Goal: Task Accomplishment & Management: Manage account settings

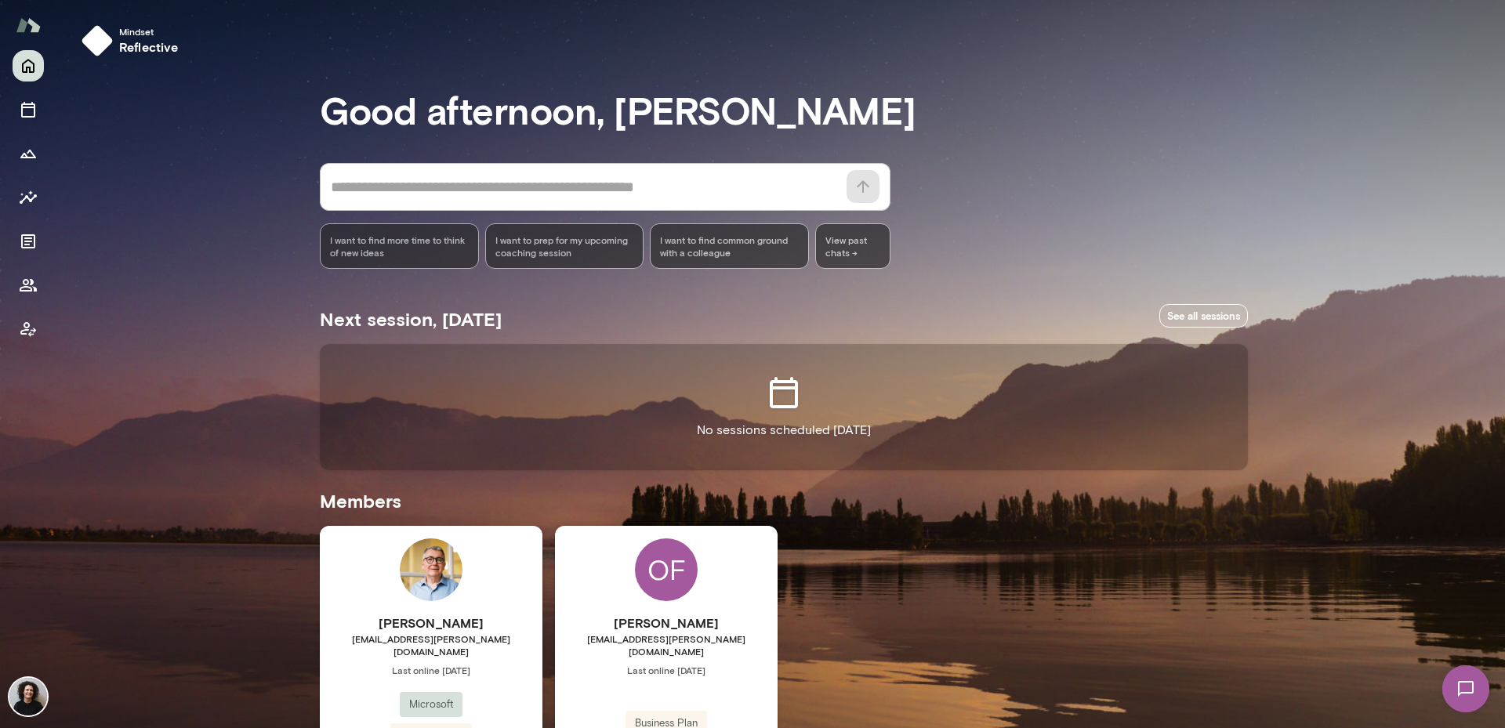
click at [24, 690] on img at bounding box center [28, 697] width 38 height 38
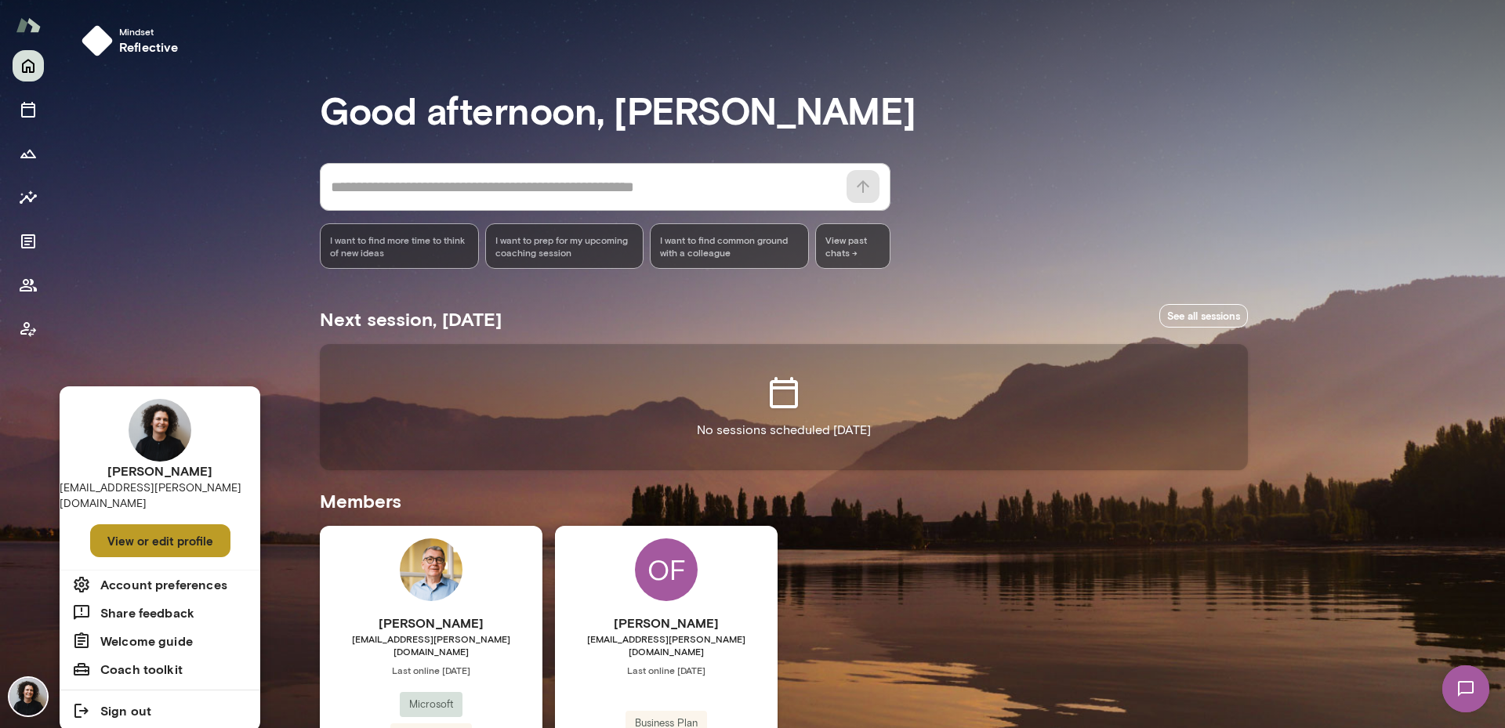
click at [156, 530] on button "View or edit profile" at bounding box center [160, 540] width 140 height 33
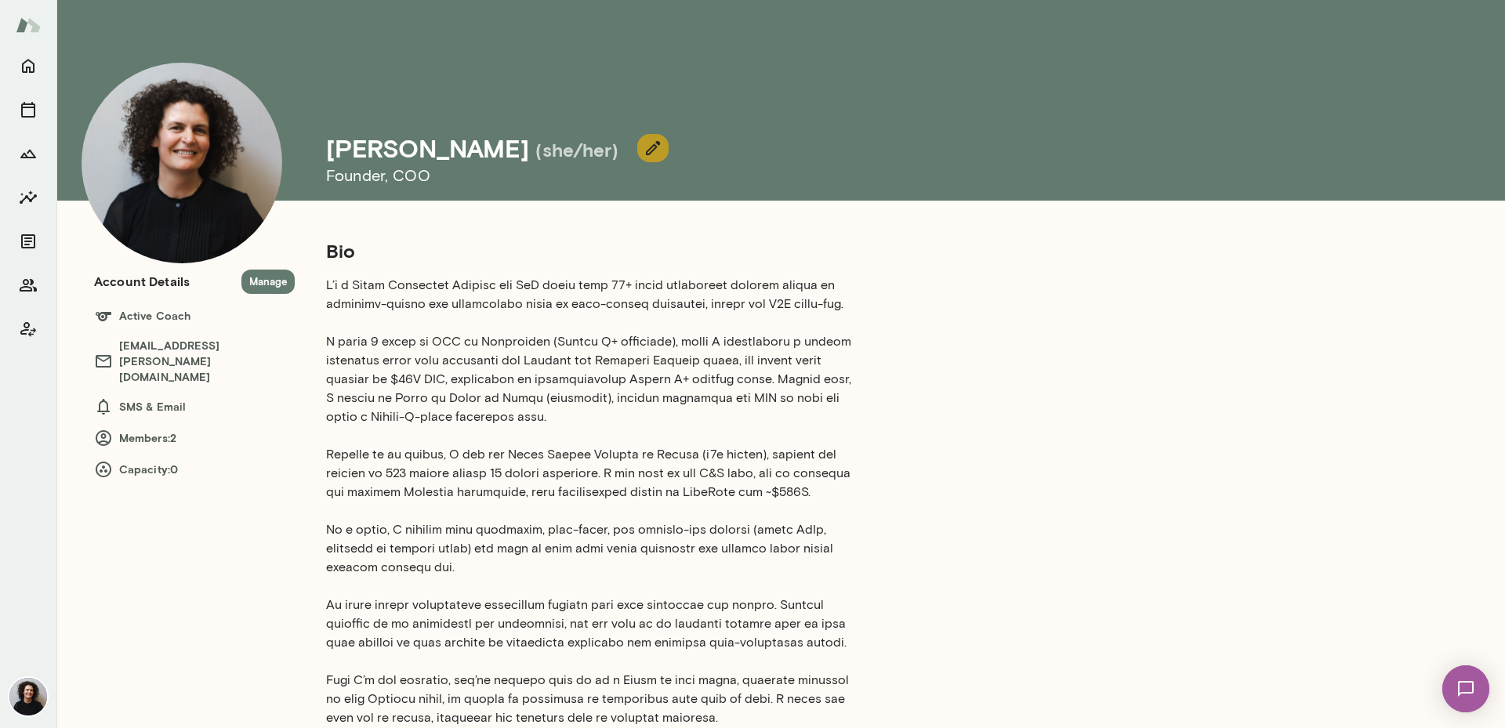
click at [643, 142] on icon "button" at bounding box center [652, 148] width 19 height 19
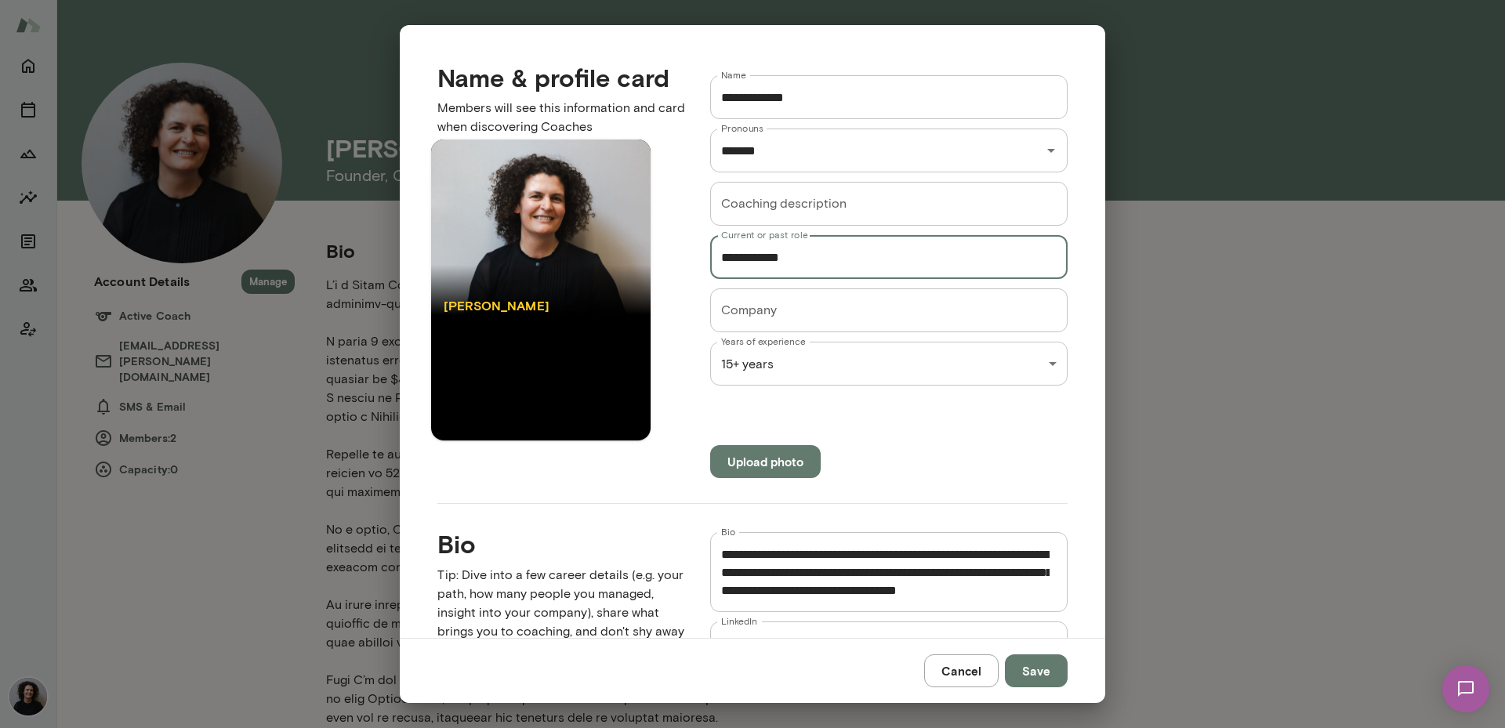
drag, startPoint x: 767, startPoint y: 259, endPoint x: 718, endPoint y: 259, distance: 49.4
click at [718, 259] on input "**********" at bounding box center [888, 257] width 357 height 44
type input "**********"
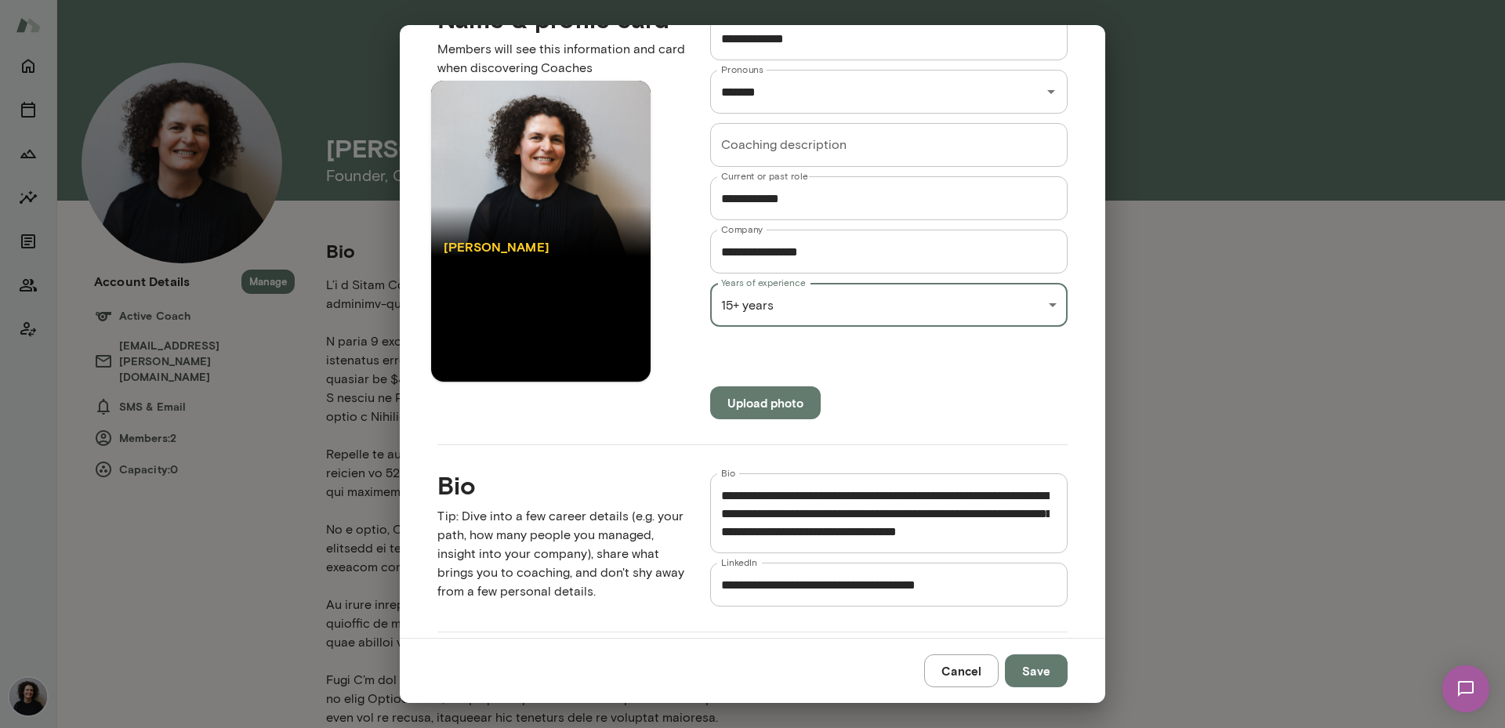
scroll to position [157, 0]
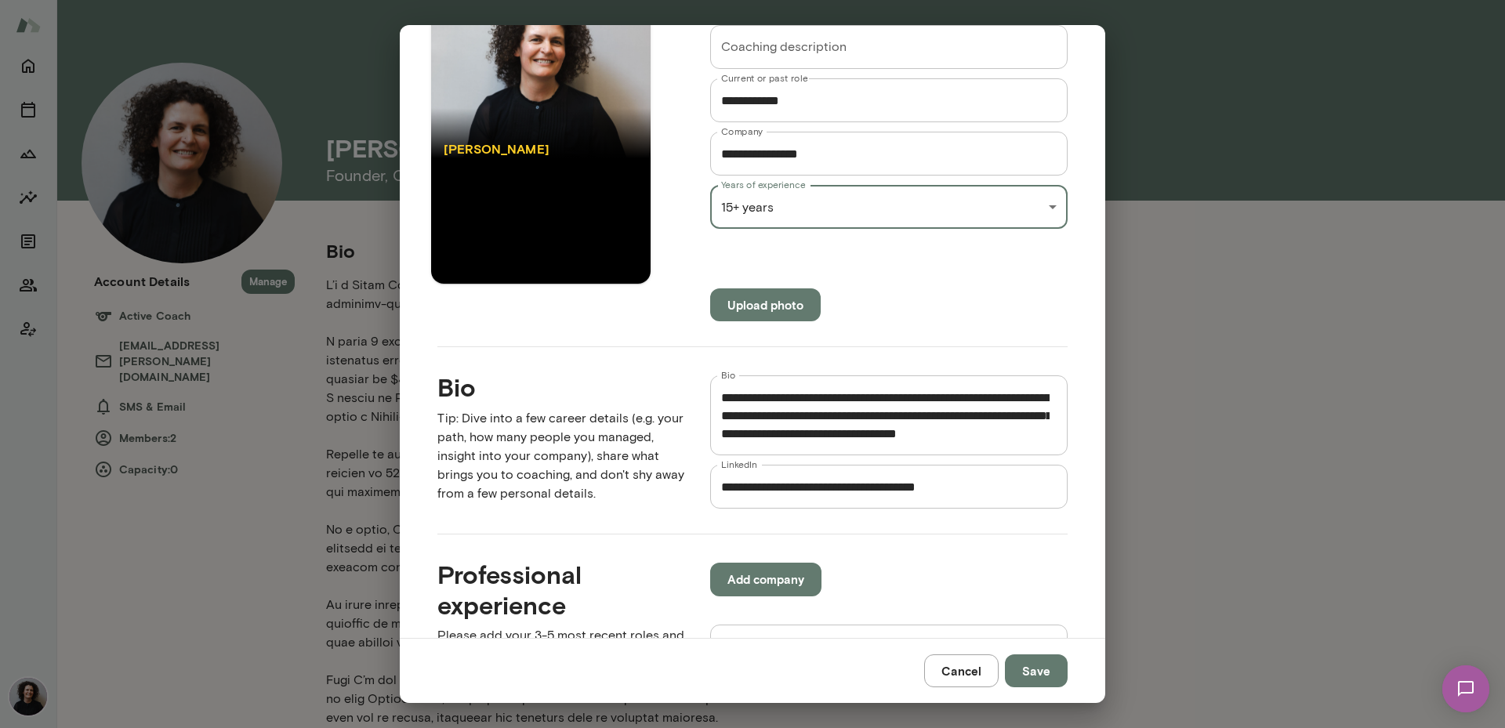
click at [861, 415] on textarea "Bio" at bounding box center [885, 416] width 328 height 54
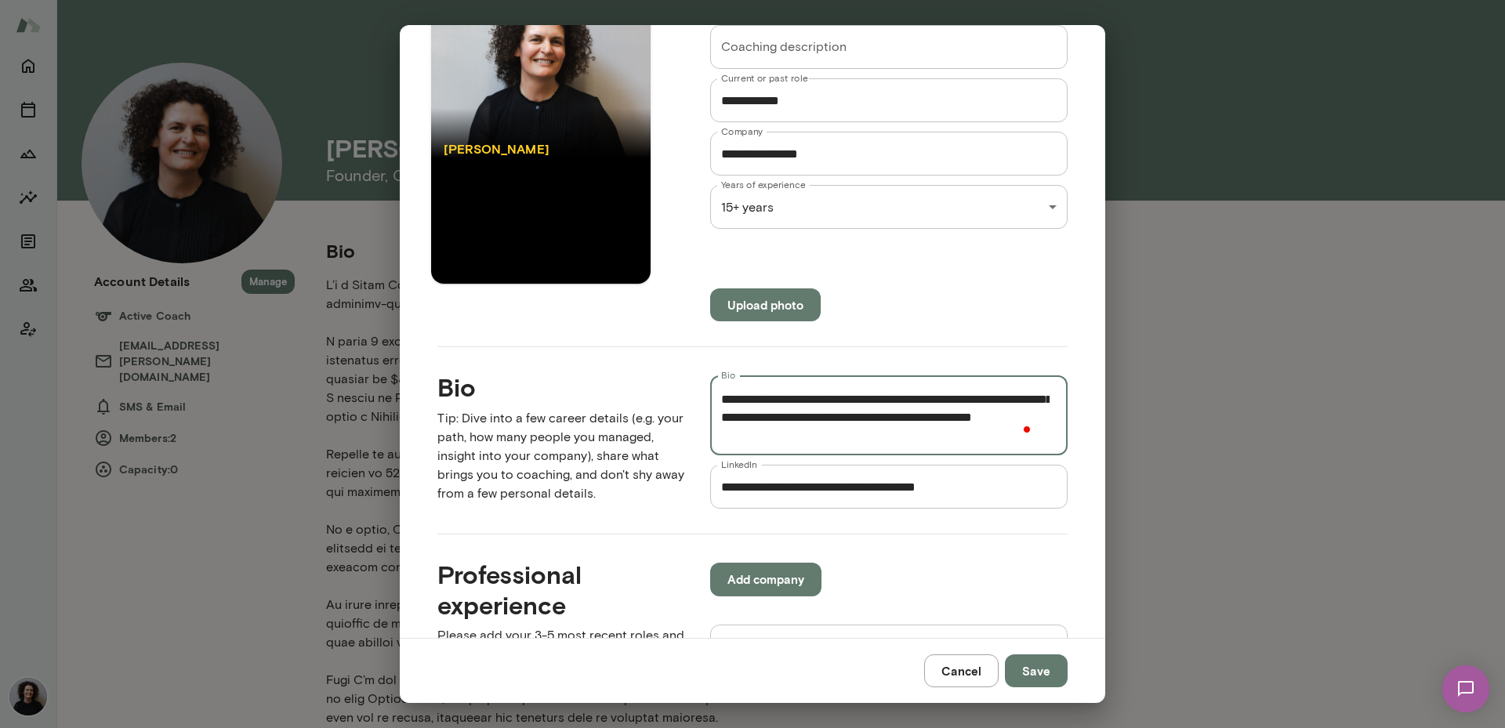
scroll to position [0, 0]
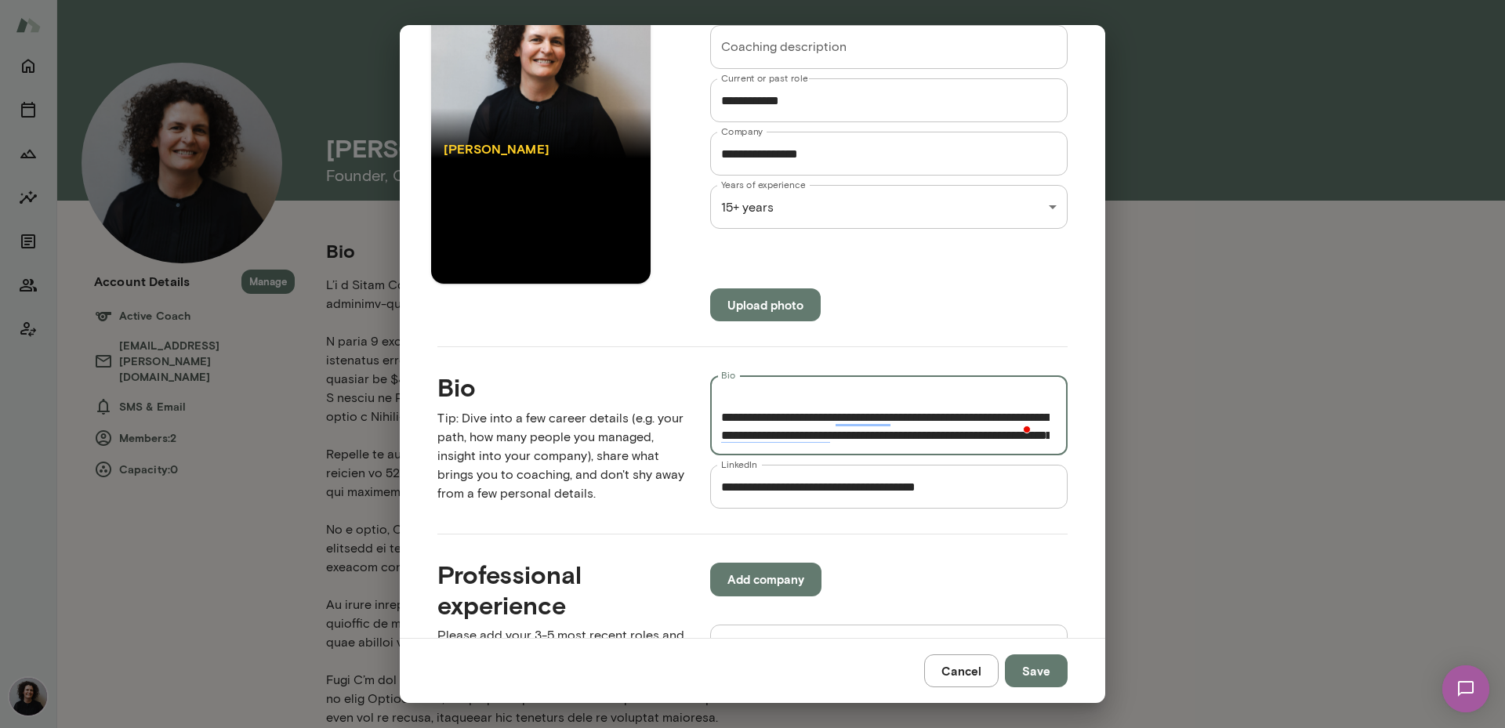
click at [913, 436] on textarea "Bio" at bounding box center [885, 416] width 328 height 54
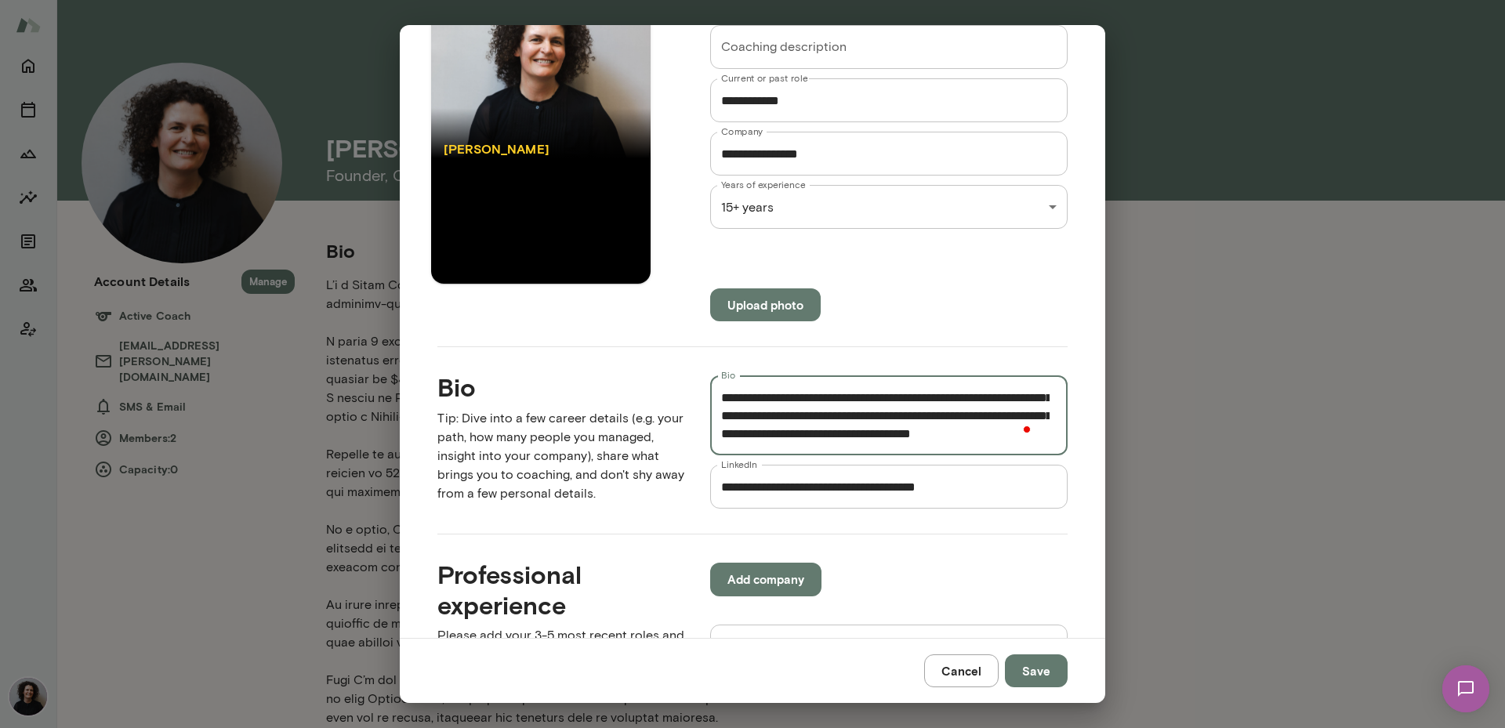
scroll to position [593, 0]
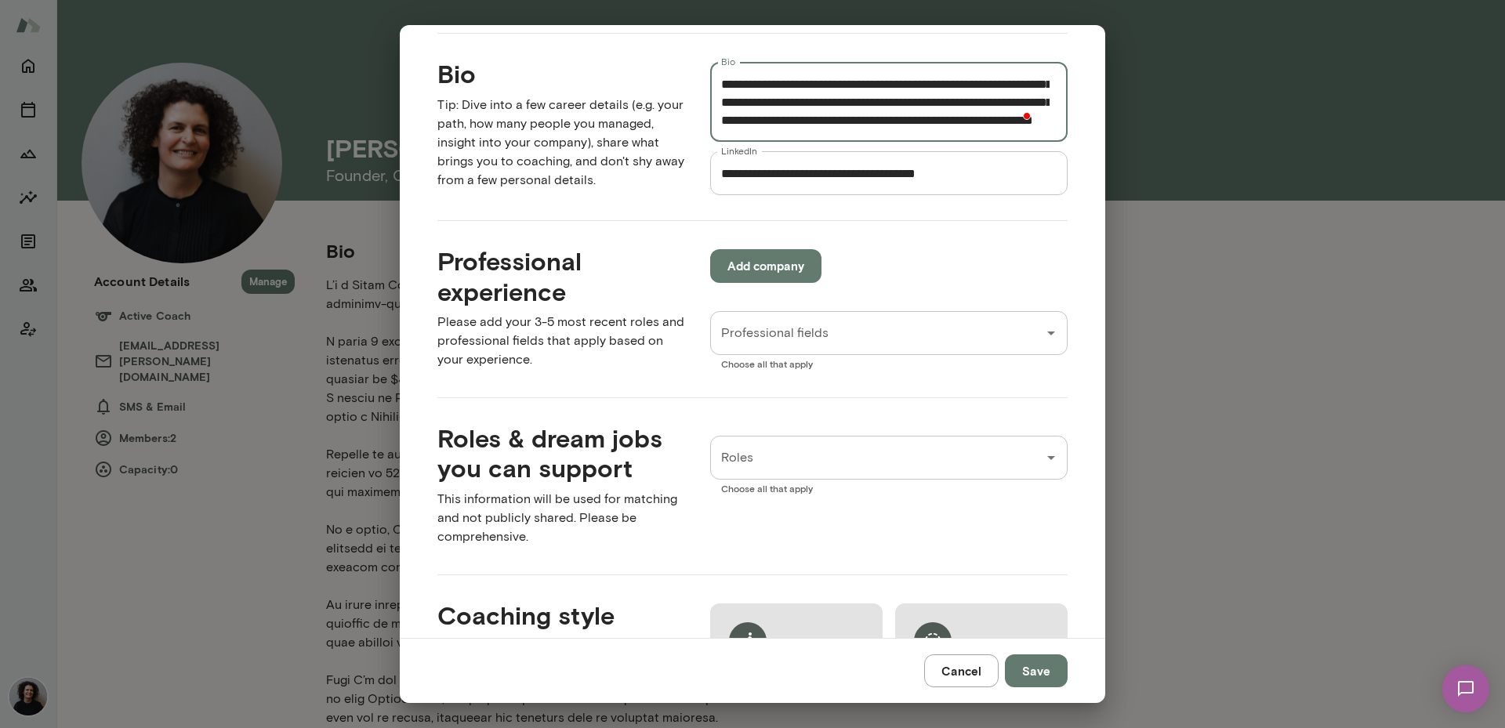
type textarea "**********"
click at [758, 261] on button "Add company" at bounding box center [765, 265] width 111 height 33
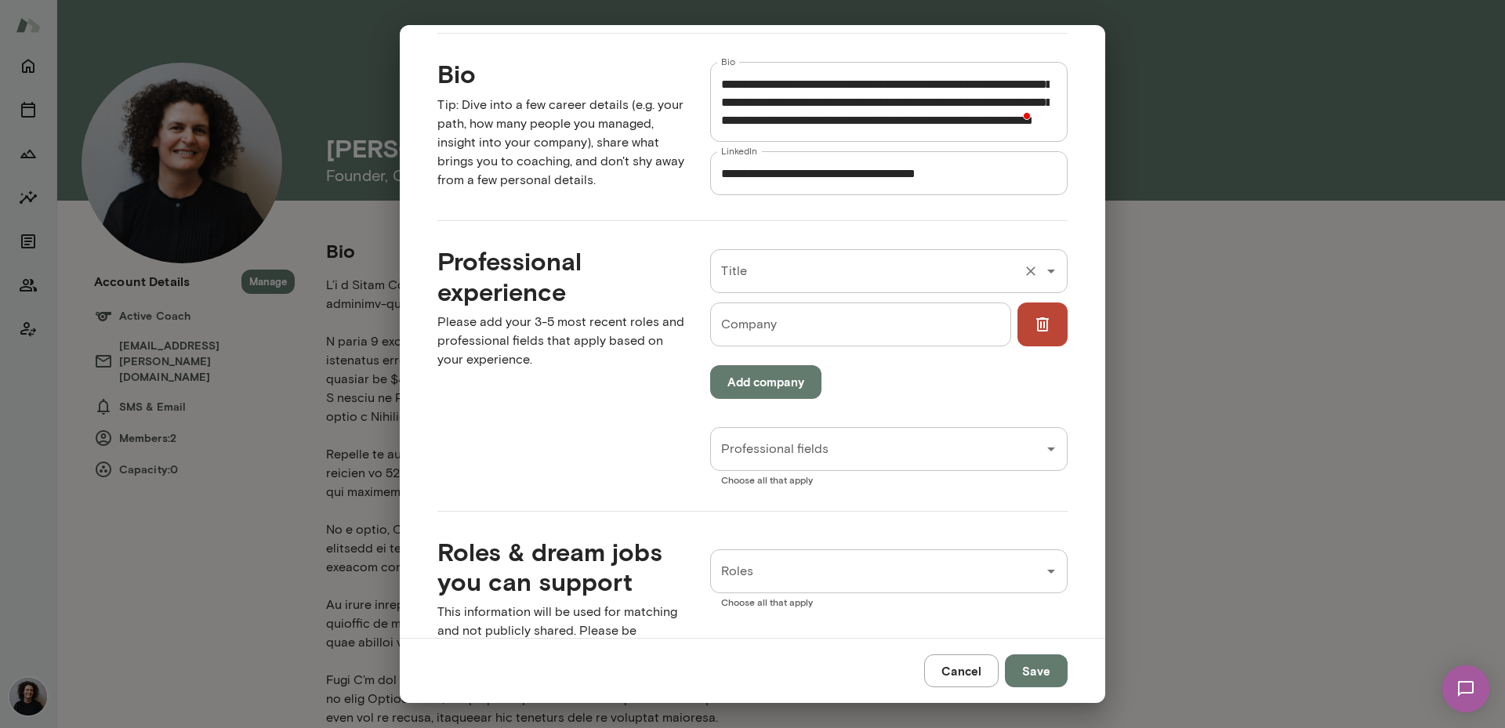
click at [763, 269] on input "Title" at bounding box center [866, 271] width 299 height 30
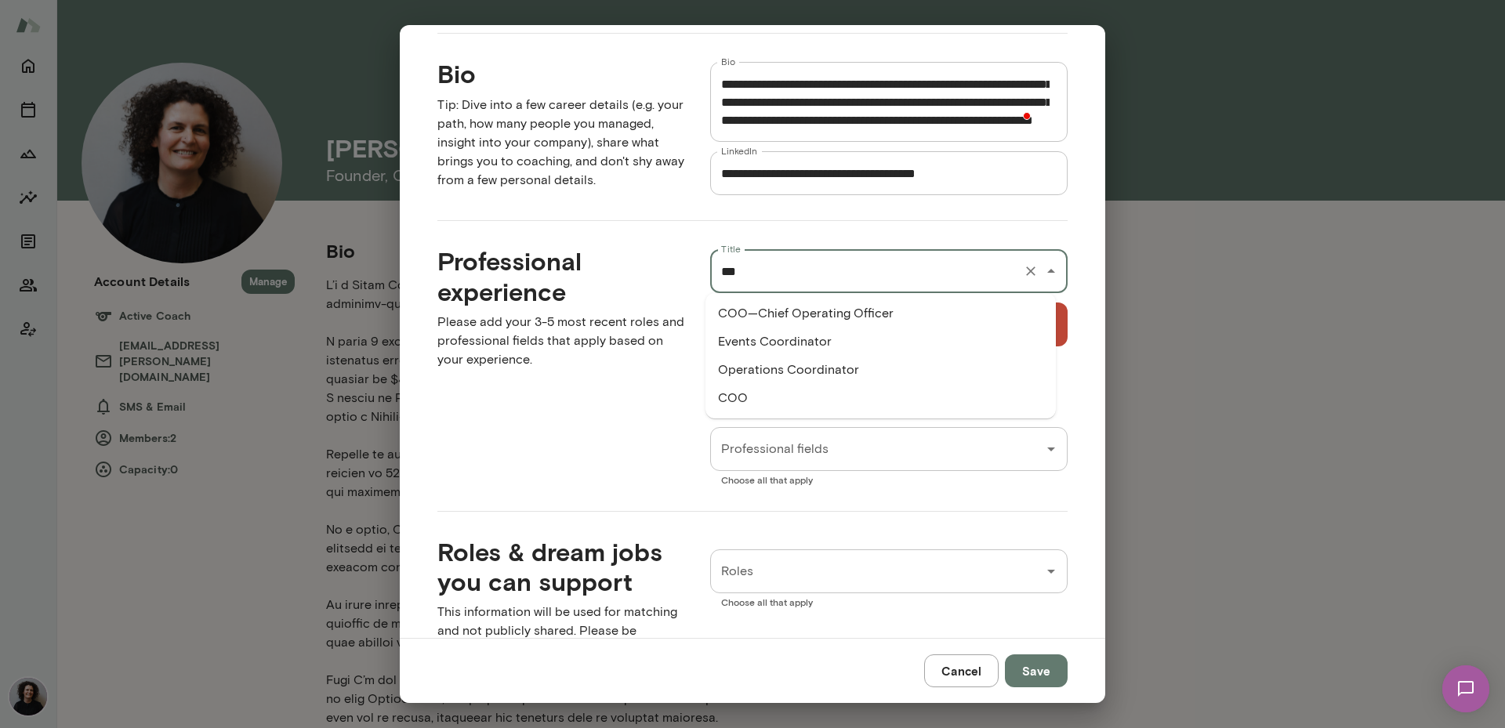
click at [789, 312] on li "COO—Chief Operating Officer" at bounding box center [880, 313] width 350 height 28
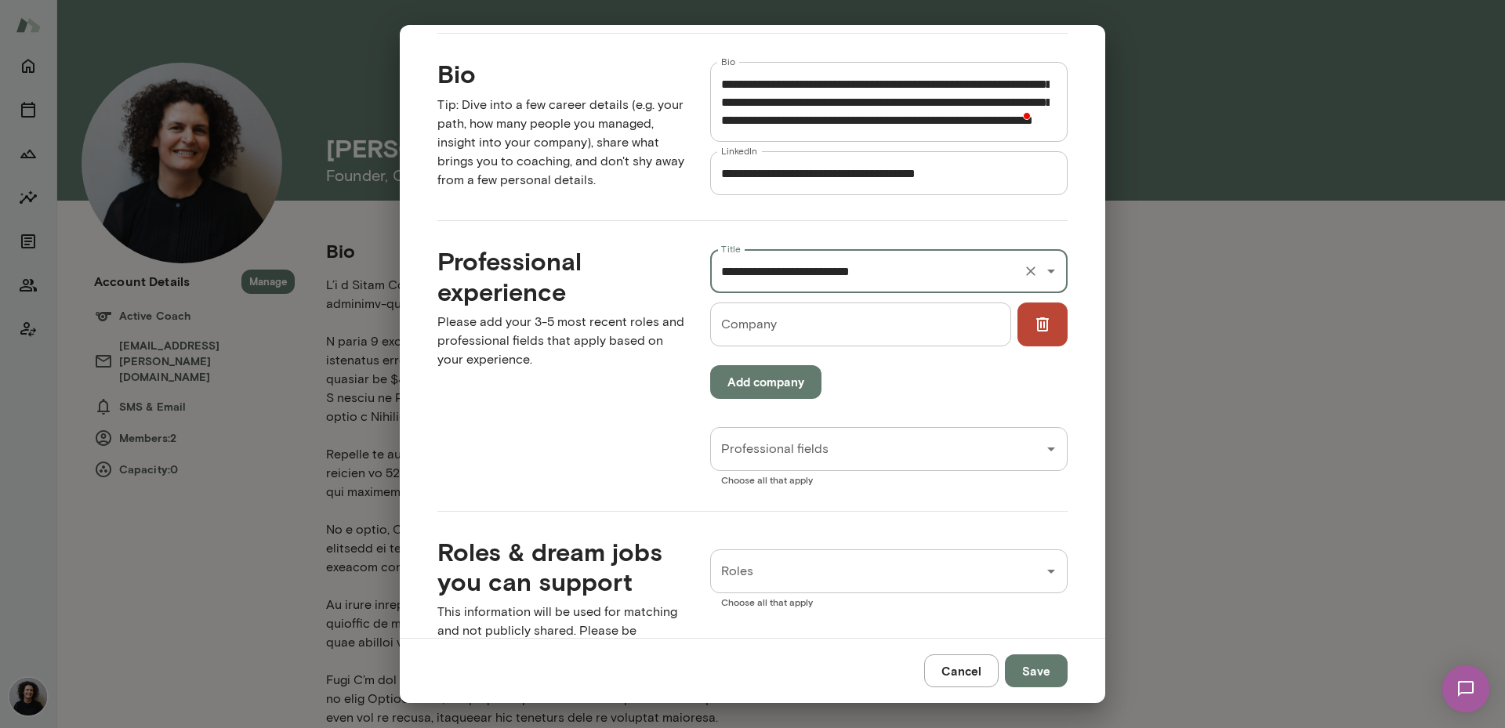
type input "**********"
click at [791, 325] on input "Company" at bounding box center [860, 324] width 300 height 44
type input "**********"
click at [788, 377] on button "Add company" at bounding box center [765, 381] width 111 height 33
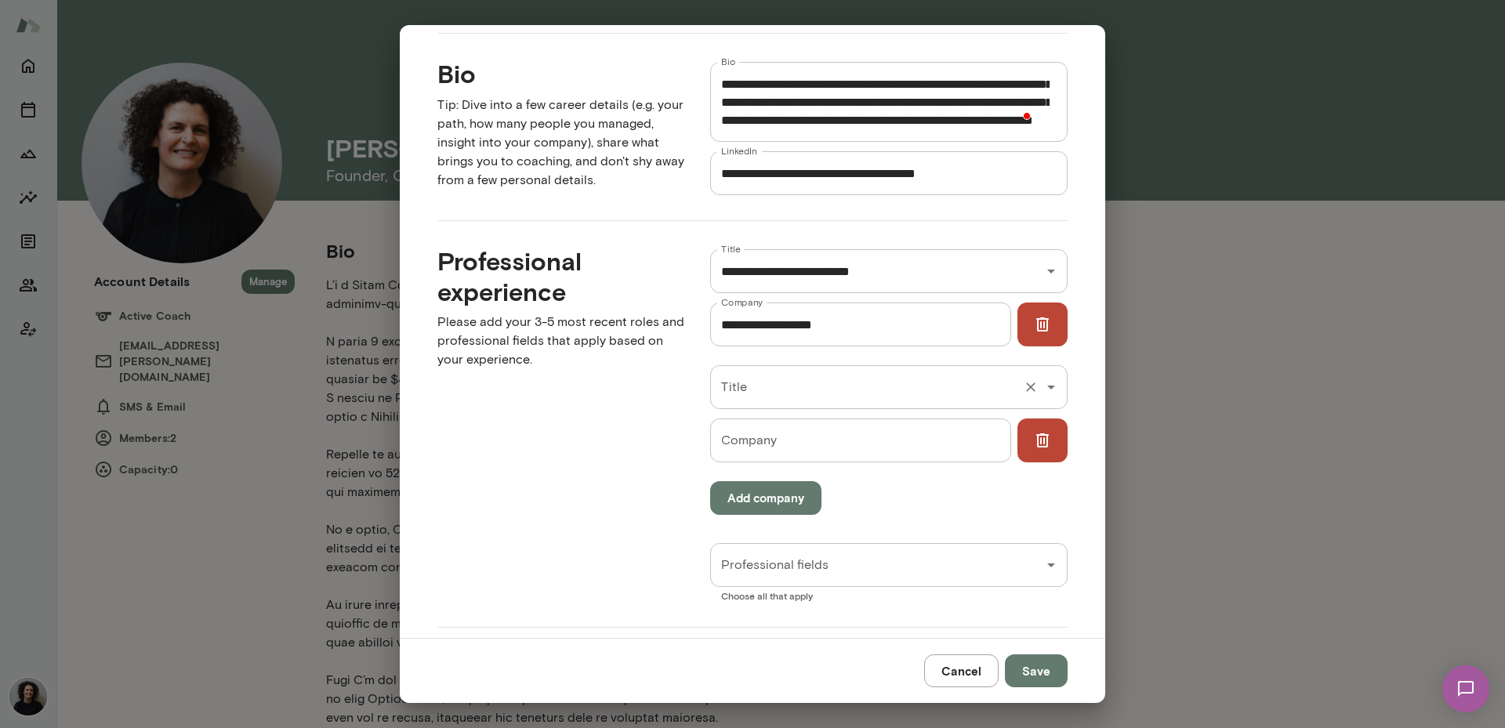
click at [789, 388] on input "Title" at bounding box center [866, 387] width 299 height 30
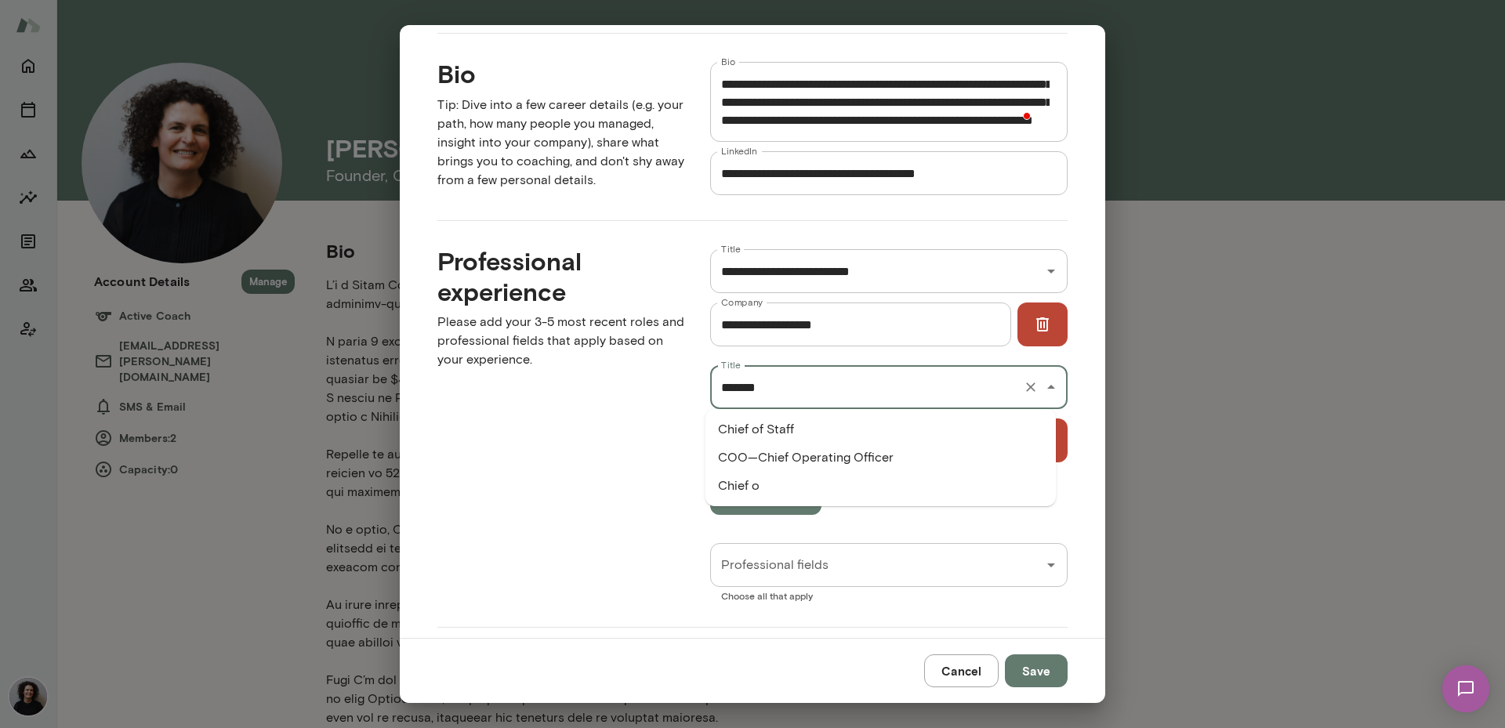
click at [813, 426] on li "Chief of Staff" at bounding box center [880, 429] width 350 height 28
type input "**********"
click at [813, 444] on input "Company" at bounding box center [860, 440] width 300 height 44
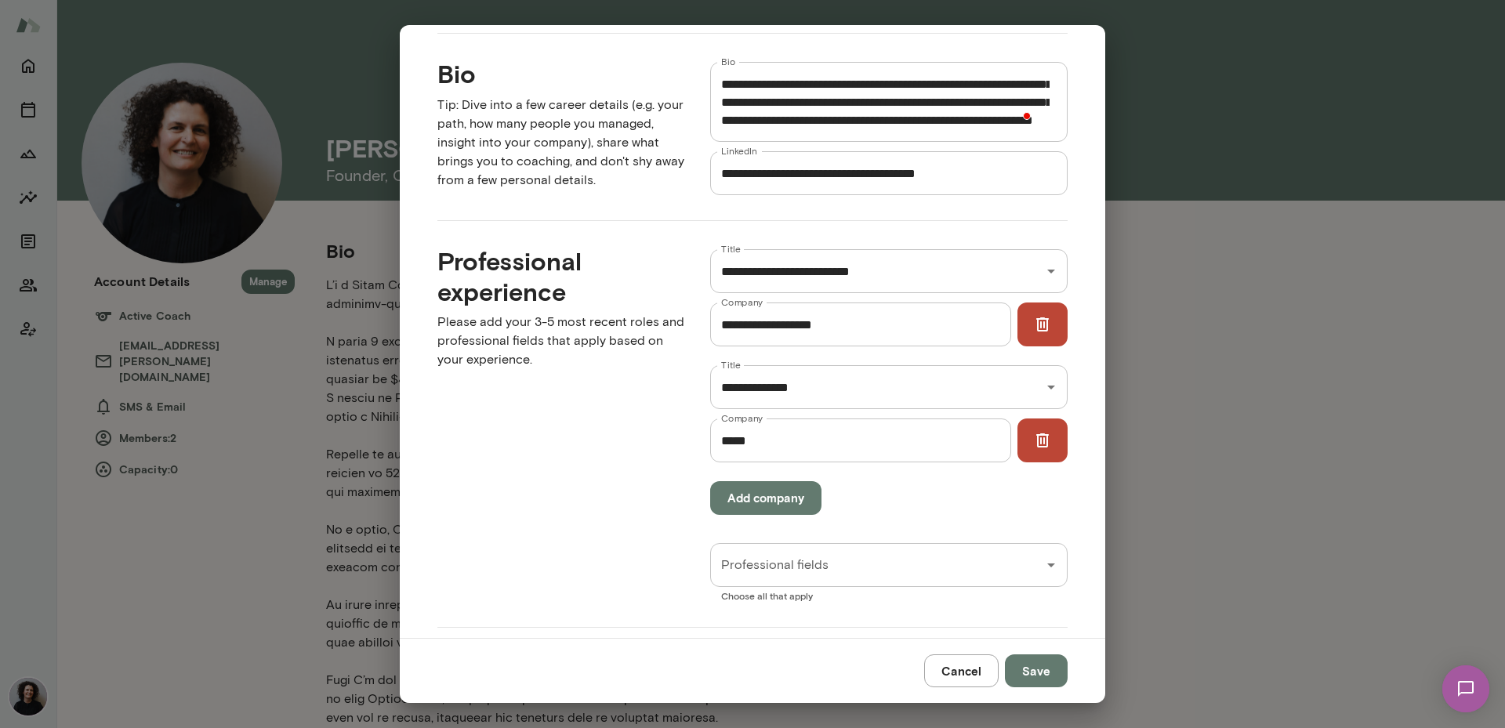
click at [773, 444] on input "*****" at bounding box center [860, 440] width 300 height 44
type input "*********"
click at [766, 504] on button "Add company" at bounding box center [765, 497] width 111 height 33
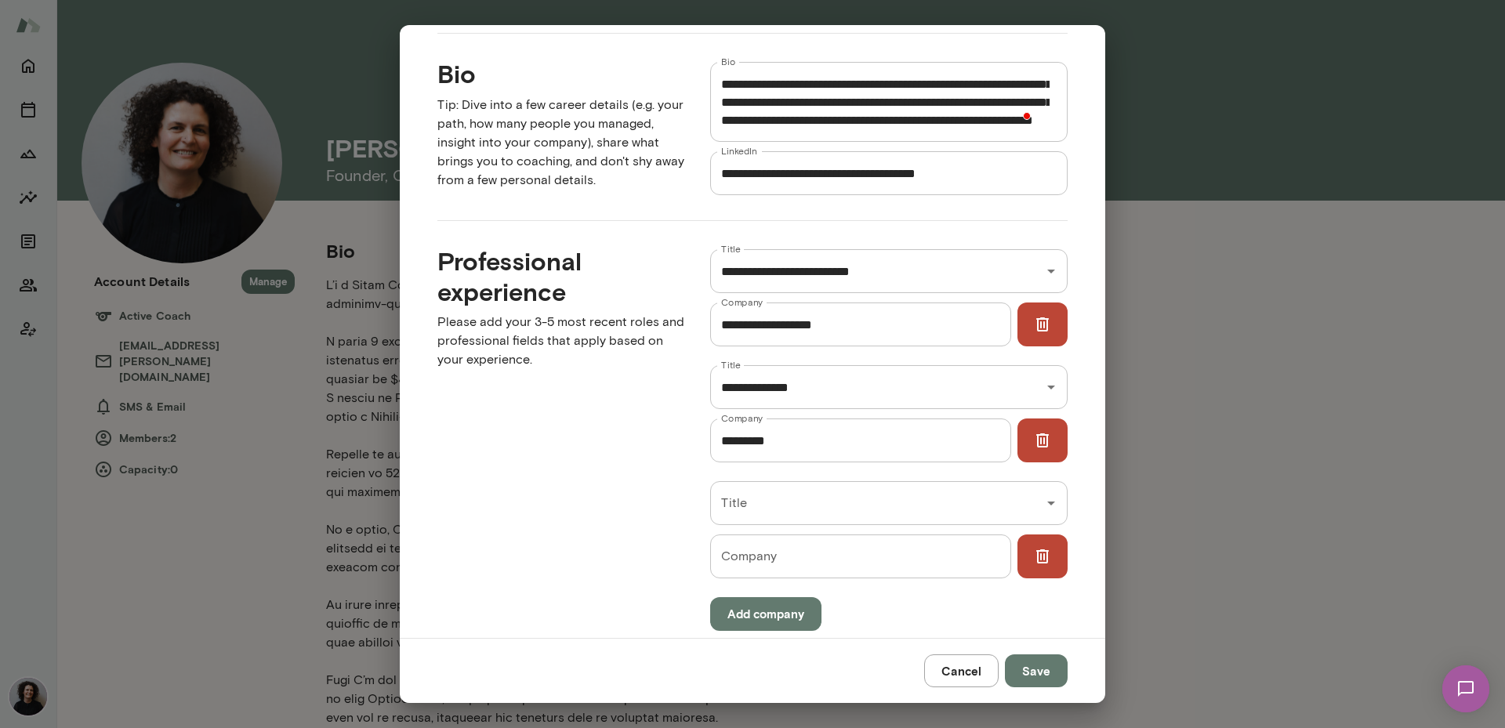
click at [766, 504] on input "Title" at bounding box center [866, 503] width 299 height 30
click at [665, 519] on div "Professional experience Please add your 3-5 most recent roles and professional …" at bounding box center [548, 469] width 273 height 496
click at [767, 565] on input "Company" at bounding box center [860, 556] width 300 height 44
click at [838, 507] on input "**********" at bounding box center [866, 503] width 299 height 30
type input "*******"
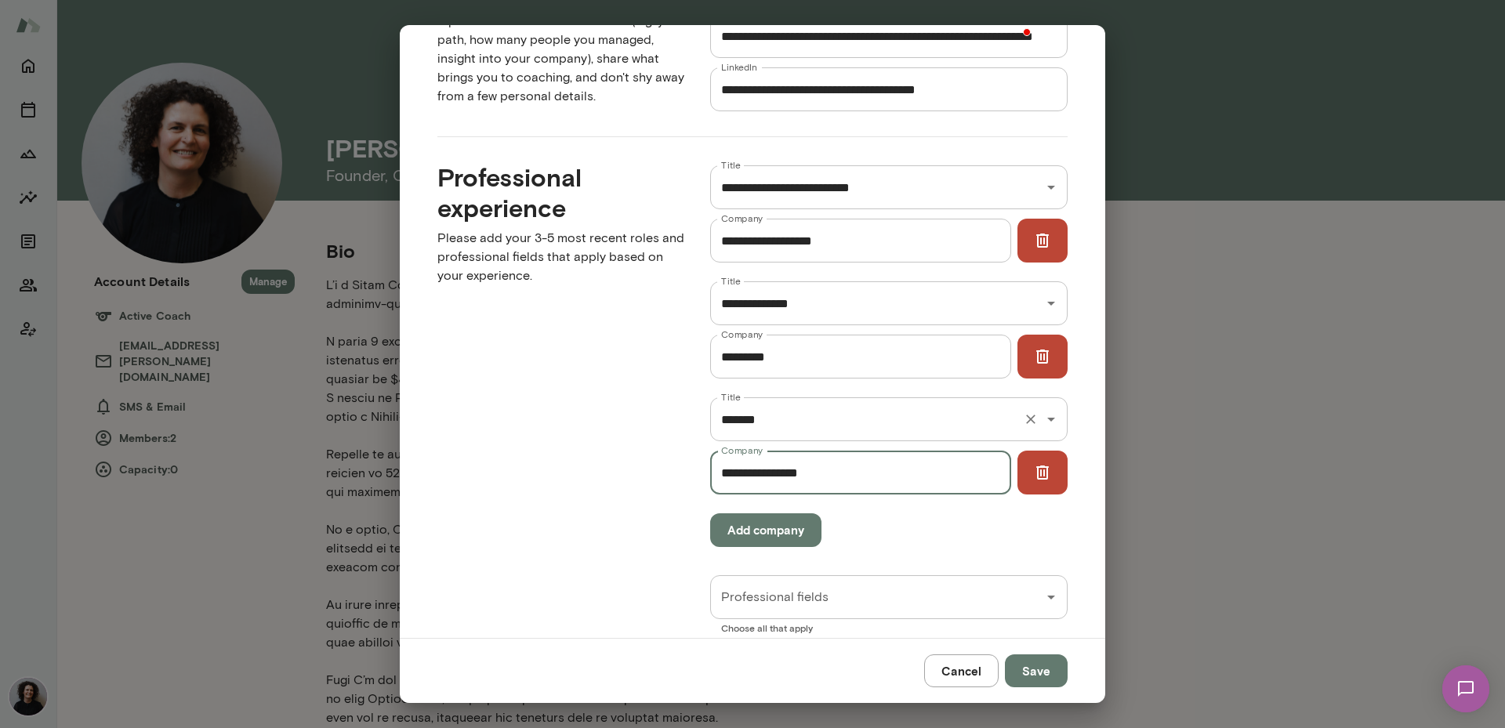
scroll to position [627, 0]
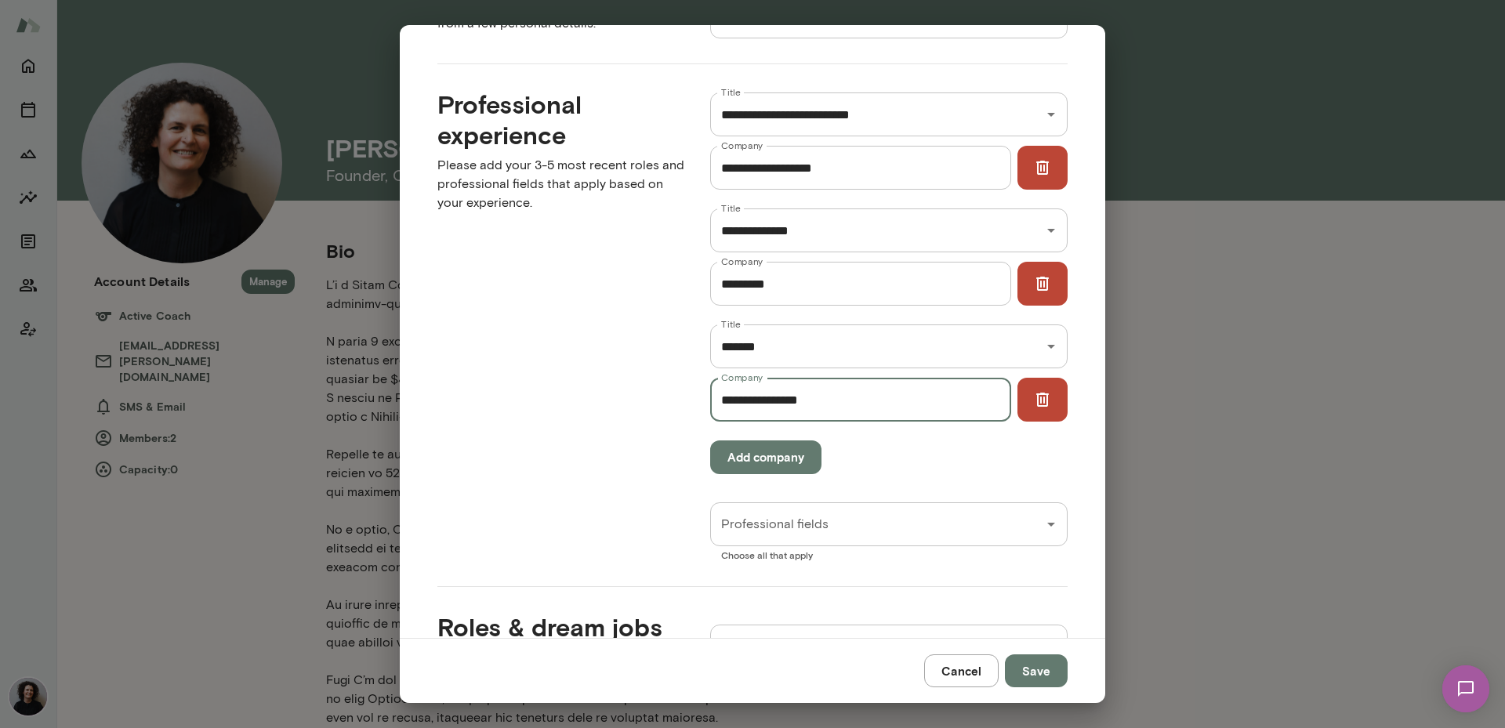
type input "**********"
click at [766, 453] on button "Add company" at bounding box center [765, 456] width 111 height 33
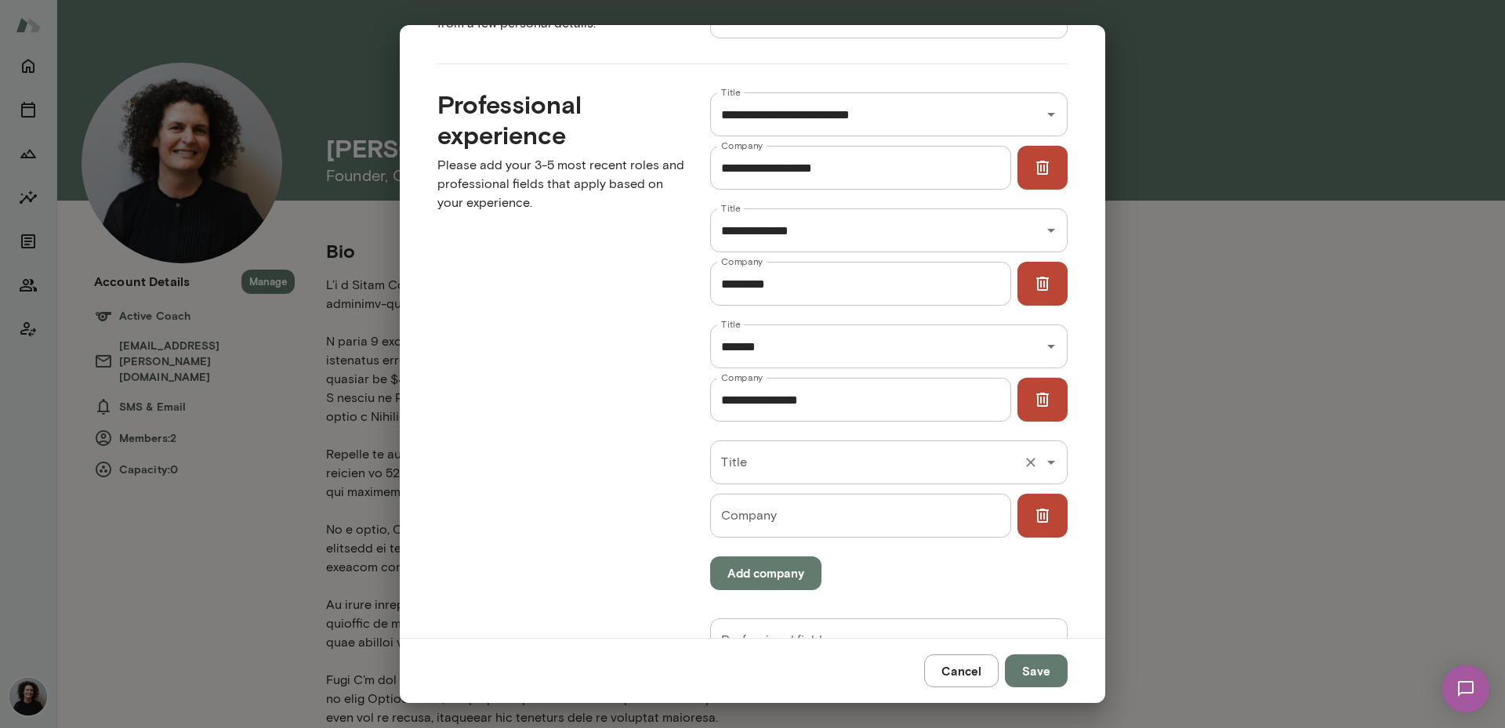
click at [792, 469] on input "Title" at bounding box center [866, 462] width 299 height 30
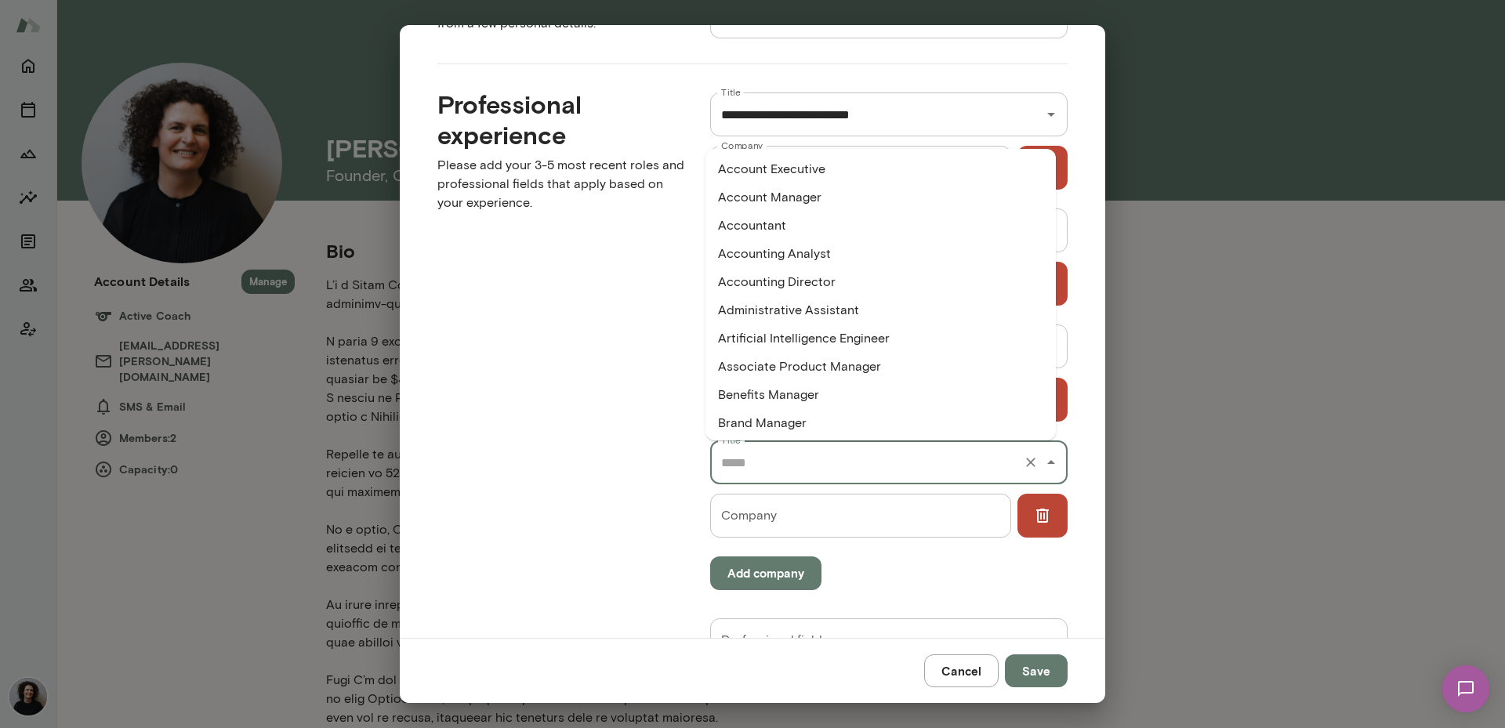
click at [600, 448] on div "Professional experience Please add your 3-5 most recent roles and professional …" at bounding box center [548, 370] width 273 height 612
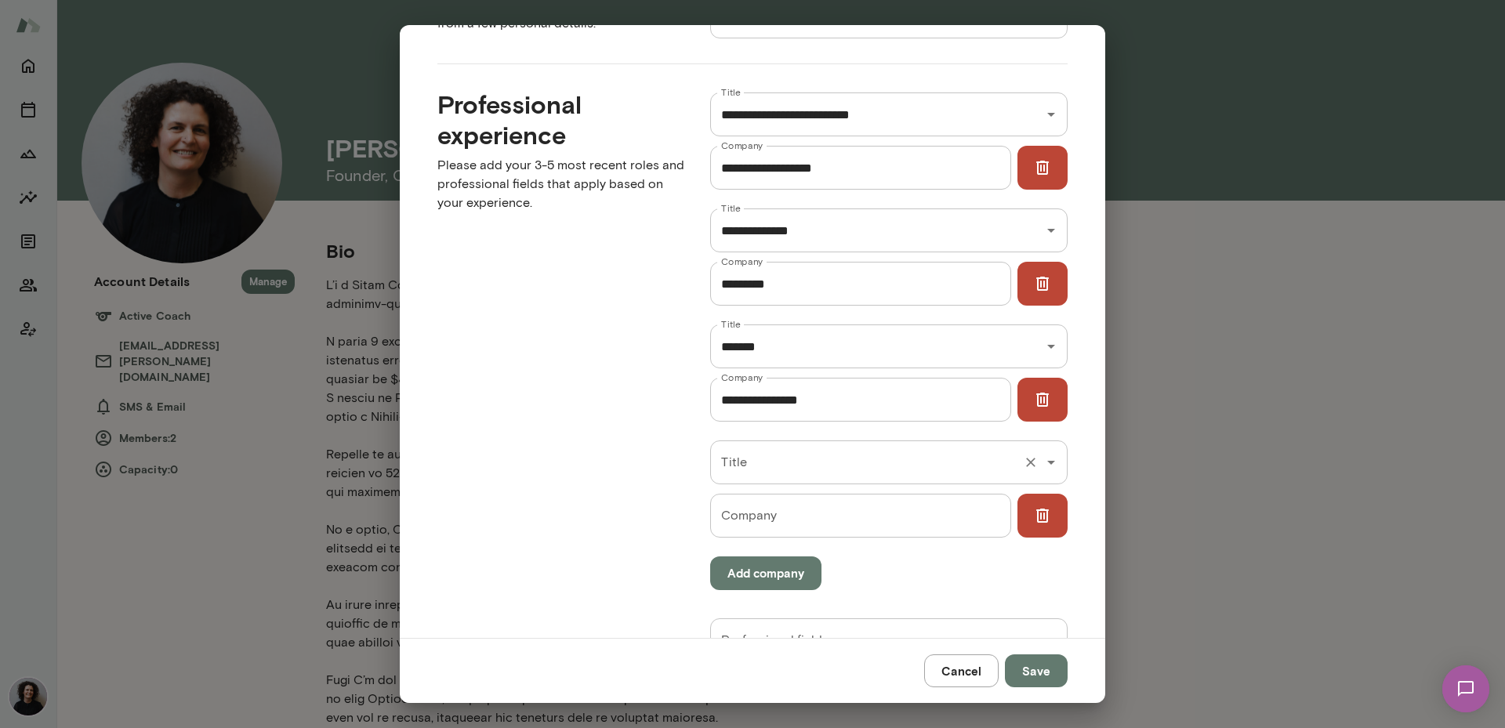
click at [748, 468] on input "Title" at bounding box center [866, 462] width 299 height 30
click at [780, 497] on li "Coach" at bounding box center [880, 505] width 350 height 28
type input "*****"
click at [779, 509] on input "Company" at bounding box center [860, 516] width 300 height 44
type input "**********"
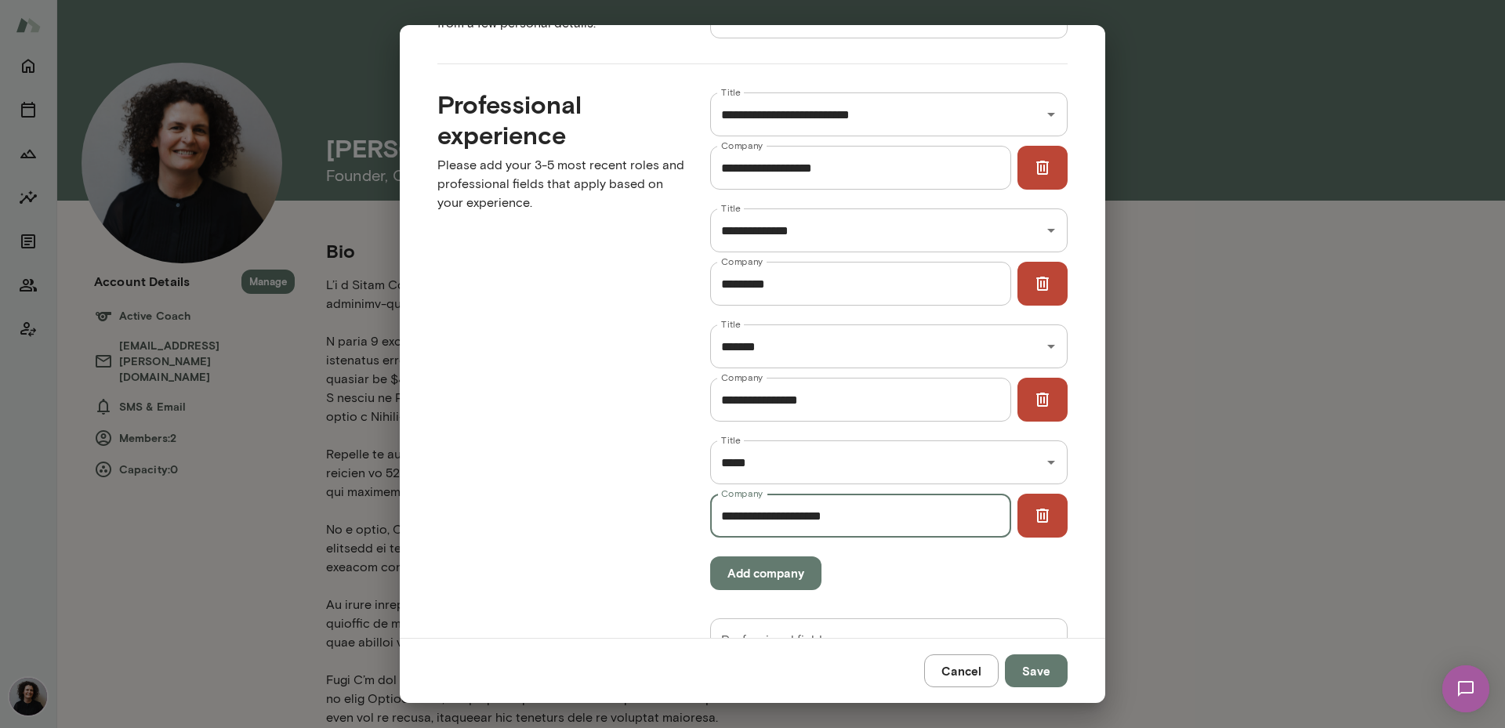
click at [774, 567] on button "Add company" at bounding box center [765, 572] width 111 height 33
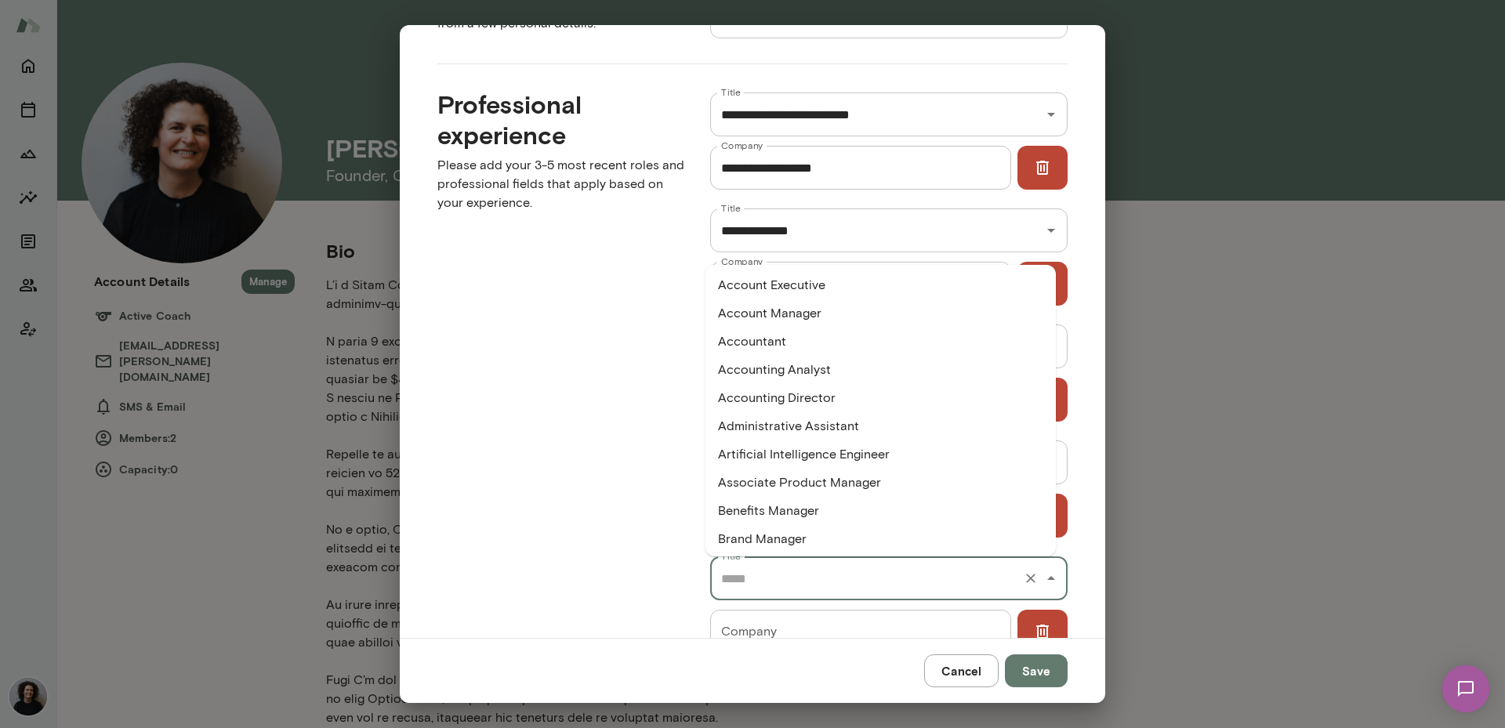
click at [774, 567] on input "Title" at bounding box center [866, 578] width 299 height 30
click at [621, 440] on div "Professional experience Please add your 3-5 most recent roles and professional …" at bounding box center [548, 428] width 273 height 728
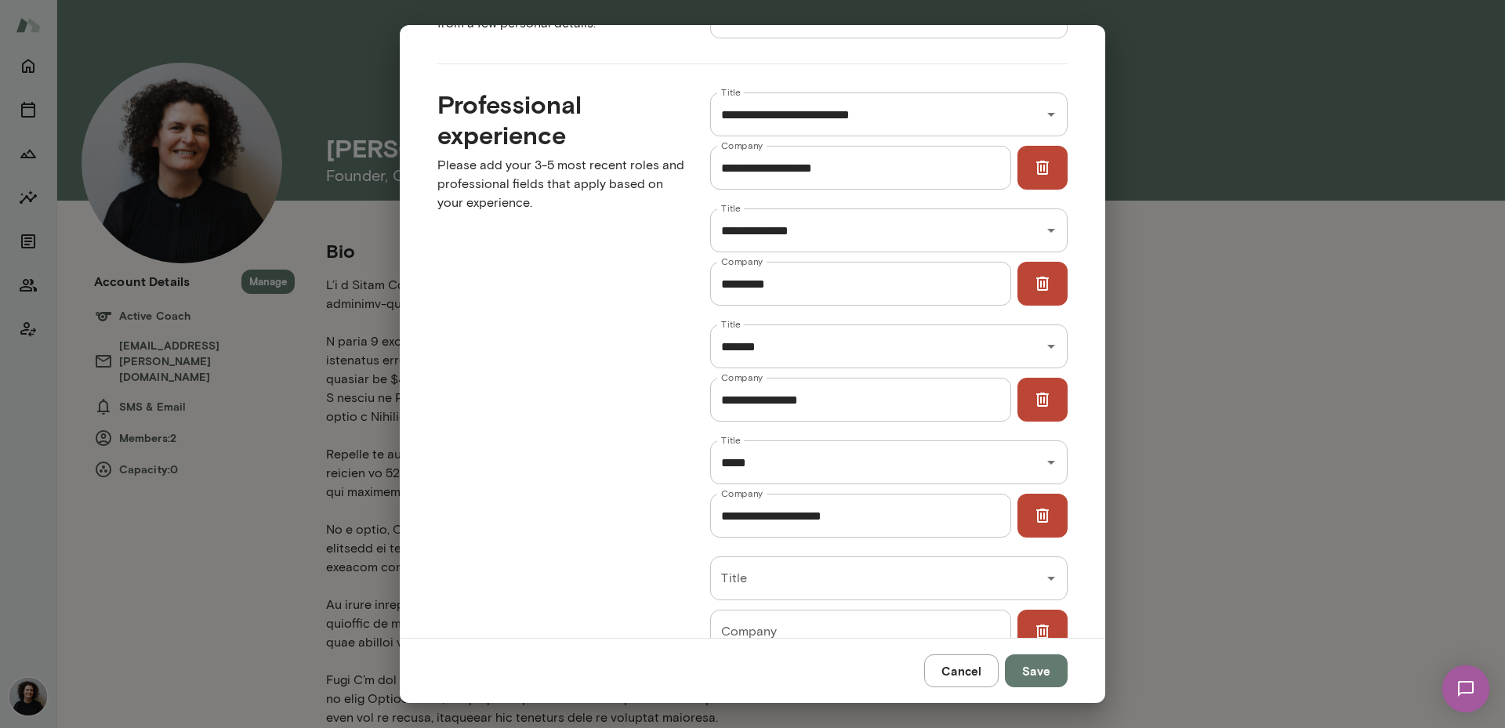
click at [1037, 517] on icon "button" at bounding box center [1042, 515] width 19 height 19
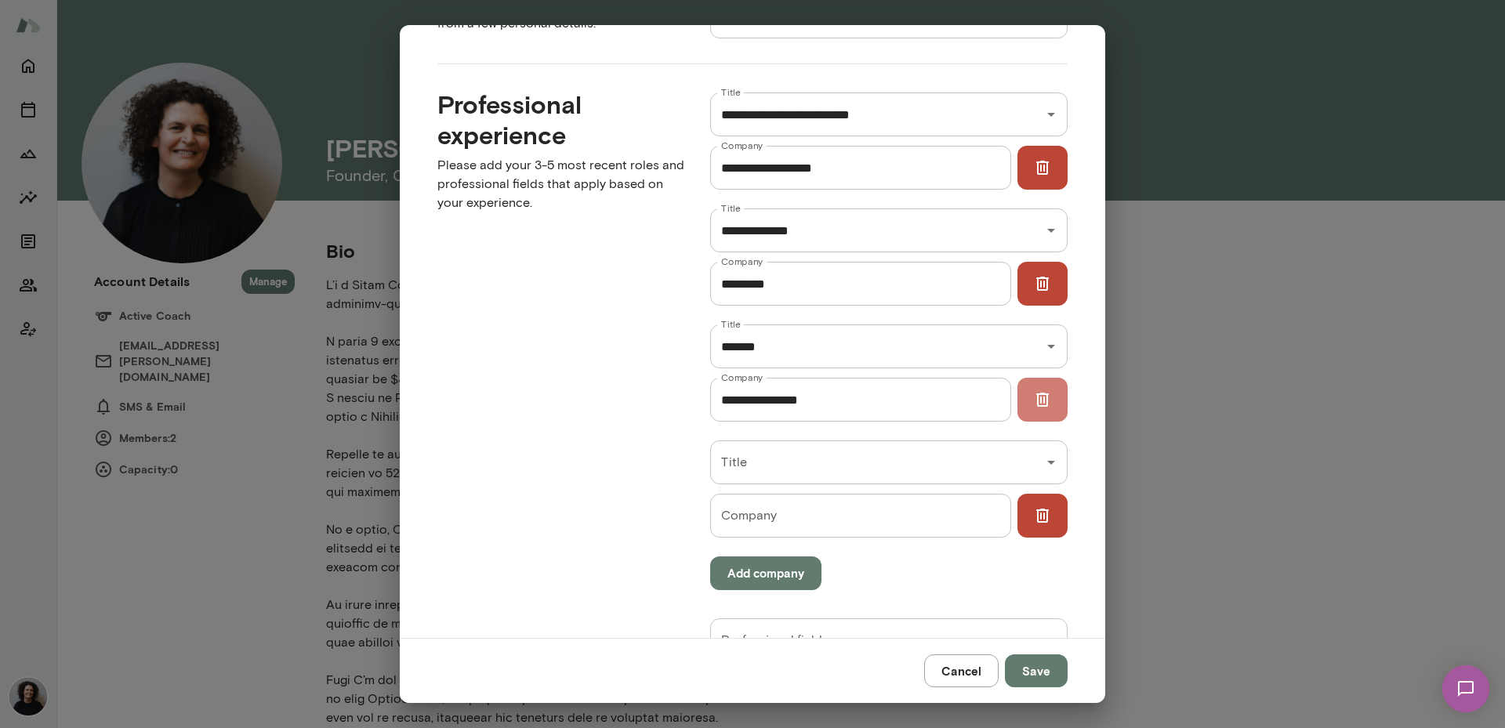
click at [1037, 404] on icon "button" at bounding box center [1042, 399] width 19 height 19
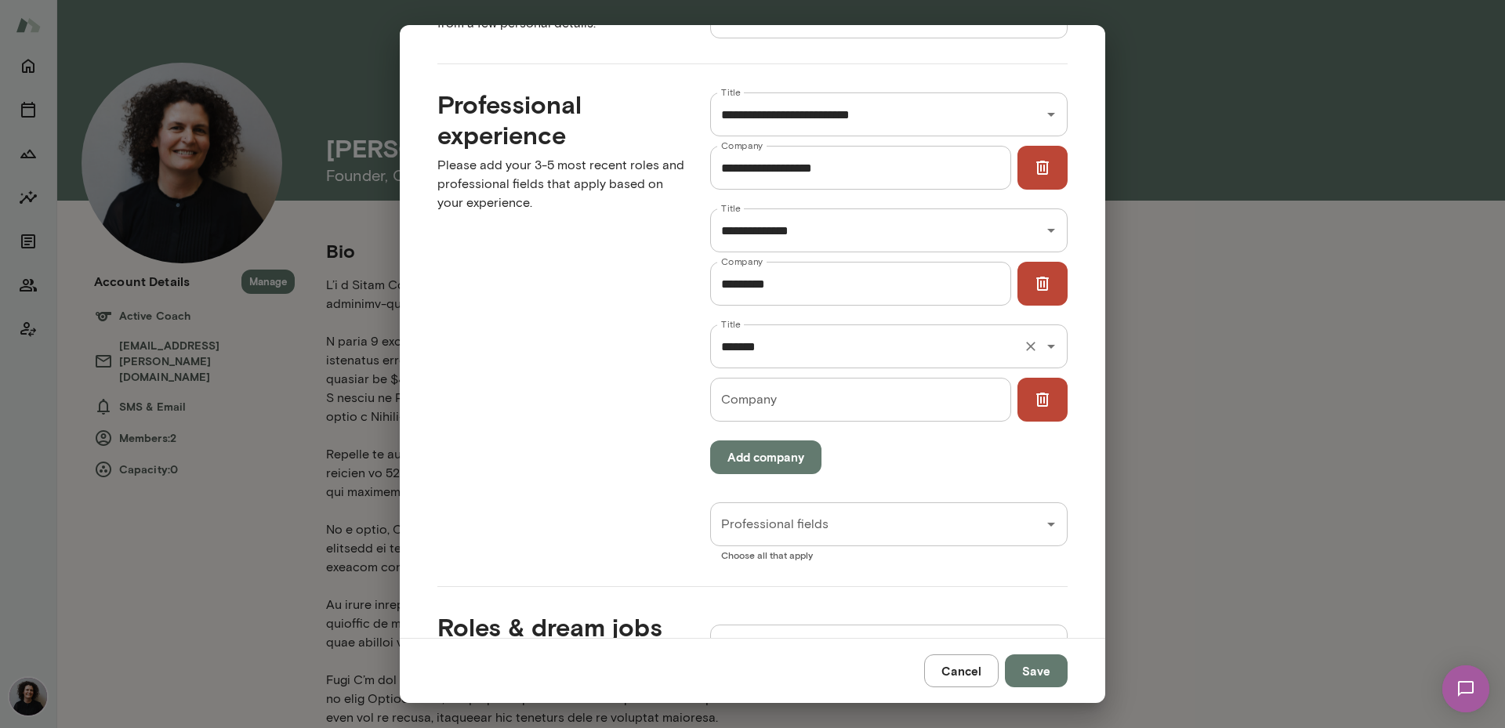
click at [897, 347] on input "*******" at bounding box center [866, 346] width 299 height 30
click at [873, 389] on li "Chief People Officer" at bounding box center [880, 389] width 350 height 28
type input "**********"
click at [851, 400] on input "Company" at bounding box center [860, 400] width 300 height 44
type input "******"
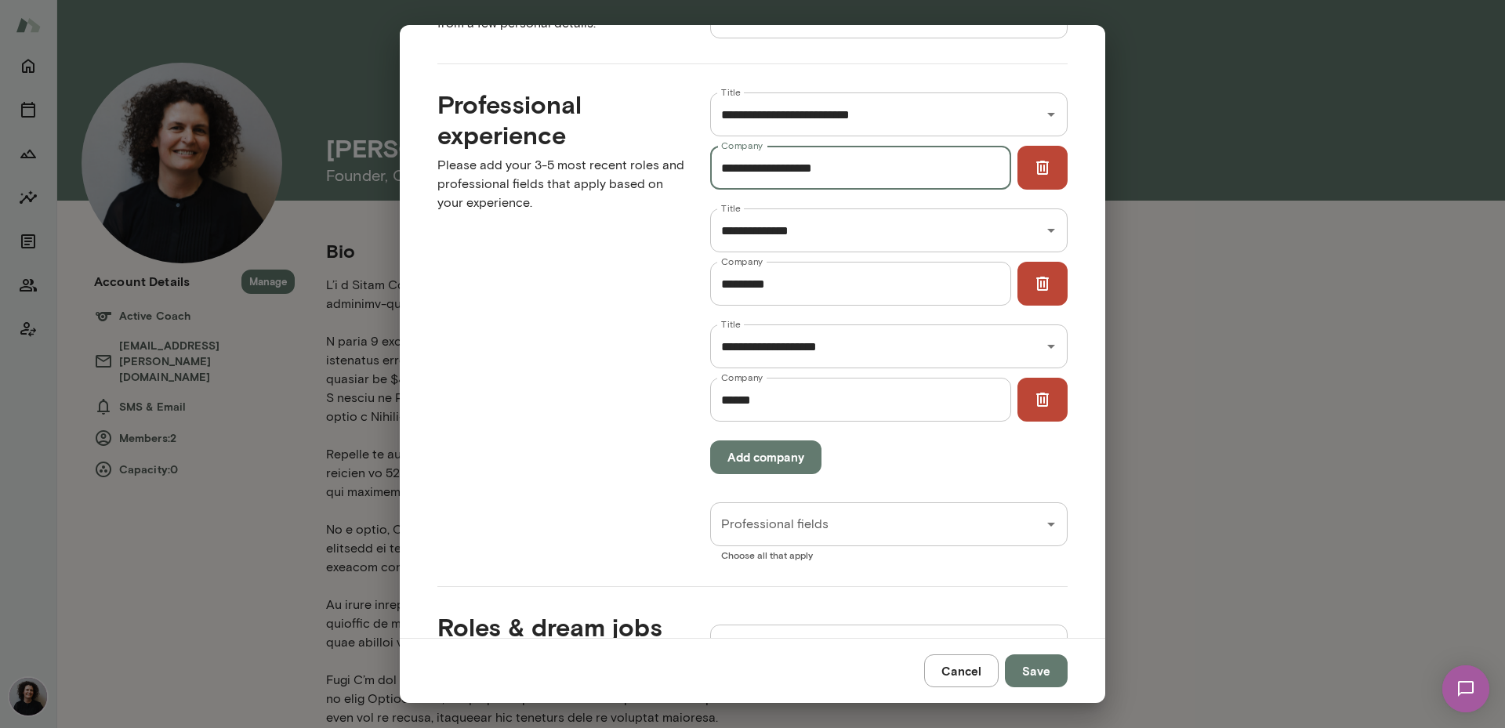
drag, startPoint x: 828, startPoint y: 173, endPoint x: 764, endPoint y: 172, distance: 64.3
click at [764, 172] on input "**********" at bounding box center [860, 168] width 300 height 44
type input "**********"
click at [786, 292] on input "*********" at bounding box center [860, 284] width 300 height 44
type input "*****"
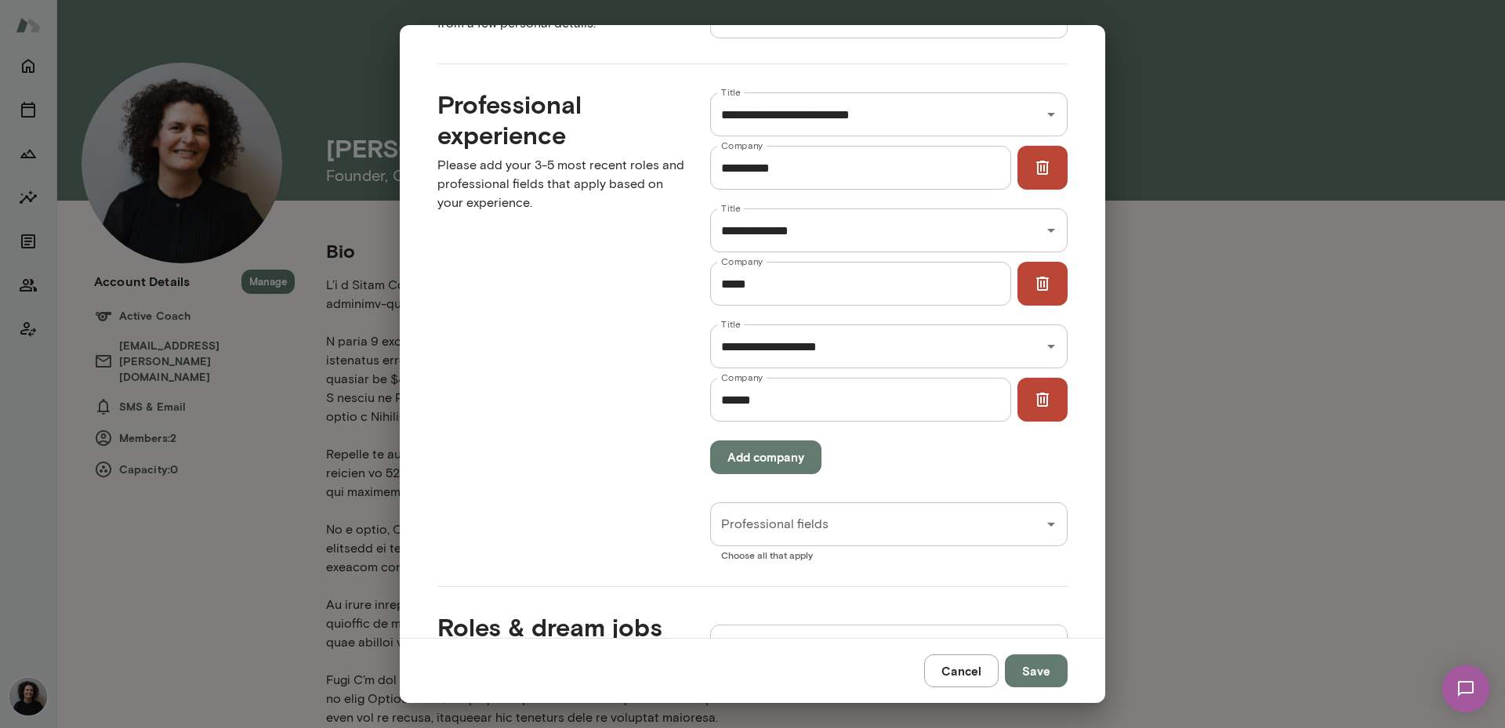
click at [569, 330] on div "Professional experience Please add your 3-5 most recent roles and professional …" at bounding box center [548, 312] width 273 height 496
click at [739, 460] on button "Add company" at bounding box center [765, 456] width 111 height 33
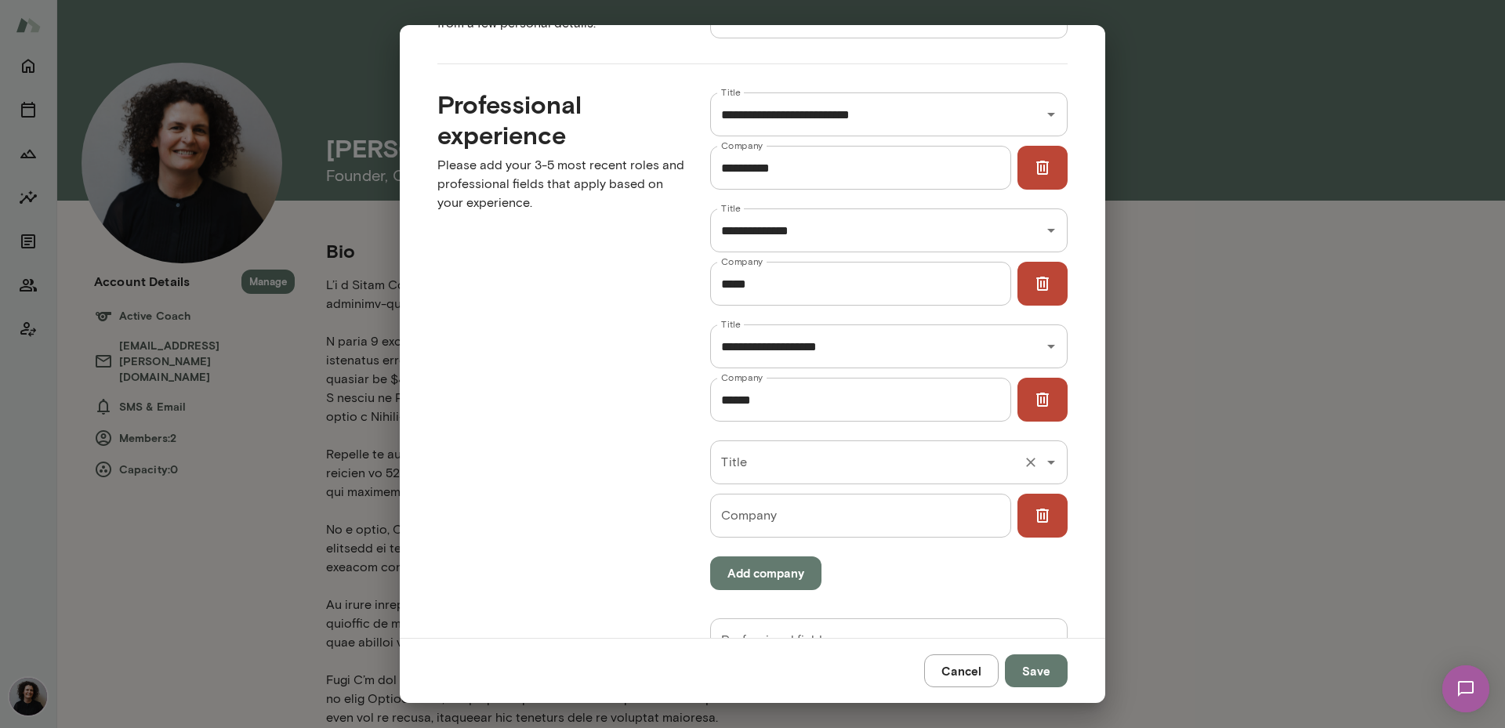
click at [741, 462] on div "Title Title" at bounding box center [888, 462] width 357 height 44
click at [773, 501] on li "Founder" at bounding box center [880, 505] width 350 height 28
type input "*******"
click at [787, 520] on input "Company" at bounding box center [860, 516] width 300 height 44
type input "**********"
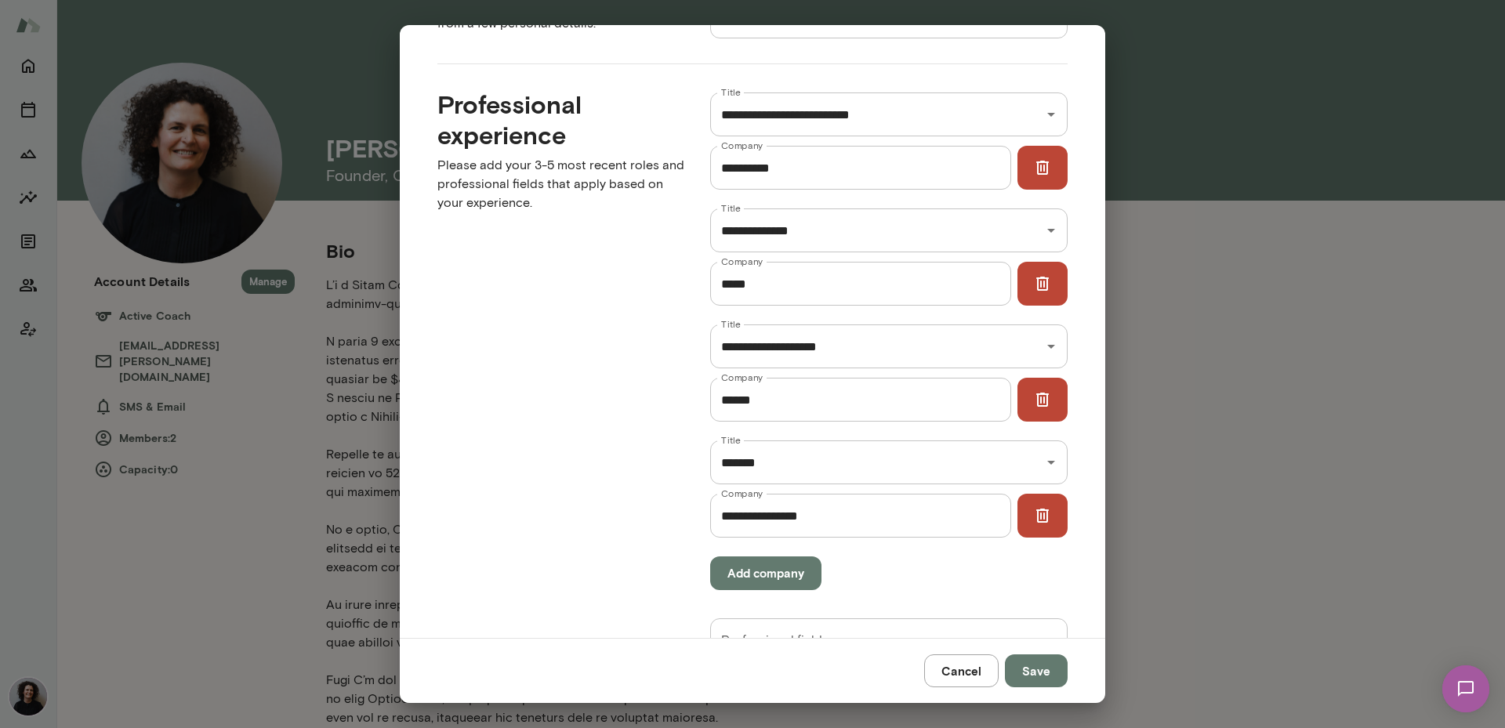
click at [618, 484] on div "Professional experience Please add your 3-5 most recent roles and professional …" at bounding box center [548, 370] width 273 height 612
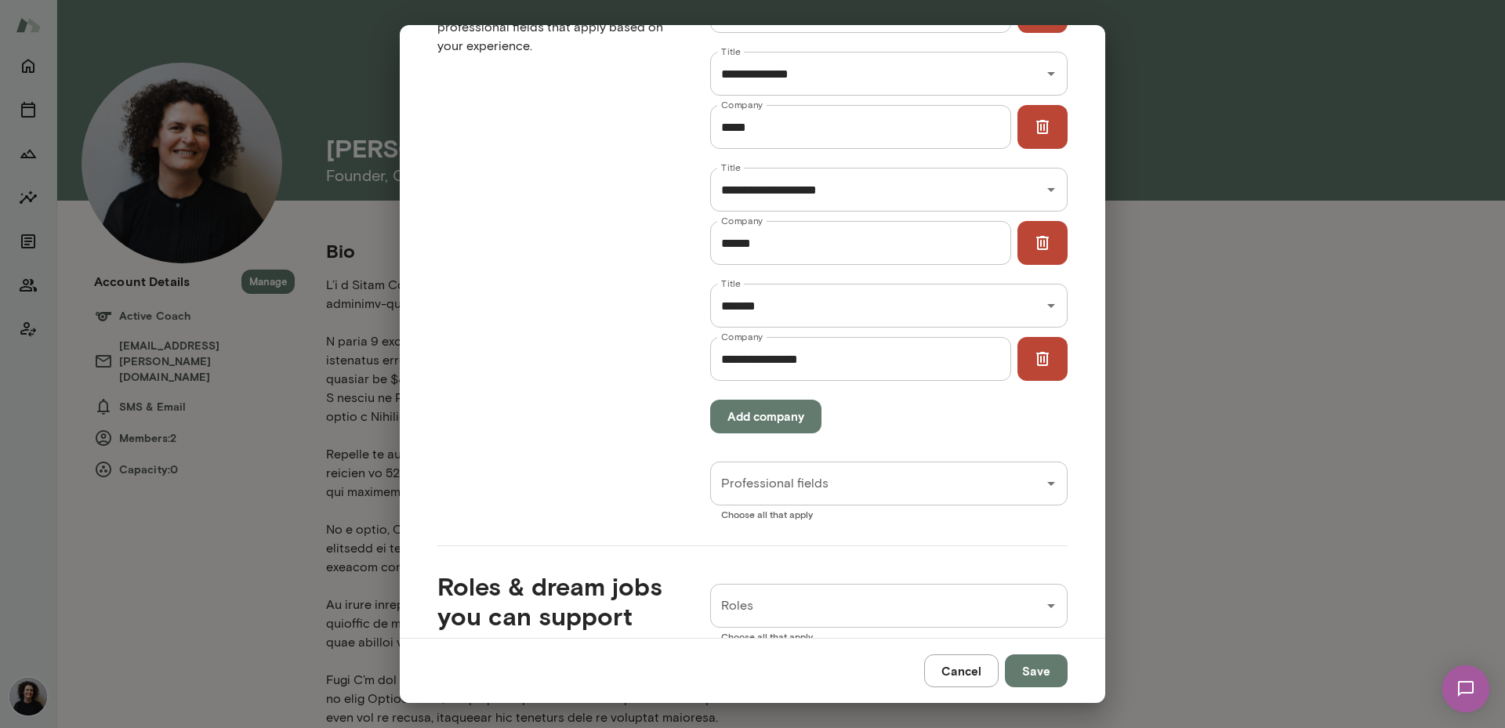
click at [773, 416] on button "Add company" at bounding box center [765, 416] width 111 height 33
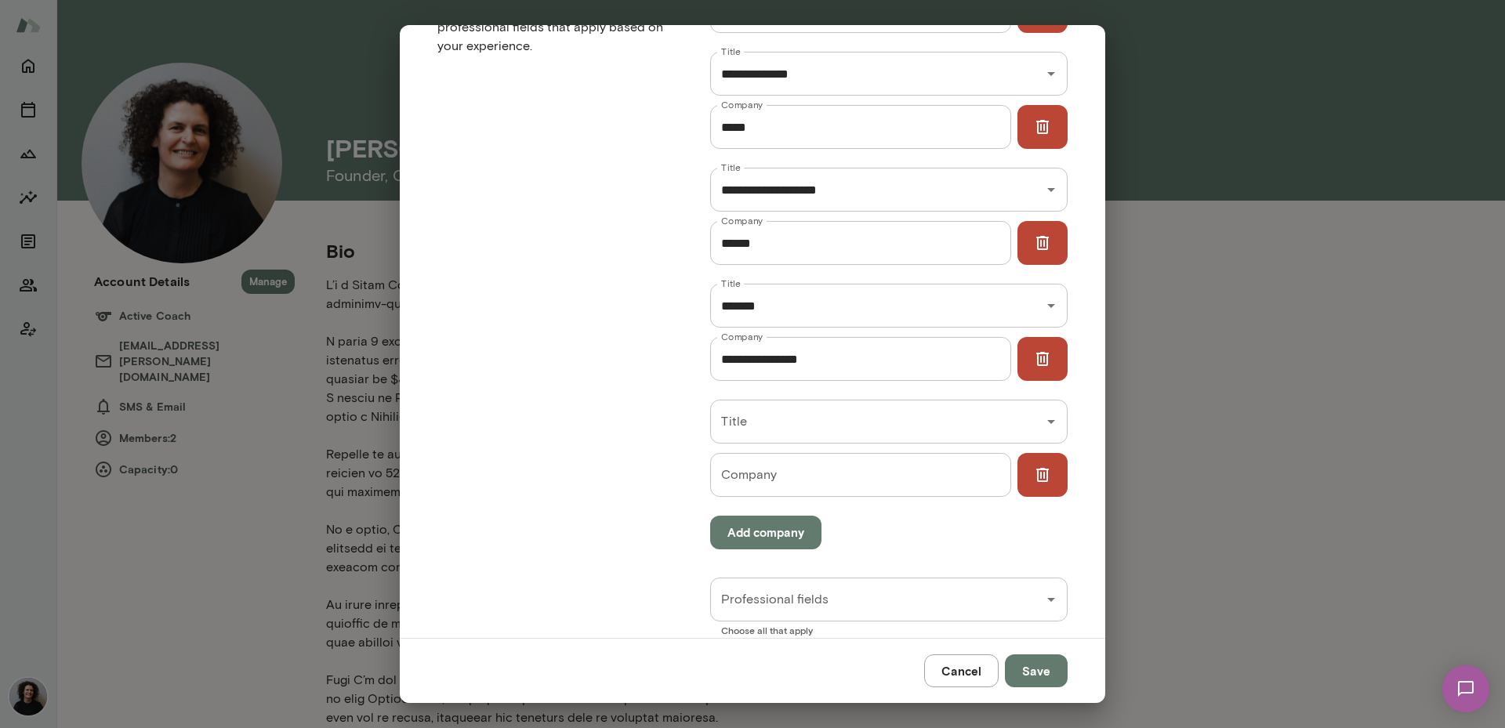
click at [773, 416] on input "Title" at bounding box center [866, 422] width 299 height 30
type input "*********"
type input "**********"
drag, startPoint x: 744, startPoint y: 420, endPoint x: 714, endPoint y: 425, distance: 30.1
click at [717, 425] on input "*********" at bounding box center [866, 422] width 299 height 30
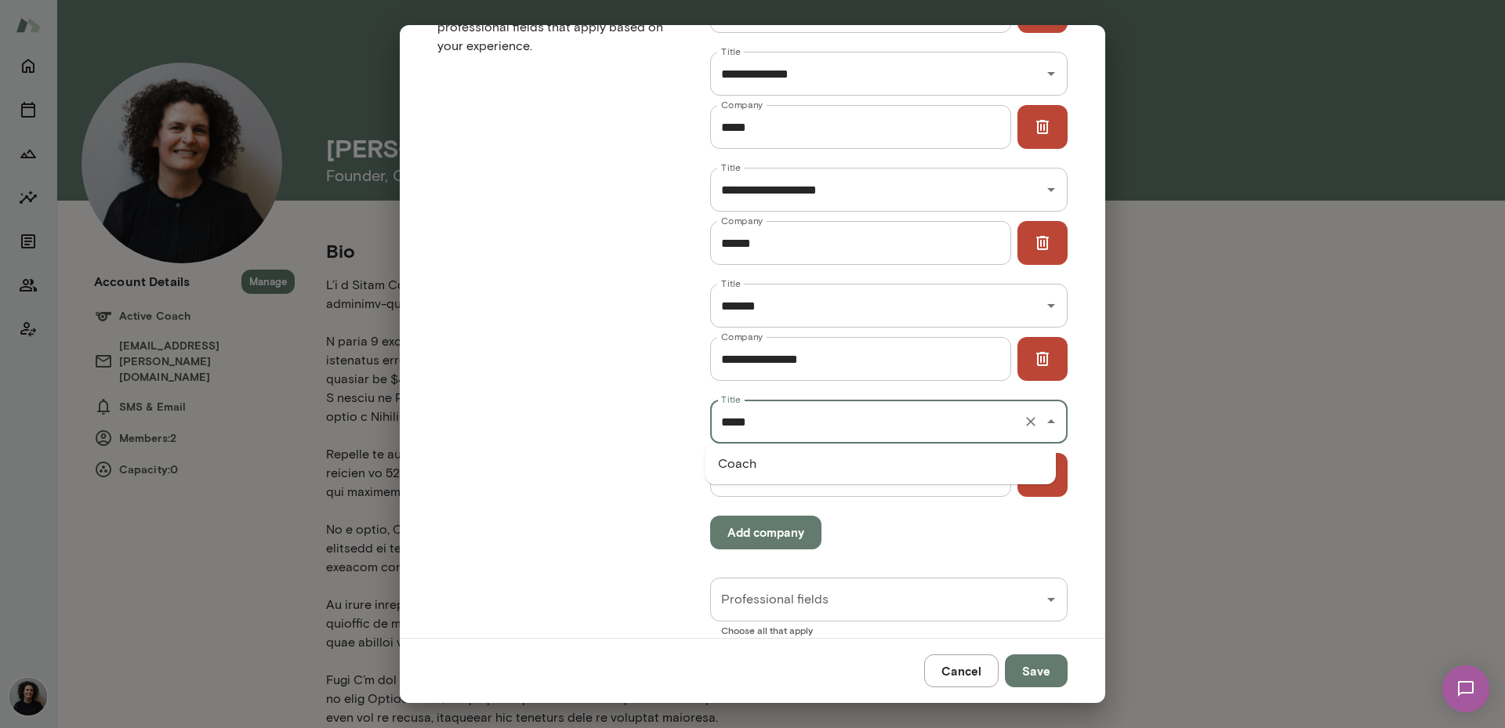
type input "*****"
click at [662, 441] on div "Professional experience Please add your 3-5 most recent roles and professional …" at bounding box center [548, 272] width 273 height 728
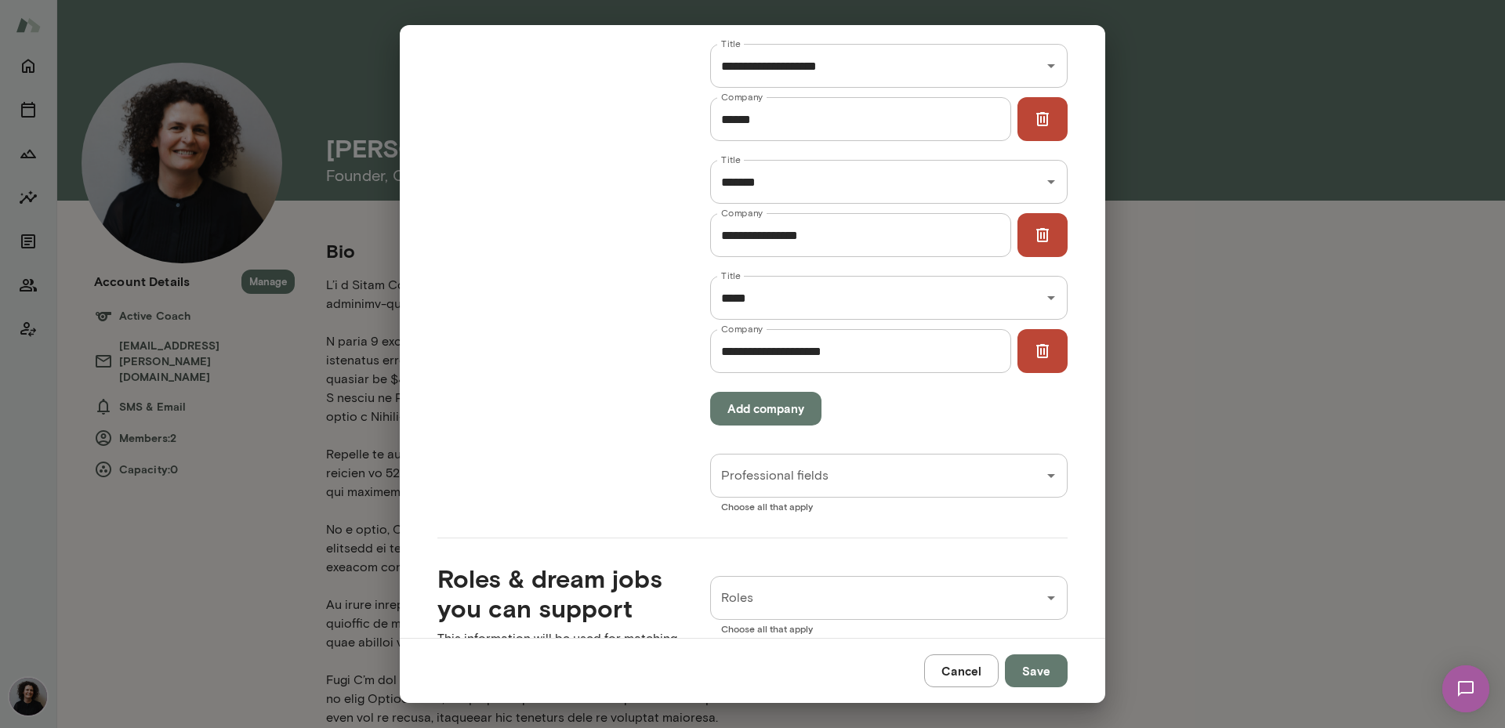
scroll to position [940, 0]
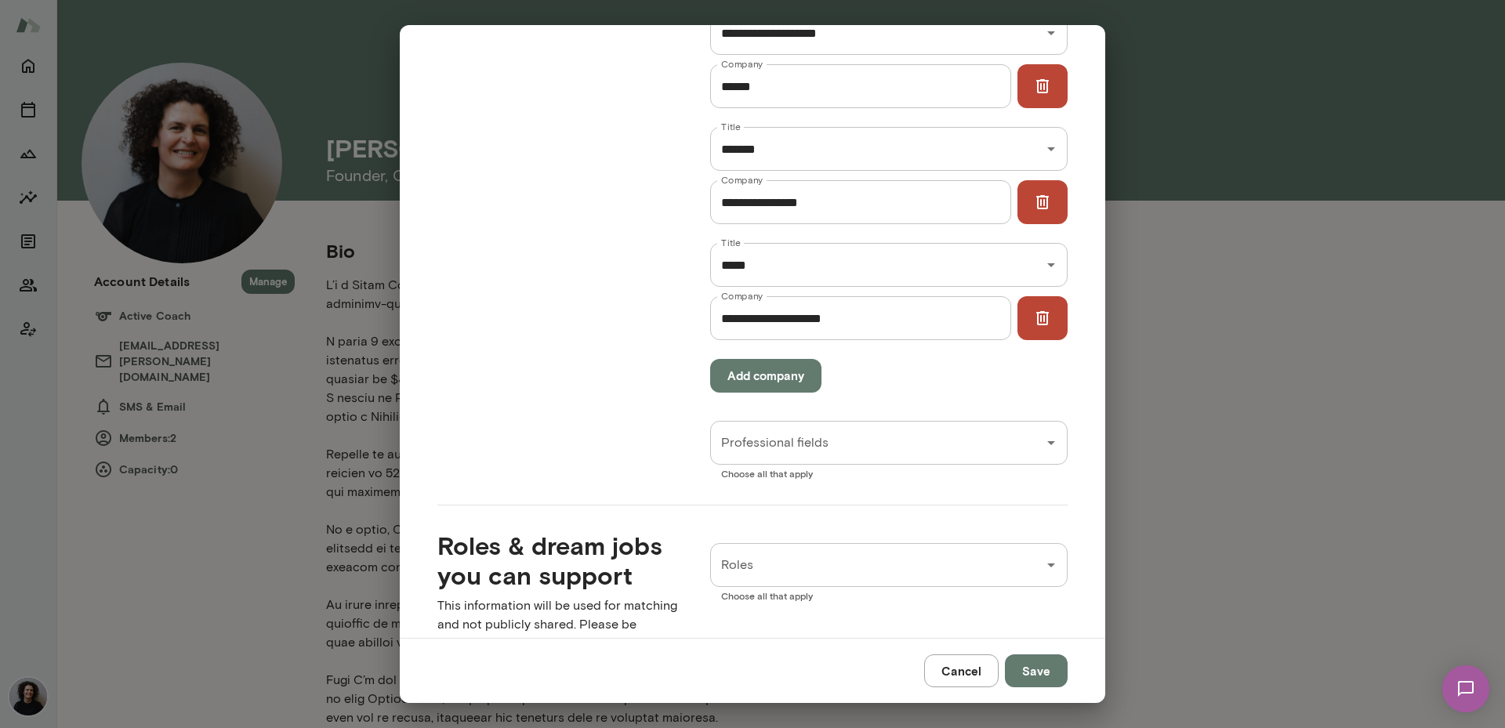
click at [904, 452] on input "Professional fields" at bounding box center [877, 443] width 320 height 30
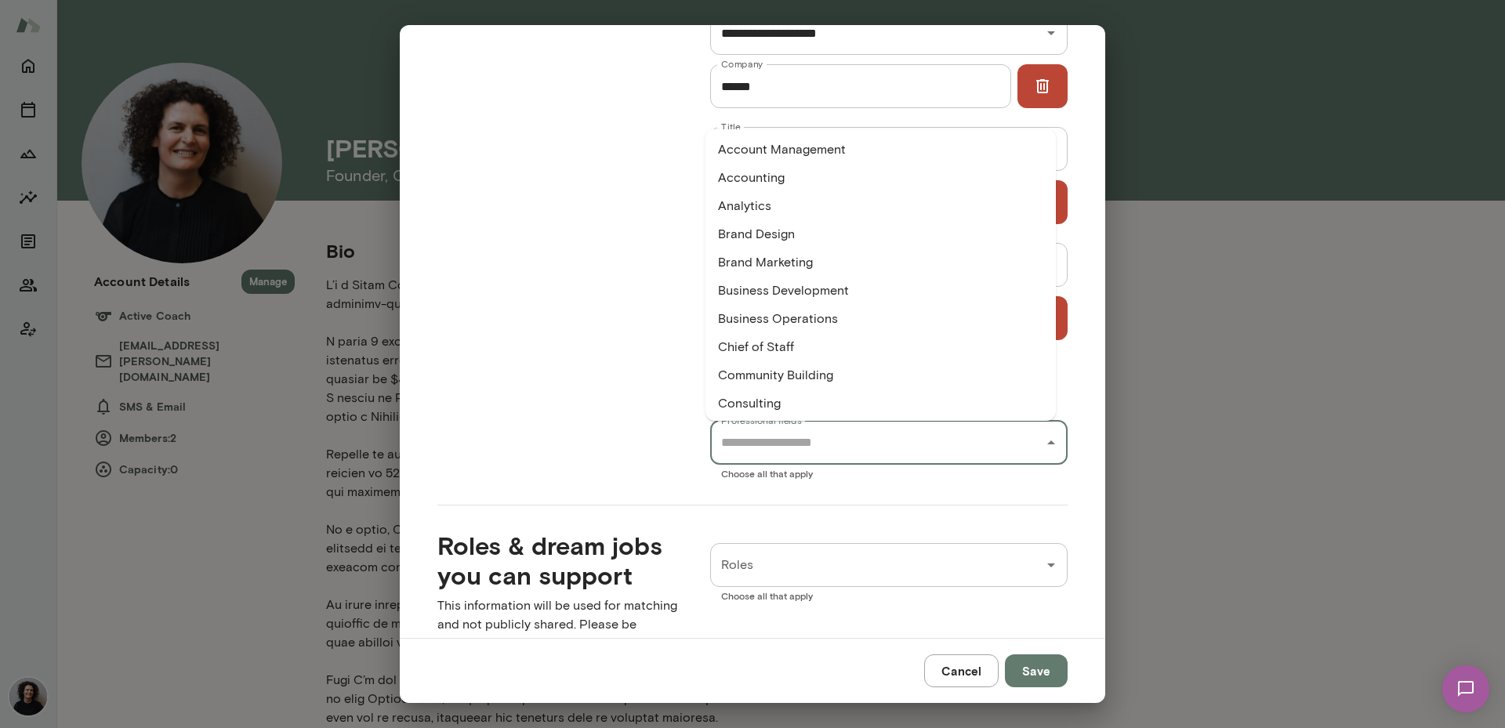
click at [891, 410] on li "Consulting" at bounding box center [880, 403] width 350 height 28
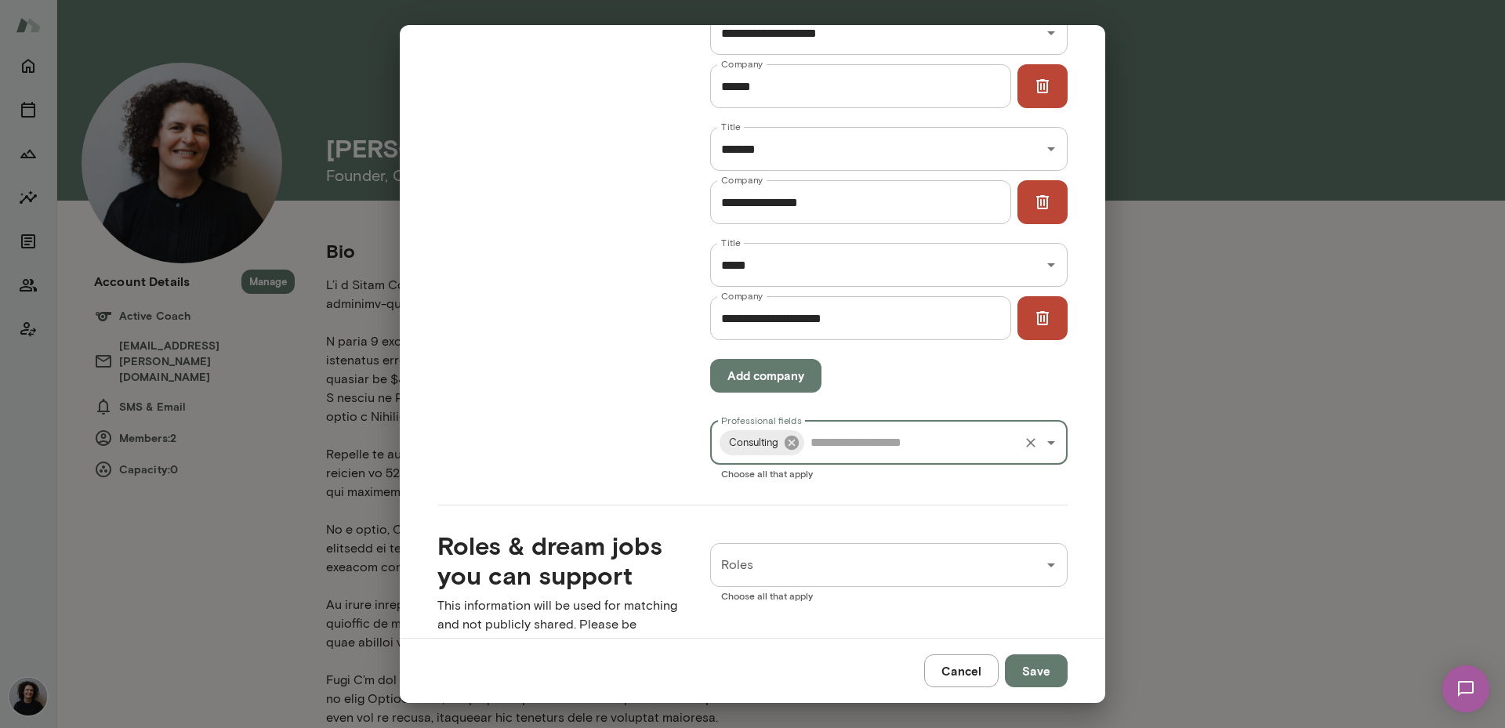
click at [788, 440] on icon at bounding box center [791, 442] width 14 height 14
click at [788, 440] on input "Professional fields" at bounding box center [877, 443] width 320 height 30
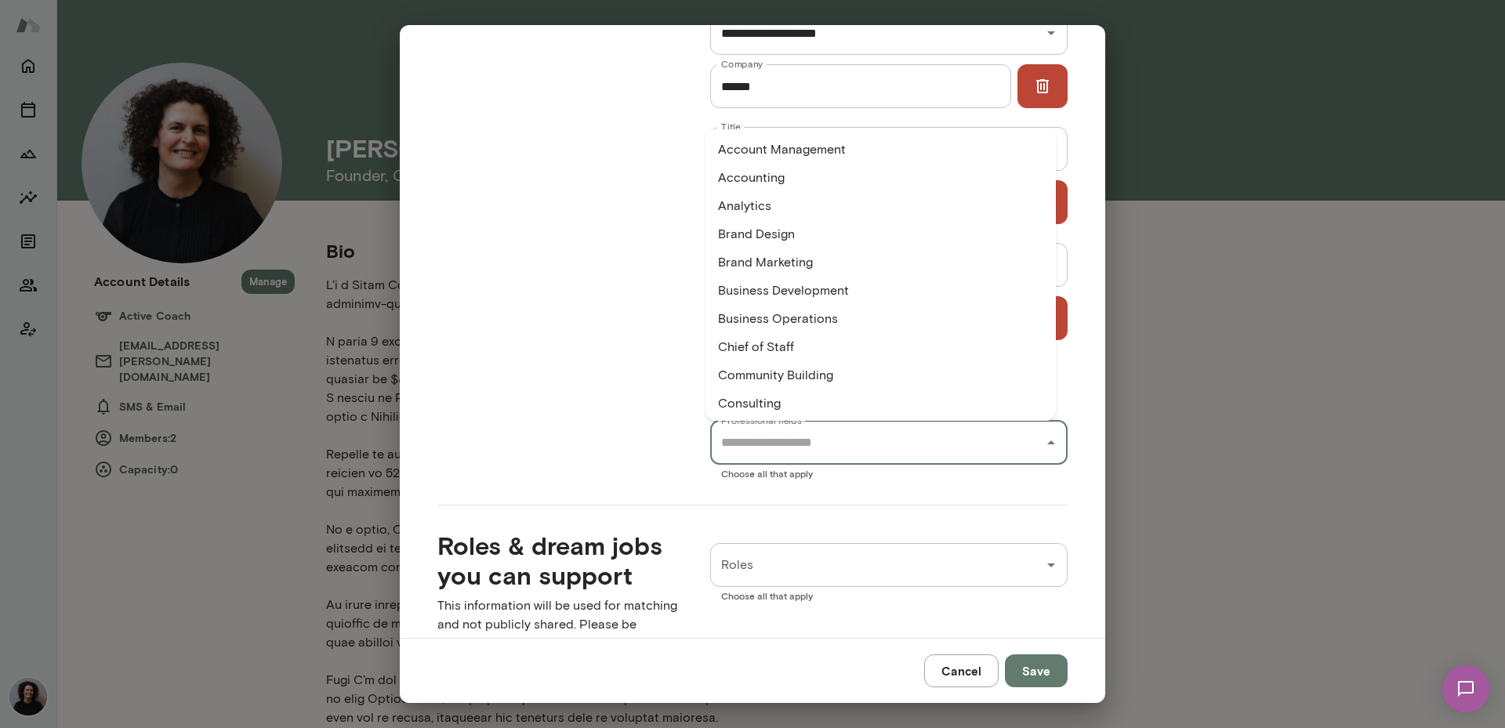
click at [846, 321] on li "Business Operations" at bounding box center [880, 319] width 350 height 28
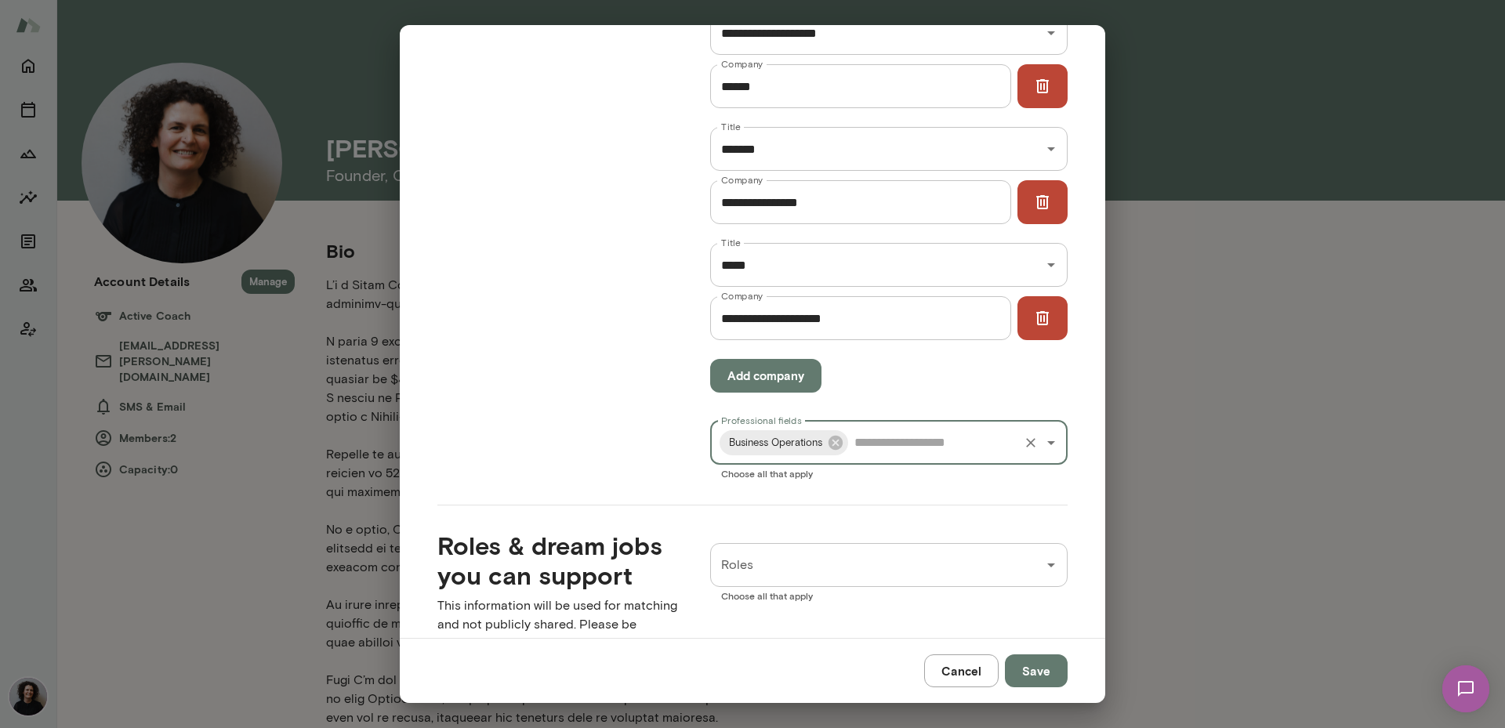
click at [868, 449] on input "Professional fields" at bounding box center [933, 443] width 166 height 30
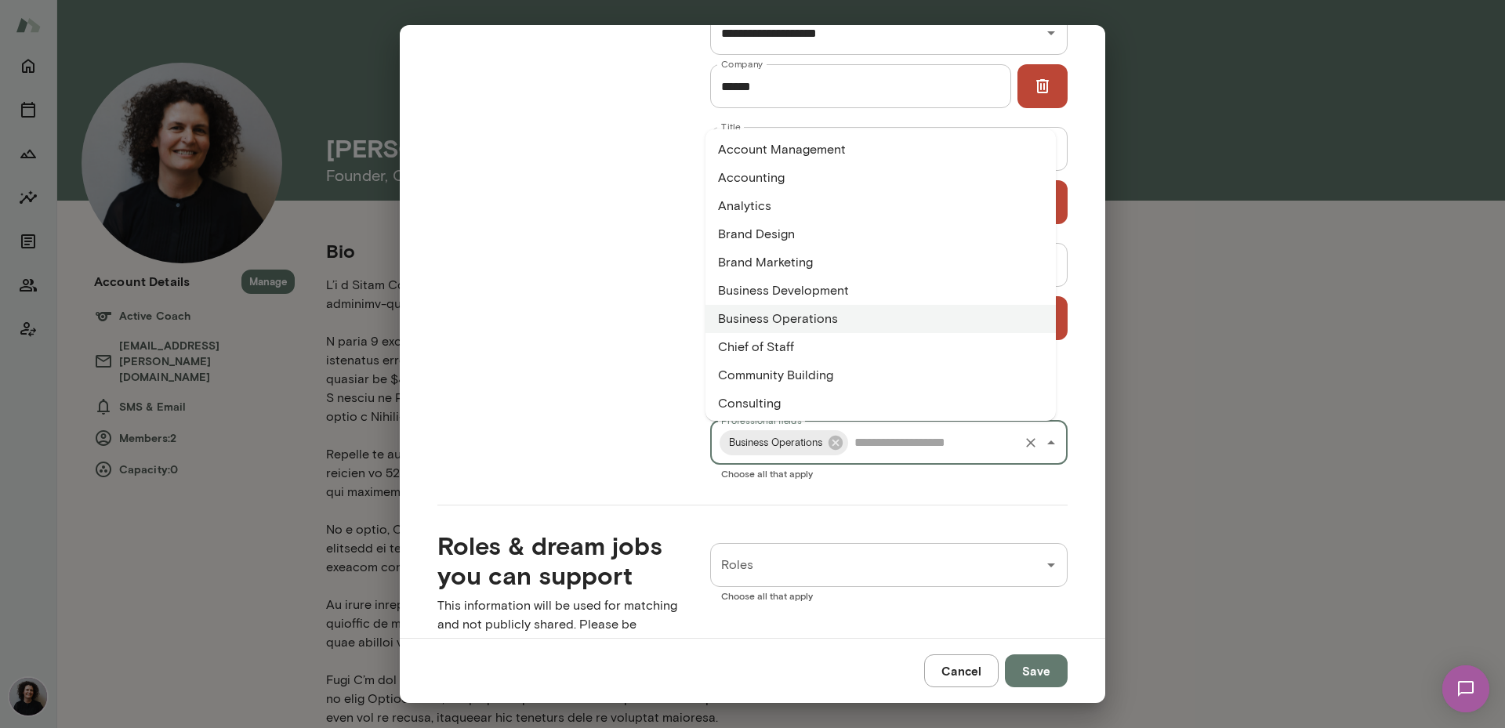
click at [814, 347] on li "Chief of Staff" at bounding box center [880, 347] width 350 height 28
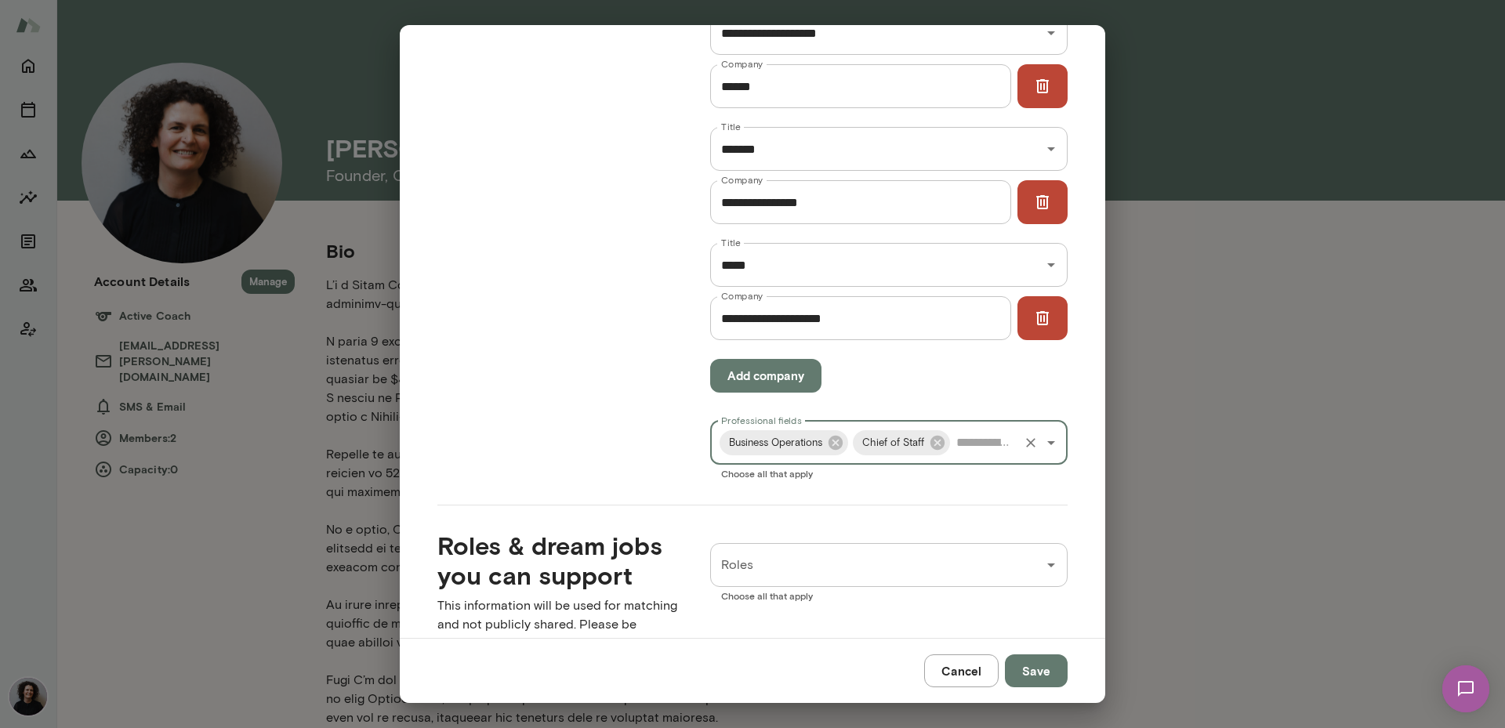
click at [974, 444] on input "Professional fields" at bounding box center [984, 443] width 64 height 30
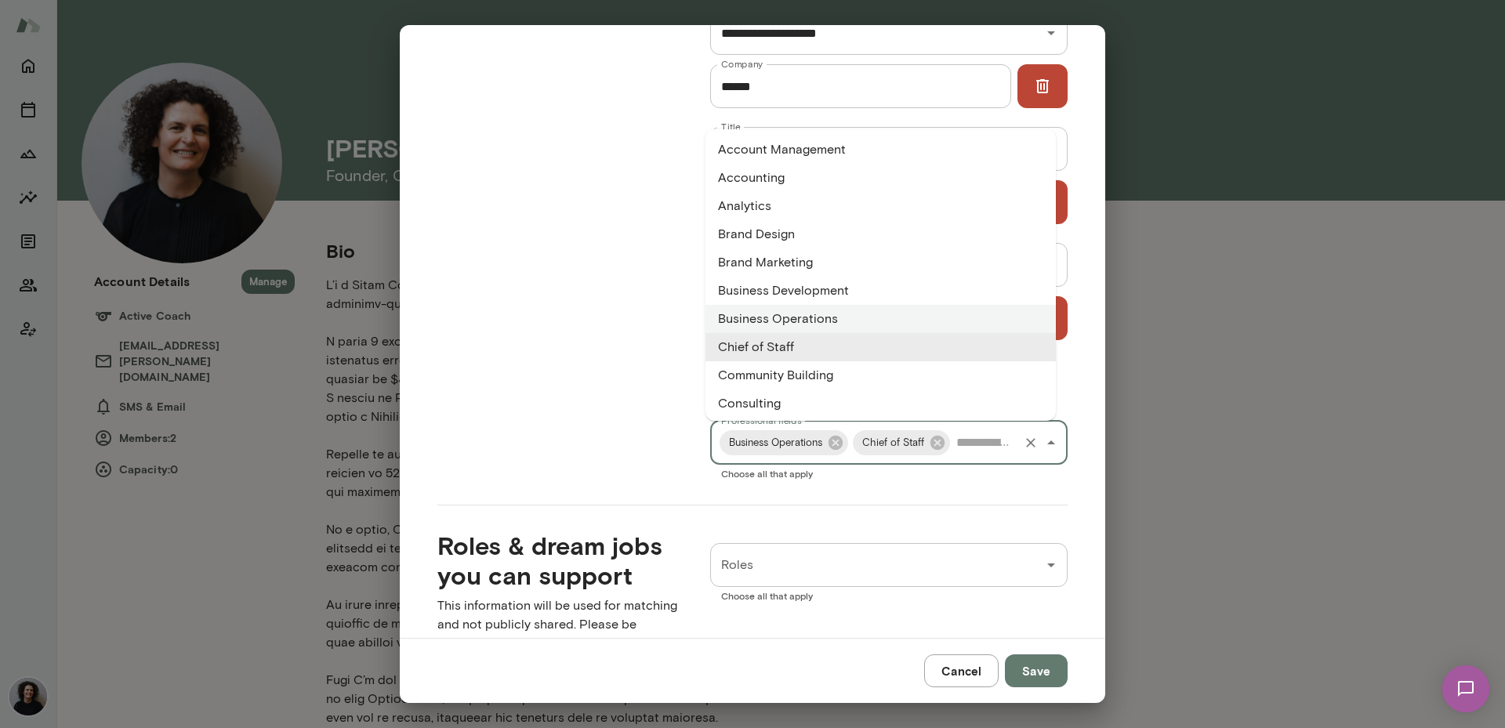
scroll to position [78, 0]
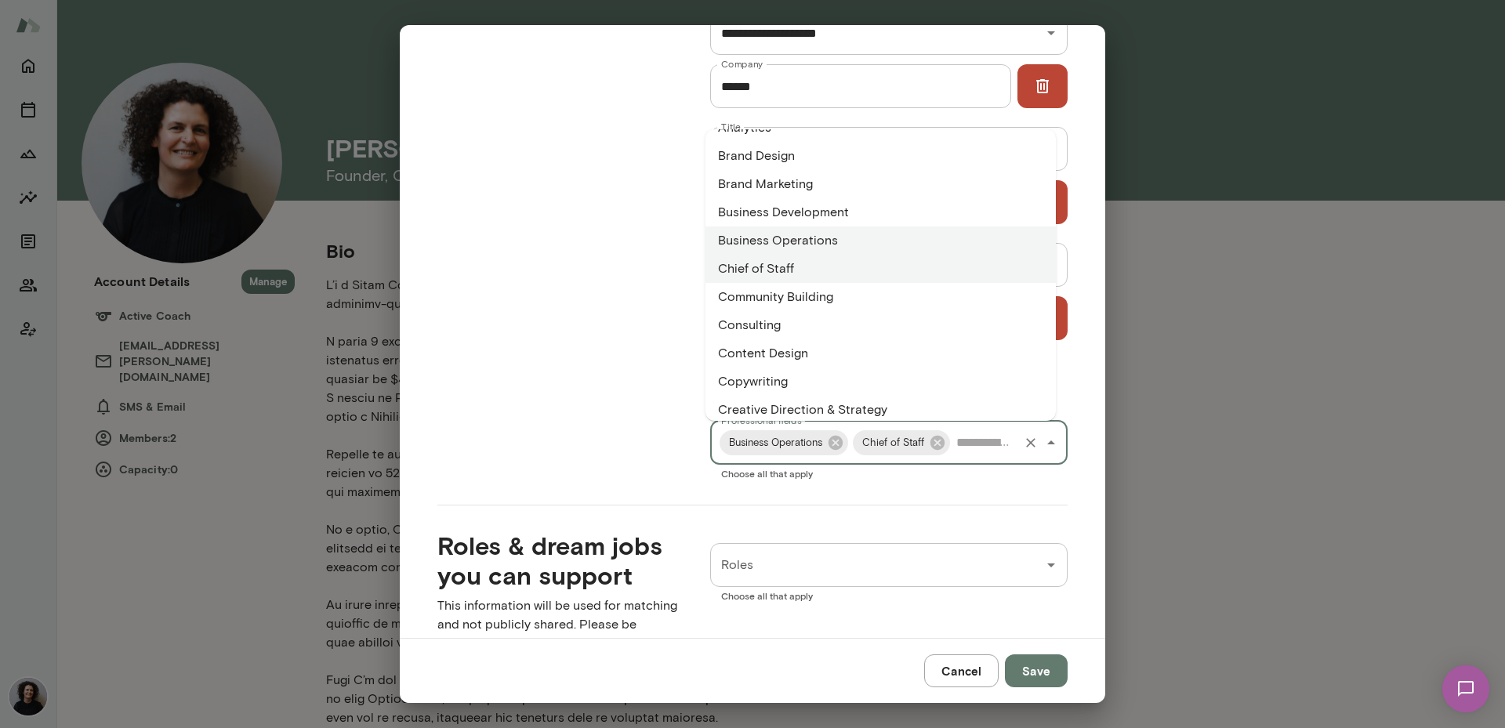
click at [892, 322] on ul "Account Management Accounting Analytics Brand Design Brand Marketing Business D…" at bounding box center [880, 275] width 350 height 292
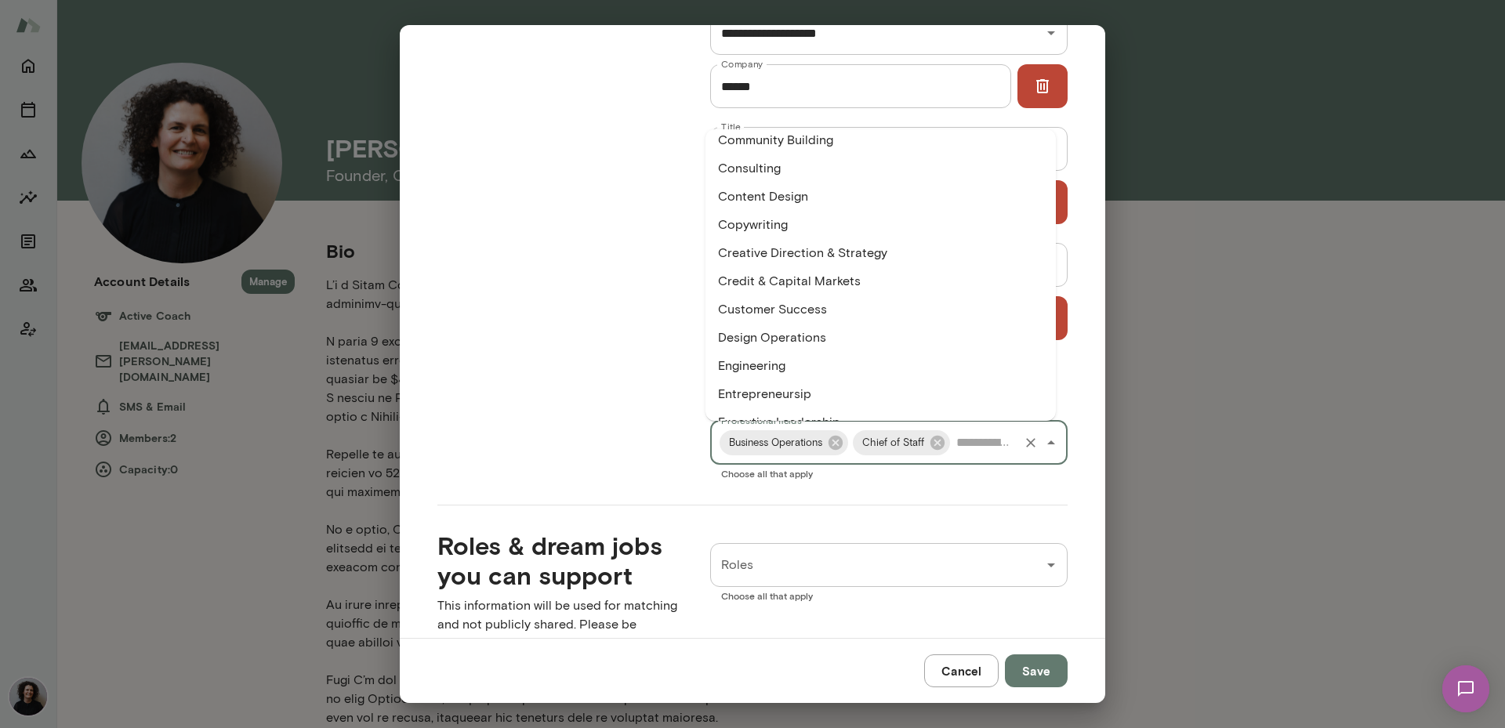
click at [770, 165] on li "Consulting" at bounding box center [880, 168] width 350 height 28
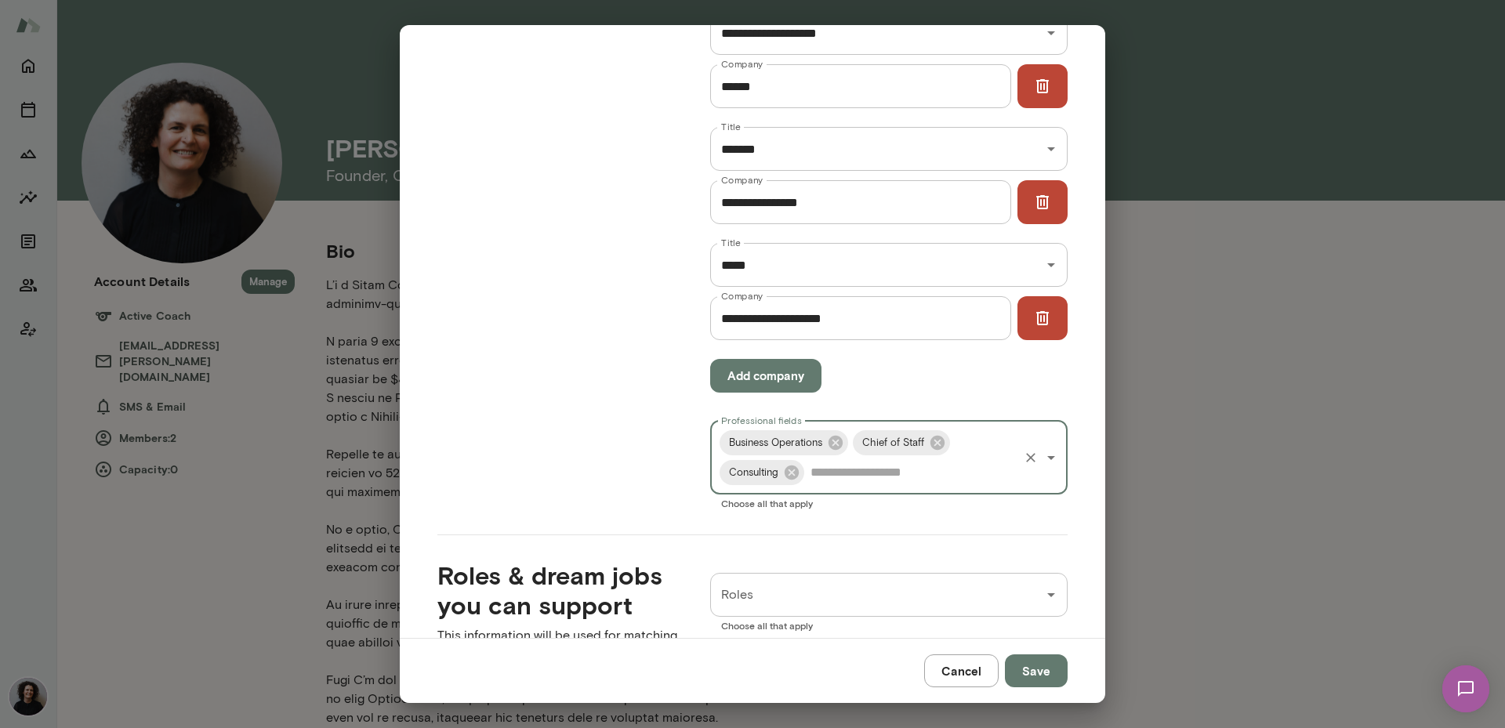
click at [878, 478] on input "Professional fields" at bounding box center [911, 473] width 210 height 30
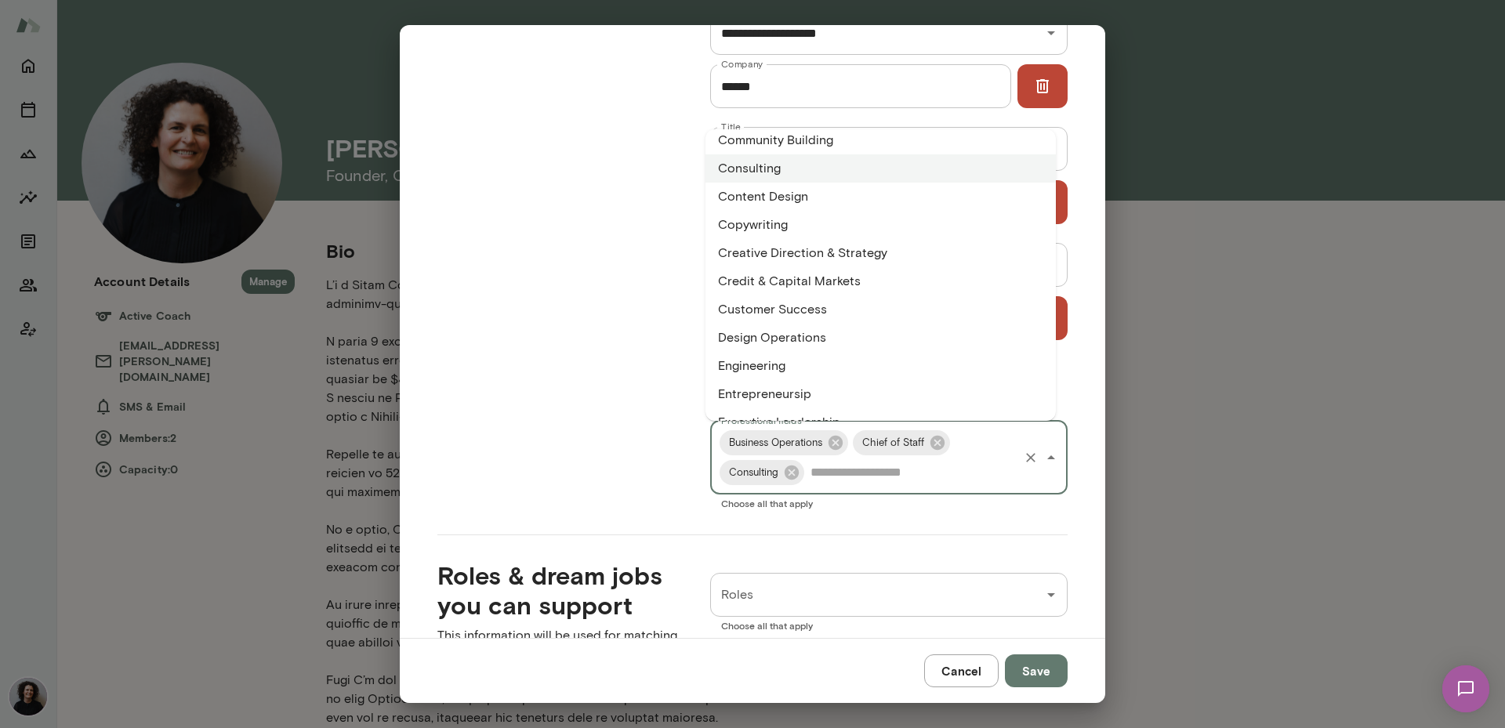
scroll to position [313, 0]
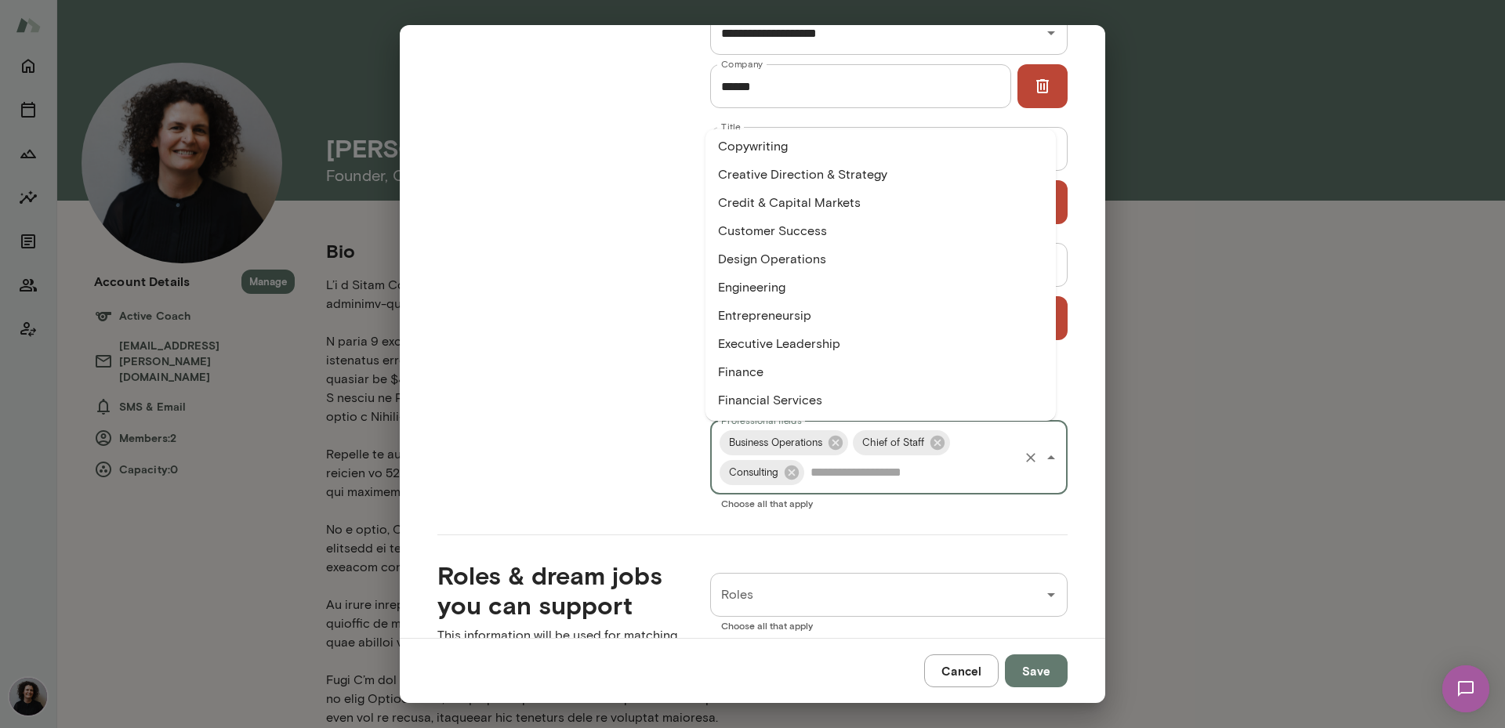
click at [795, 223] on li "Customer Success" at bounding box center [880, 231] width 350 height 28
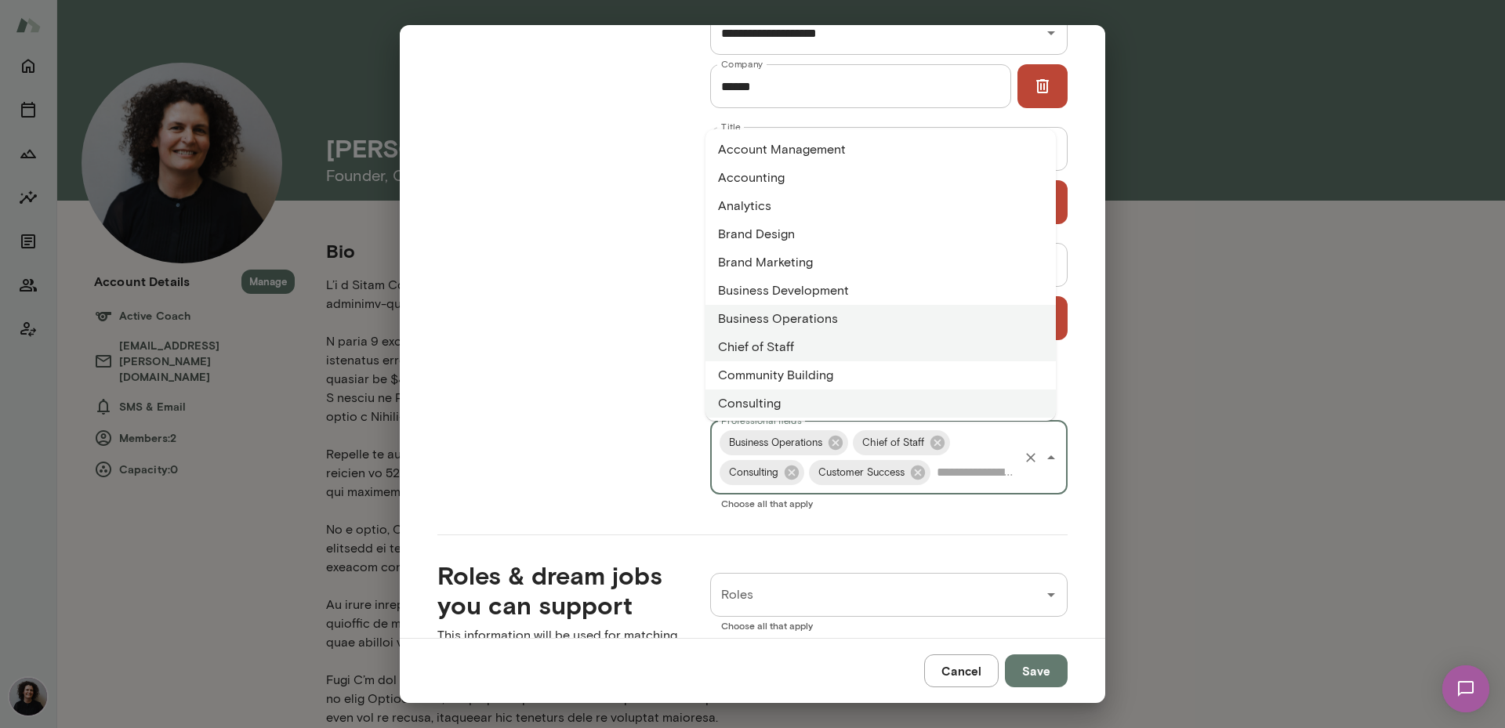
click at [957, 480] on input "Professional fields" at bounding box center [975, 473] width 84 height 30
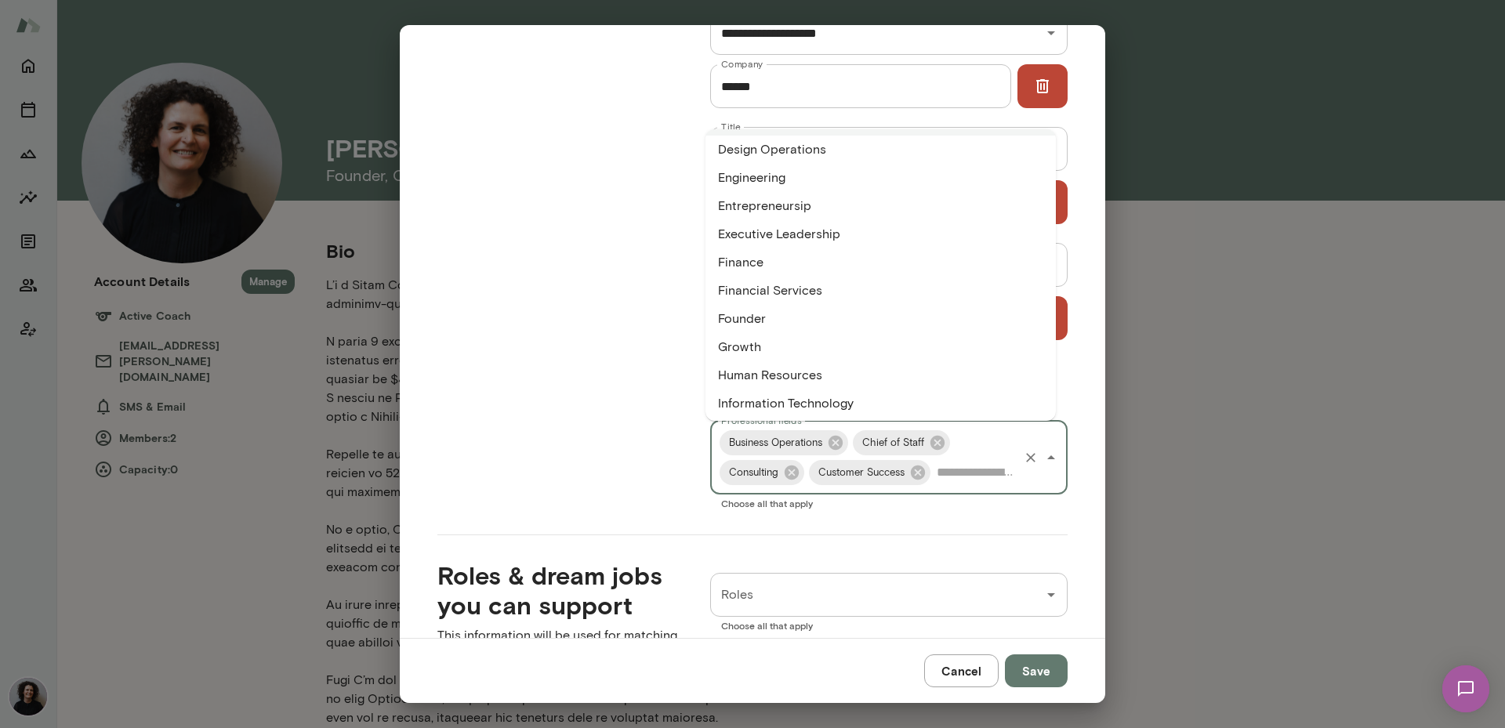
scroll to position [427, 0]
click at [928, 212] on li "Entrepreneursip" at bounding box center [880, 202] width 350 height 28
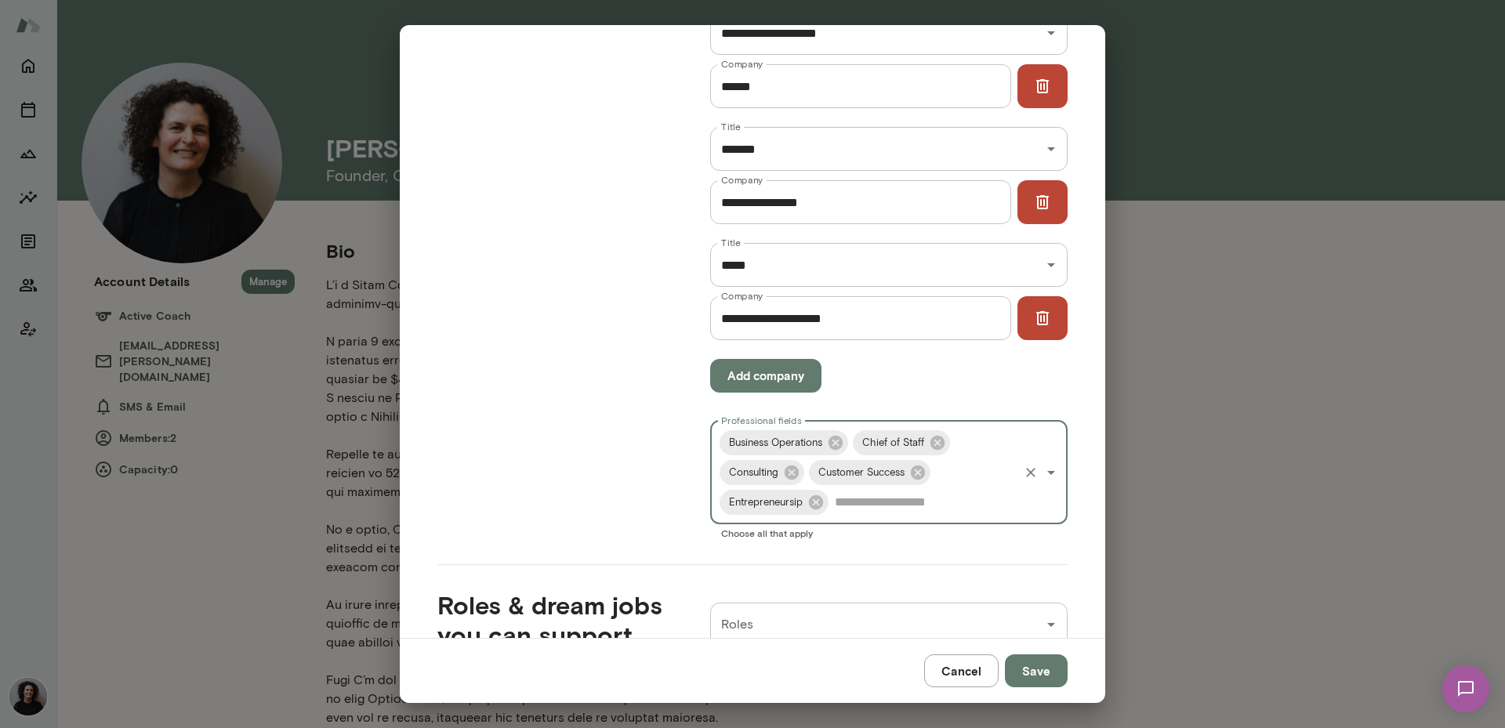
click at [918, 506] on input "Professional fields" at bounding box center [924, 502] width 186 height 30
type input "***"
click at [854, 546] on li "Executive Leadership" at bounding box center [880, 545] width 350 height 28
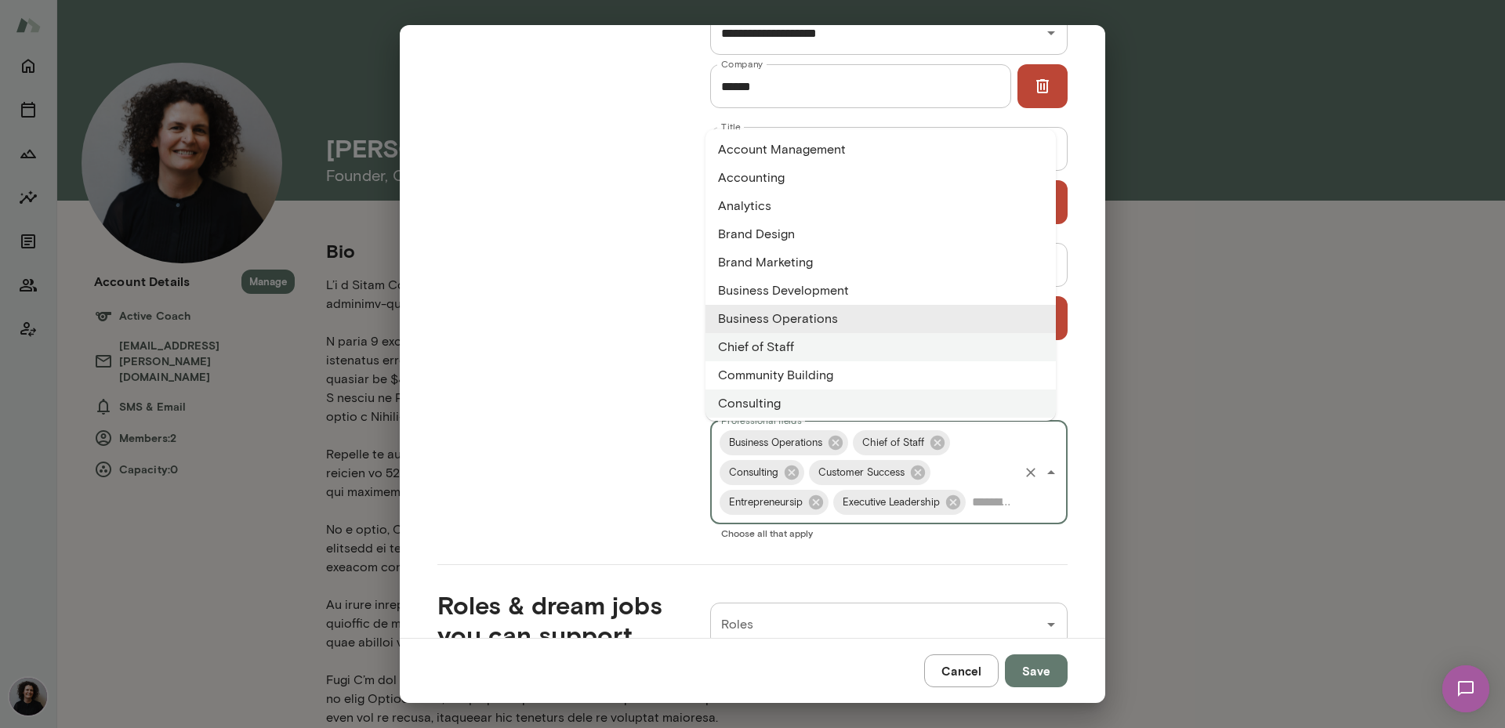
click at [985, 509] on input "Professional fields" at bounding box center [992, 502] width 49 height 30
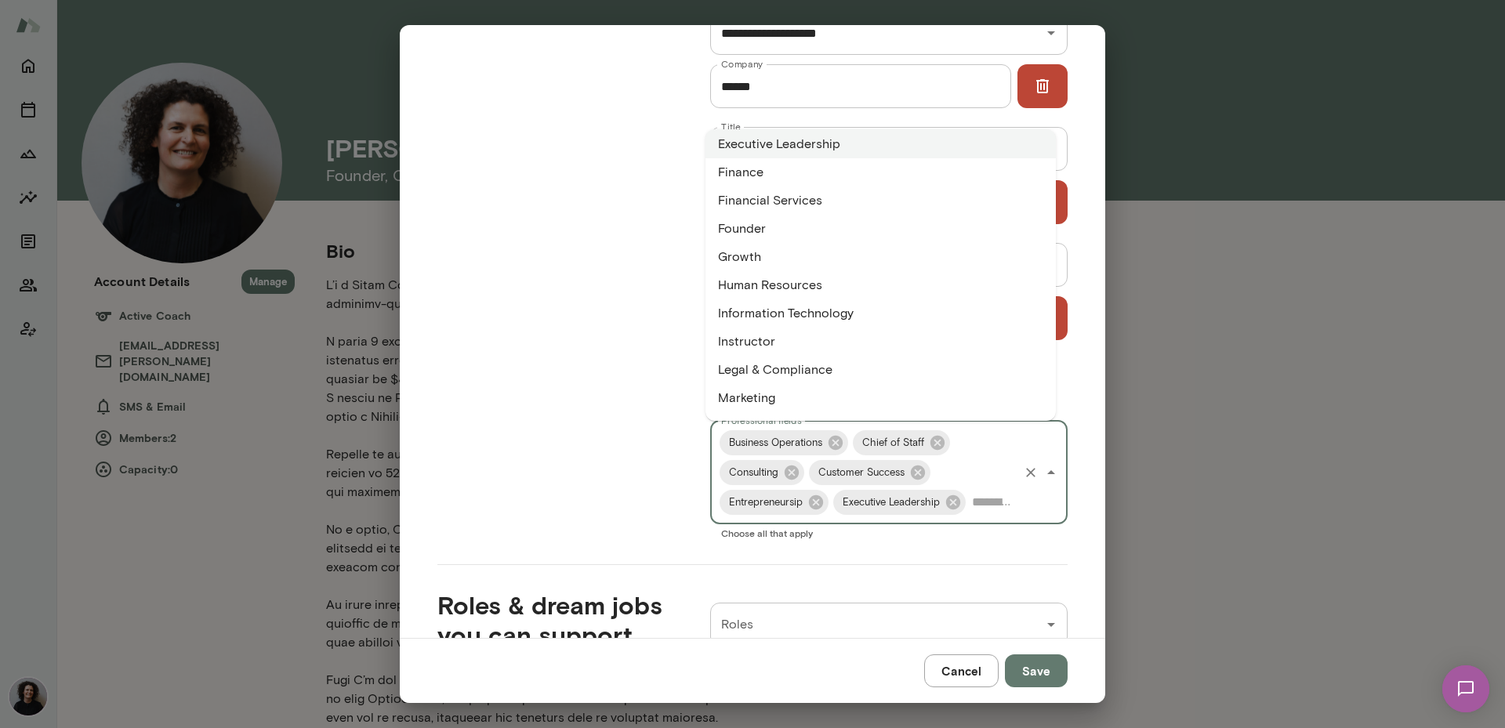
scroll to position [521, 0]
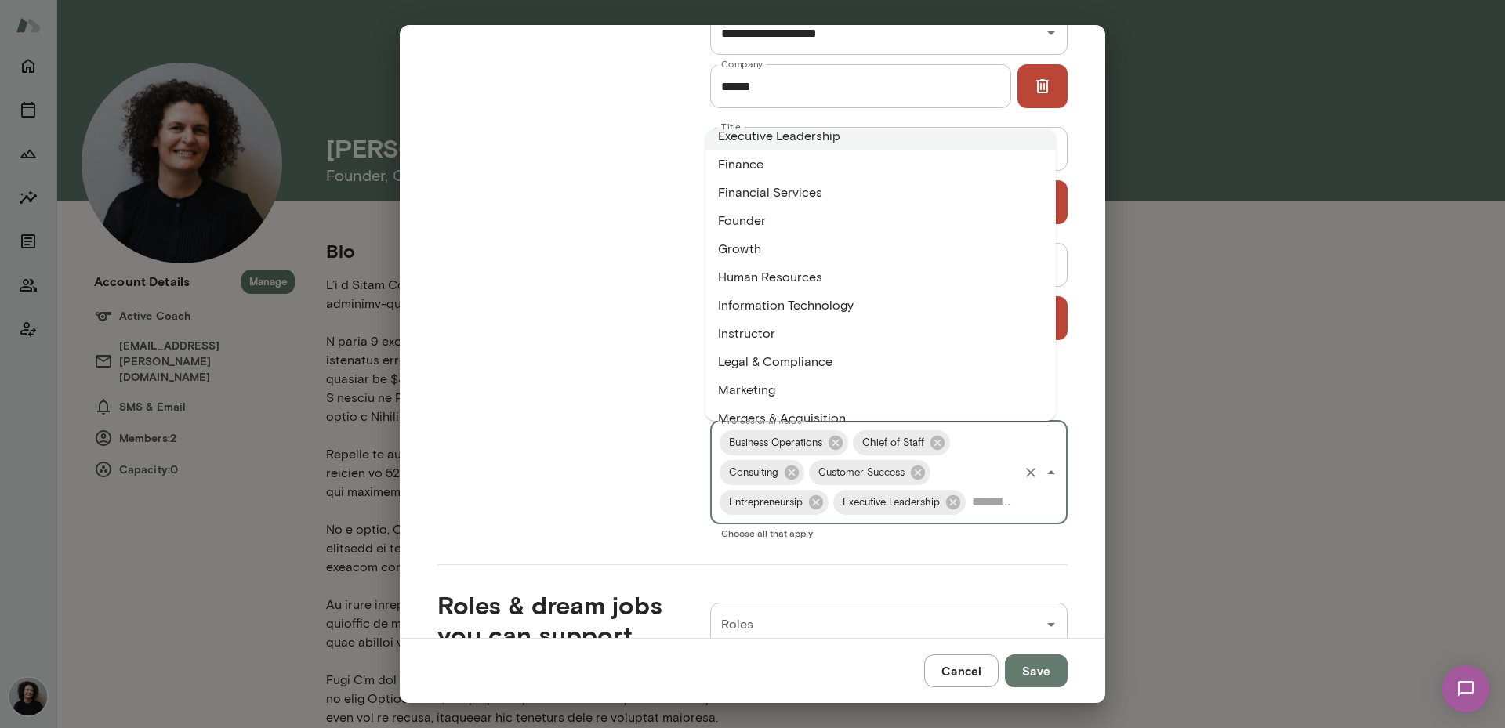
click at [951, 231] on li "Founder" at bounding box center [880, 221] width 350 height 28
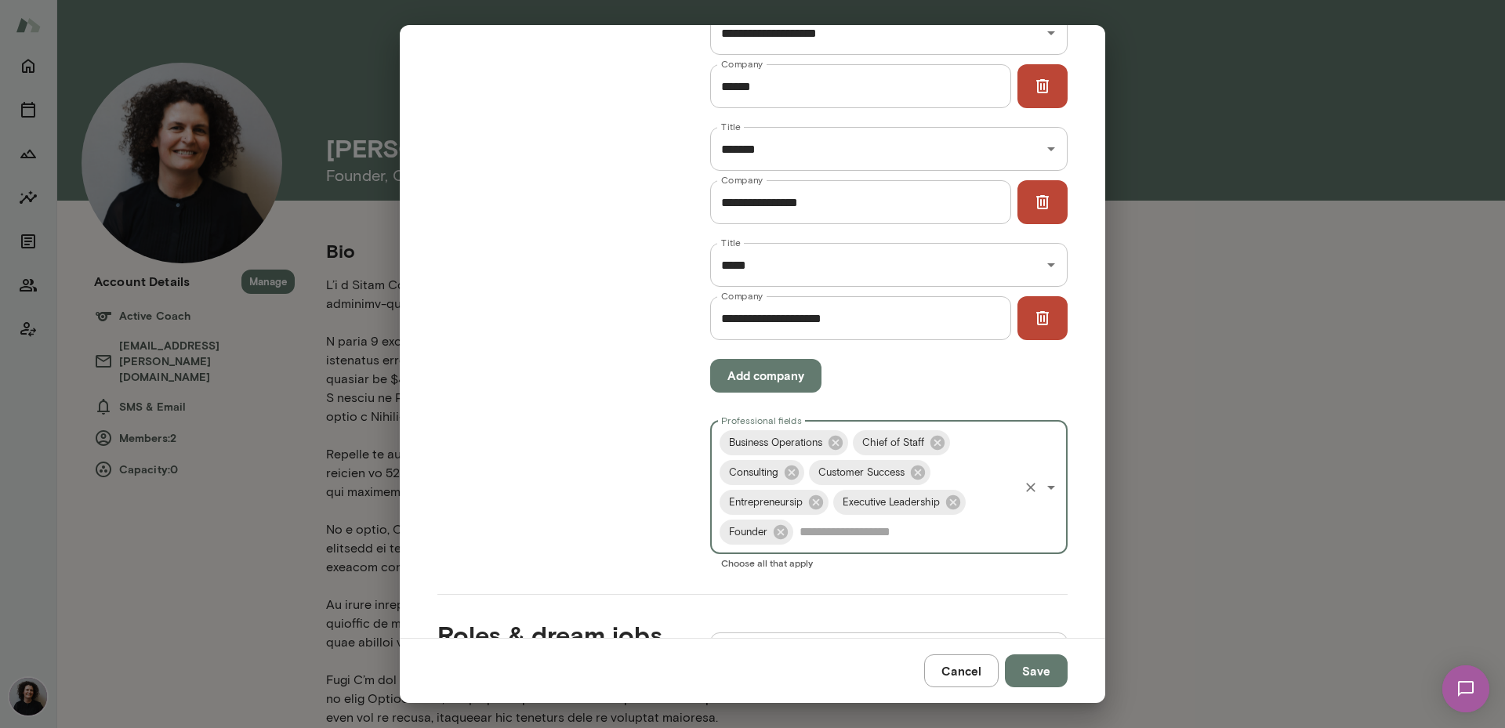
click at [895, 534] on input "Professional fields" at bounding box center [905, 532] width 221 height 30
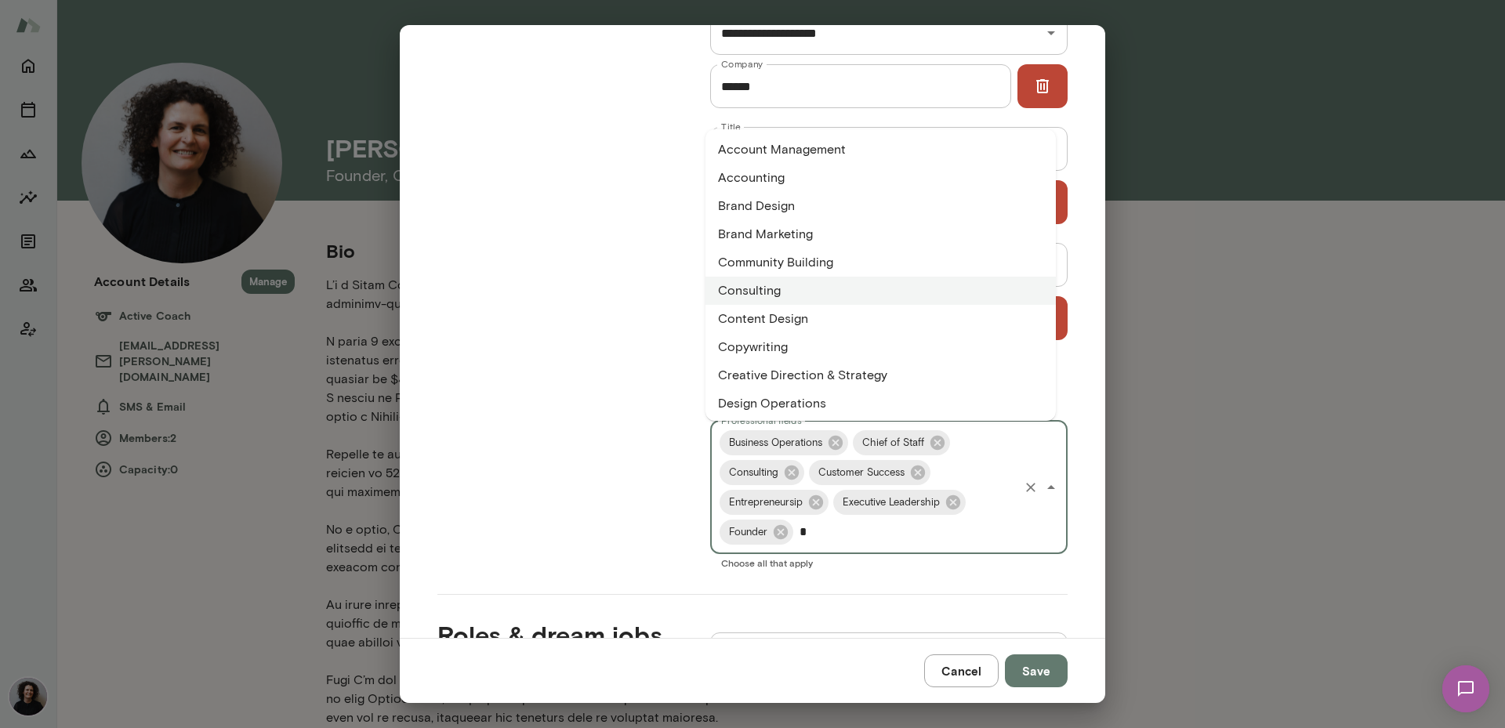
type input "**"
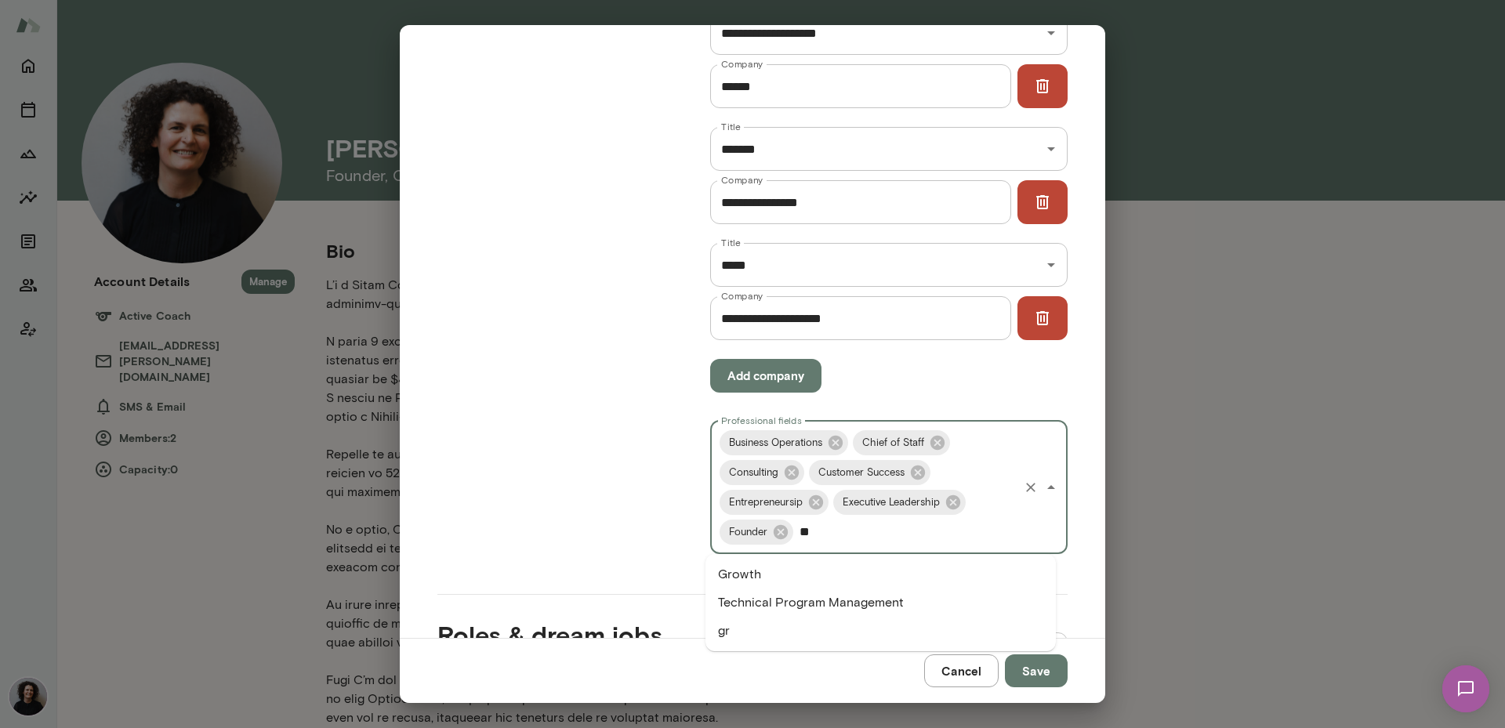
click at [838, 570] on li "Growth" at bounding box center [880, 574] width 350 height 28
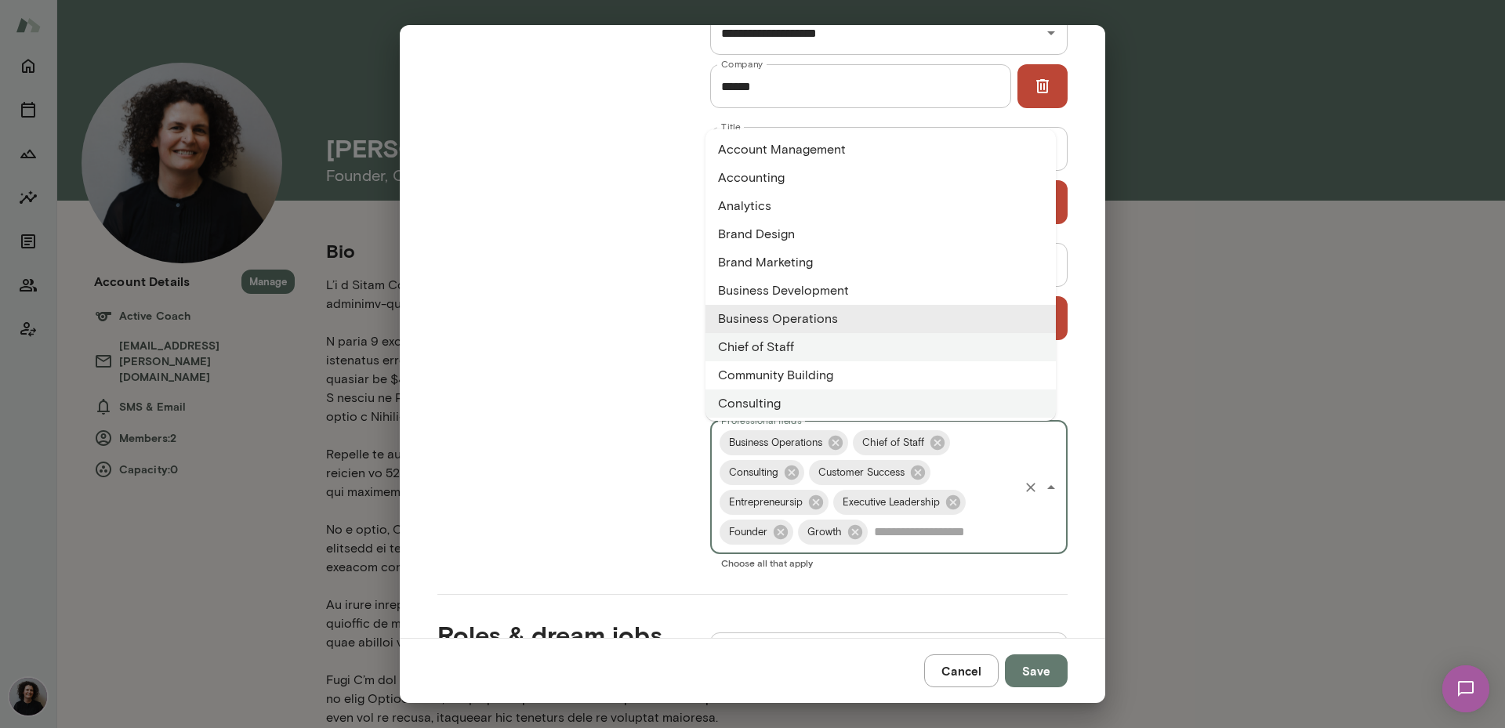
click at [892, 536] on input "Professional fields" at bounding box center [943, 532] width 147 height 30
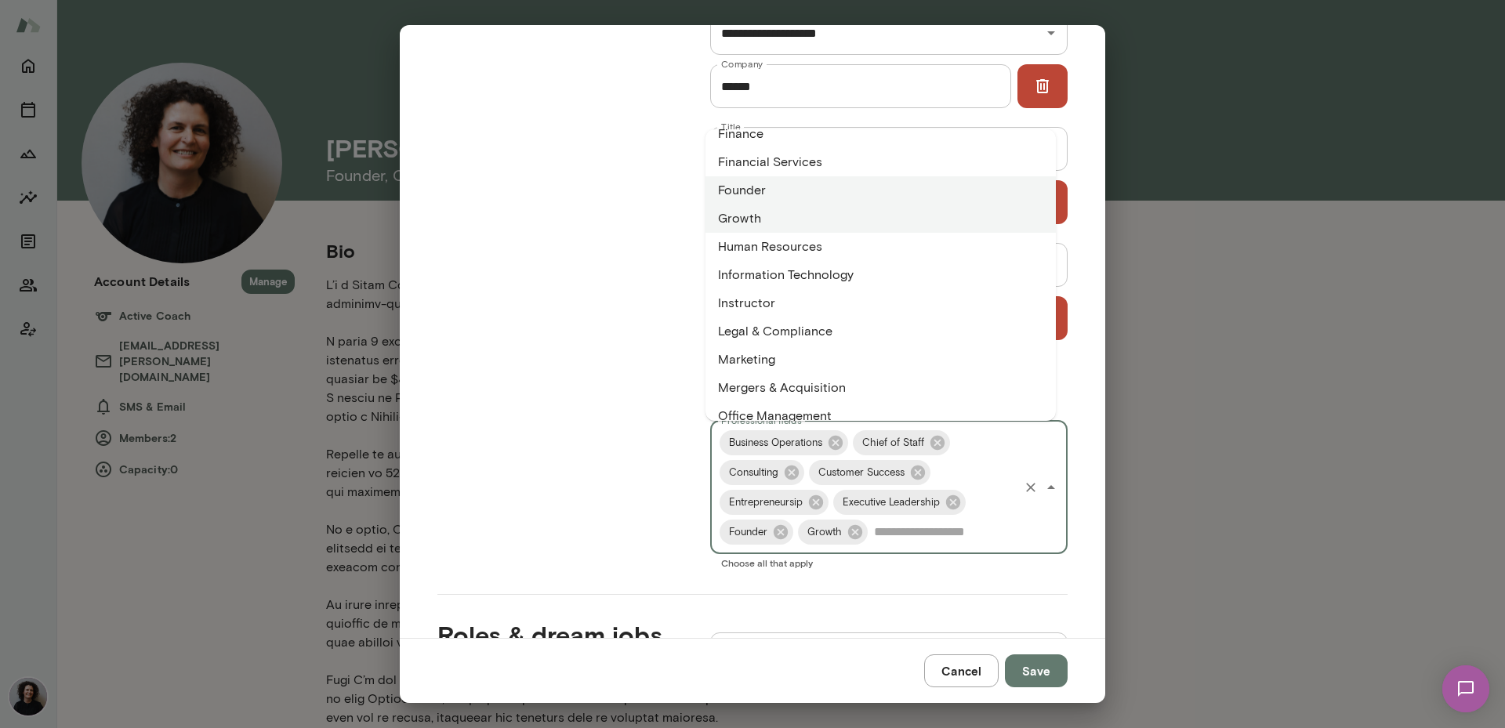
scroll to position [627, 0]
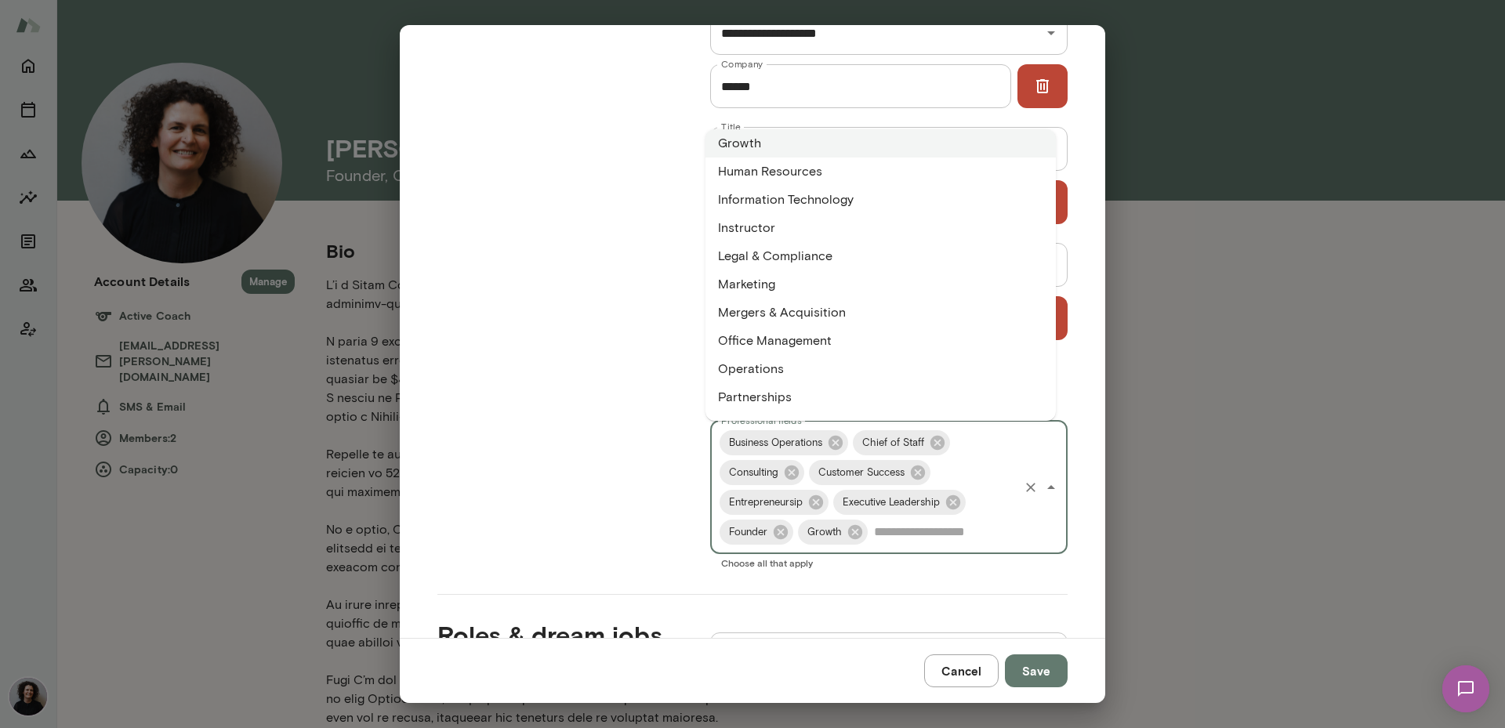
click at [792, 176] on li "Human Resources" at bounding box center [880, 172] width 350 height 28
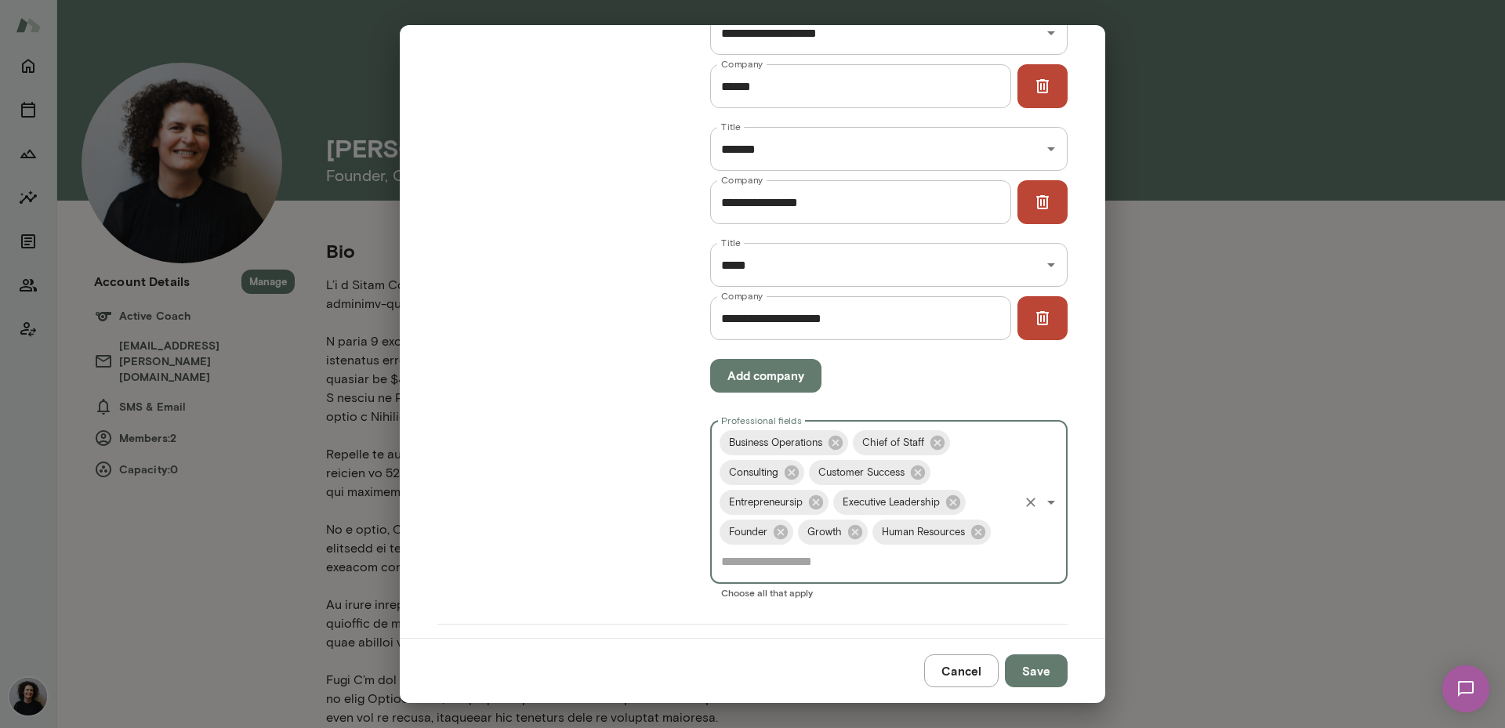
click at [877, 567] on input "Professional fields" at bounding box center [866, 562] width 299 height 30
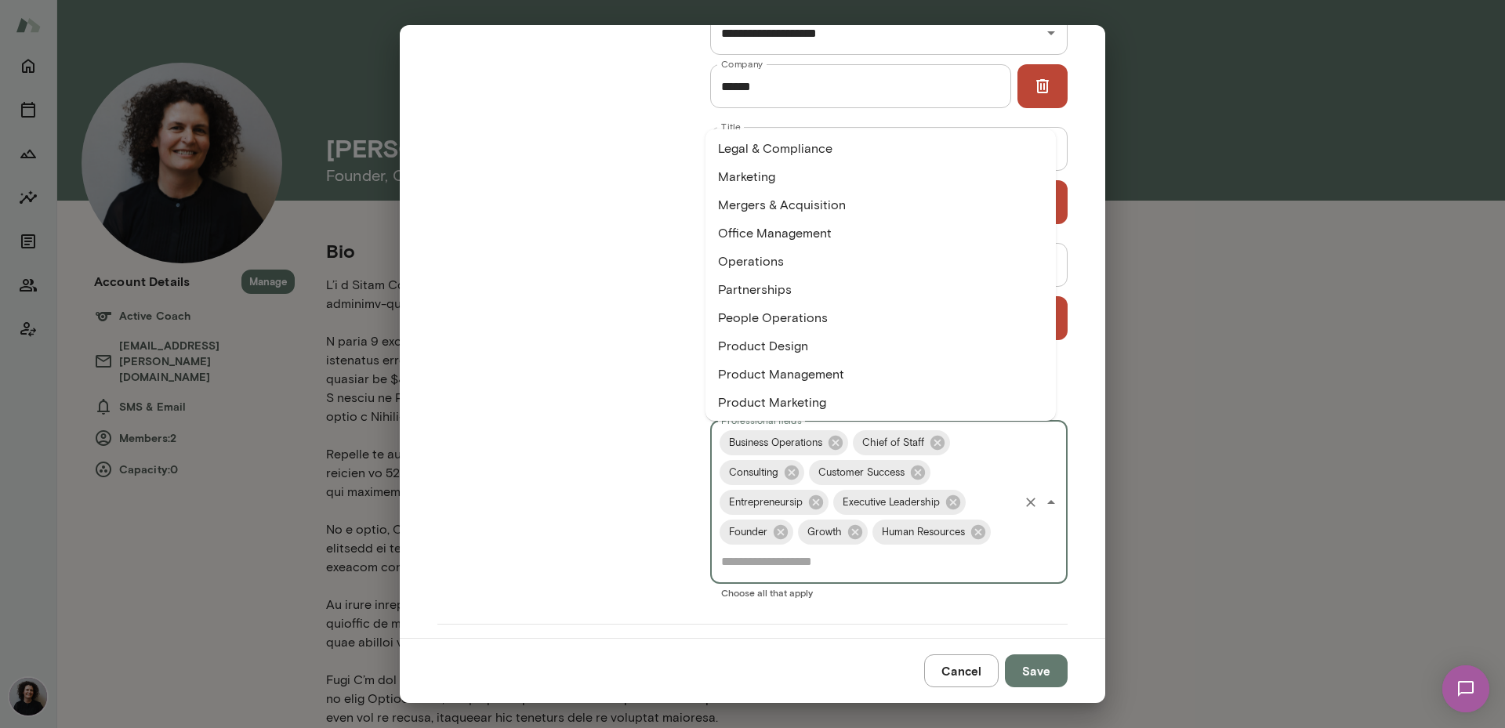
scroll to position [750, 0]
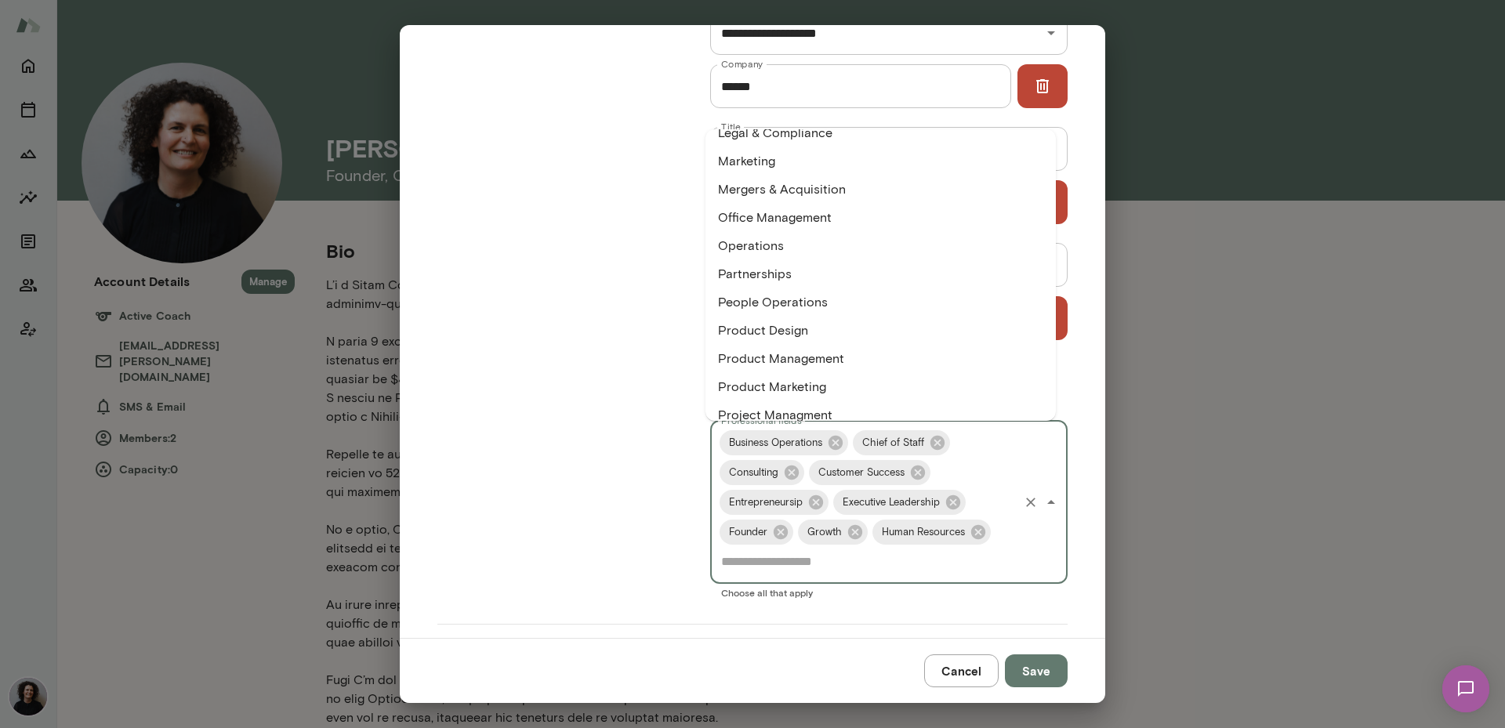
click at [898, 248] on li "Operations" at bounding box center [880, 246] width 350 height 28
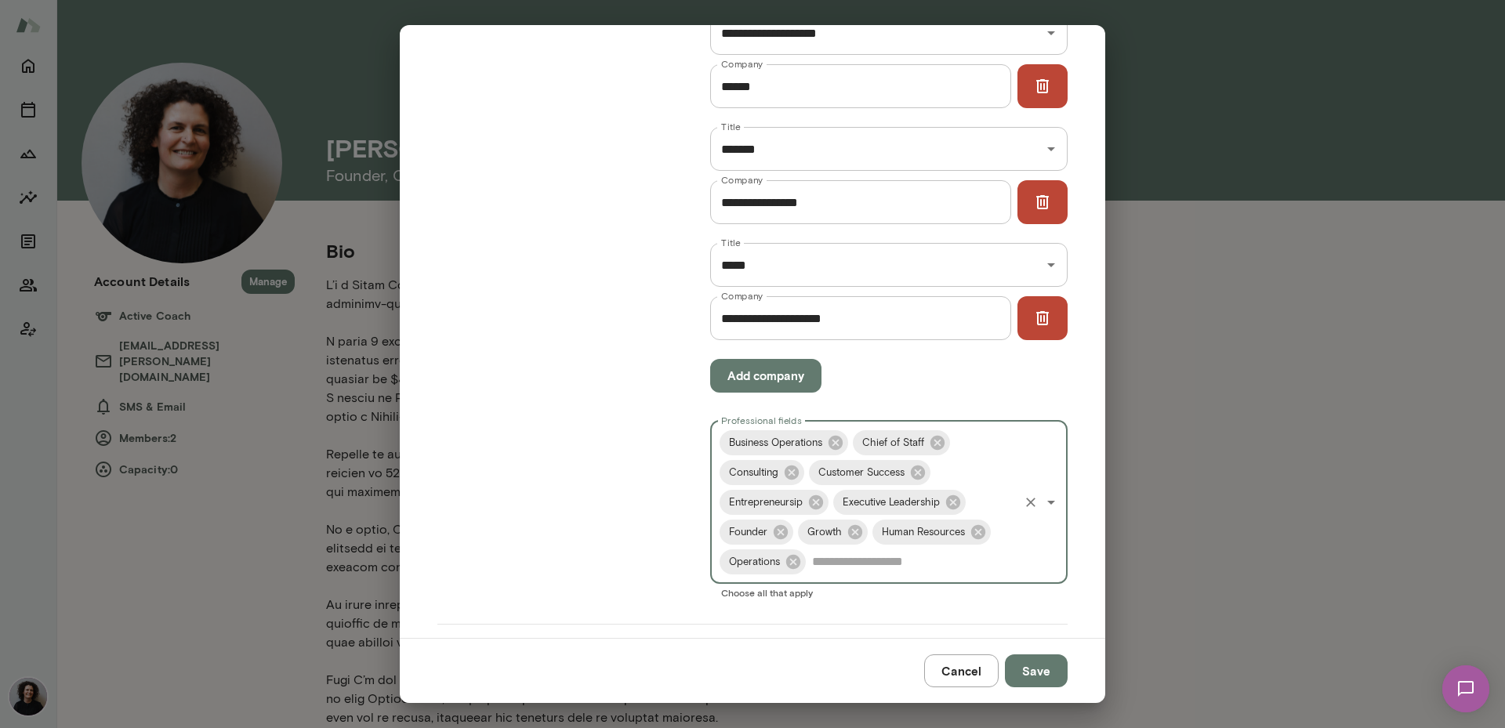
click at [867, 573] on input "Professional fields" at bounding box center [912, 562] width 208 height 30
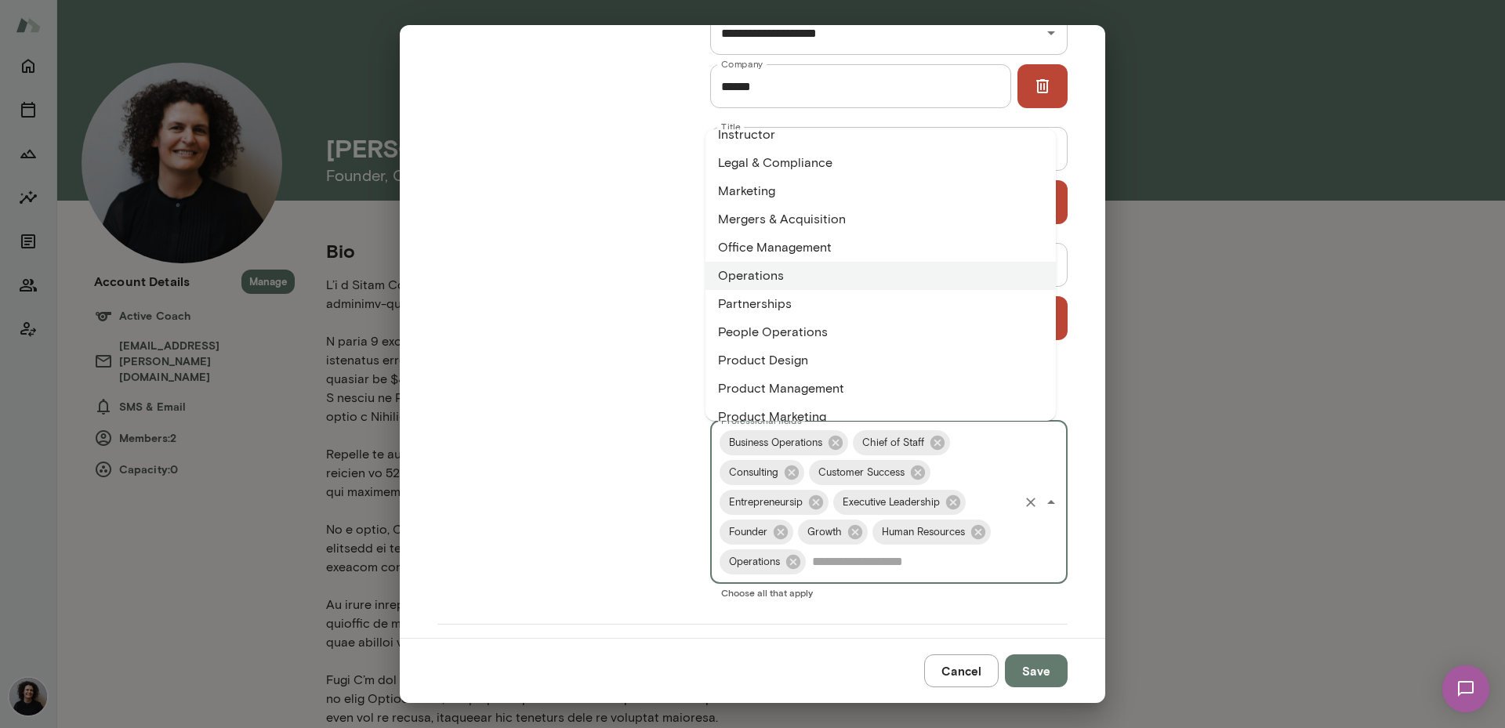
scroll to position [725, 0]
click at [927, 324] on li "People Operations" at bounding box center [880, 327] width 350 height 28
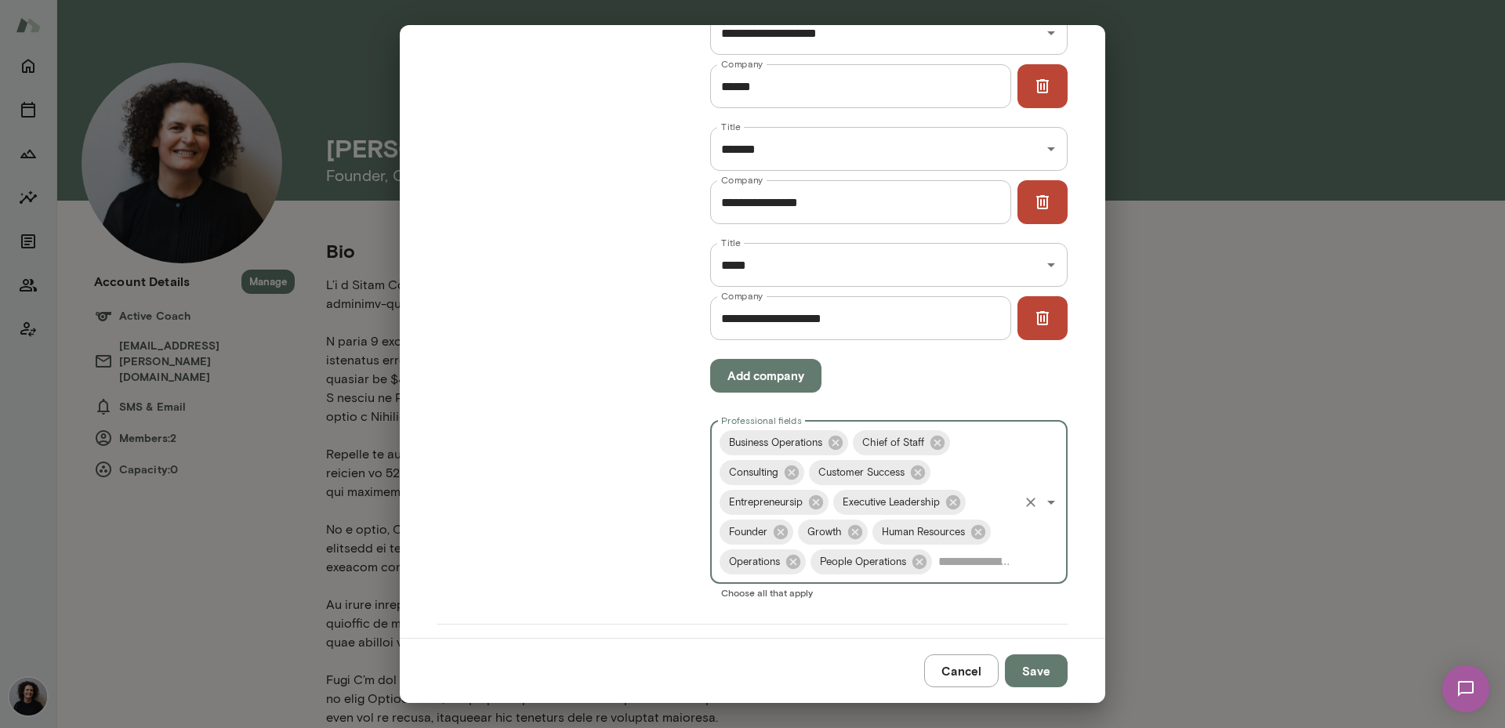
click at [962, 566] on input "Professional fields" at bounding box center [975, 562] width 82 height 30
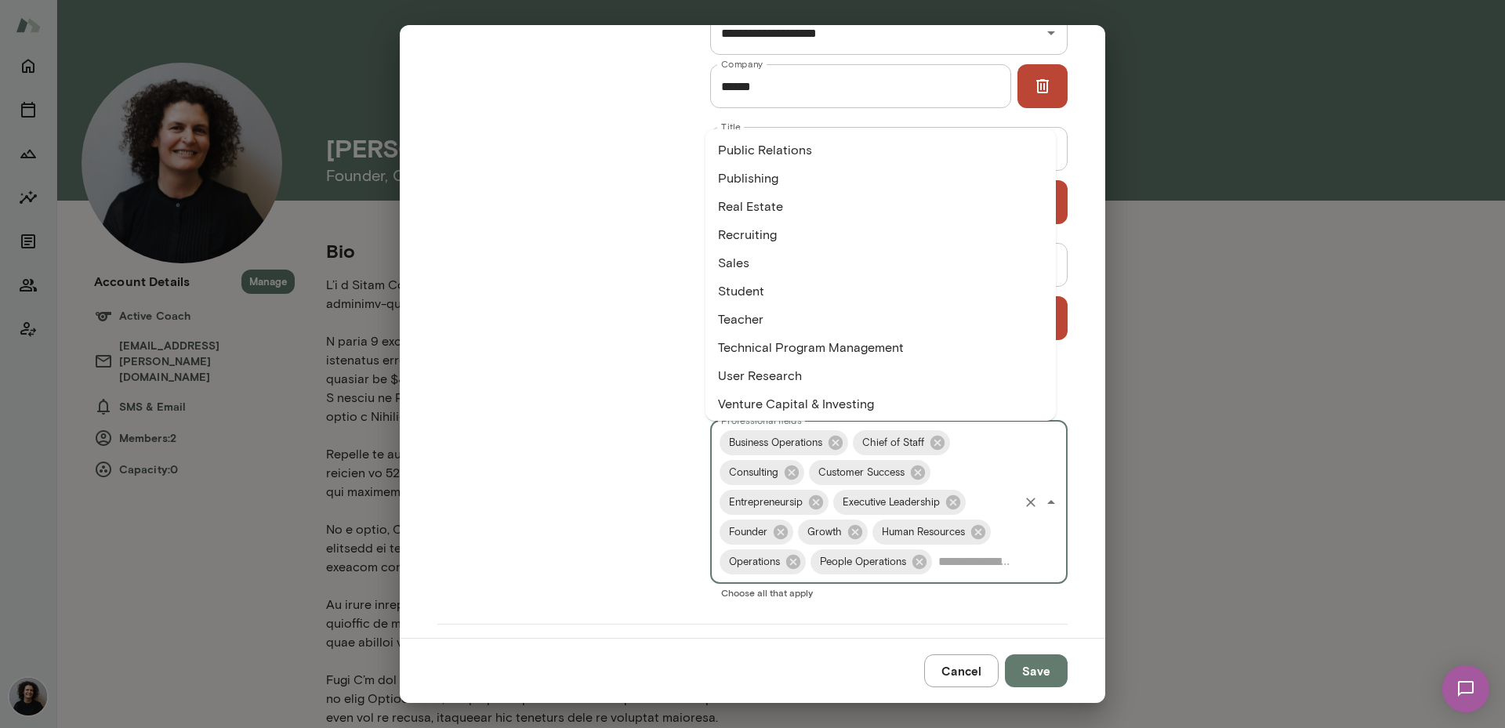
scroll to position [1047, 0]
click at [907, 229] on li "Recruiting" at bounding box center [880, 231] width 350 height 28
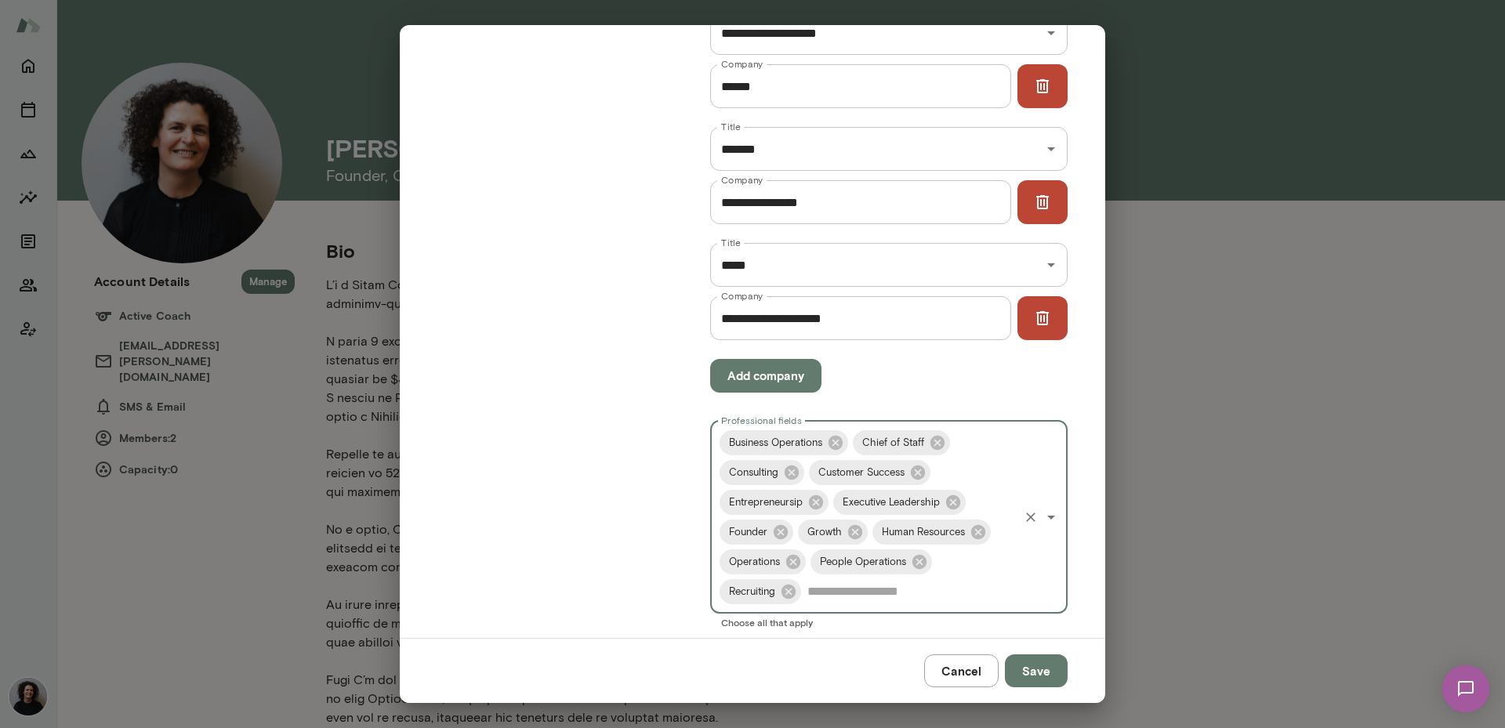
click at [907, 586] on input "Professional fields" at bounding box center [909, 592] width 213 height 30
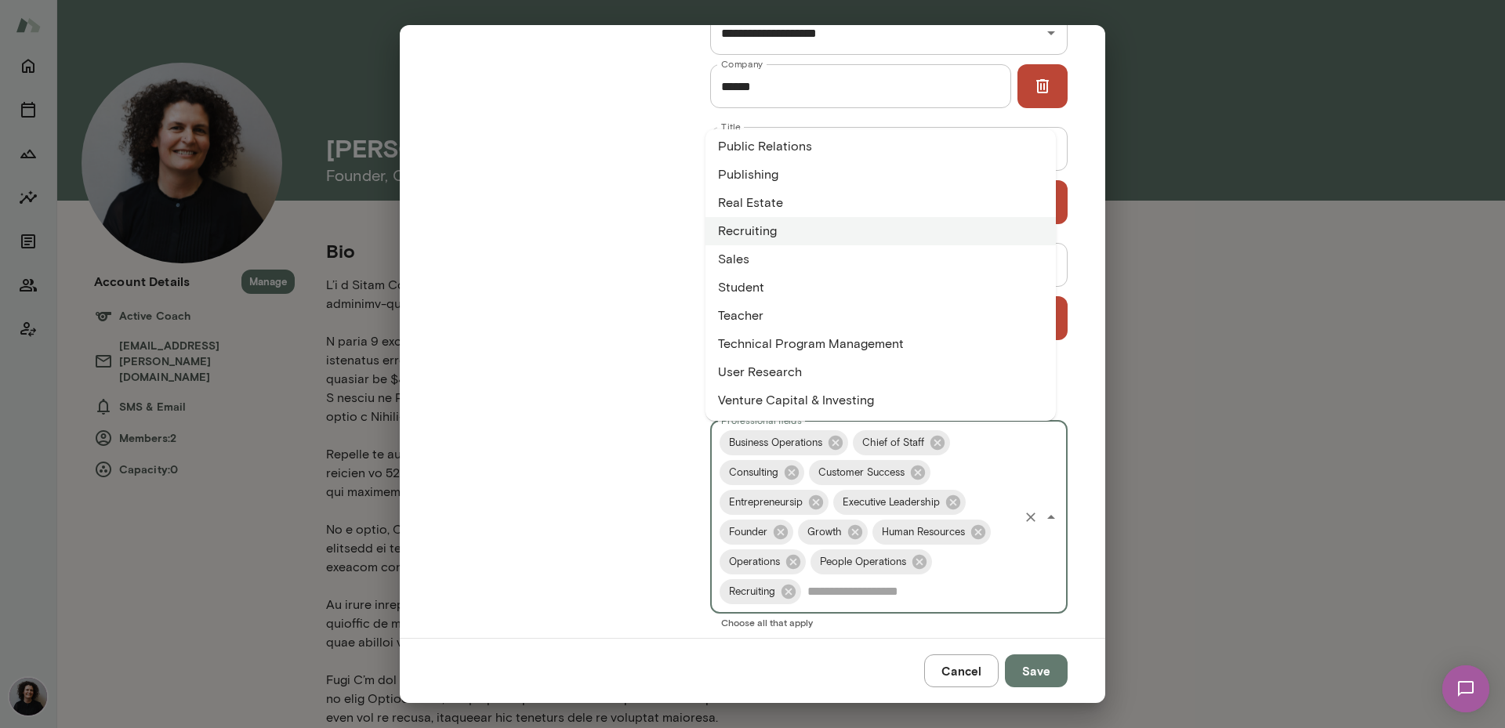
click at [1069, 429] on div "**********" at bounding box center [752, 331] width 705 height 613
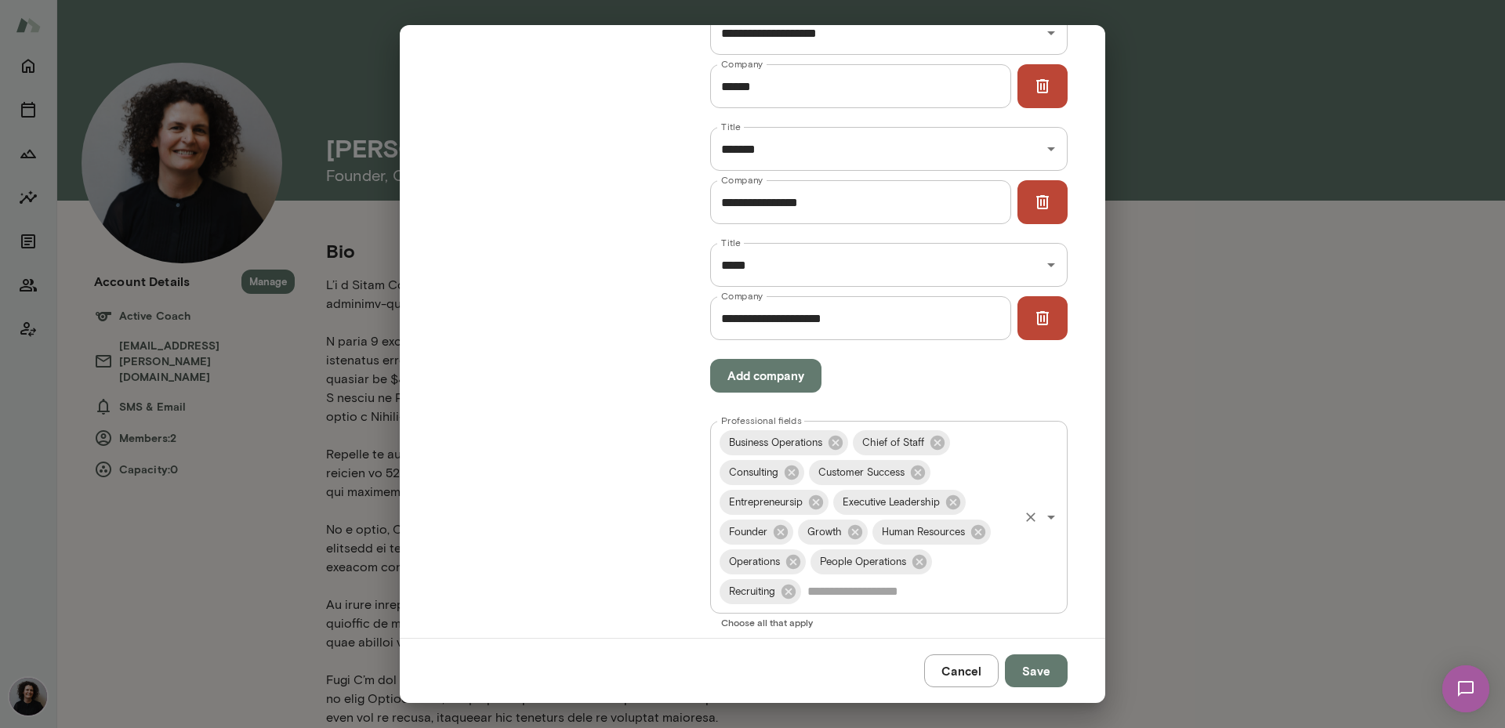
click at [846, 589] on input "Professional fields" at bounding box center [909, 592] width 213 height 30
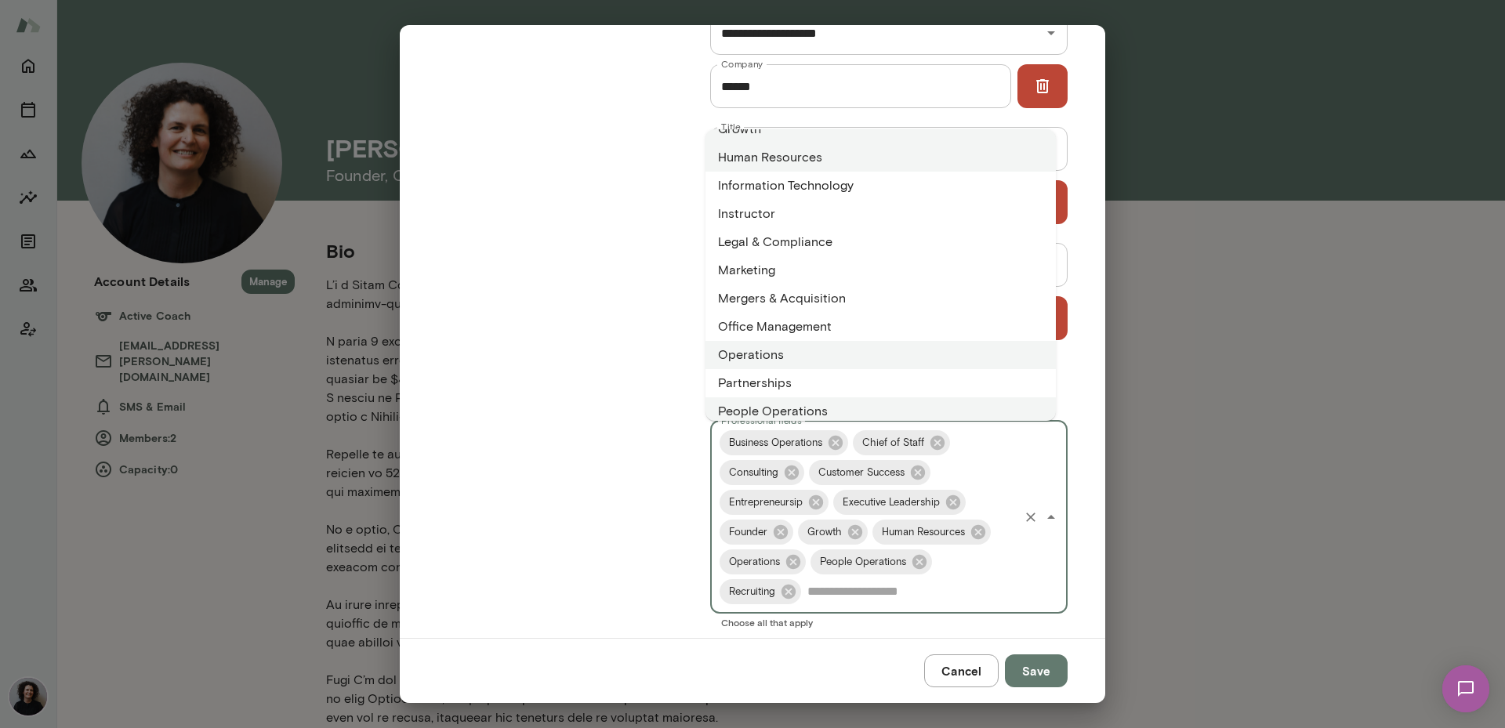
scroll to position [649, 0]
click at [927, 321] on li "Office Management" at bounding box center [880, 319] width 350 height 28
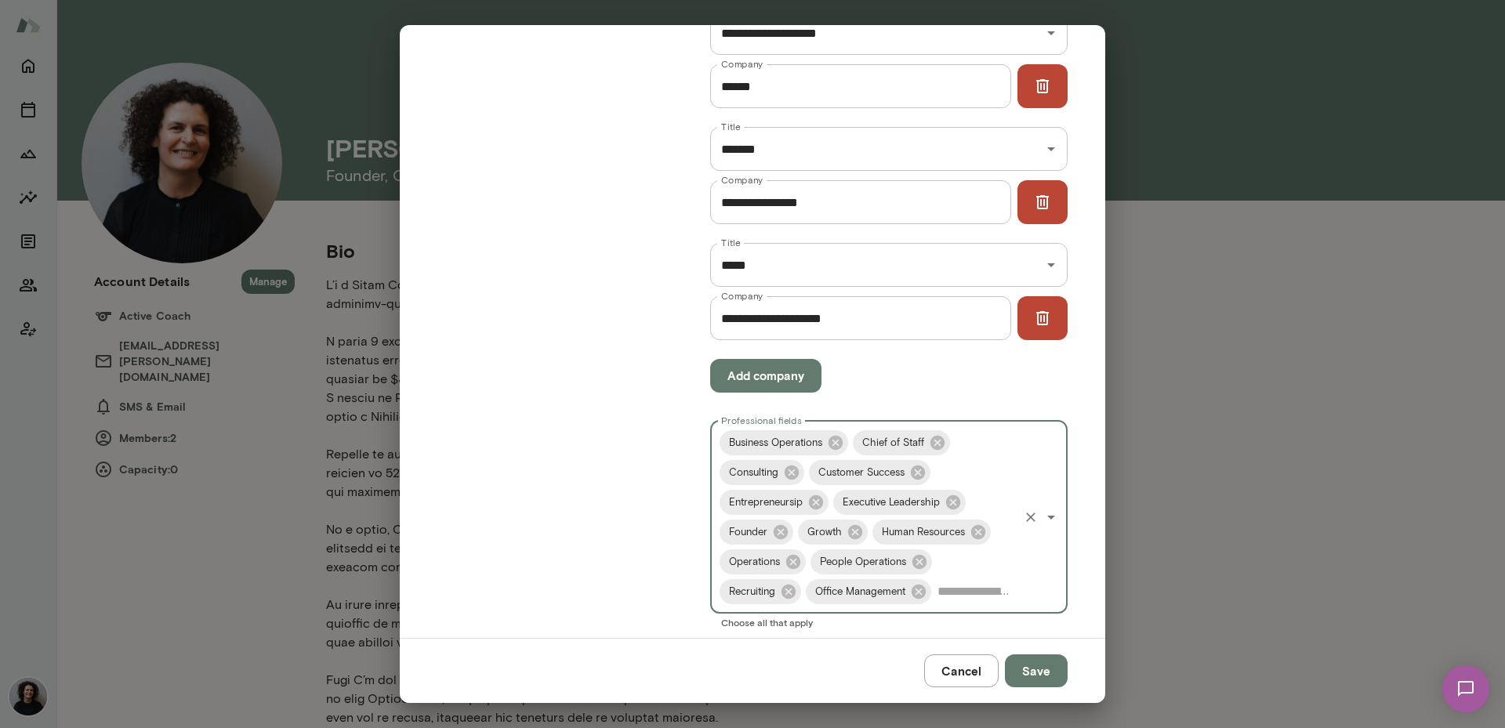
click at [574, 374] on div "Professional experience Please add your 3-5 most recent roles and professional …" at bounding box center [548, 189] width 273 height 877
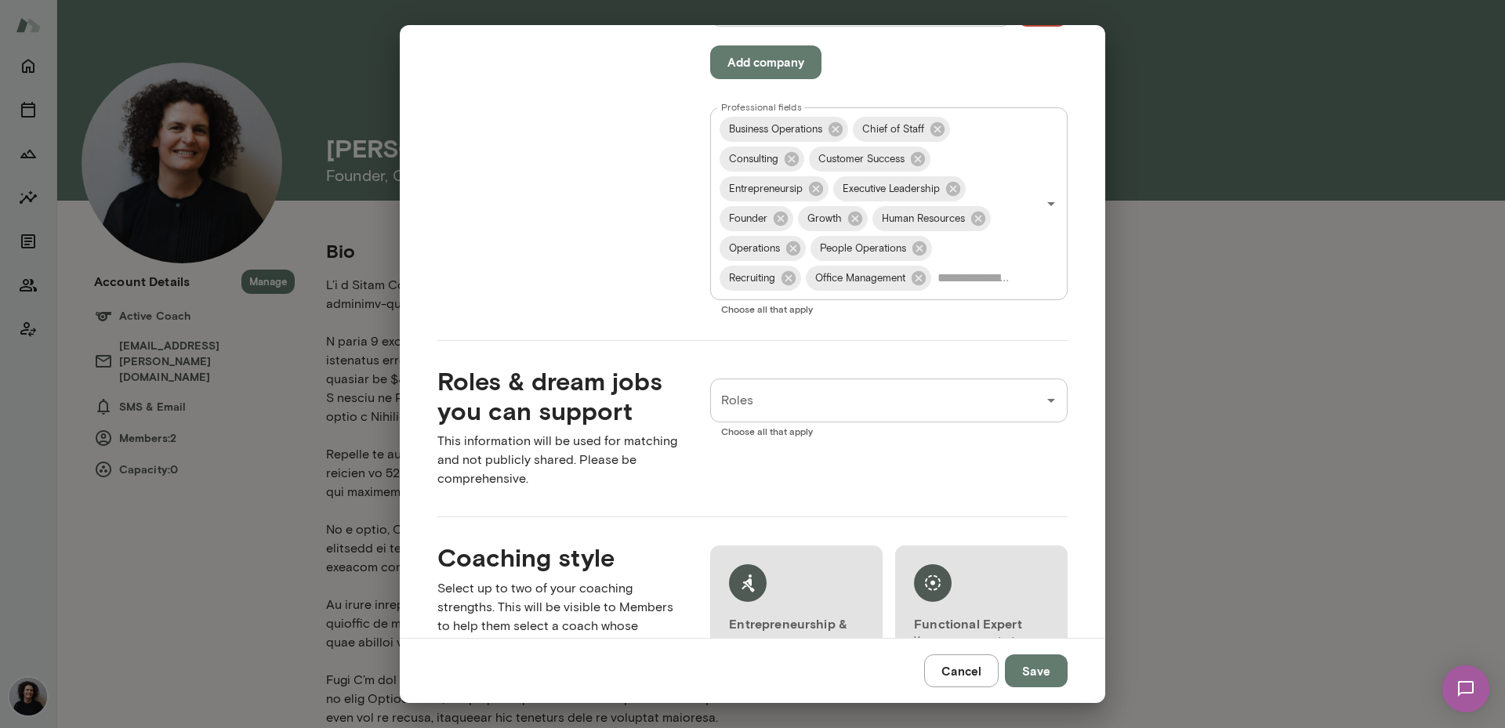
scroll to position [1332, 0]
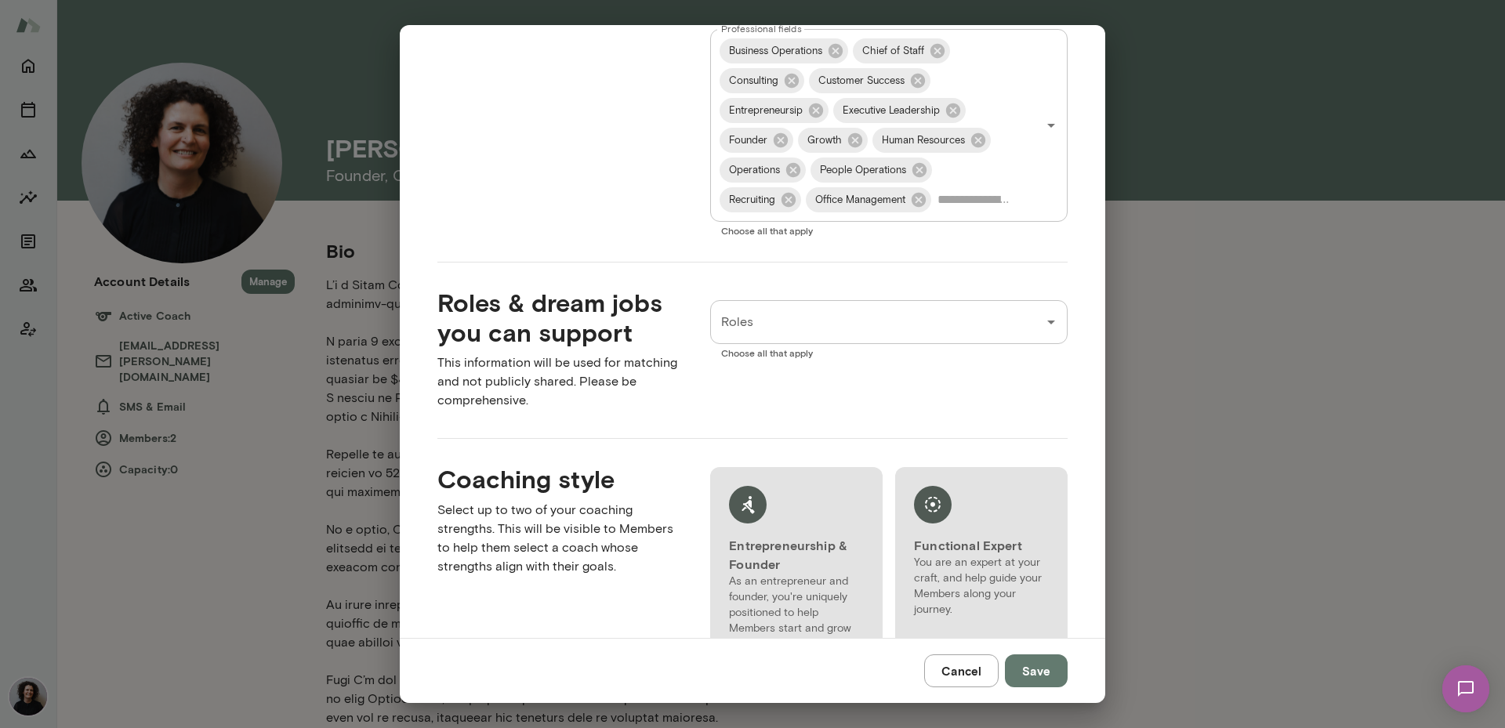
click at [864, 330] on input "Roles" at bounding box center [877, 322] width 320 height 30
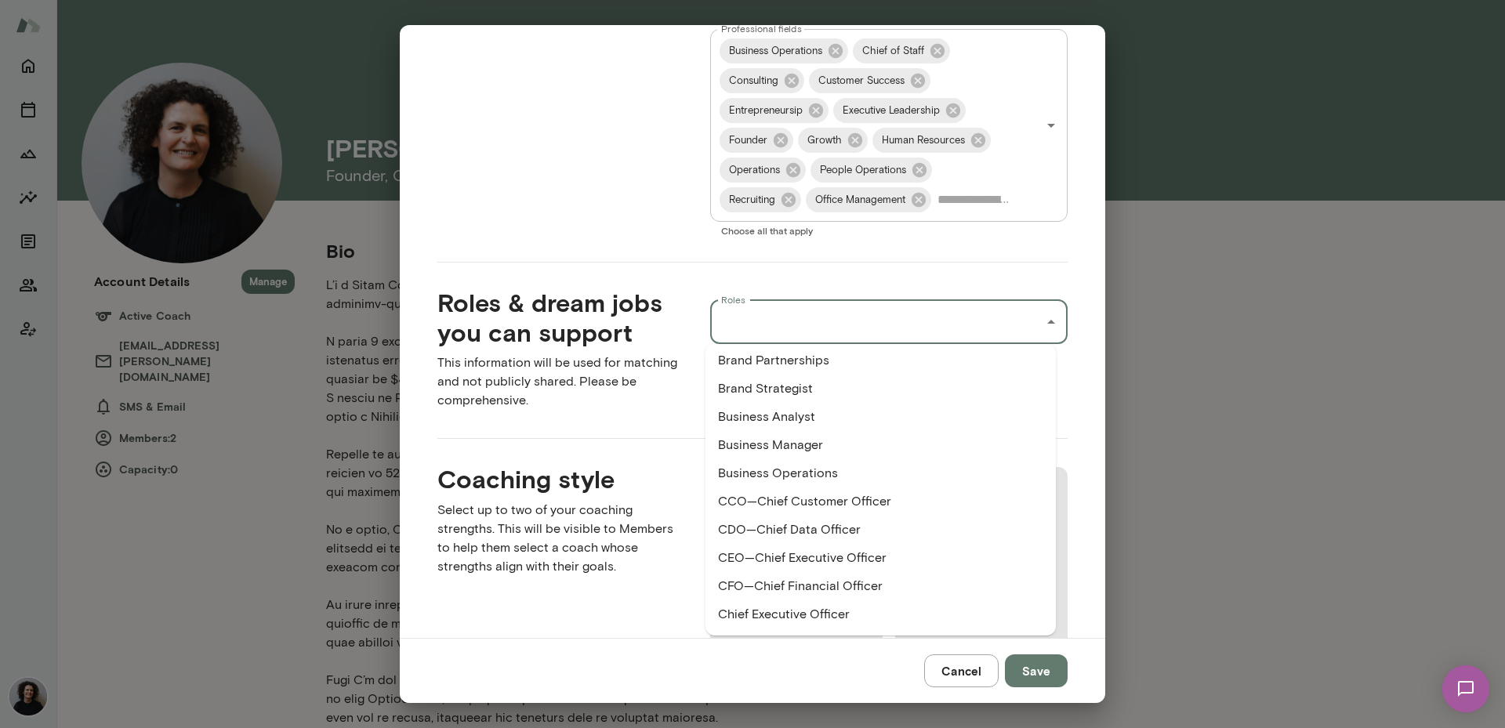
scroll to position [296, 0]
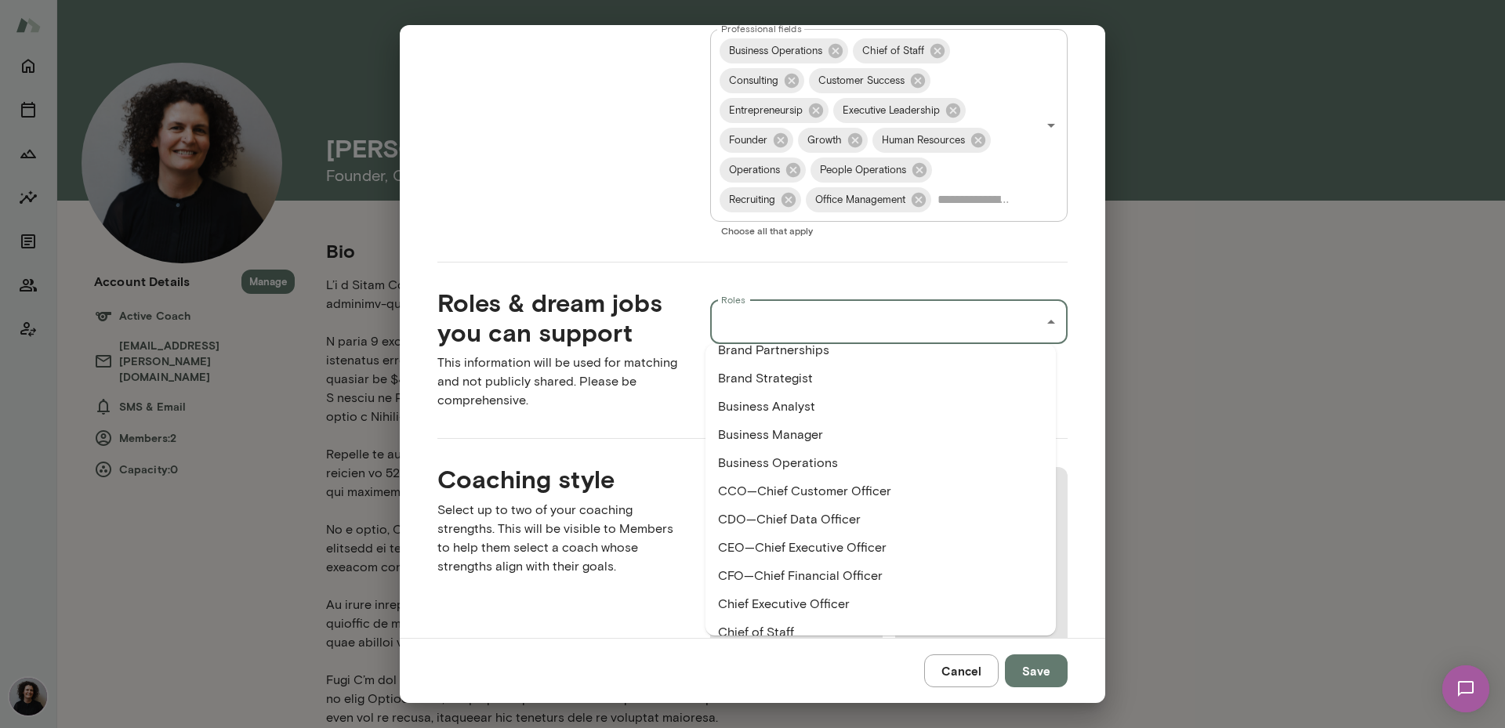
click at [969, 456] on li "Business Operations" at bounding box center [880, 463] width 350 height 28
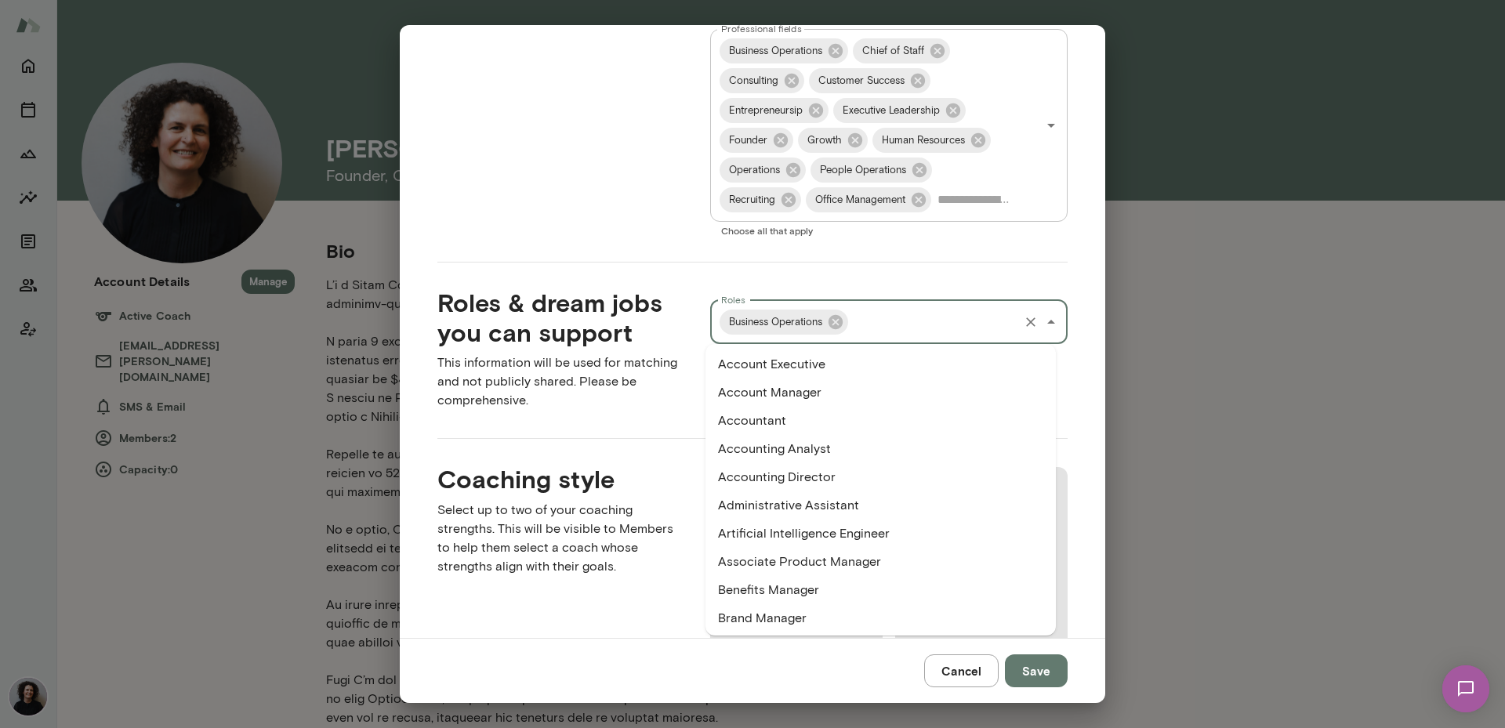
click at [949, 324] on input "Roles" at bounding box center [933, 322] width 166 height 30
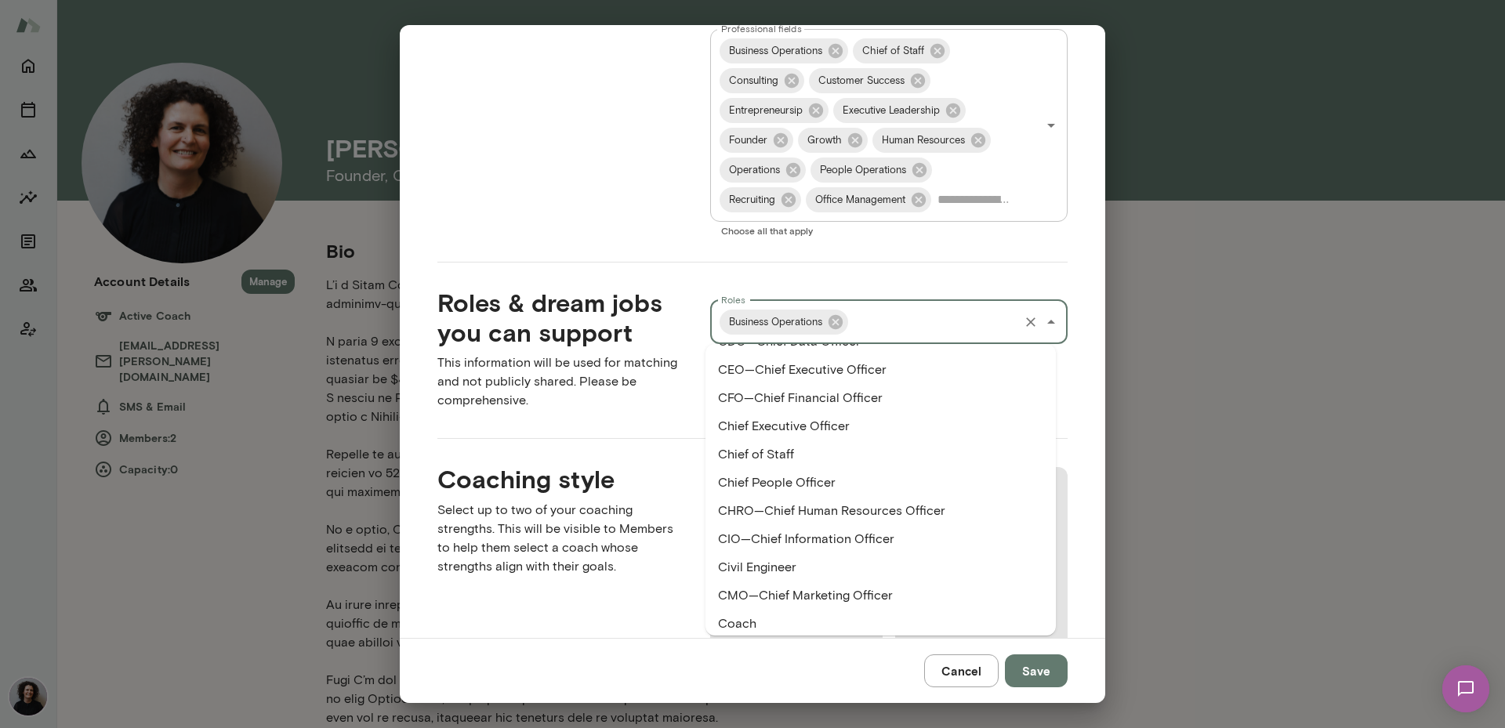
scroll to position [464, 0]
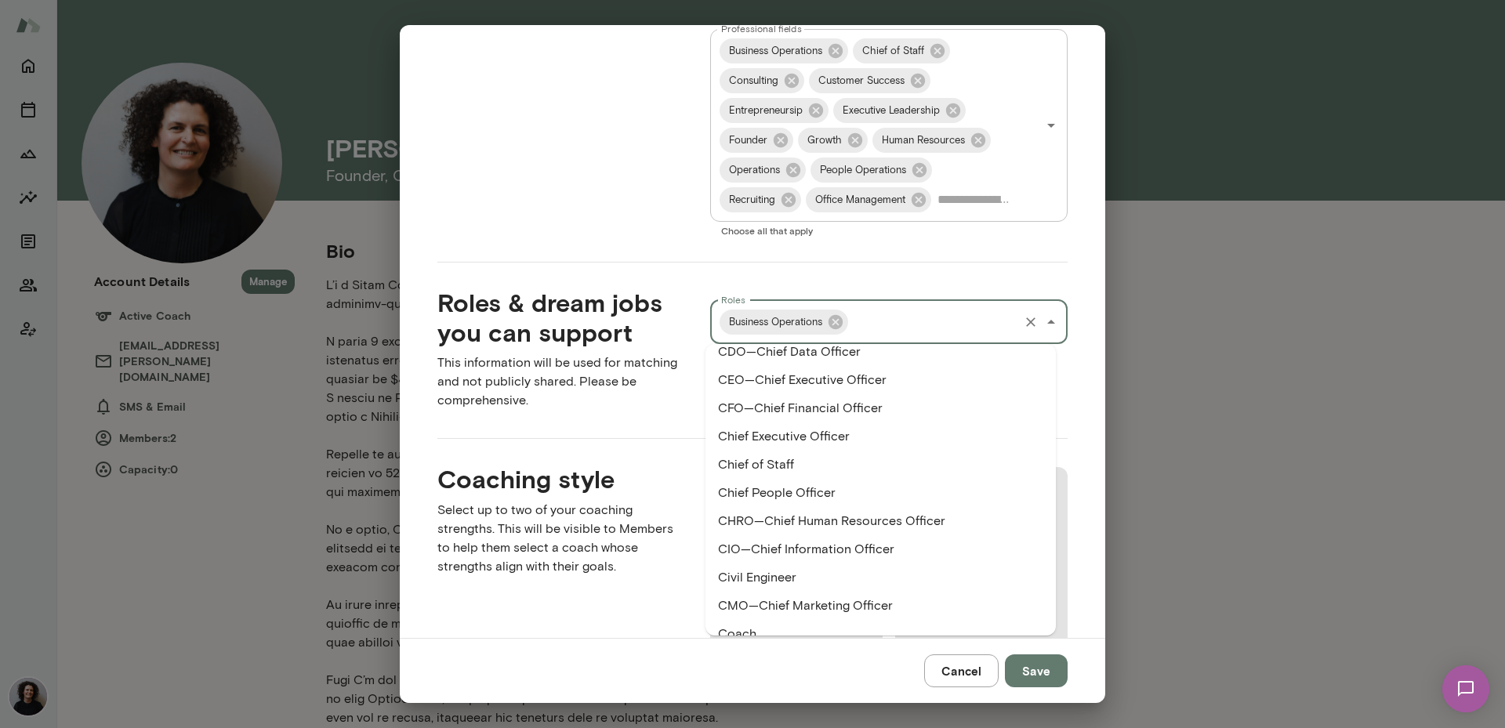
click at [900, 456] on li "Chief of Staff" at bounding box center [880, 465] width 350 height 28
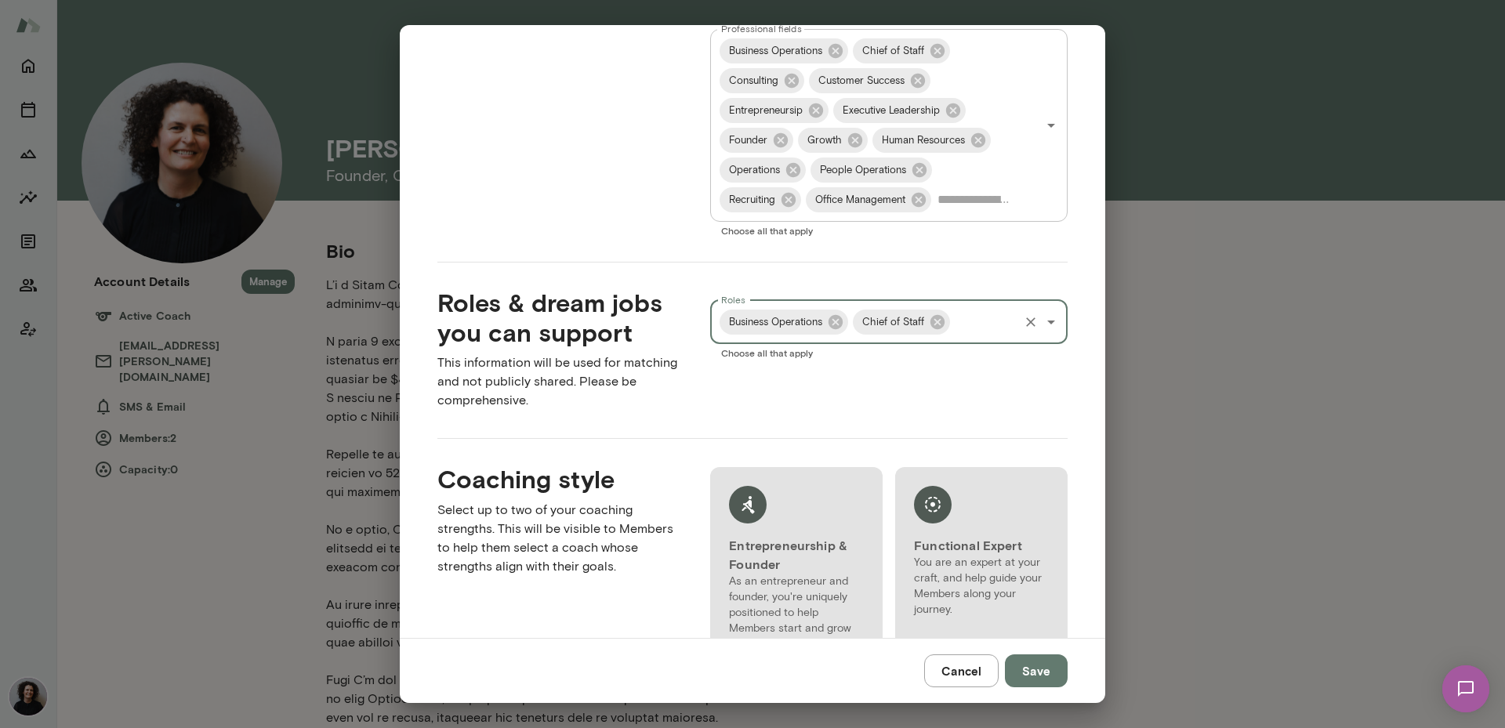
click at [962, 328] on input "Roles" at bounding box center [984, 322] width 64 height 30
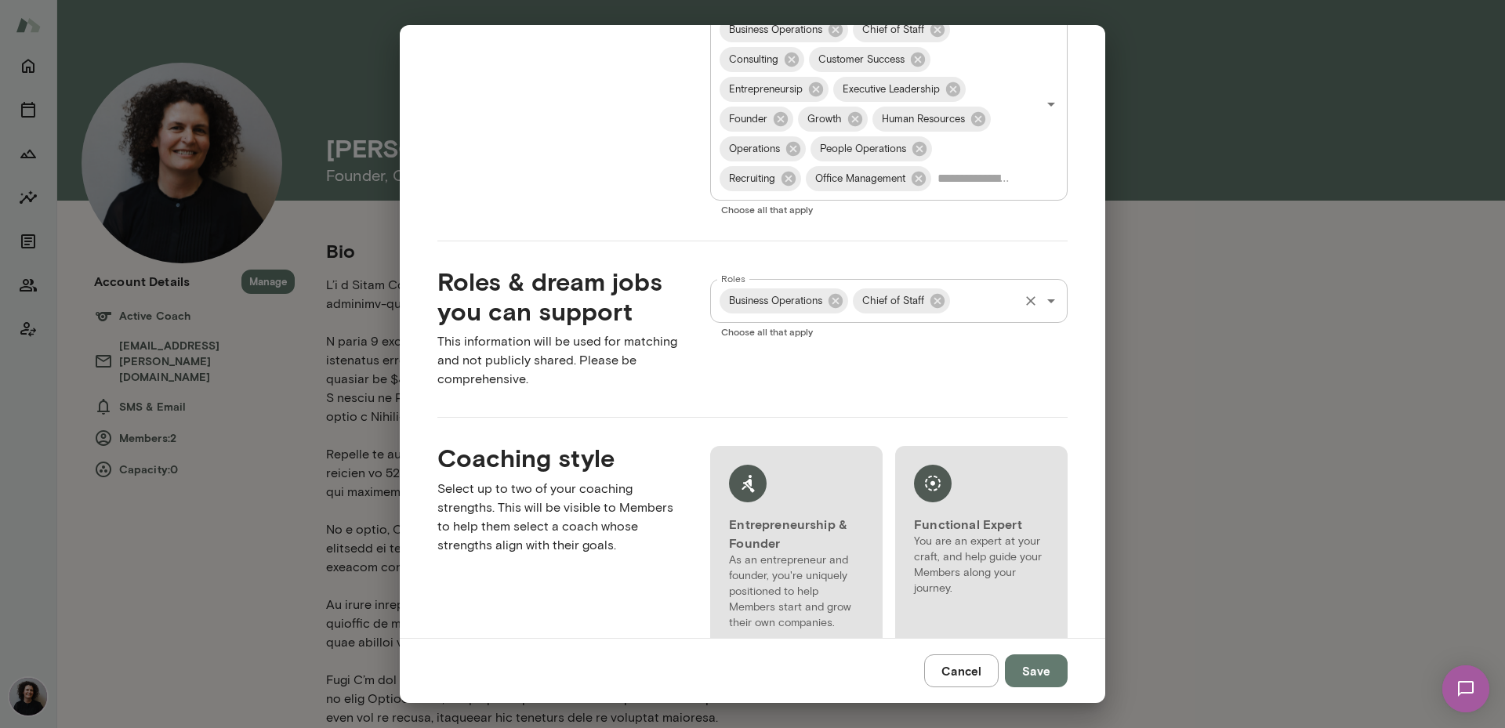
click at [970, 290] on input "Roles" at bounding box center [984, 301] width 64 height 30
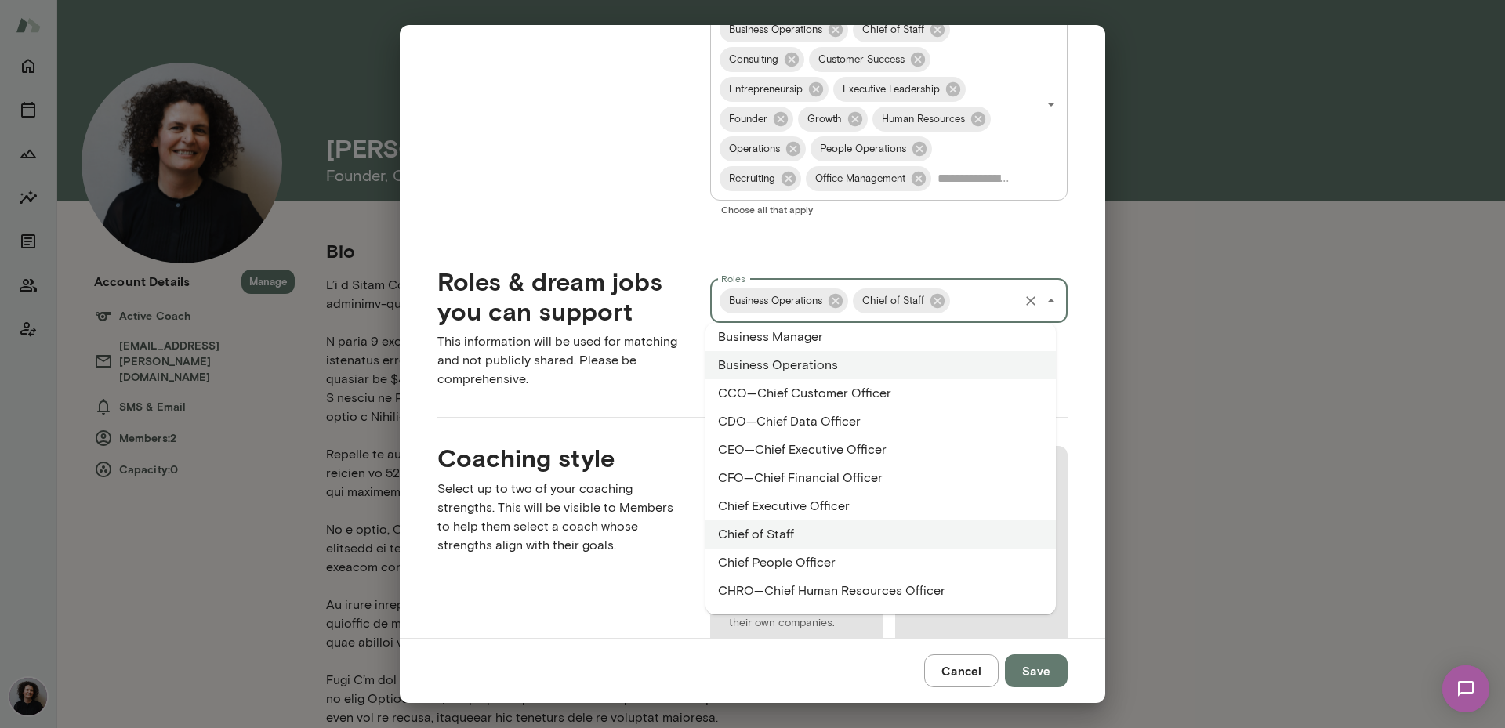
scroll to position [530, 0]
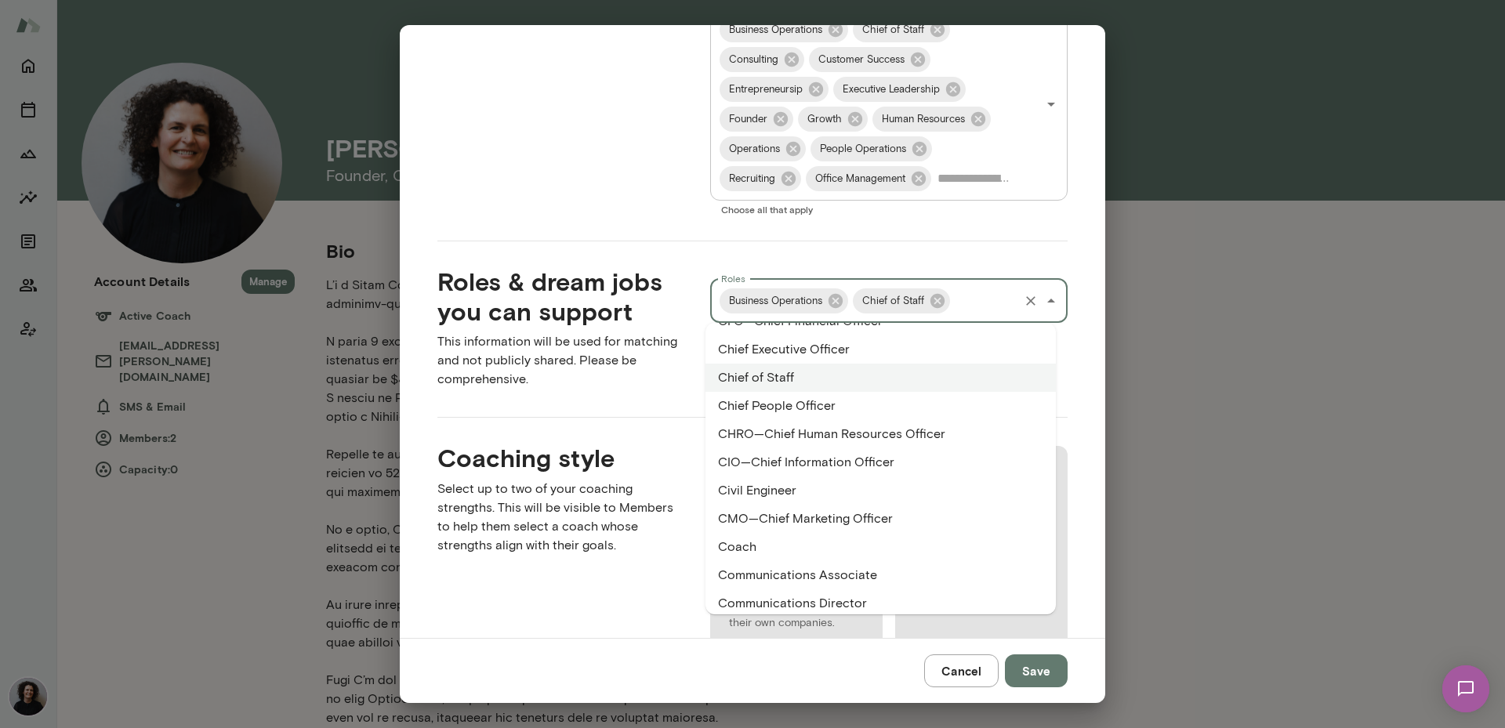
click at [954, 400] on li "Chief People Officer" at bounding box center [880, 406] width 350 height 28
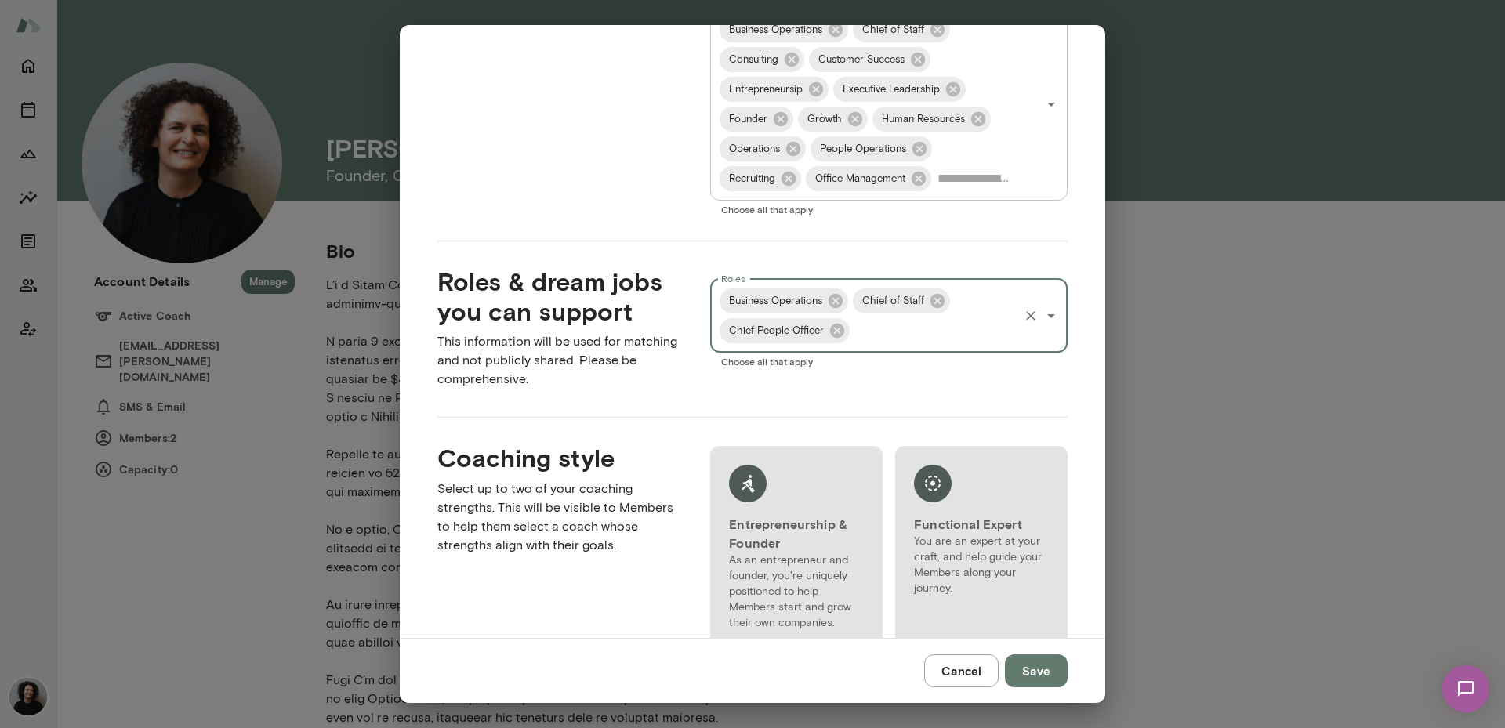
click at [954, 335] on input "Roles" at bounding box center [934, 331] width 165 height 30
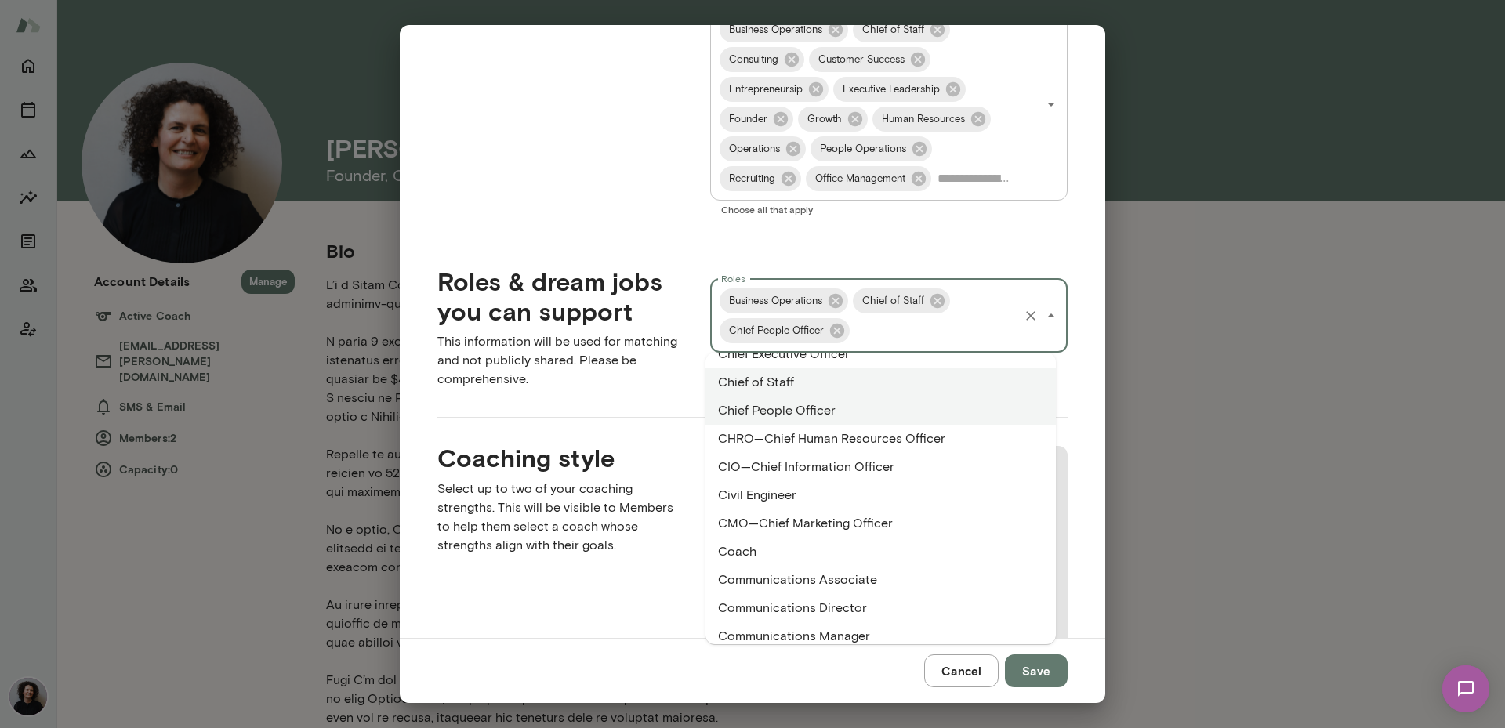
scroll to position [627, 0]
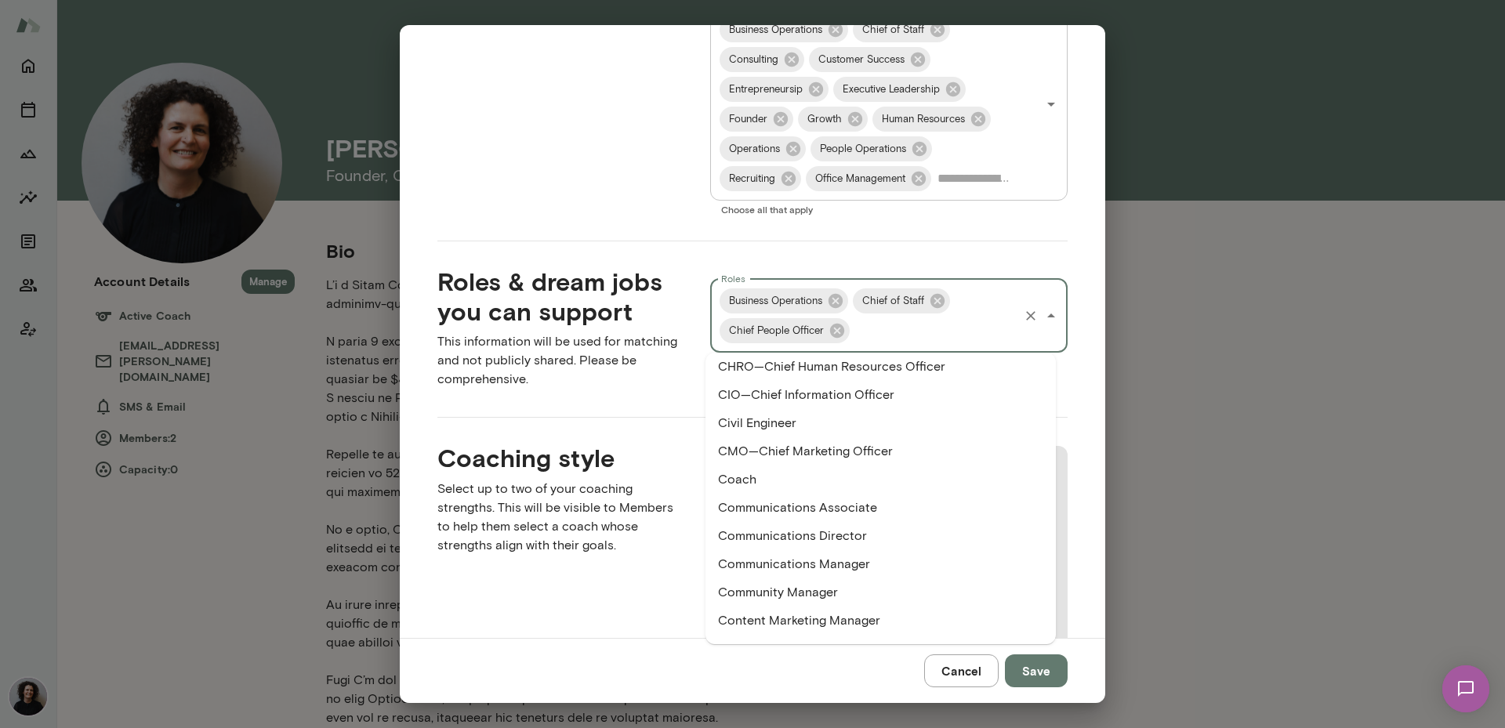
click at [879, 379] on li "CHRO—Chief Human Resources Officer" at bounding box center [880, 367] width 350 height 28
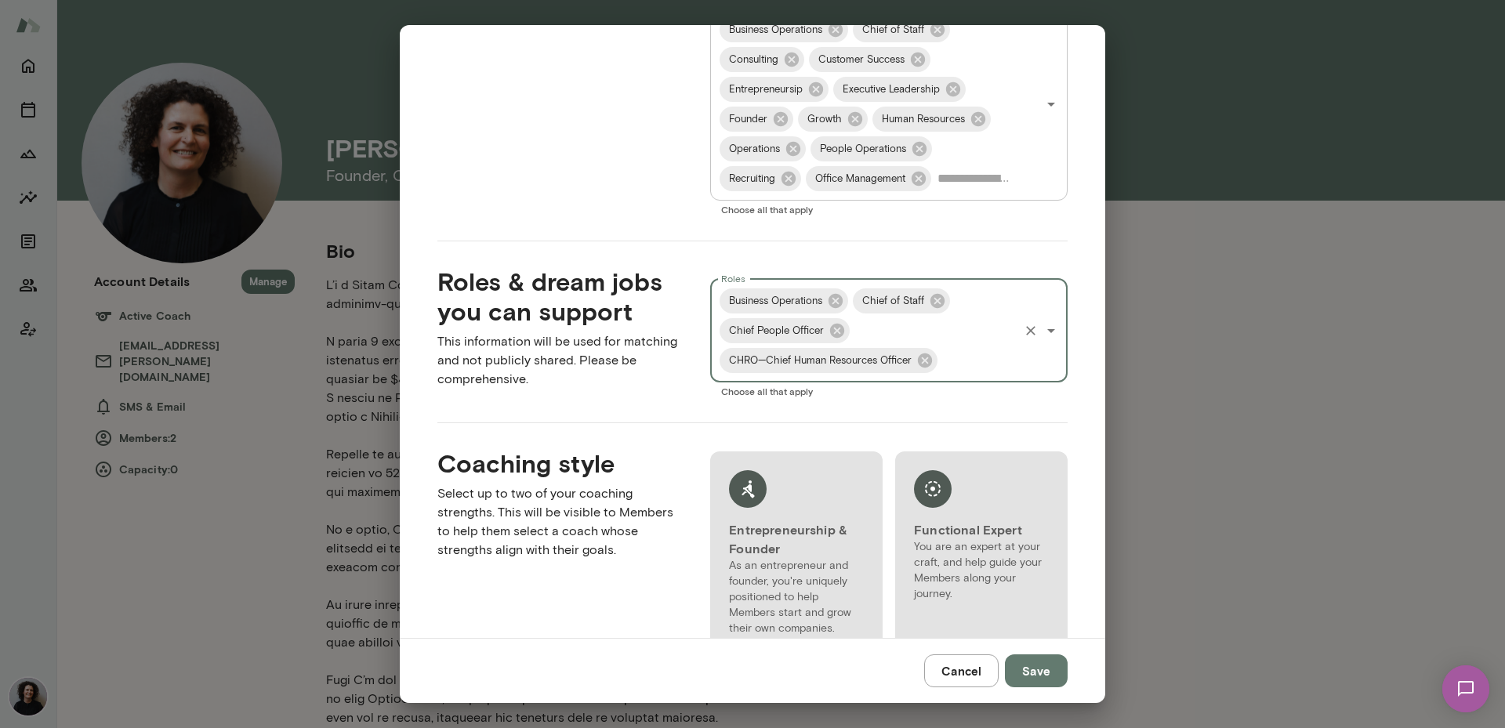
click at [907, 335] on div "Business Operations Chief of Staff Chief People Officer [PERSON_NAME]—Chief Hum…" at bounding box center [888, 330] width 357 height 103
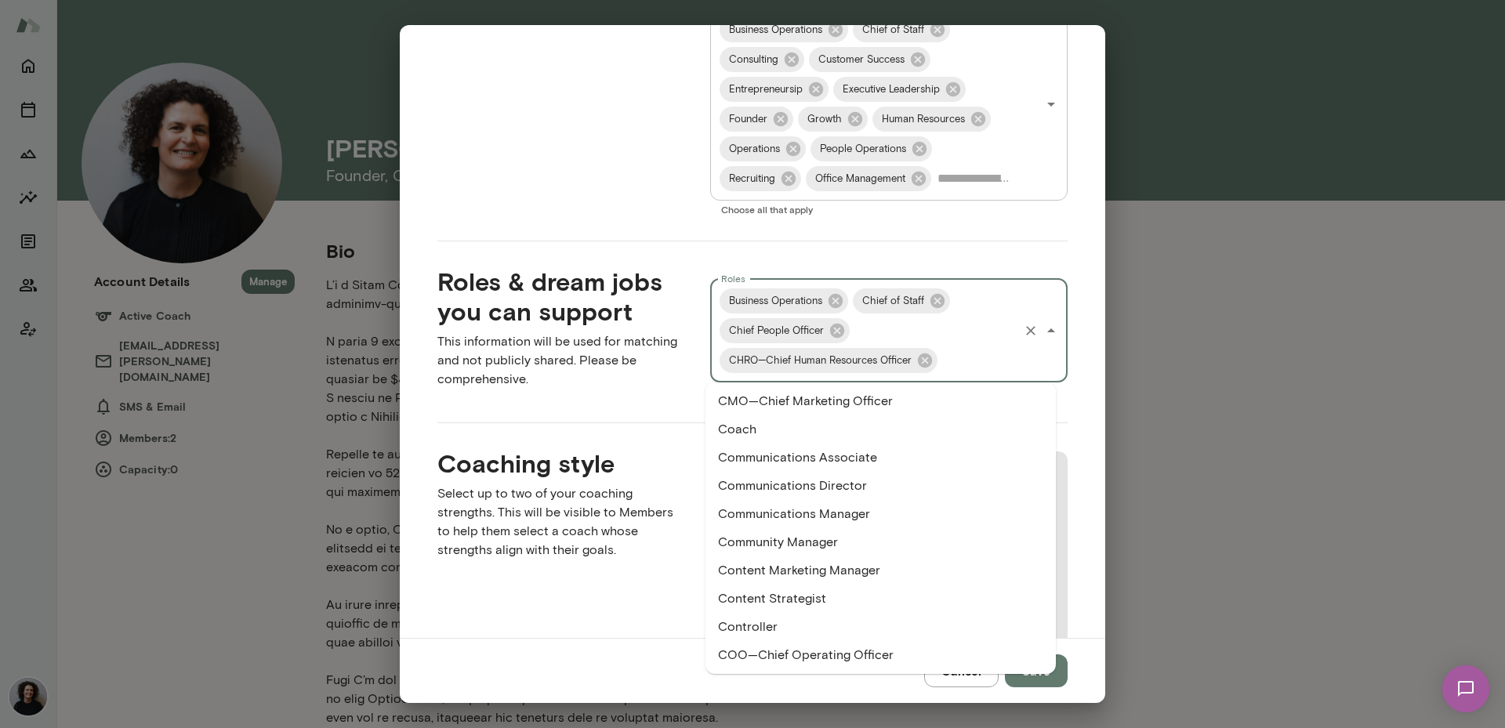
scroll to position [687, 0]
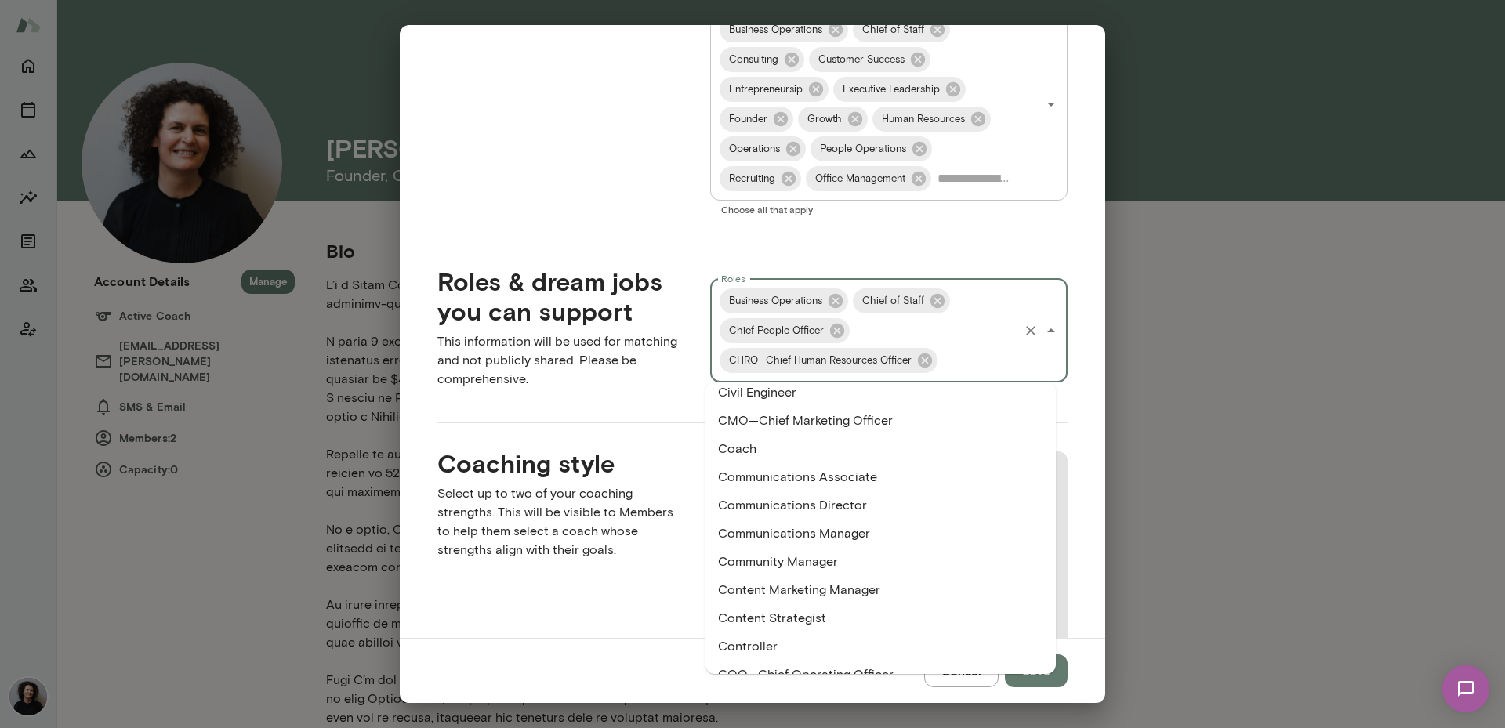
click at [936, 444] on li "Coach" at bounding box center [880, 449] width 350 height 28
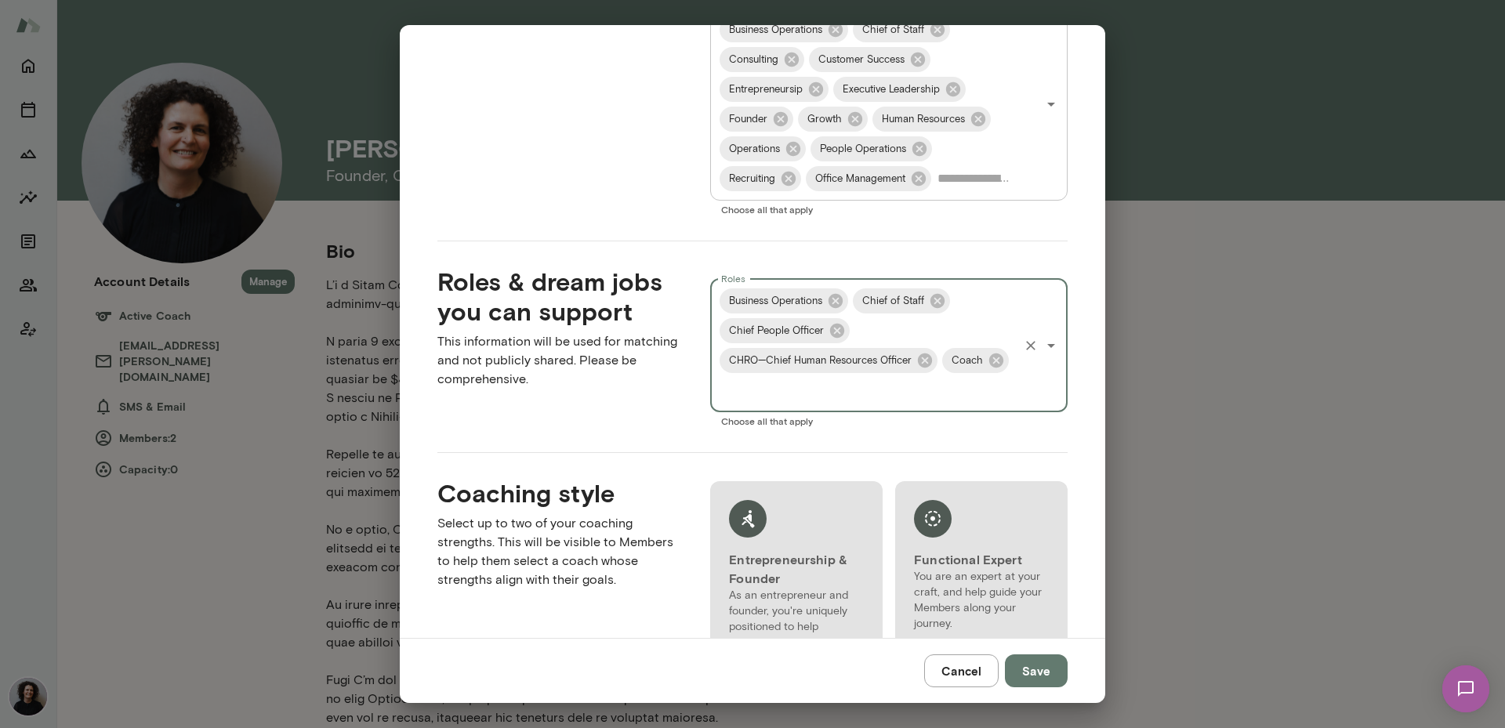
click at [922, 386] on input "Roles" at bounding box center [866, 390] width 299 height 30
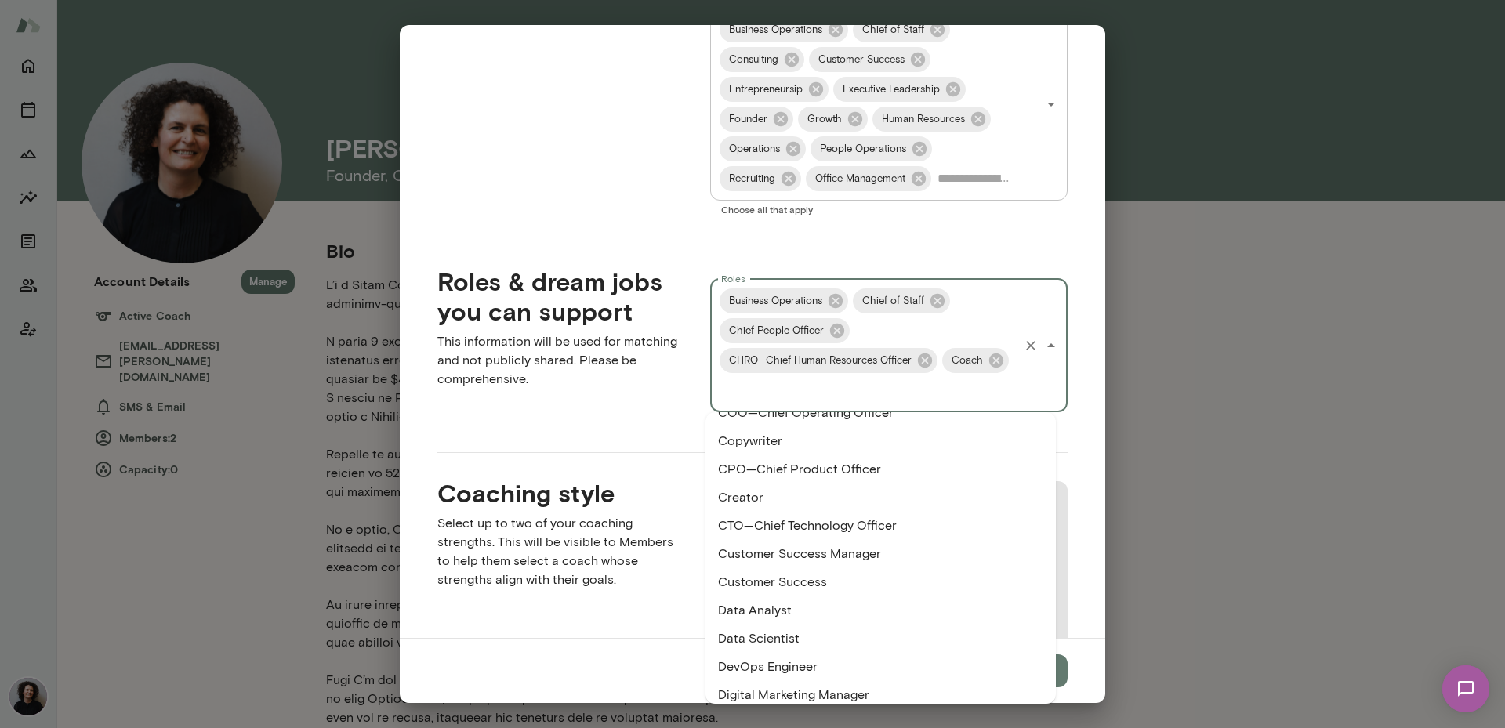
scroll to position [998, 0]
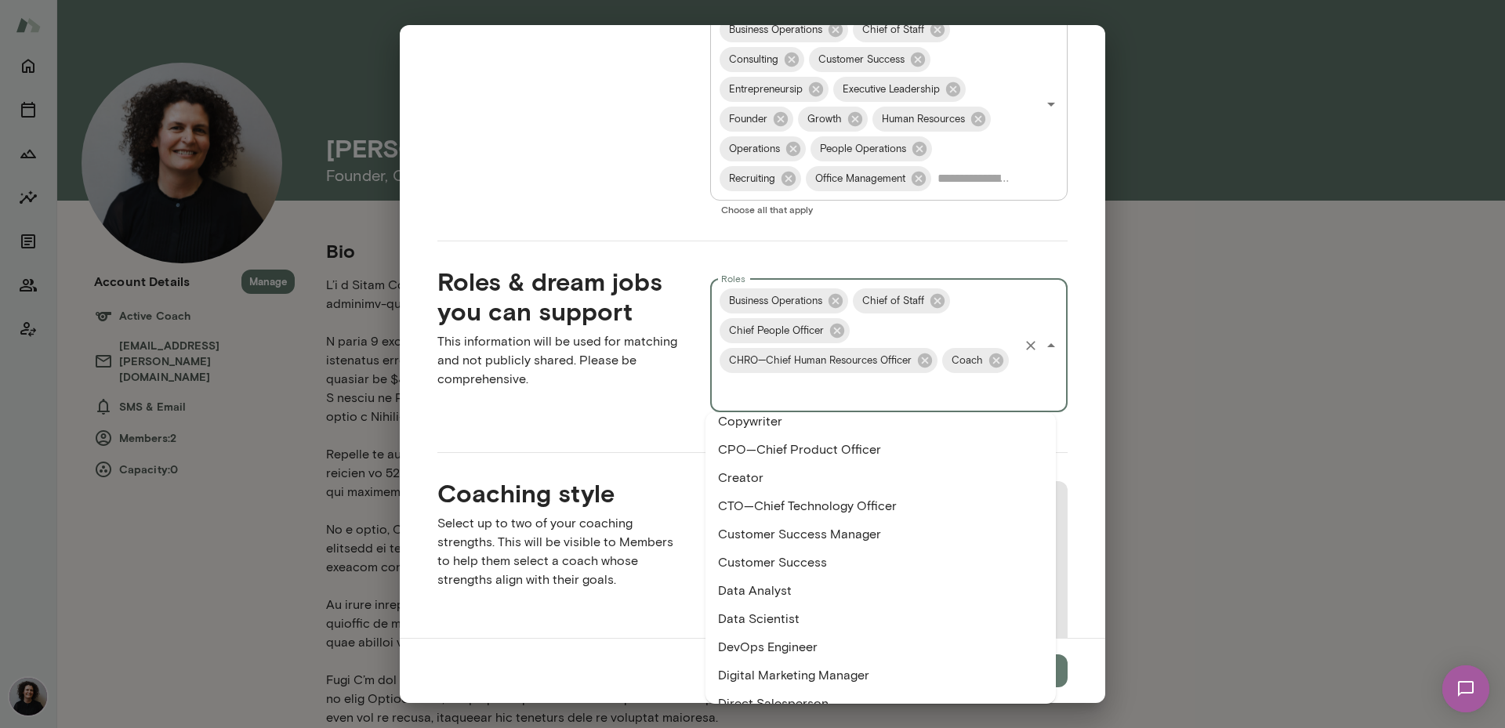
click at [944, 540] on li "Customer Success Manager" at bounding box center [880, 534] width 350 height 28
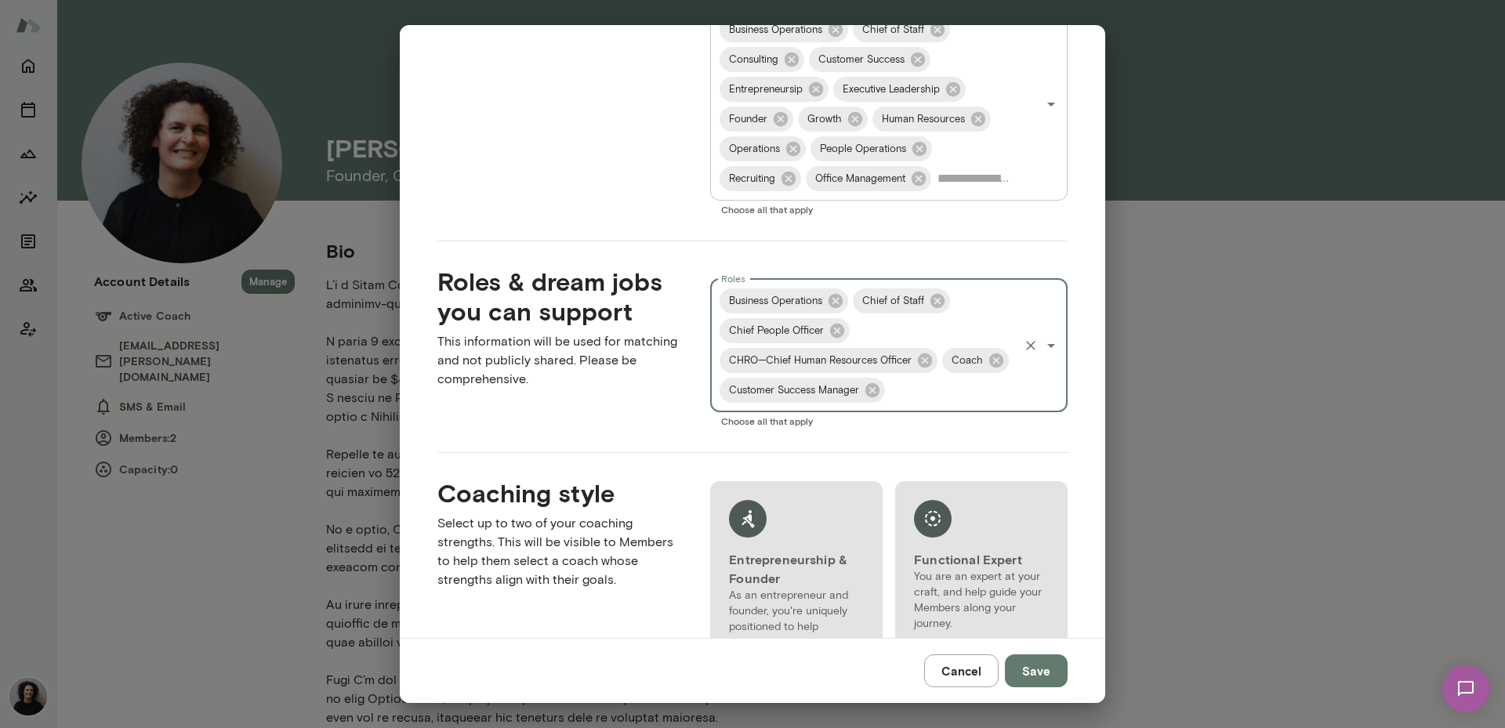
click at [947, 394] on input "Roles" at bounding box center [951, 390] width 129 height 30
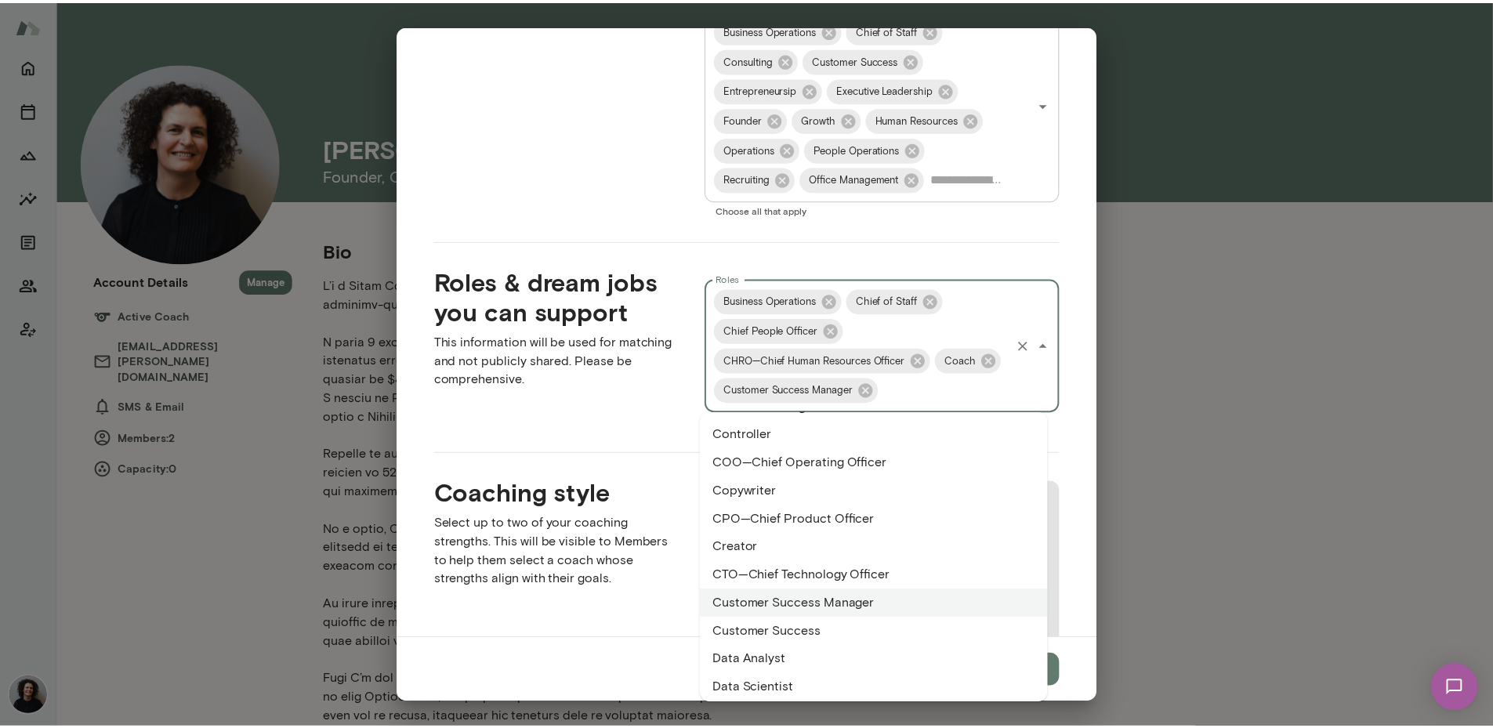
scroll to position [998, 0]
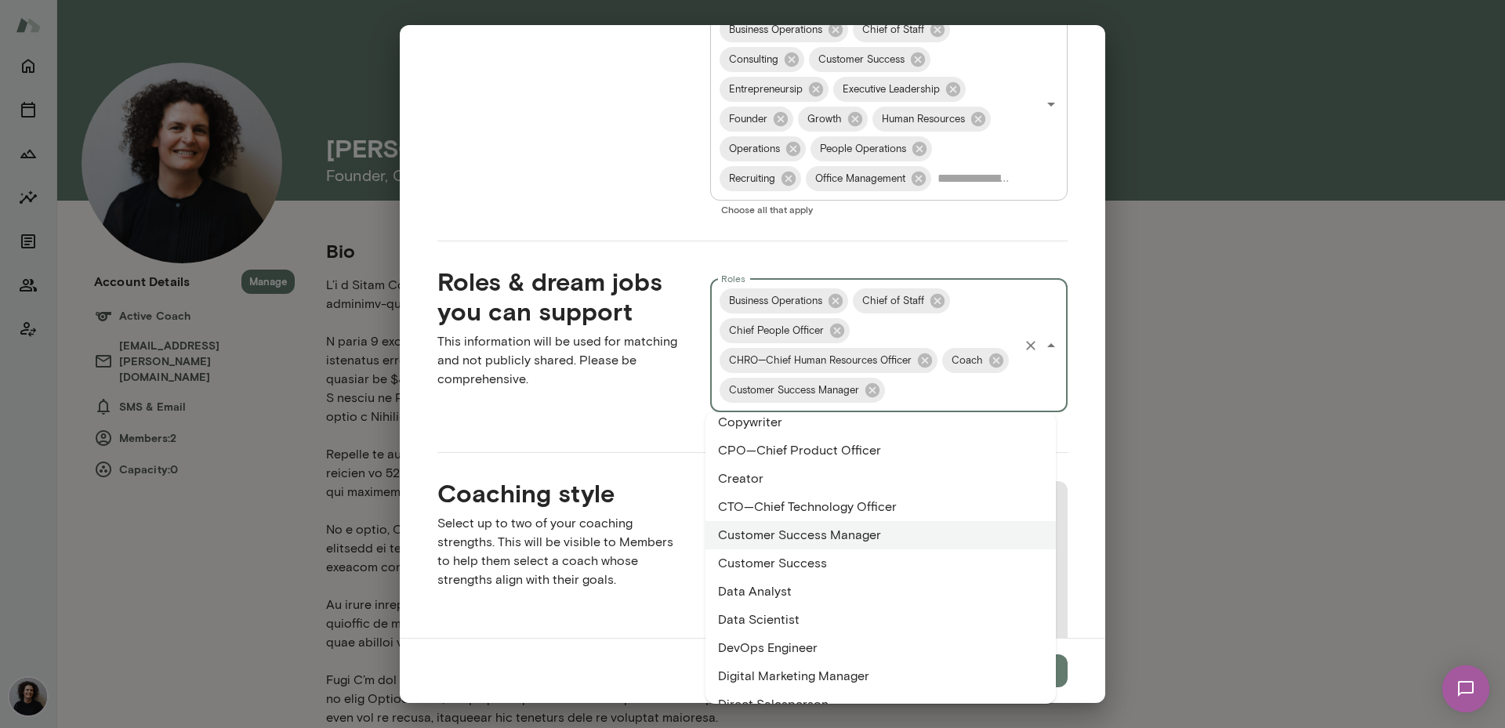
click at [872, 563] on li "Customer Success" at bounding box center [880, 563] width 350 height 28
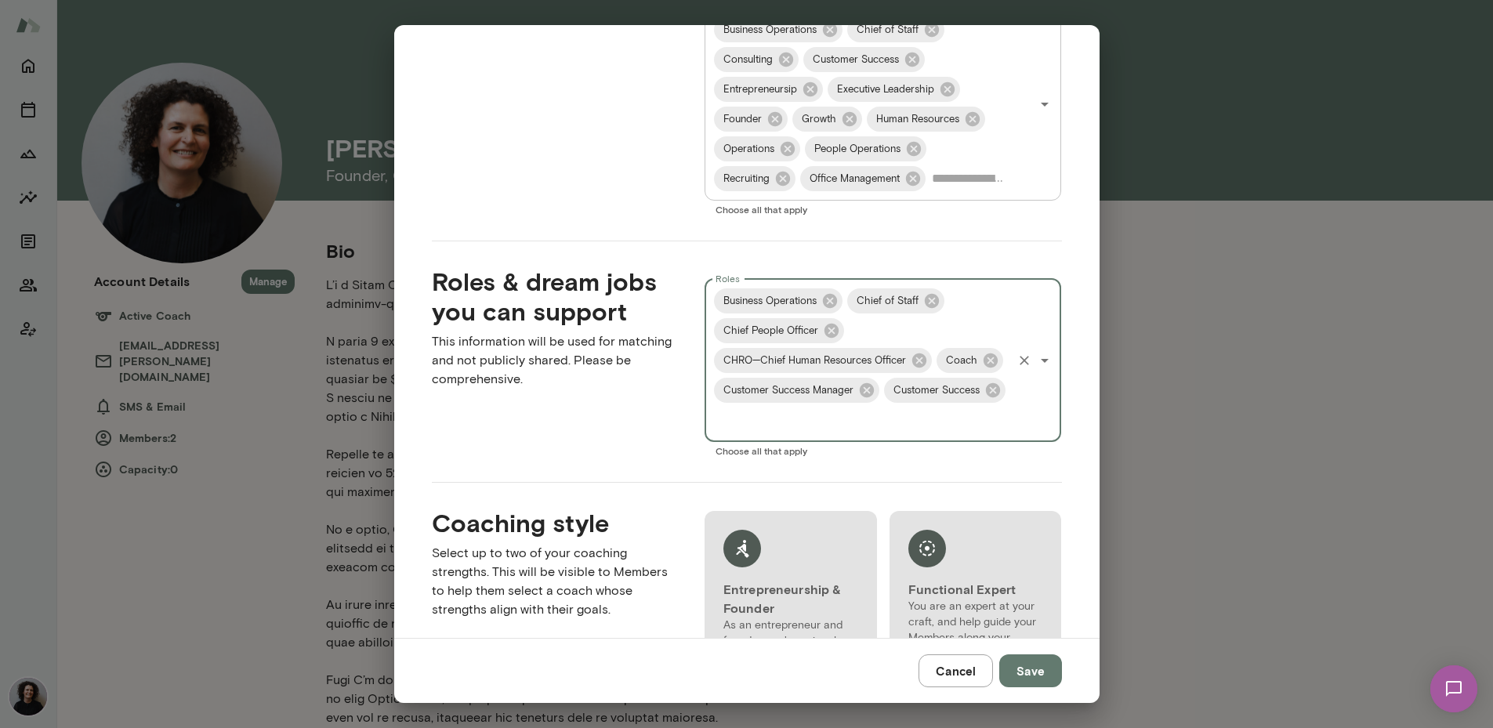
click at [926, 419] on input "Roles" at bounding box center [861, 420] width 299 height 30
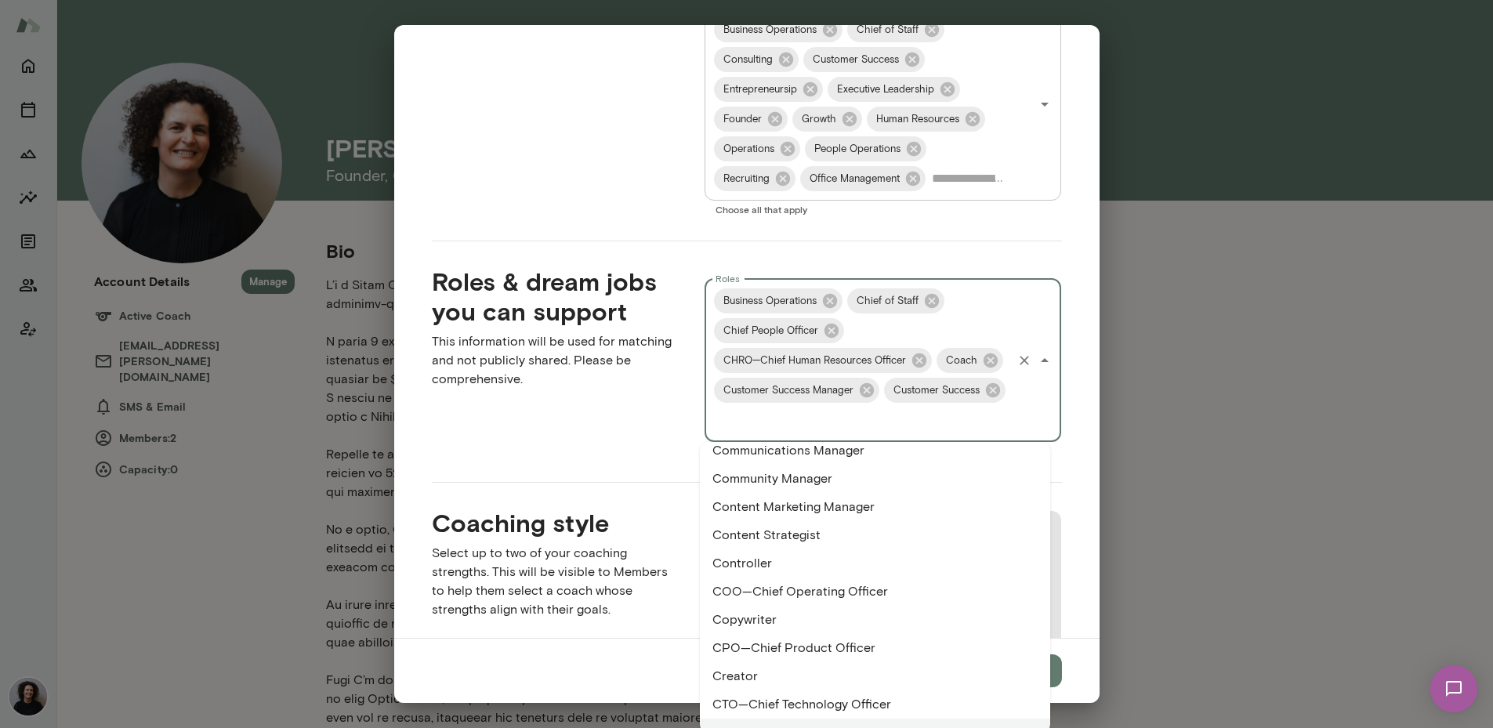
scroll to position [869, 0]
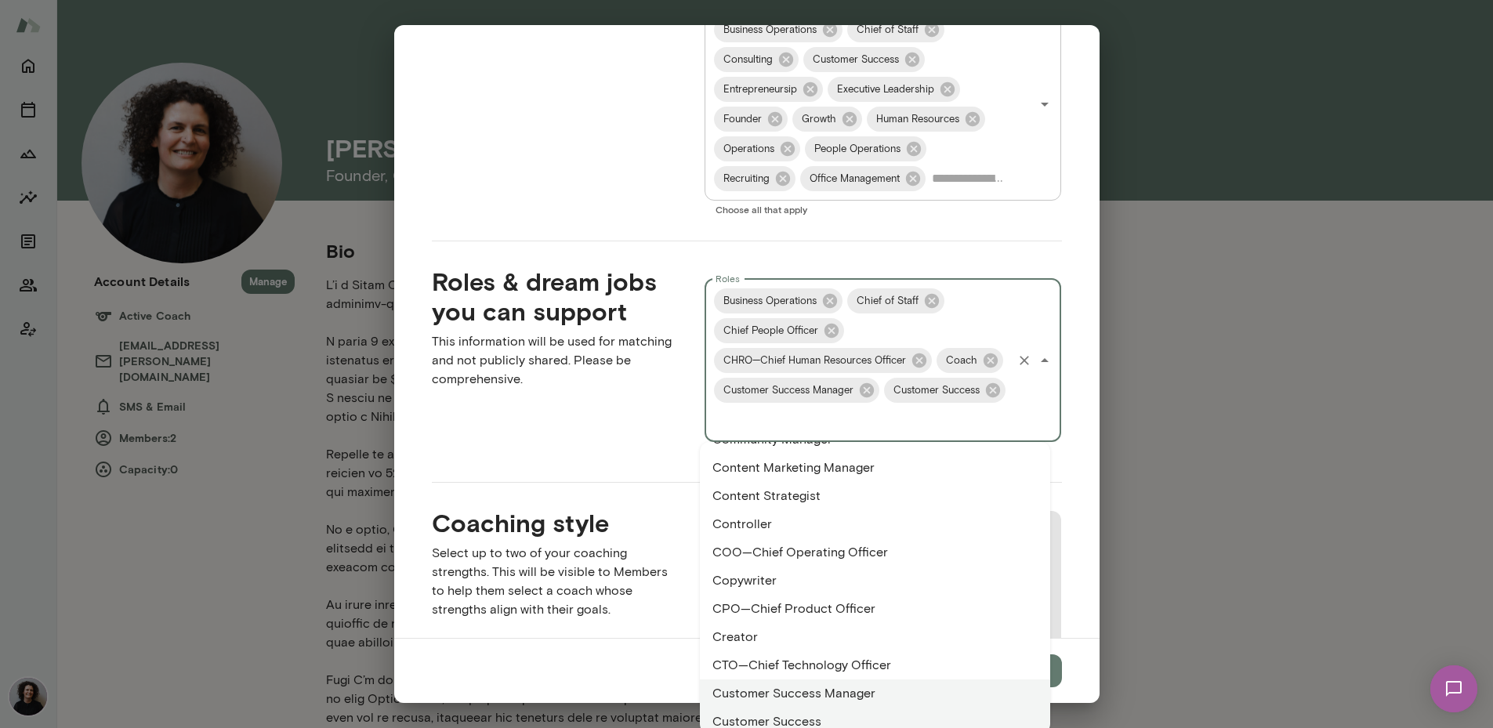
click at [963, 551] on li "COO—Chief Operating Officer" at bounding box center [875, 552] width 350 height 28
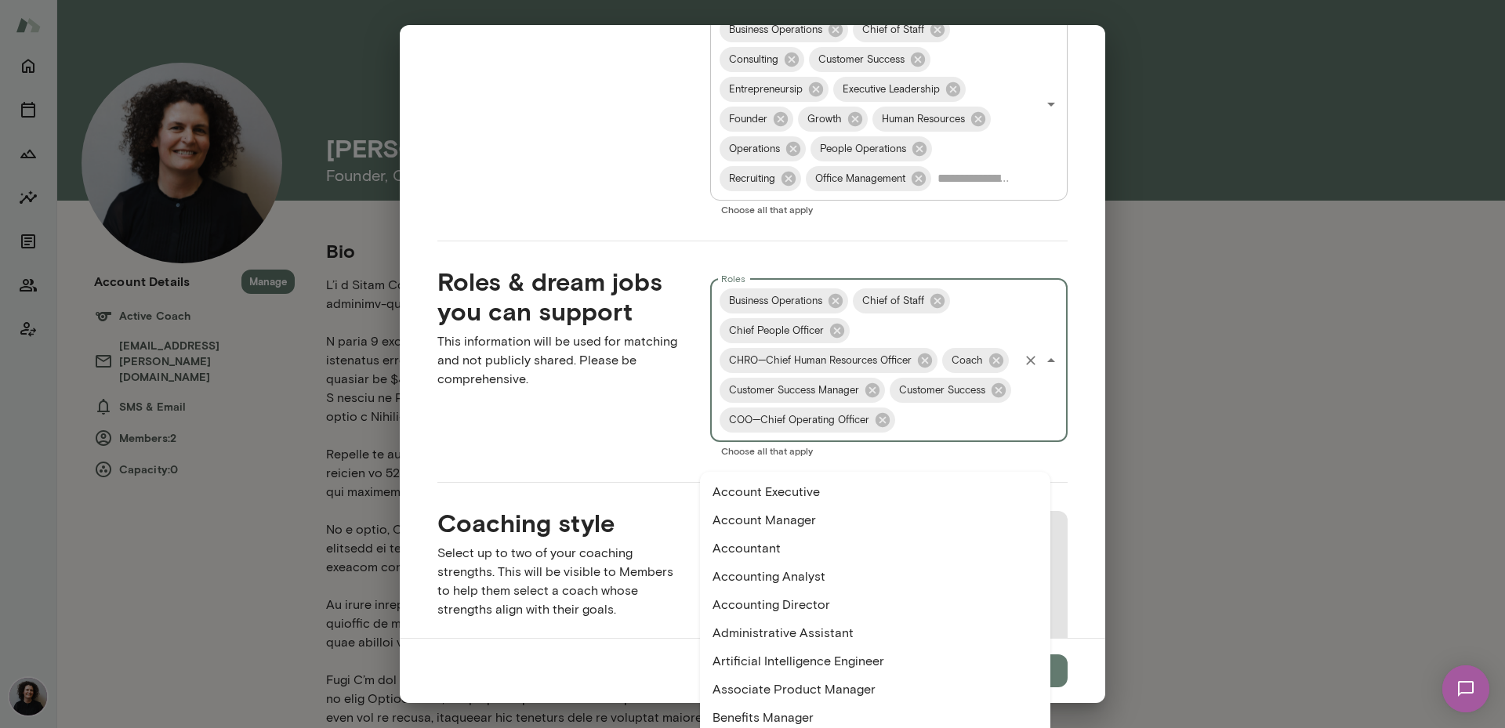
click at [955, 435] on input "Roles" at bounding box center [956, 420] width 119 height 30
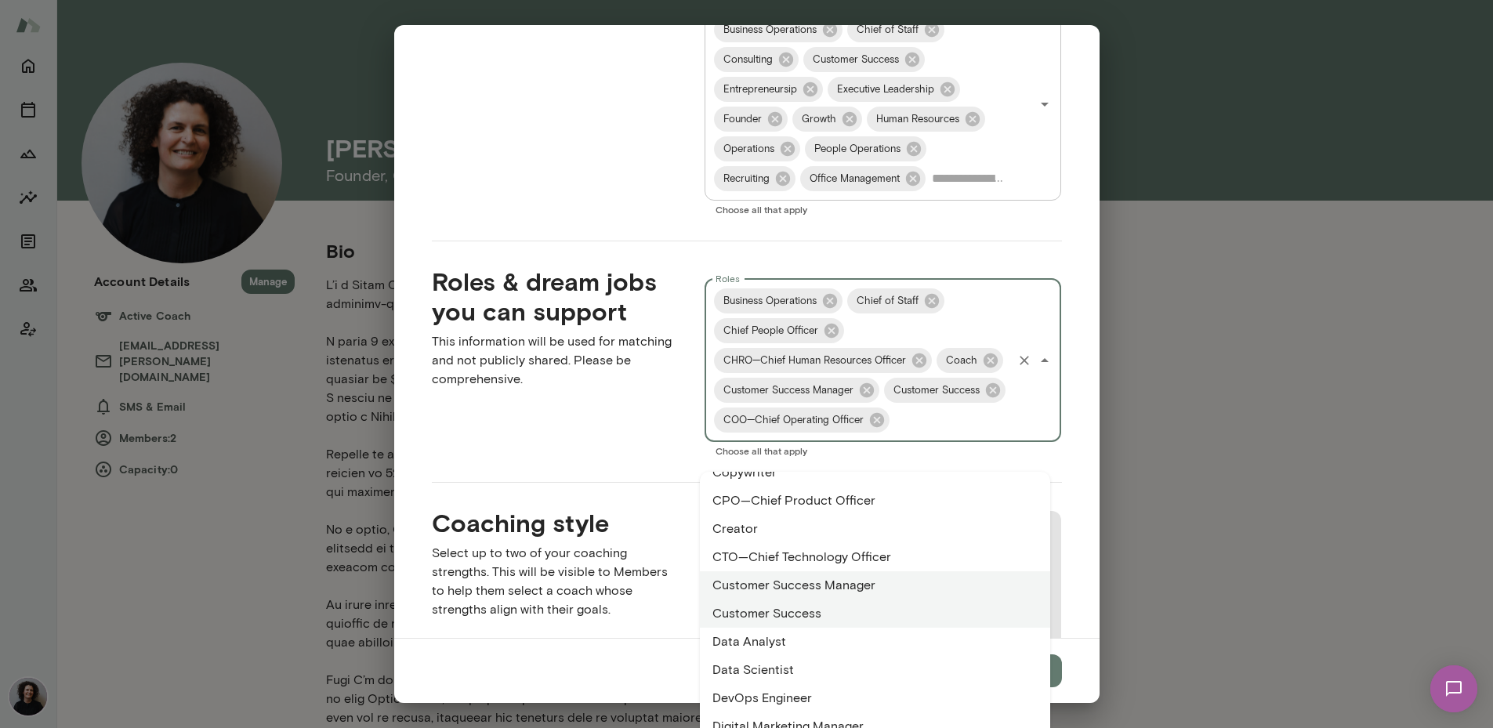
scroll to position [1027, 0]
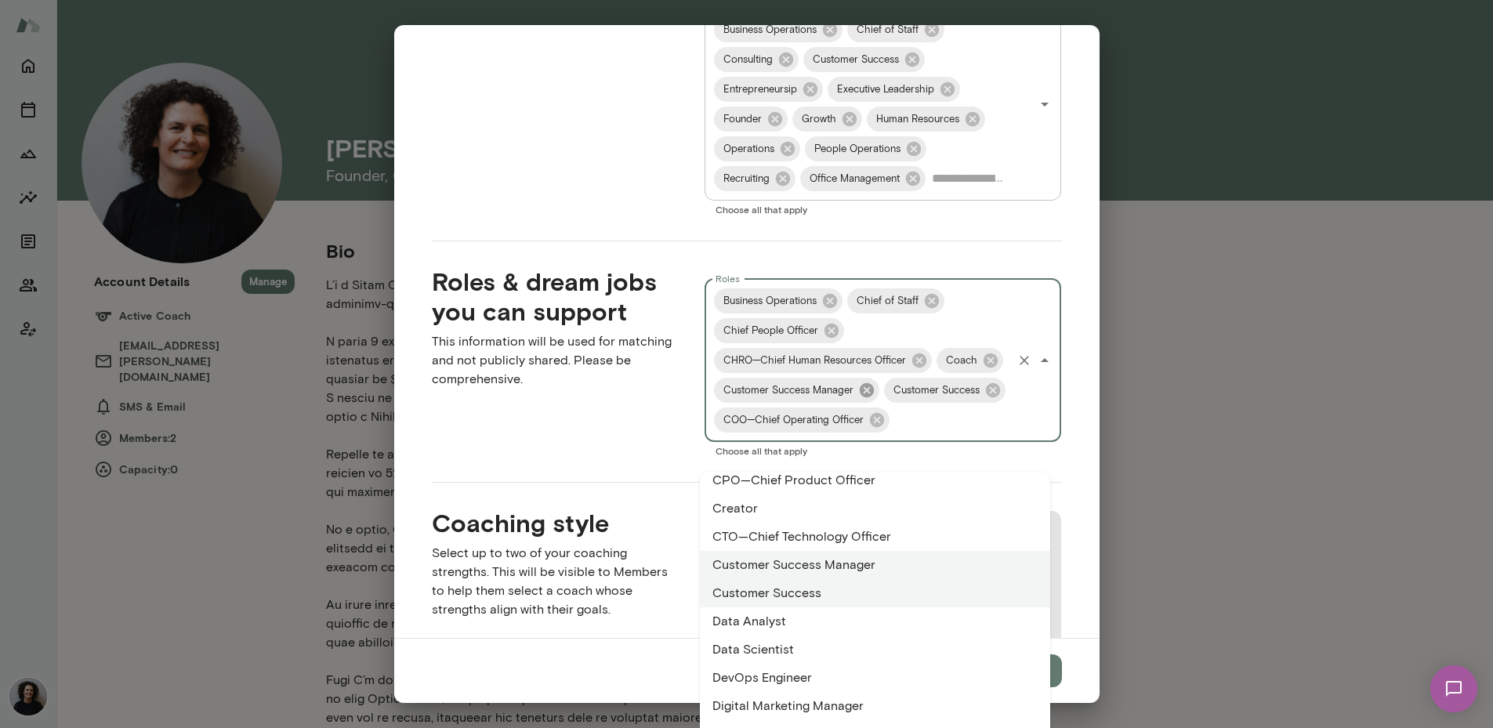
click at [861, 392] on icon at bounding box center [867, 389] width 14 height 14
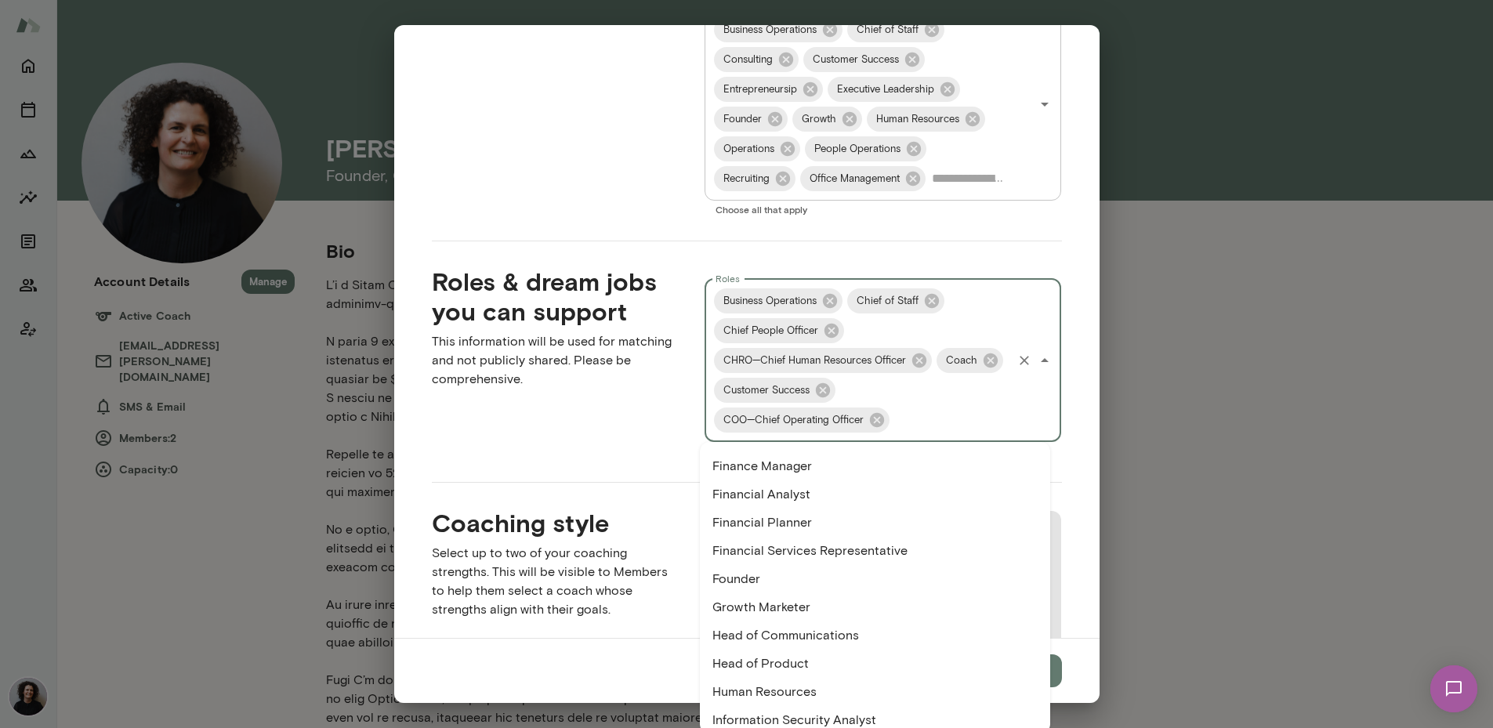
scroll to position [1521, 0]
click at [947, 558] on li "Founder" at bounding box center [875, 549] width 350 height 28
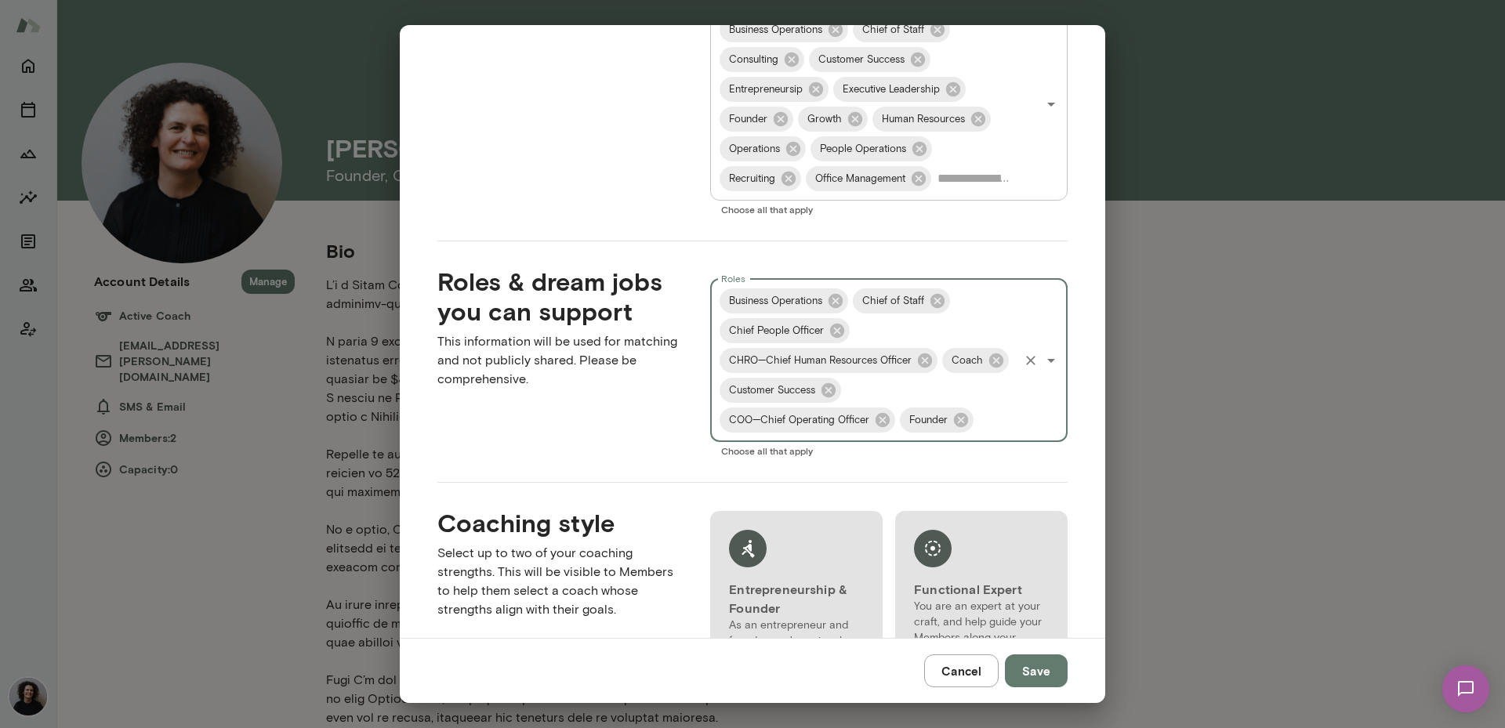
click at [992, 428] on input "Roles" at bounding box center [996, 420] width 41 height 30
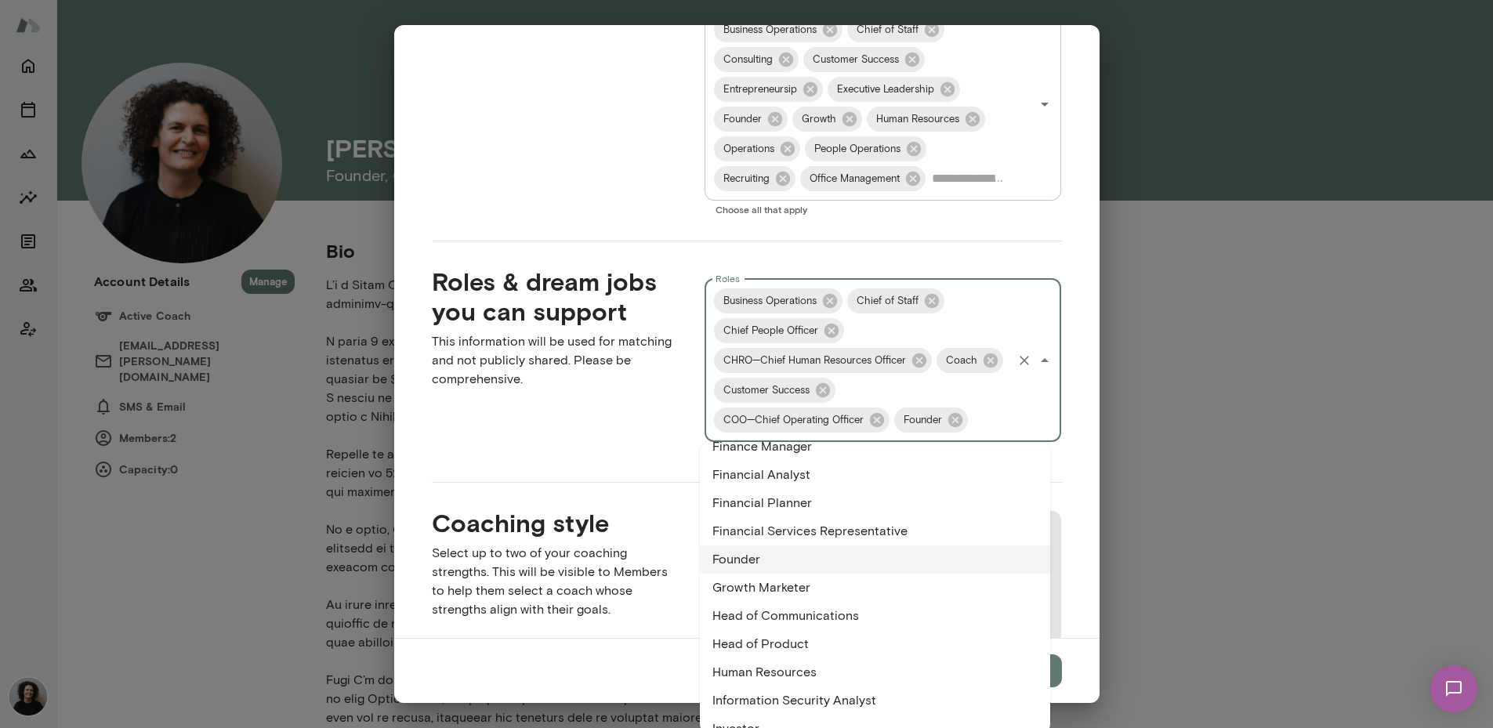
scroll to position [1649, 0]
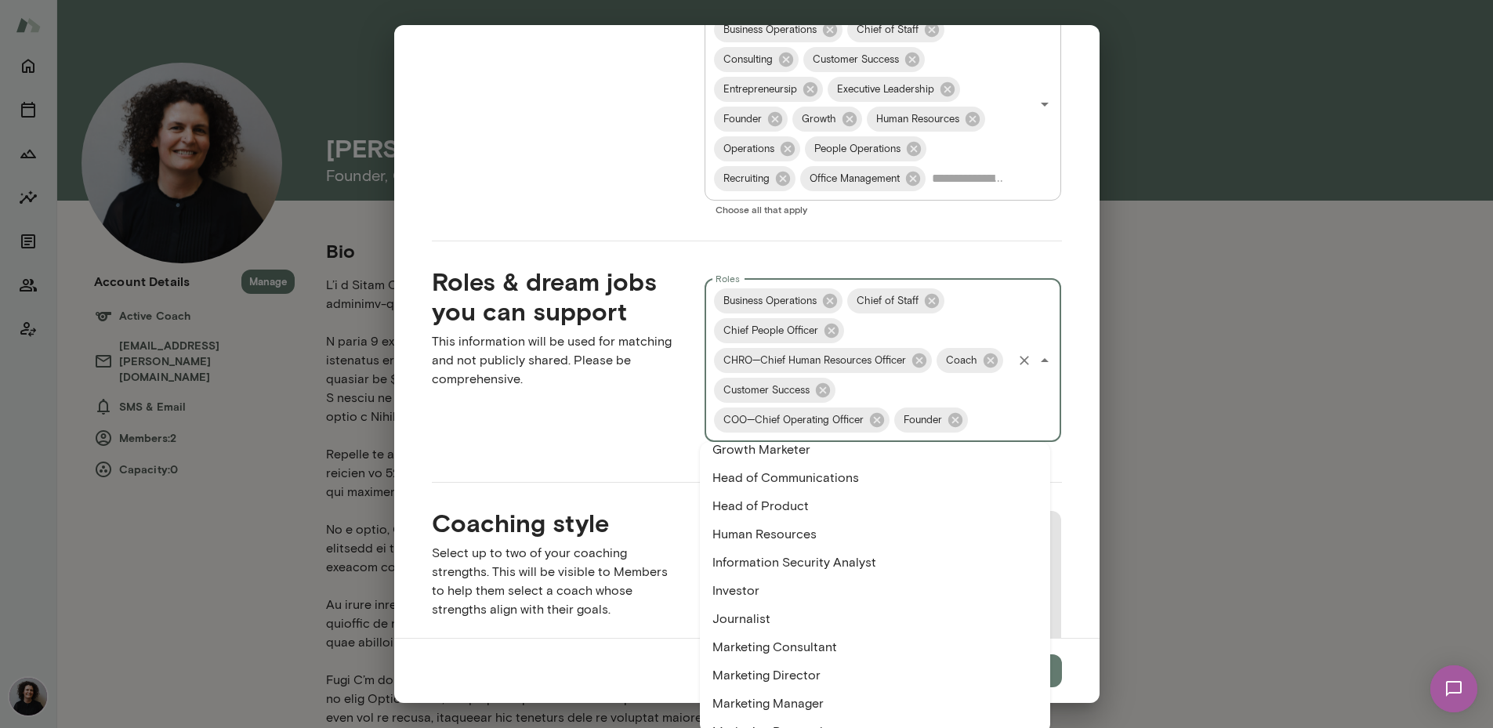
click at [933, 539] on li "Human Resources" at bounding box center [875, 534] width 350 height 28
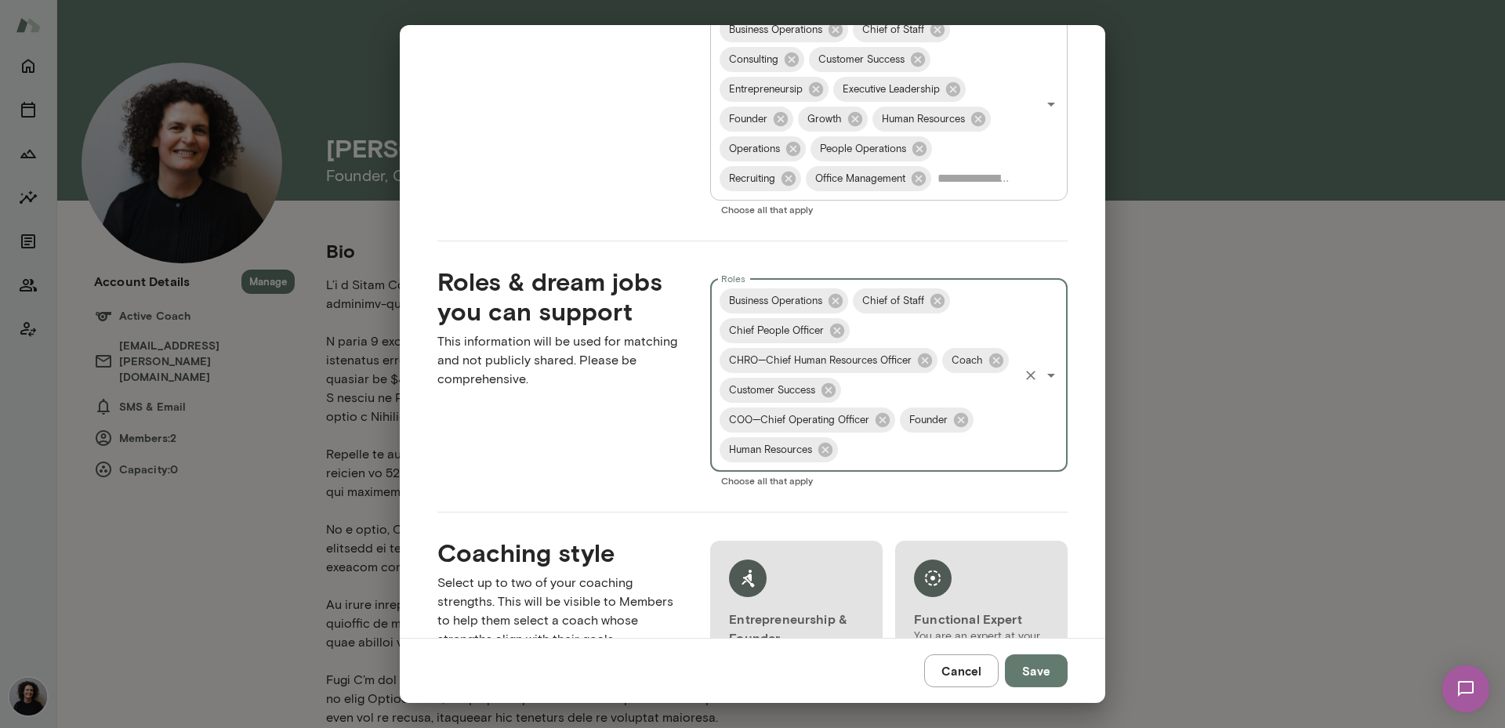
click at [973, 451] on input "Roles" at bounding box center [928, 450] width 176 height 30
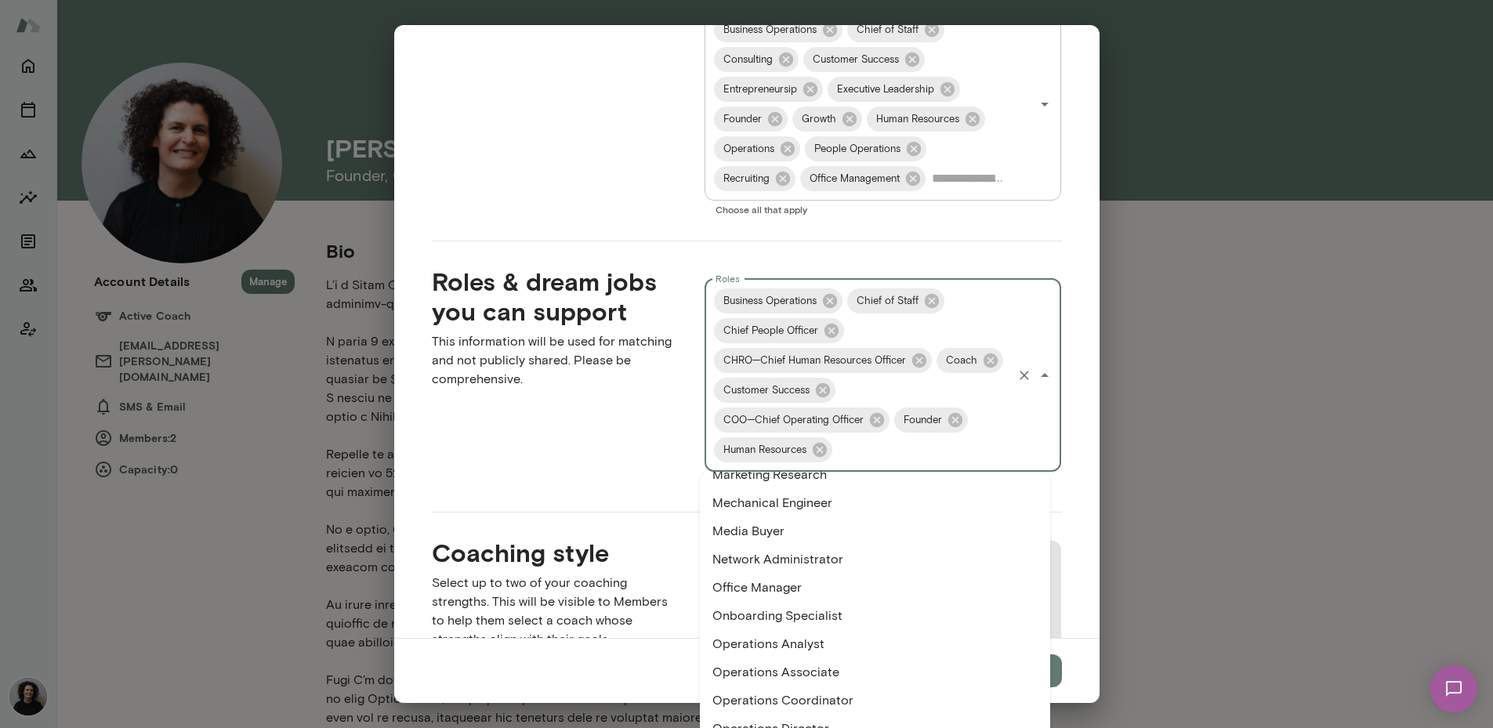
scroll to position [1945, 0]
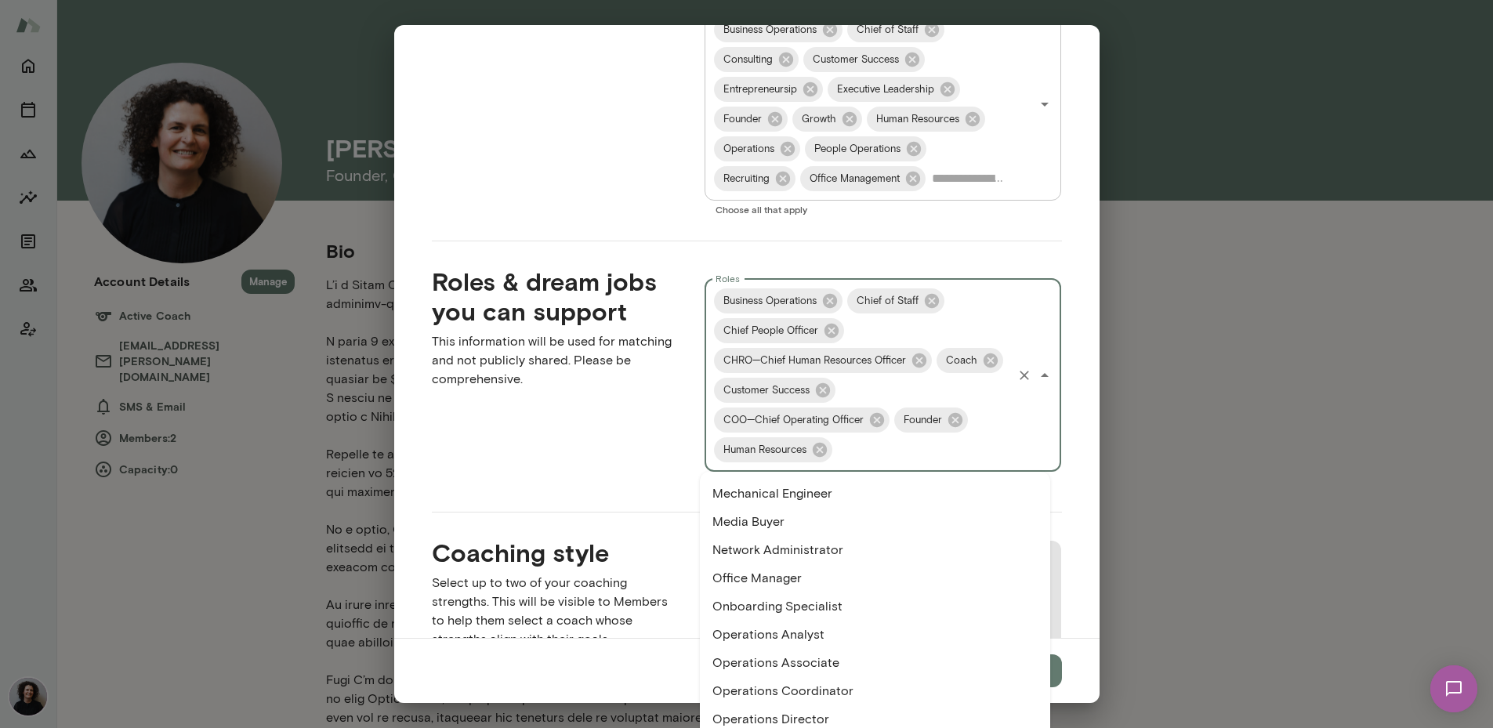
click at [913, 582] on li "Office Manager" at bounding box center [875, 578] width 350 height 28
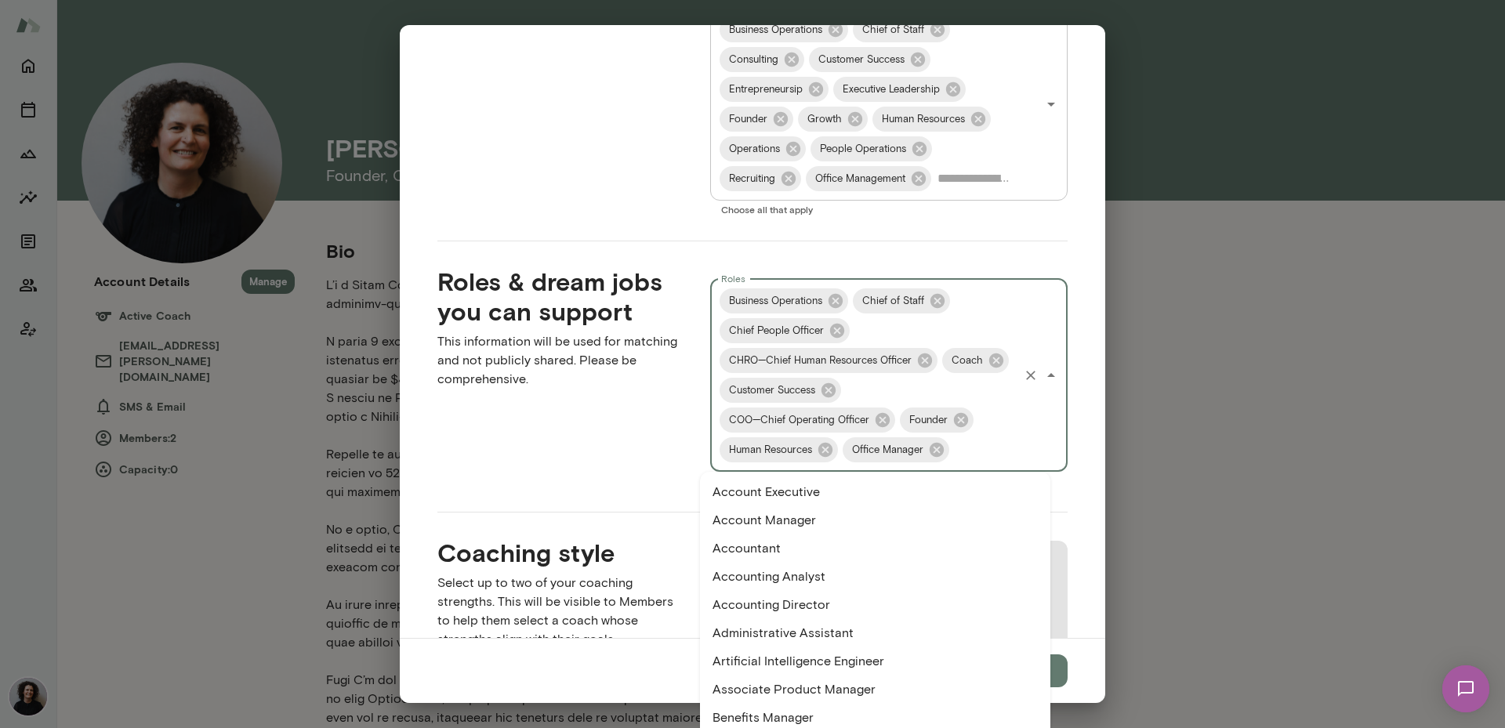
click at [975, 463] on input "Roles" at bounding box center [983, 450] width 65 height 30
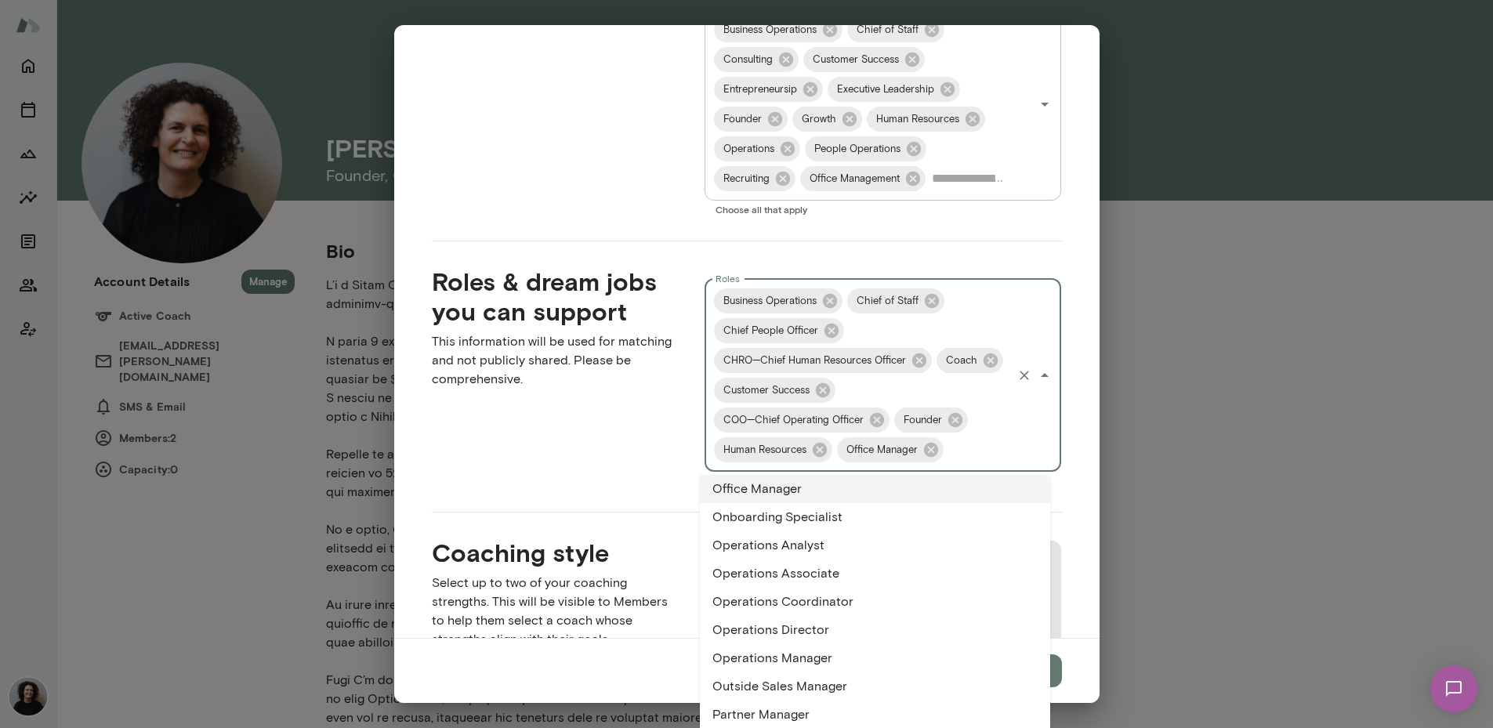
scroll to position [2044, 0]
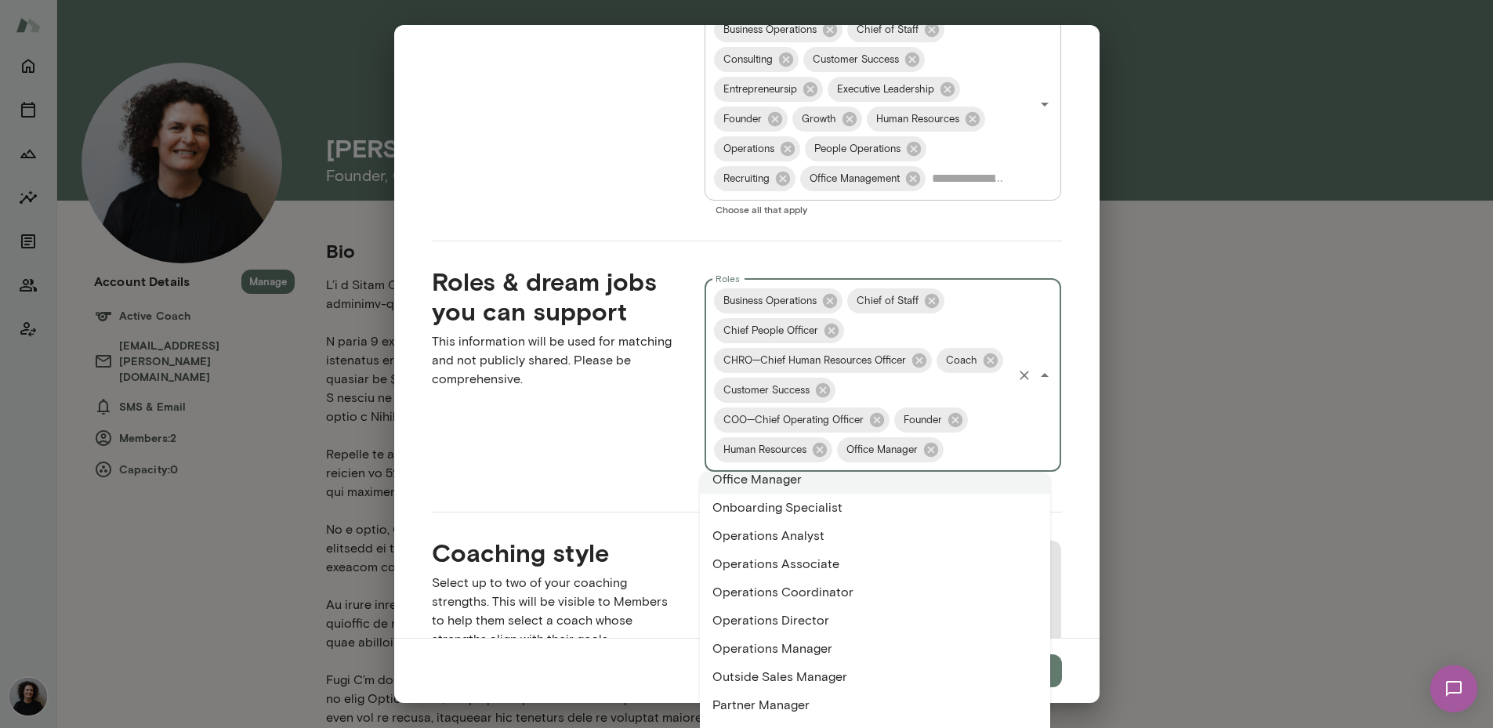
click at [888, 618] on li "Operations Director" at bounding box center [875, 621] width 350 height 28
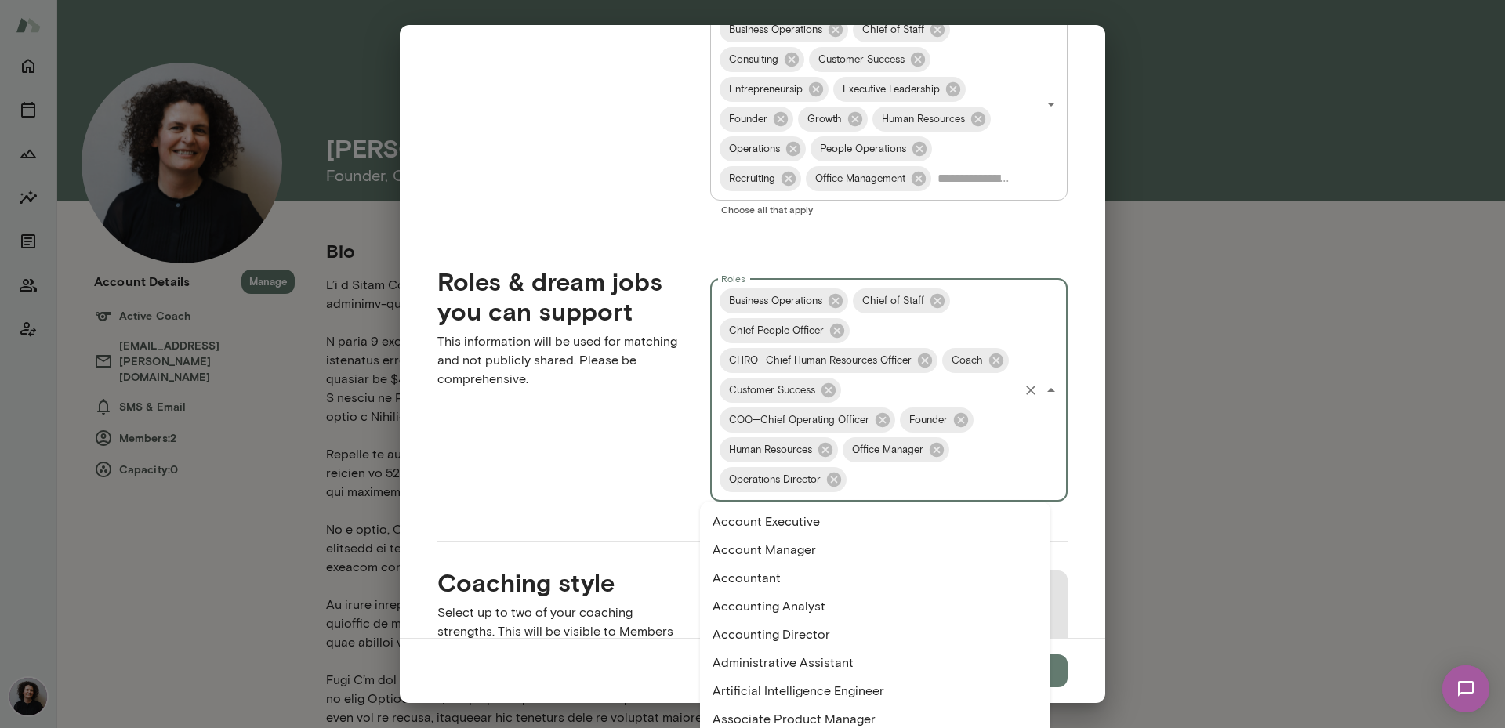
click at [898, 486] on input "Roles" at bounding box center [933, 480] width 168 height 30
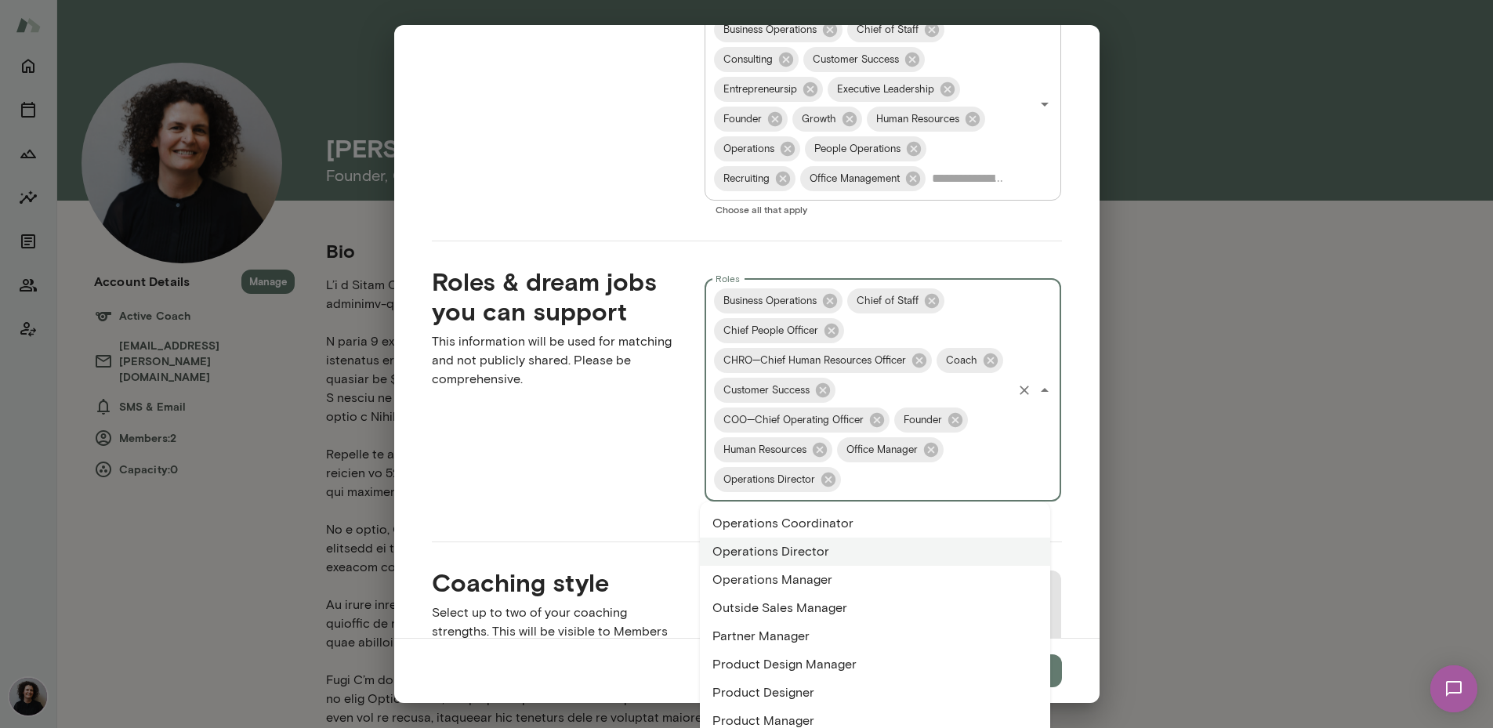
scroll to position [2133, 0]
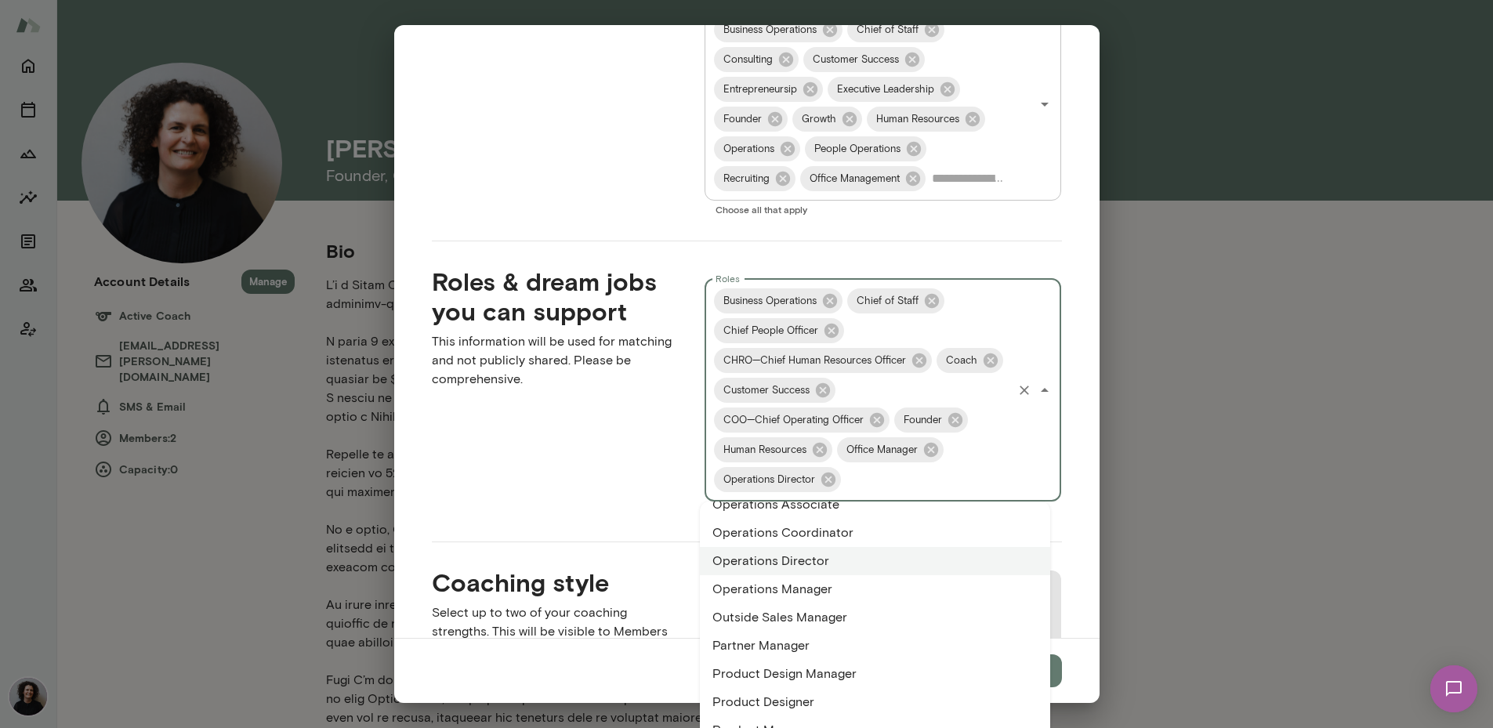
click at [918, 588] on li "Operations Manager" at bounding box center [875, 589] width 350 height 28
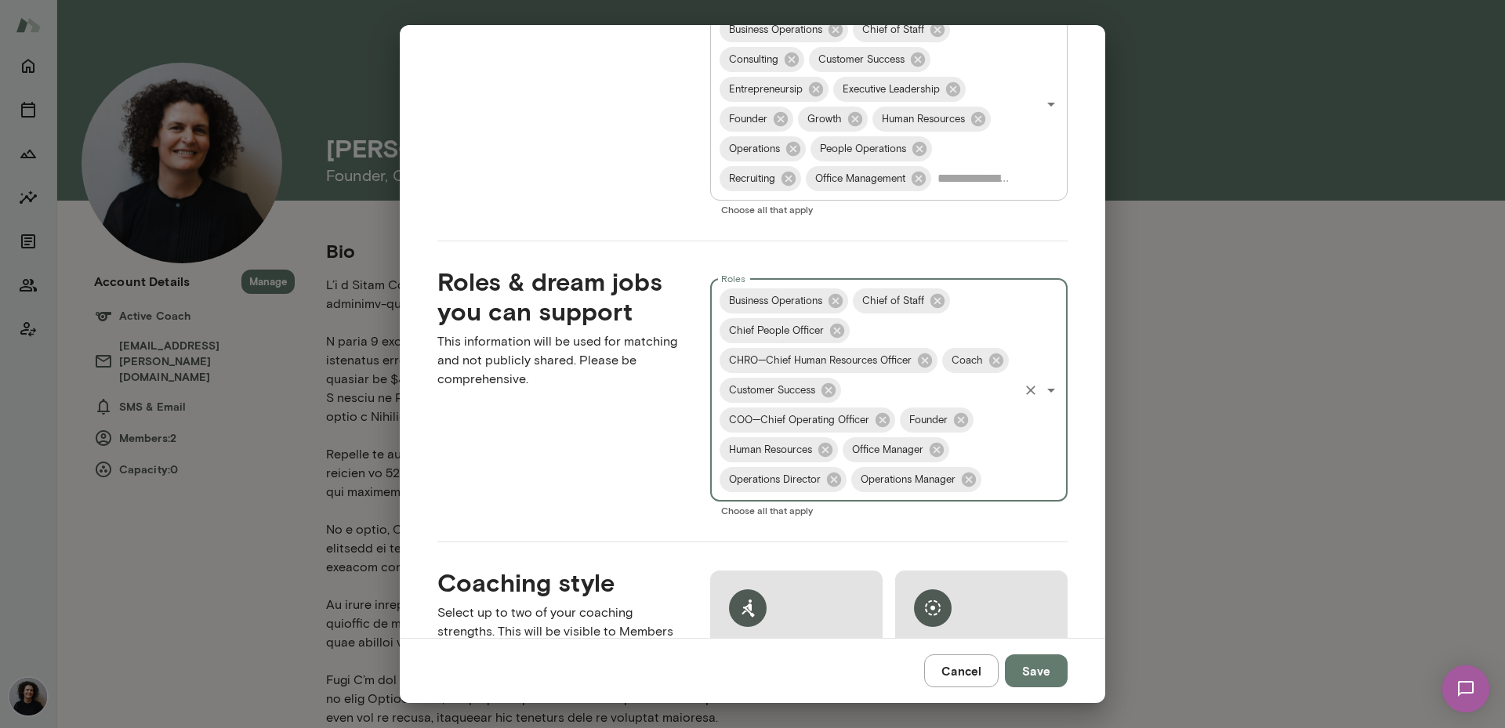
click at [983, 494] on input "Roles" at bounding box center [999, 480] width 33 height 30
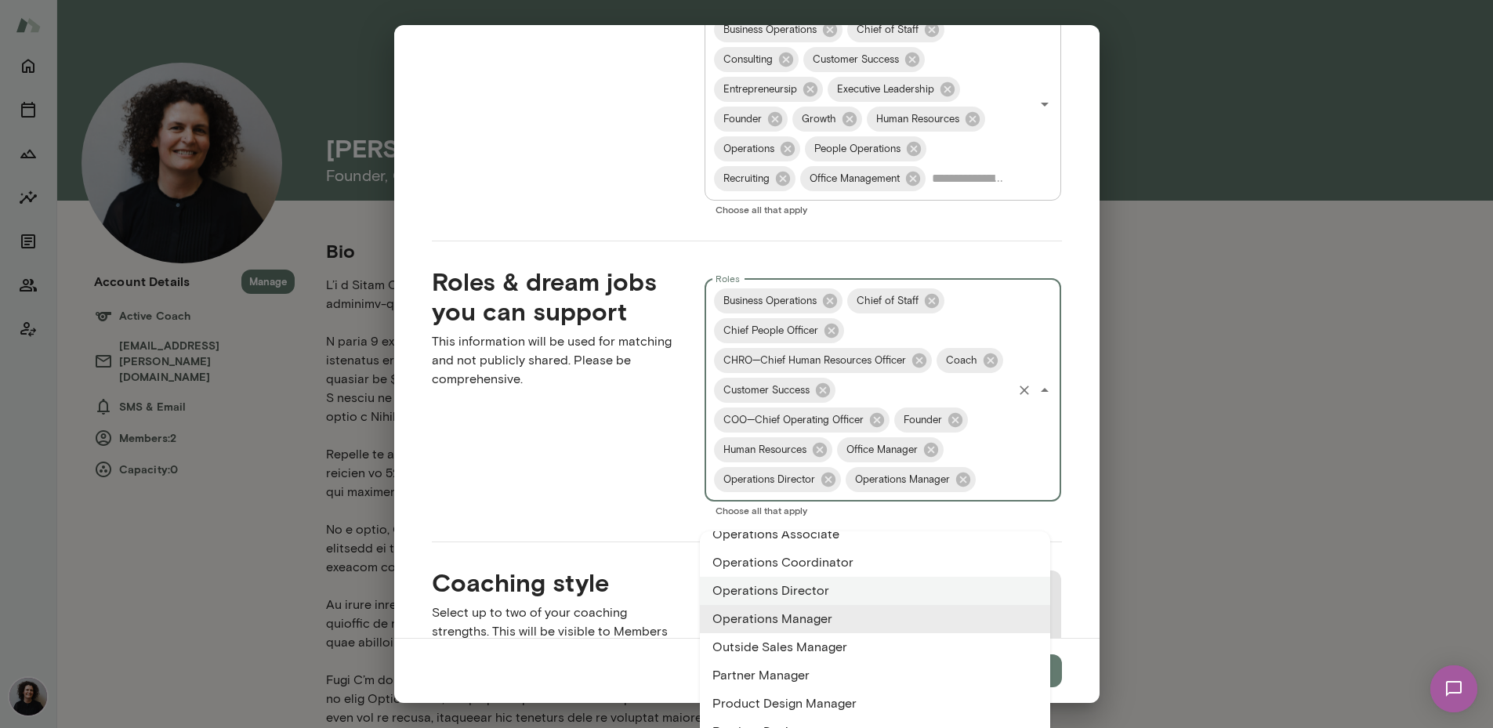
click at [868, 619] on li "Operations Manager" at bounding box center [875, 619] width 350 height 28
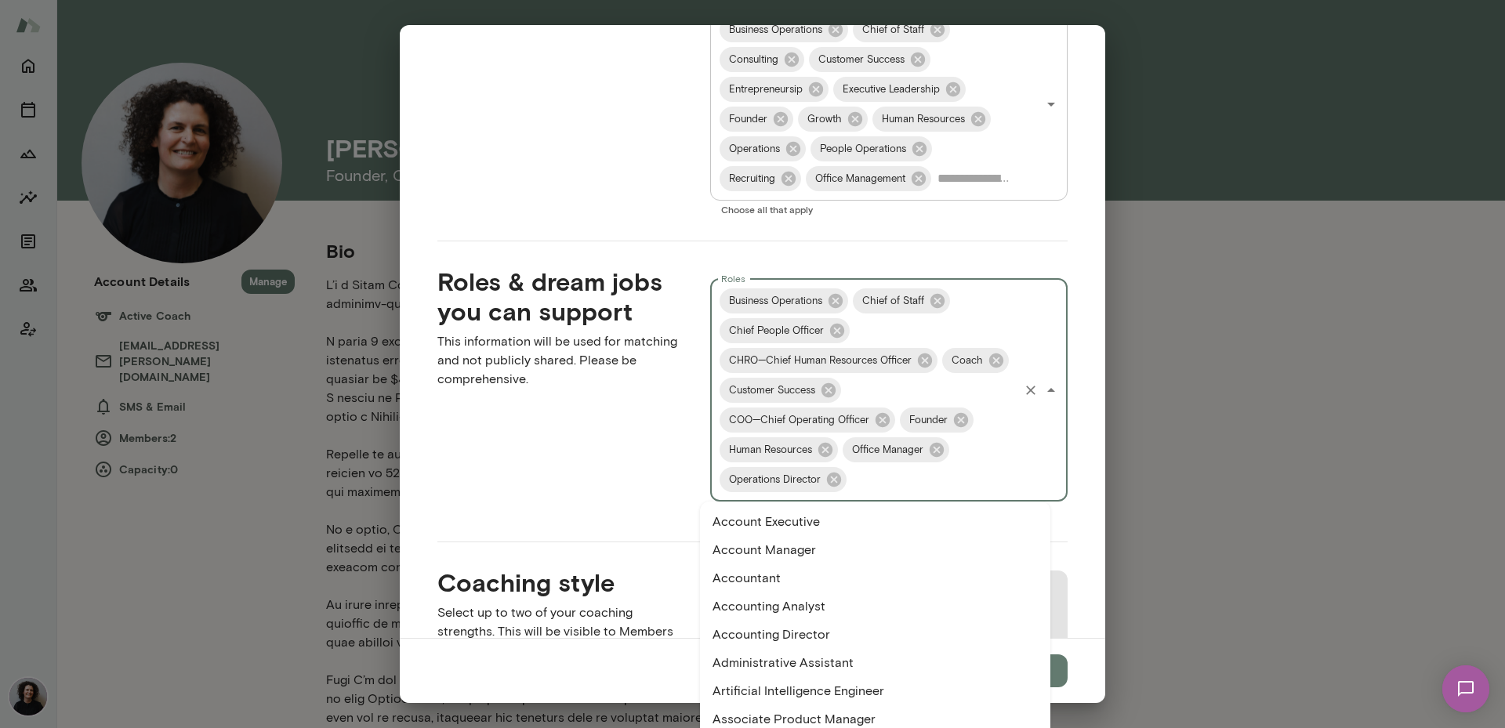
click at [898, 480] on input "Roles" at bounding box center [933, 480] width 168 height 30
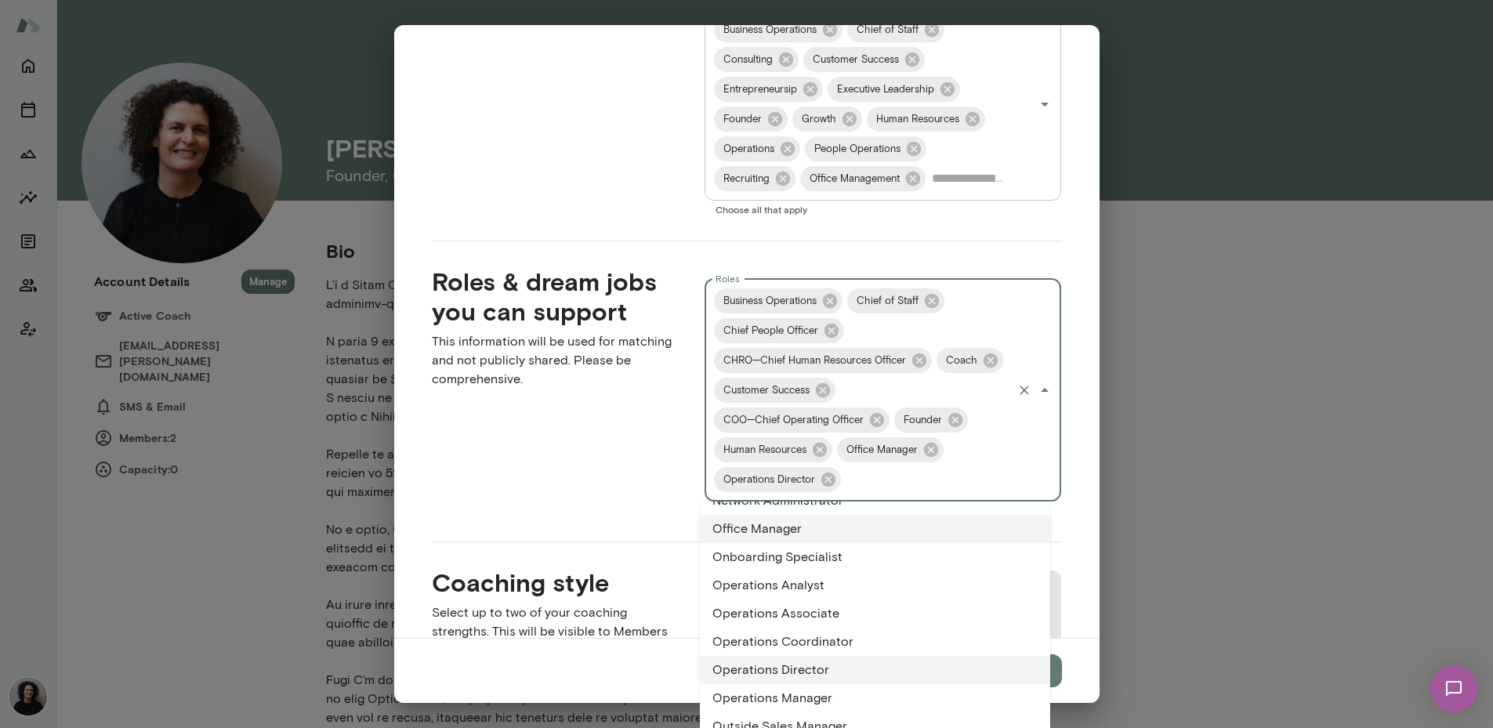
scroll to position [2063, 0]
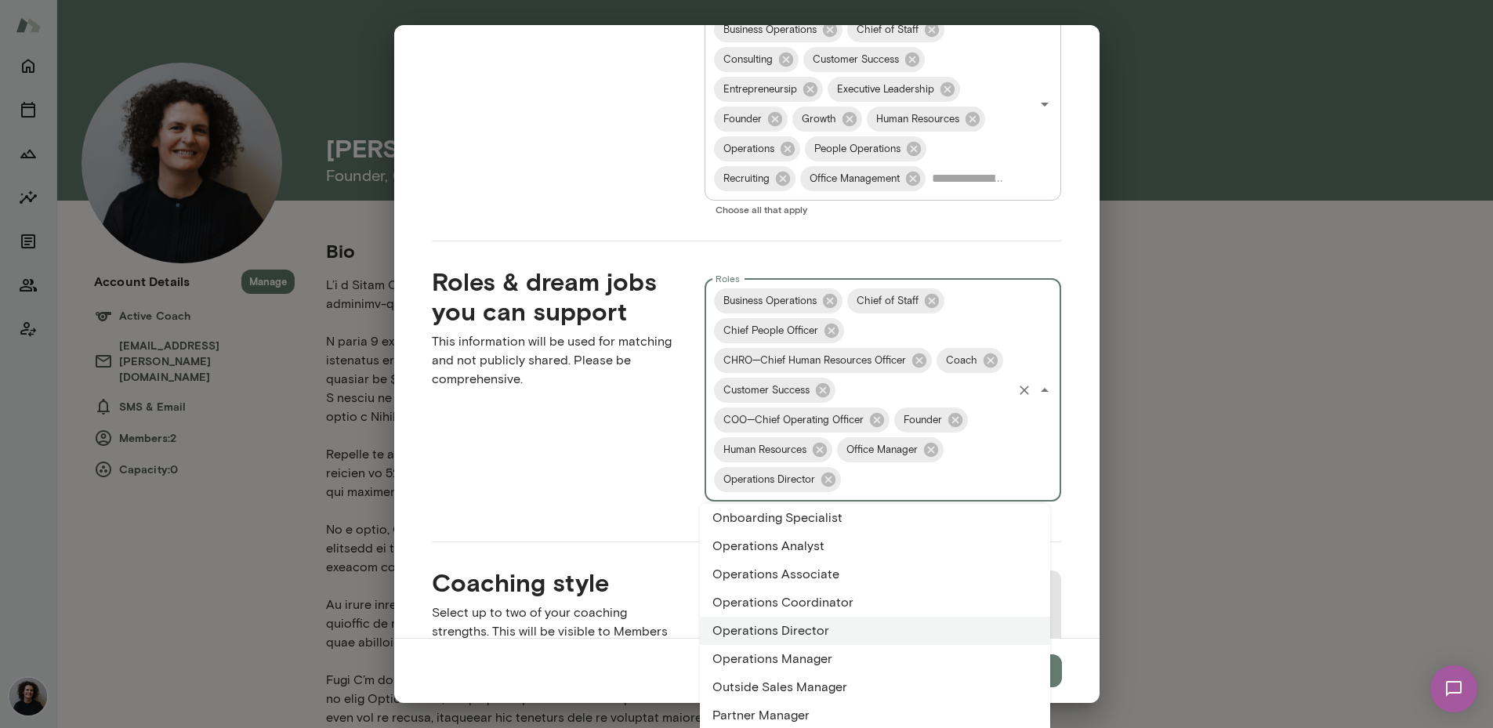
click at [911, 582] on li "Operations Associate" at bounding box center [875, 574] width 350 height 28
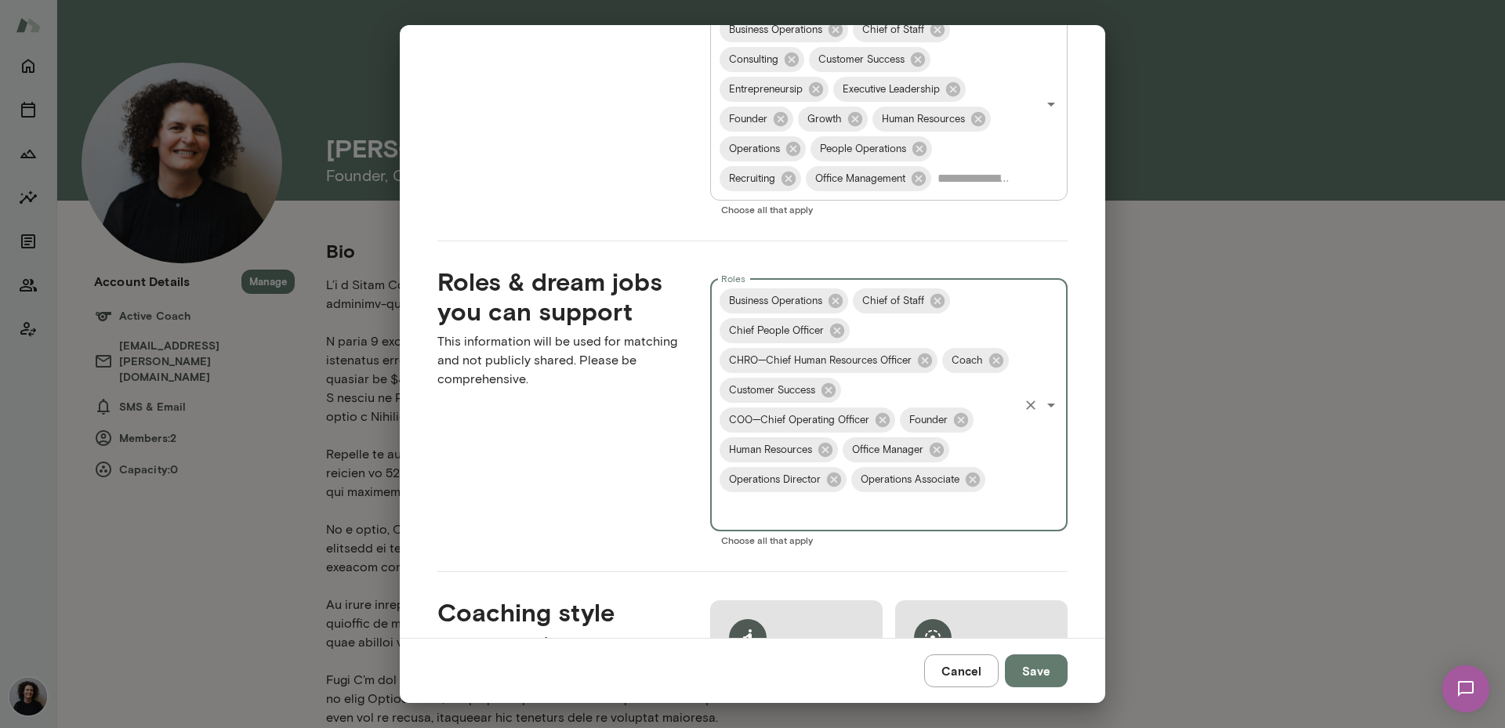
click at [910, 513] on input "Roles" at bounding box center [866, 509] width 299 height 30
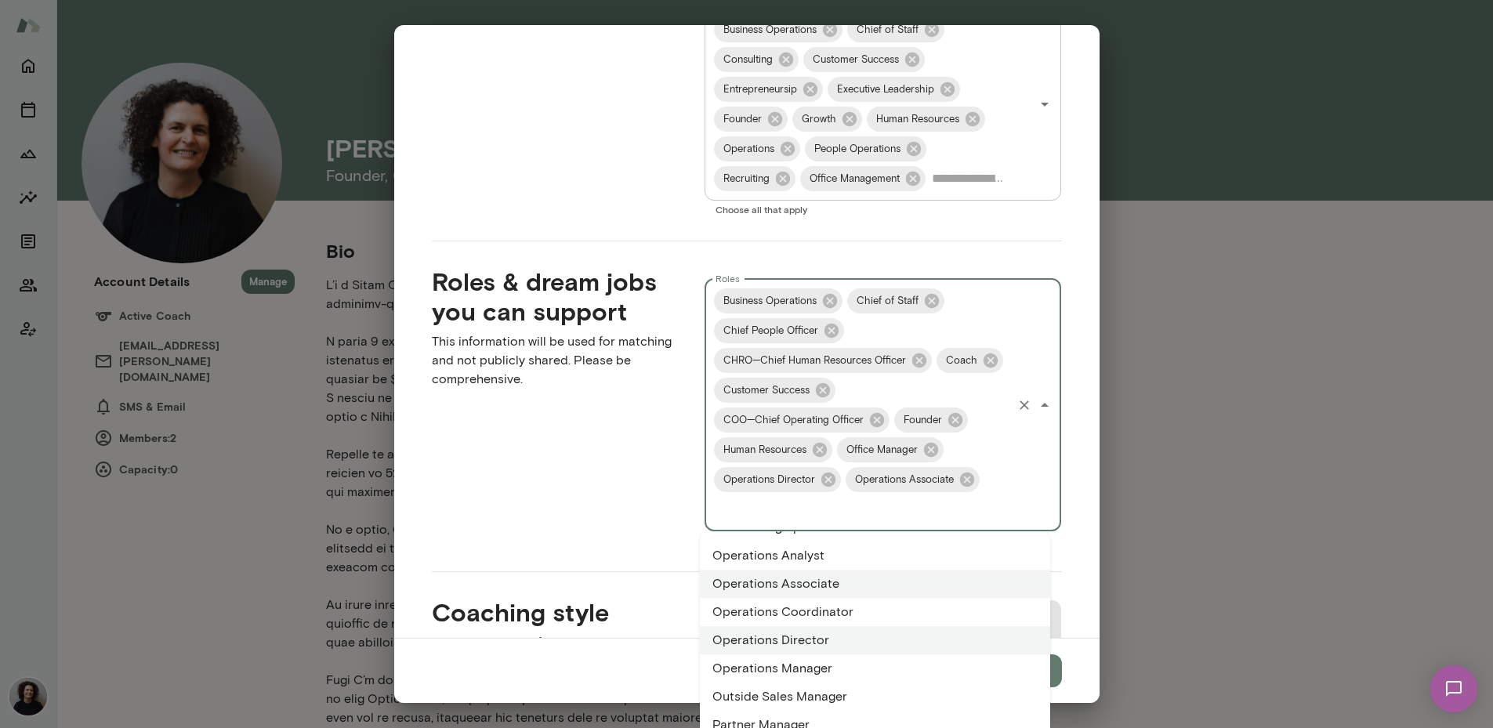
scroll to position [2093, 0]
click at [962, 484] on icon at bounding box center [967, 479] width 14 height 14
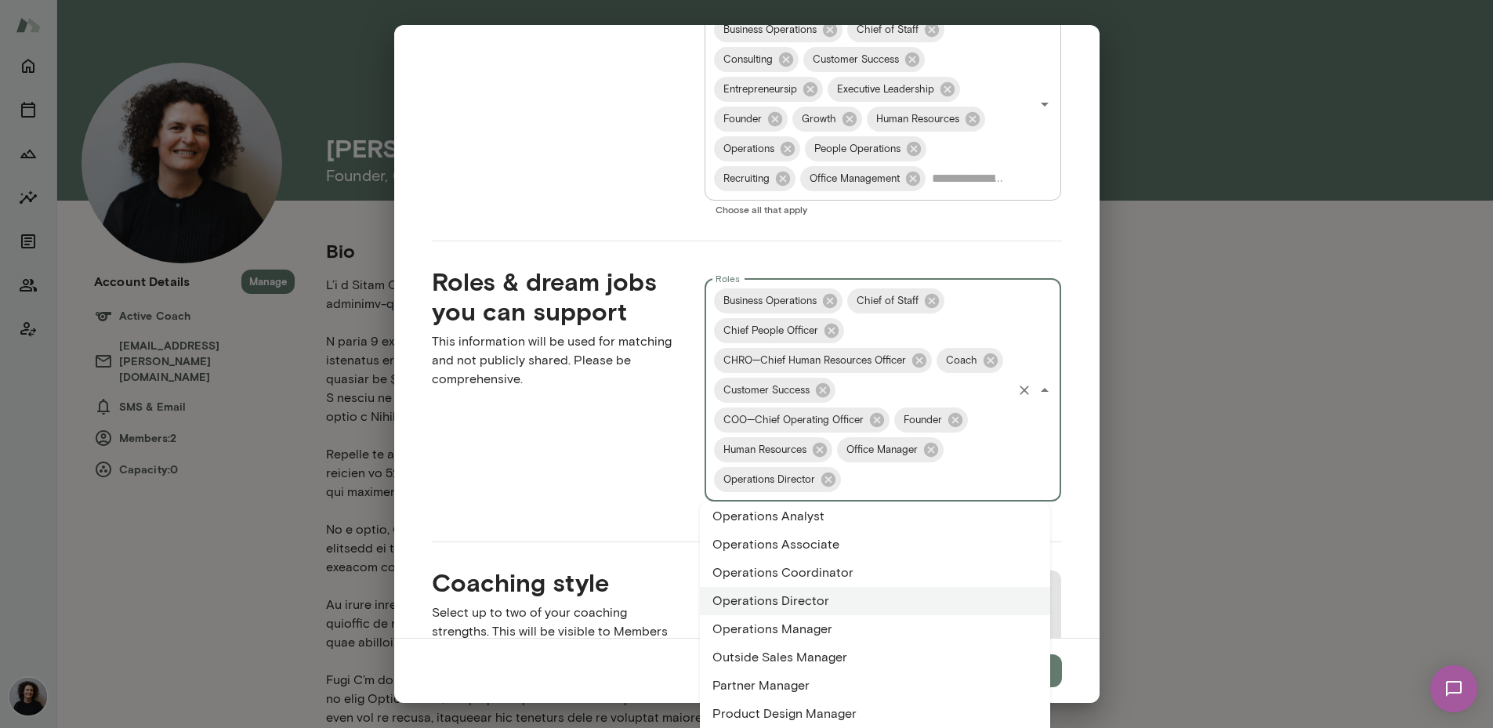
click at [795, 628] on li "Operations Manager" at bounding box center [875, 629] width 350 height 28
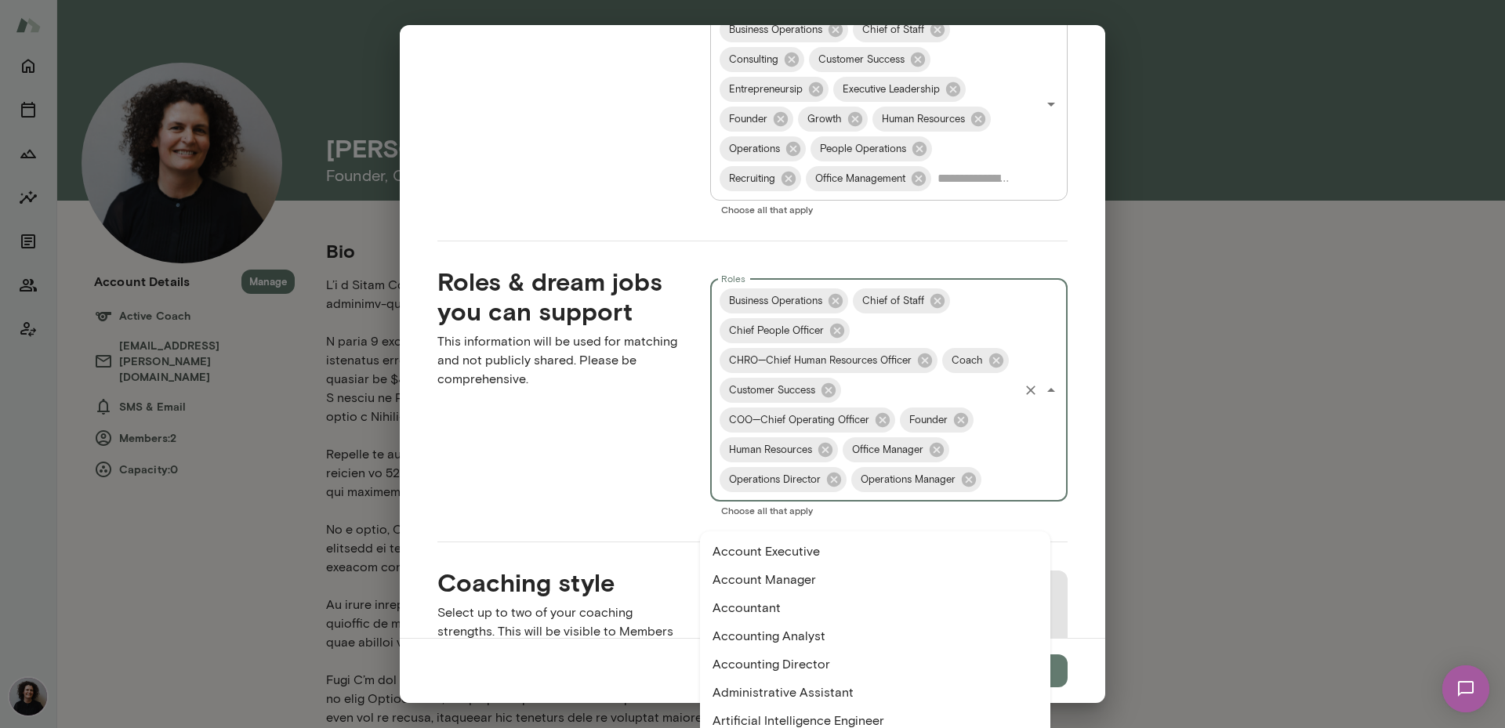
click at [983, 494] on input "Roles" at bounding box center [999, 480] width 33 height 30
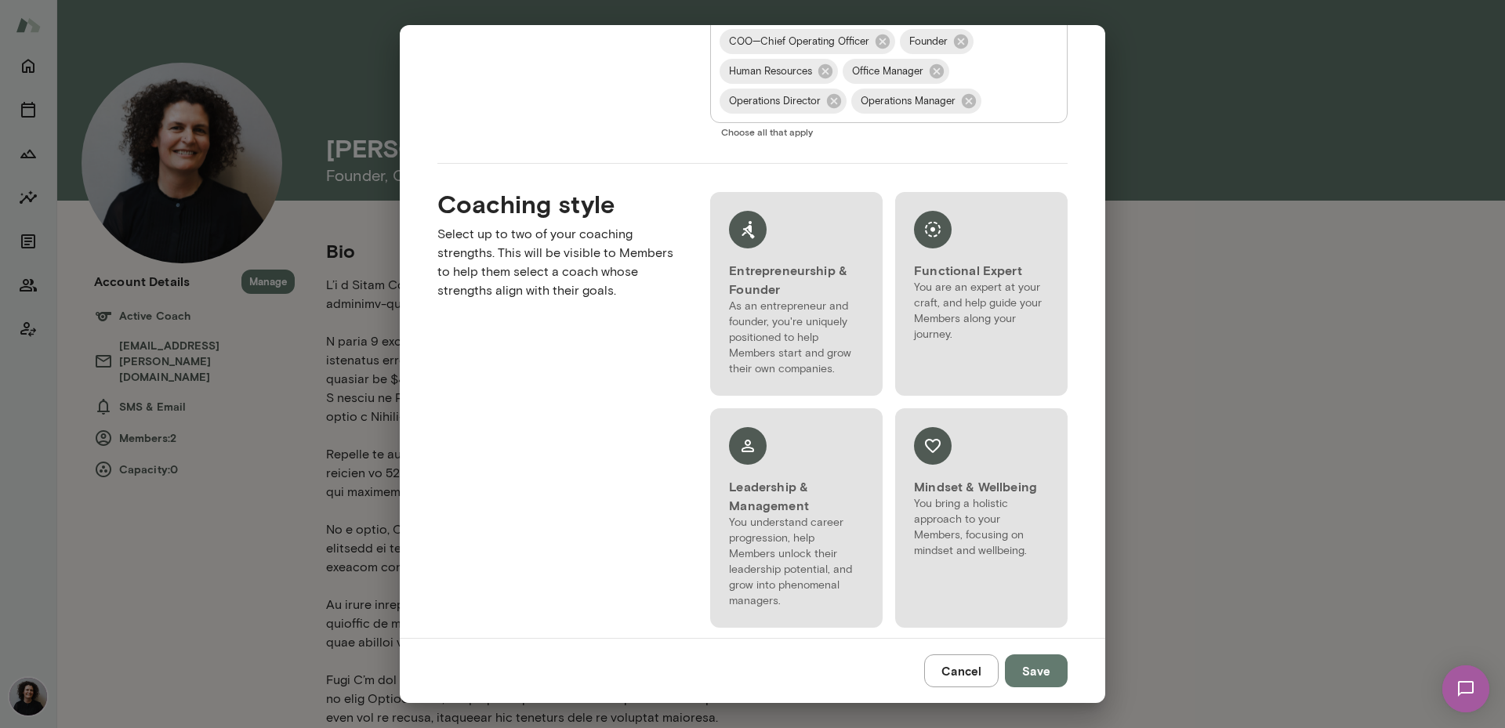
scroll to position [1777, 0]
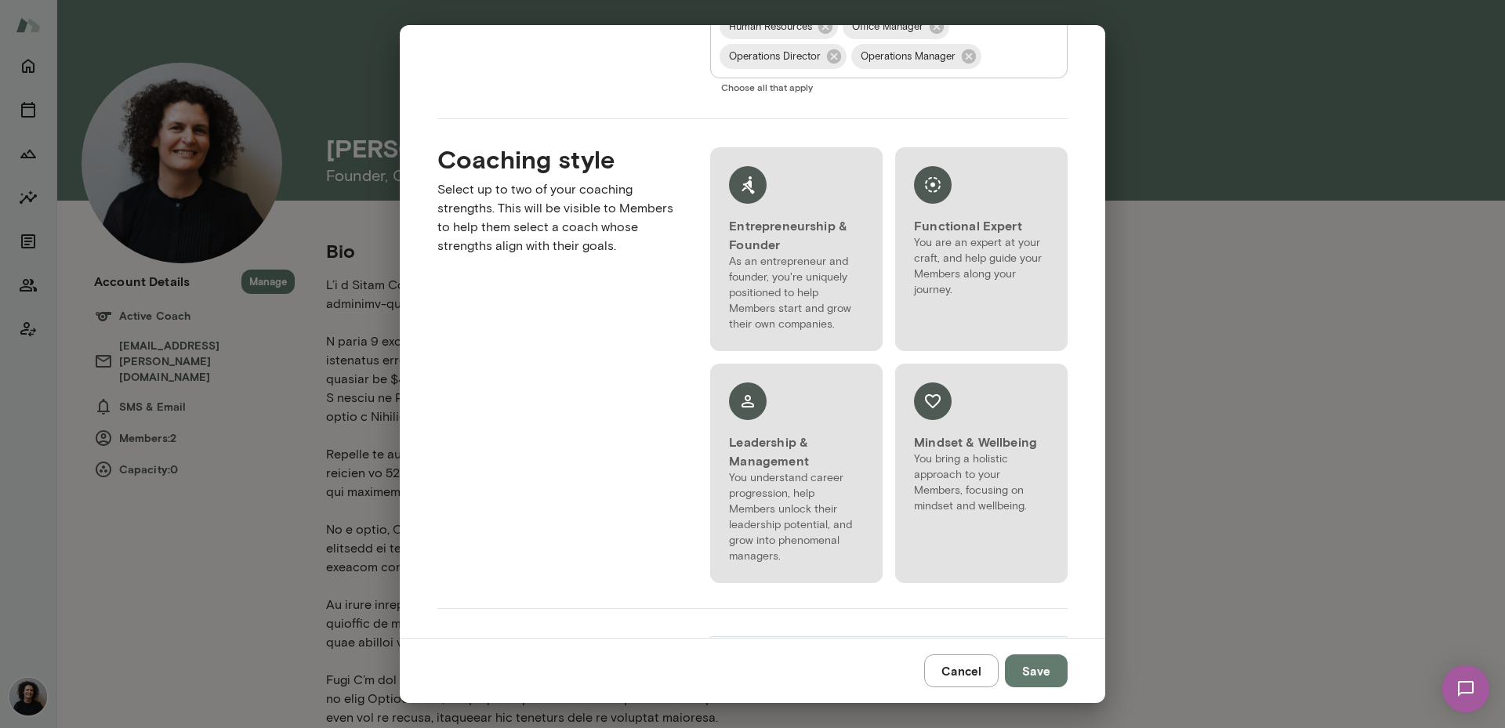
click at [983, 71] on input "Roles" at bounding box center [999, 57] width 33 height 30
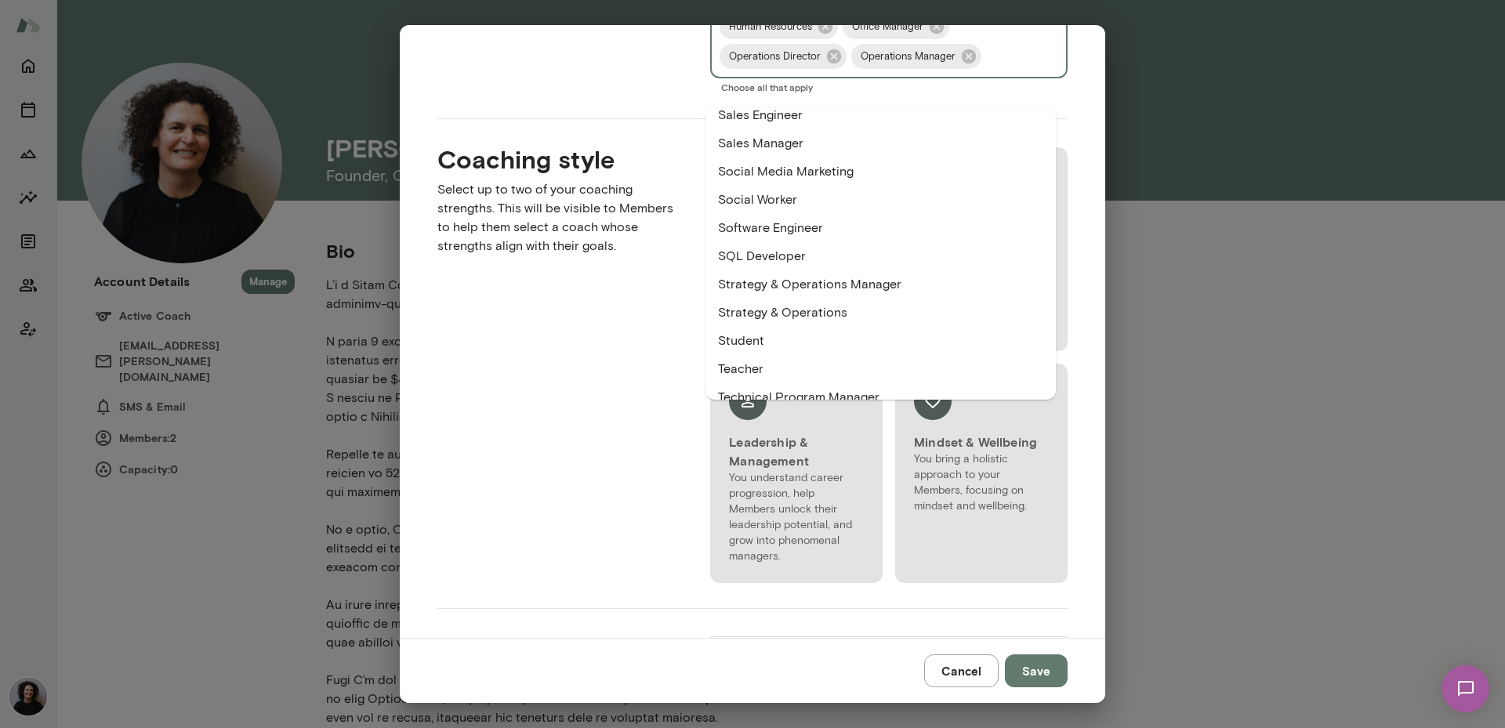
scroll to position [2667, 0]
click at [936, 250] on li "Strategy & Operations Manager" at bounding box center [880, 255] width 350 height 28
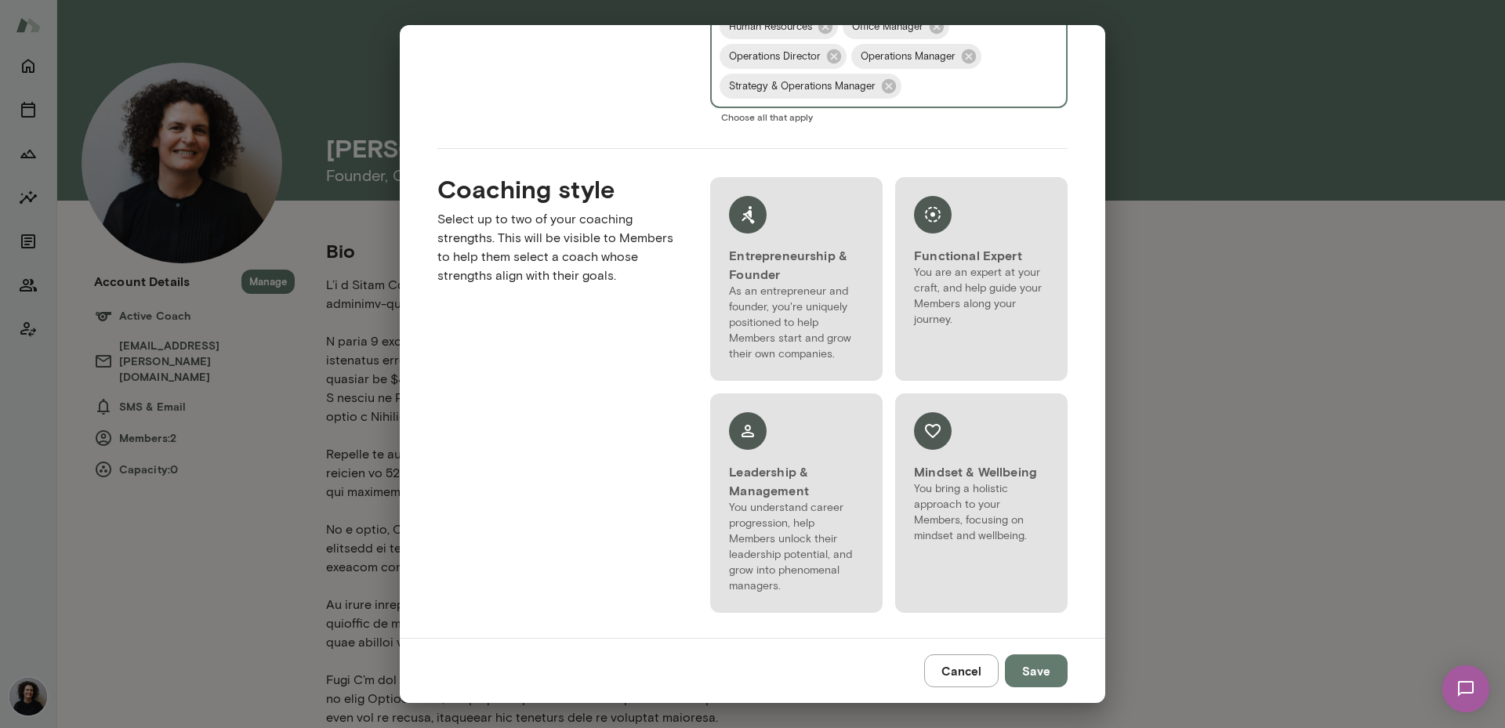
click at [922, 89] on input "Roles" at bounding box center [960, 86] width 113 height 30
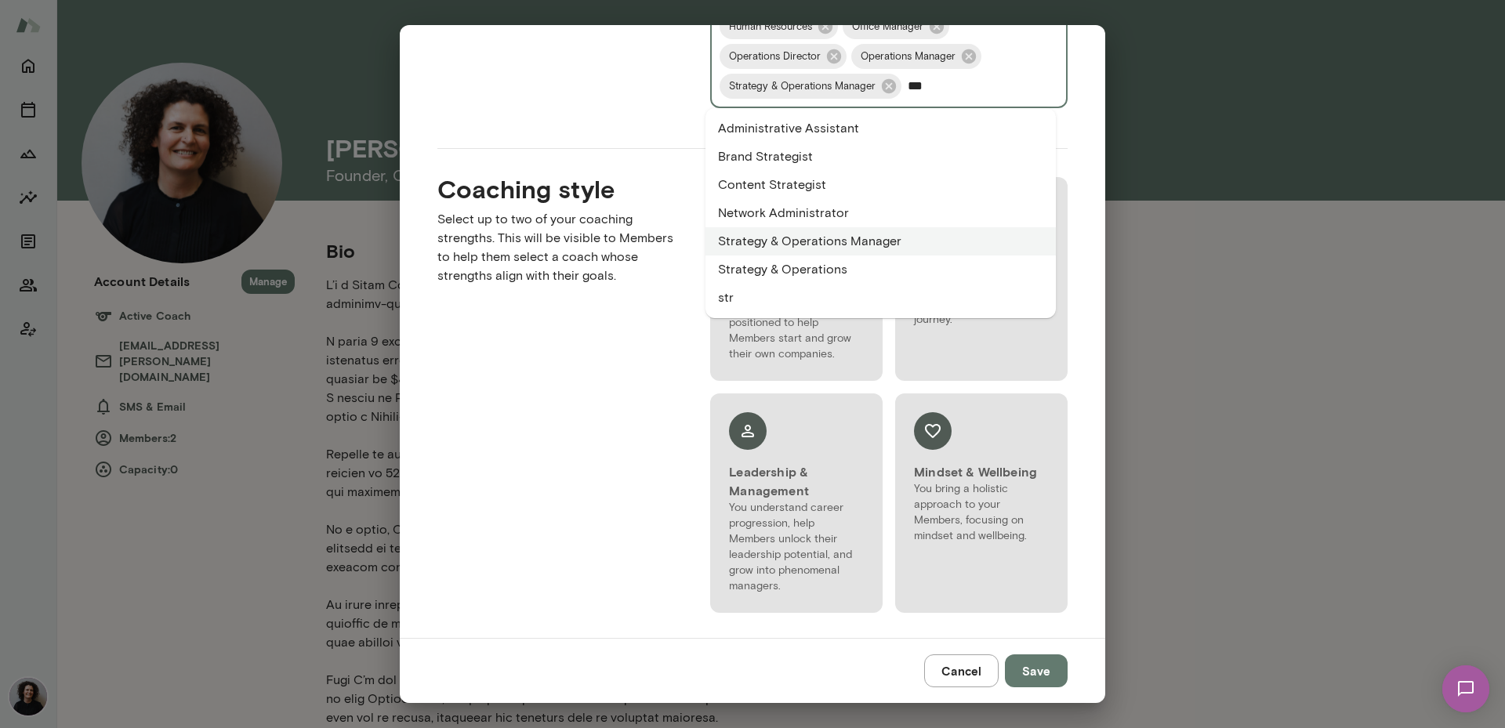
type input "****"
click at [858, 263] on li "Strategy & Operations" at bounding box center [880, 269] width 350 height 28
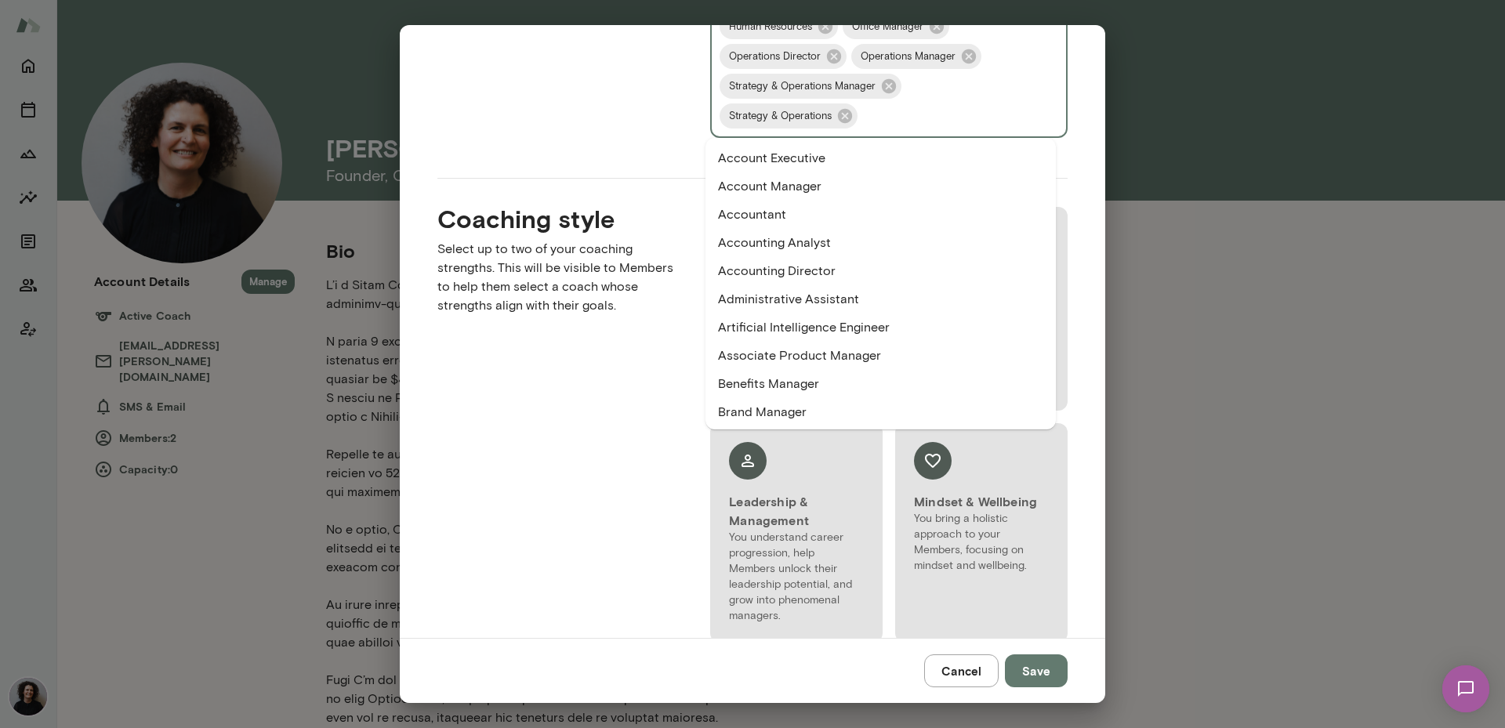
click at [895, 113] on input "Roles" at bounding box center [938, 116] width 157 height 30
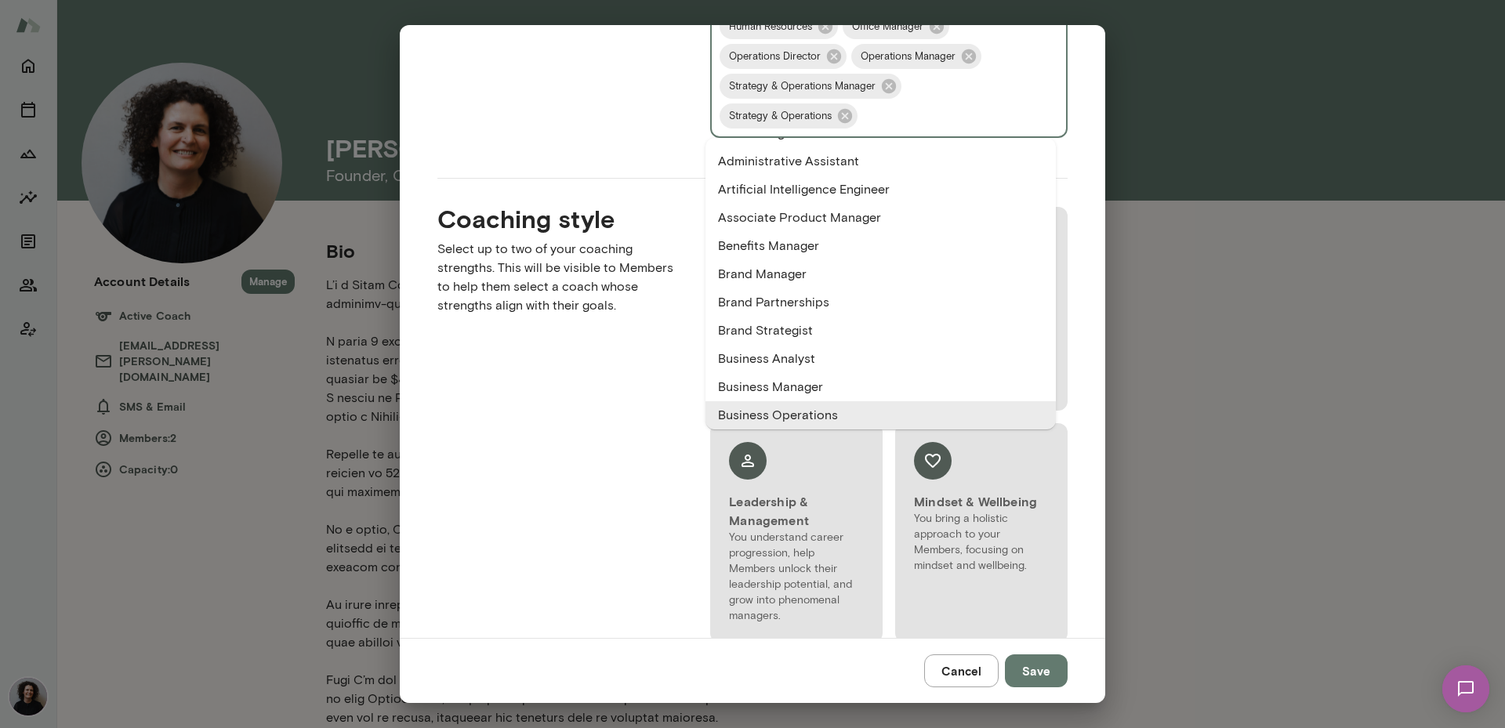
type input "*"
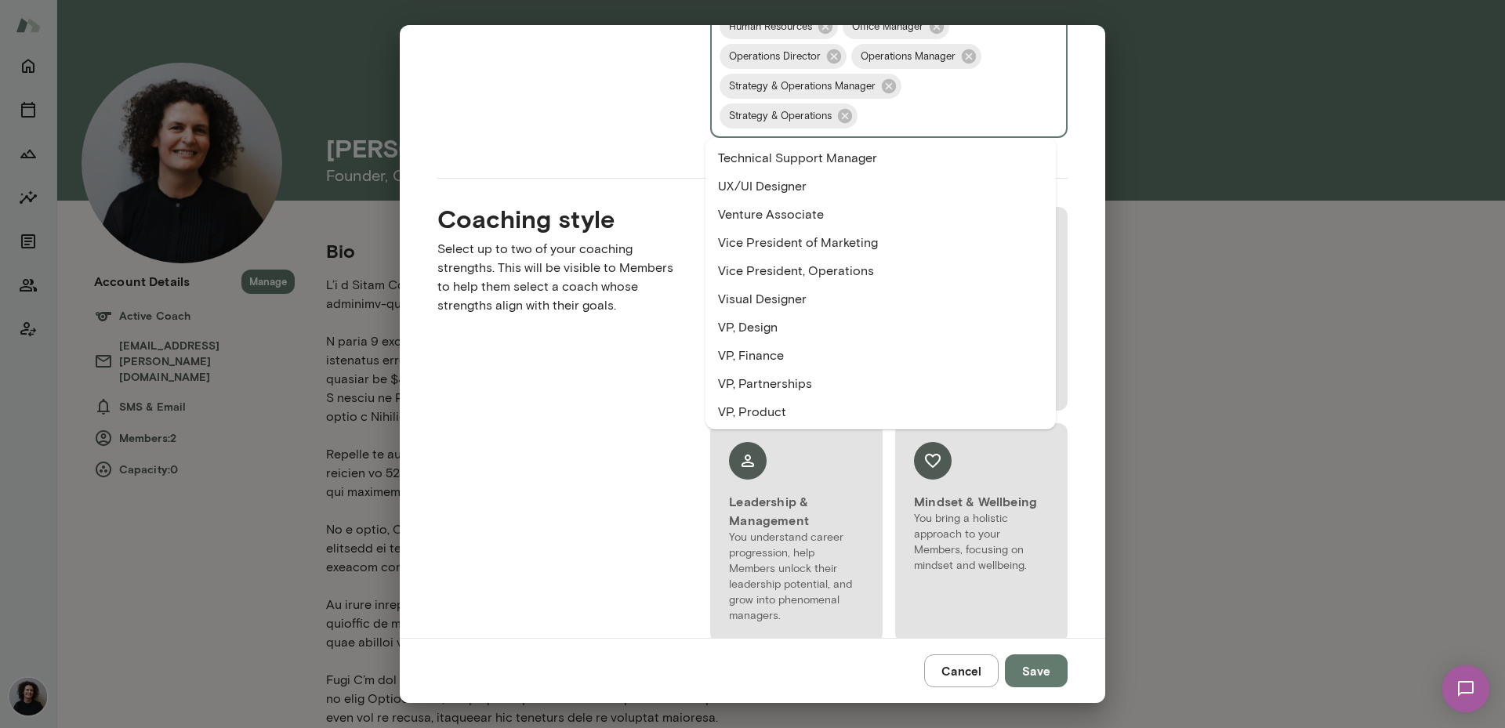
scroll to position [2972, 0]
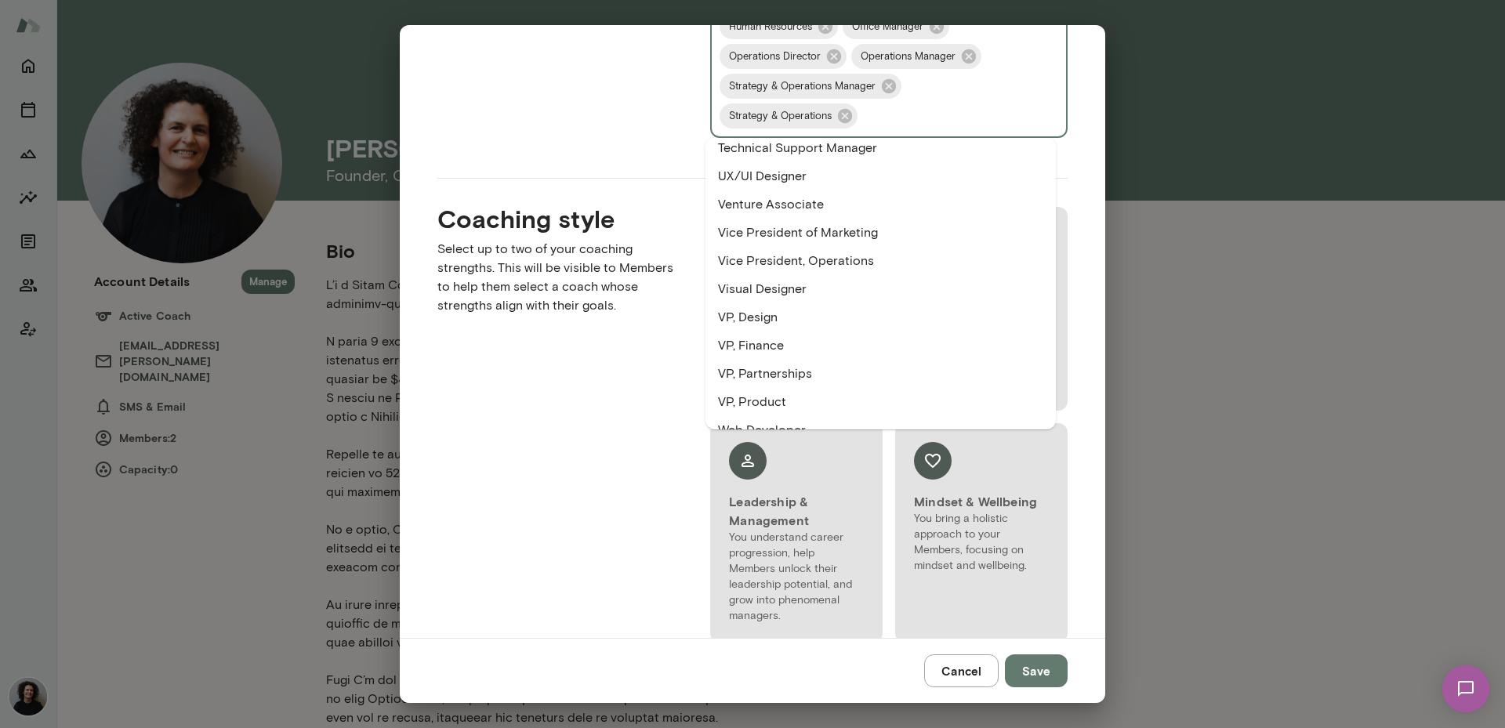
click at [900, 256] on li "Vice President, Operations" at bounding box center [880, 261] width 350 height 28
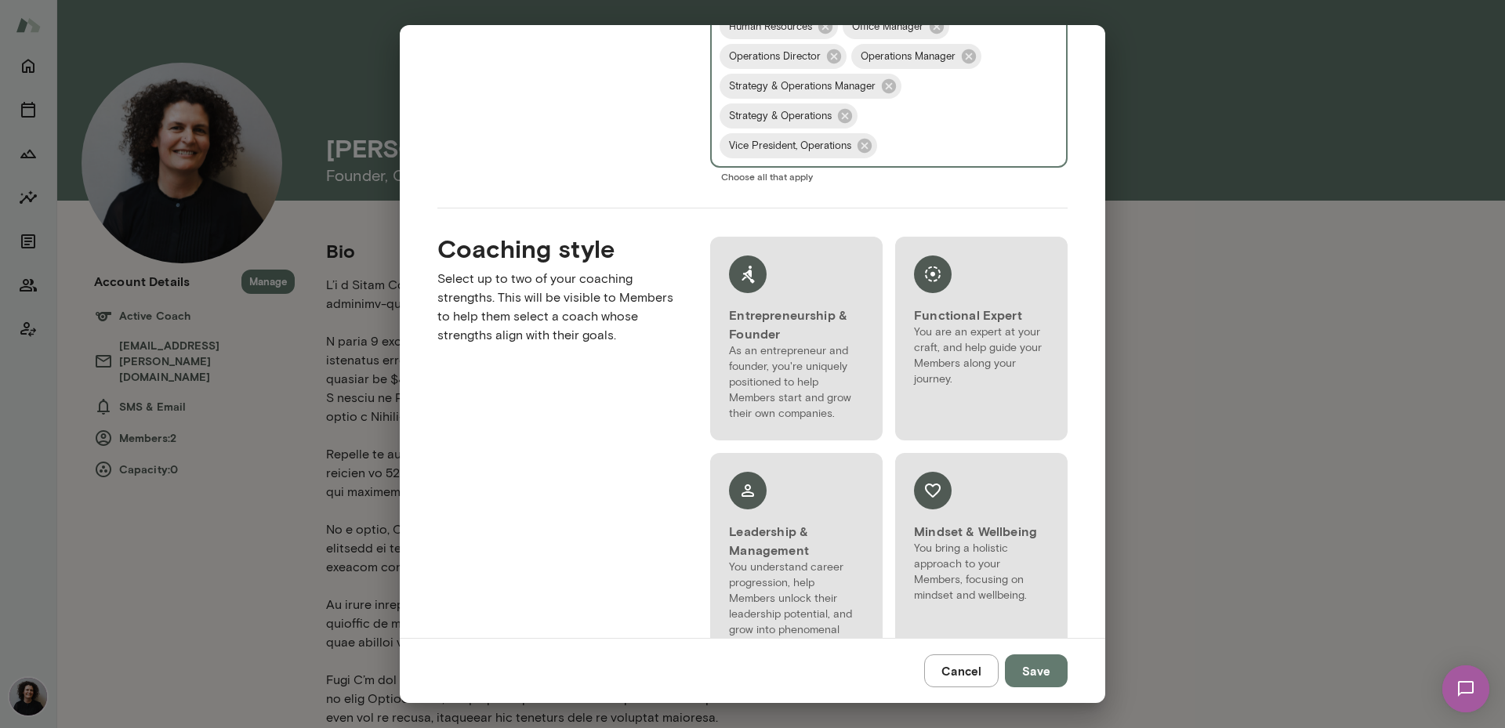
click at [902, 150] on input "Roles" at bounding box center [947, 146] width 137 height 30
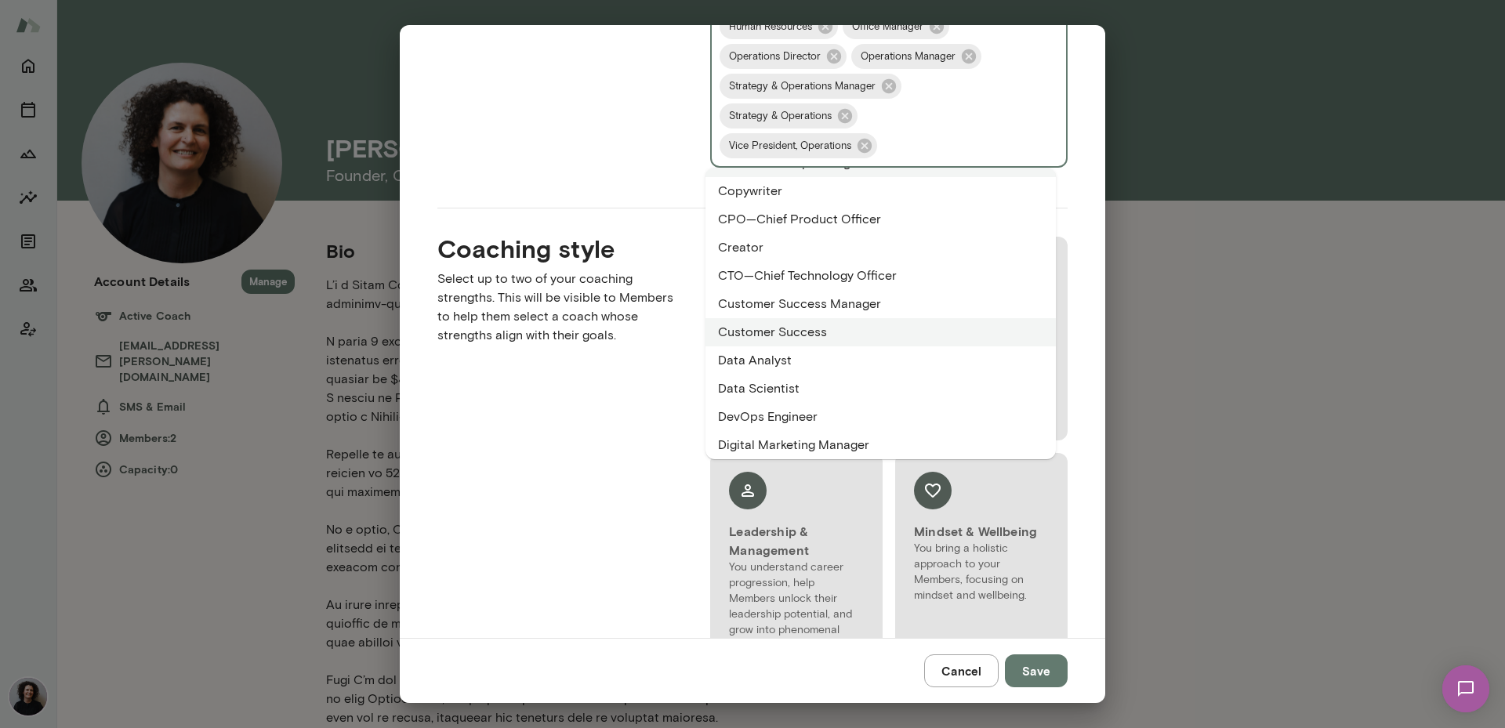
scroll to position [828, 0]
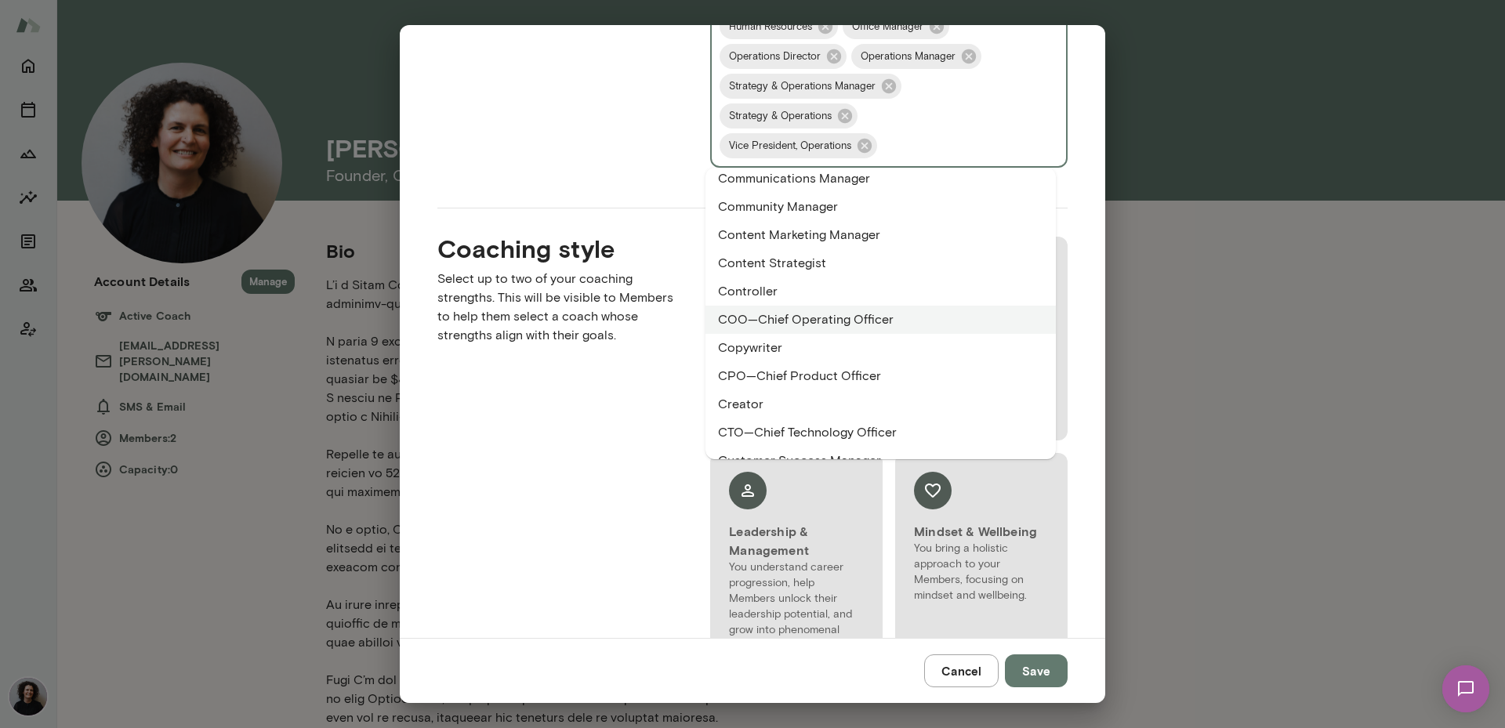
click at [612, 489] on div "Coaching style Select up to two of your coaching strengths. This will be visibl…" at bounding box center [548, 440] width 273 height 464
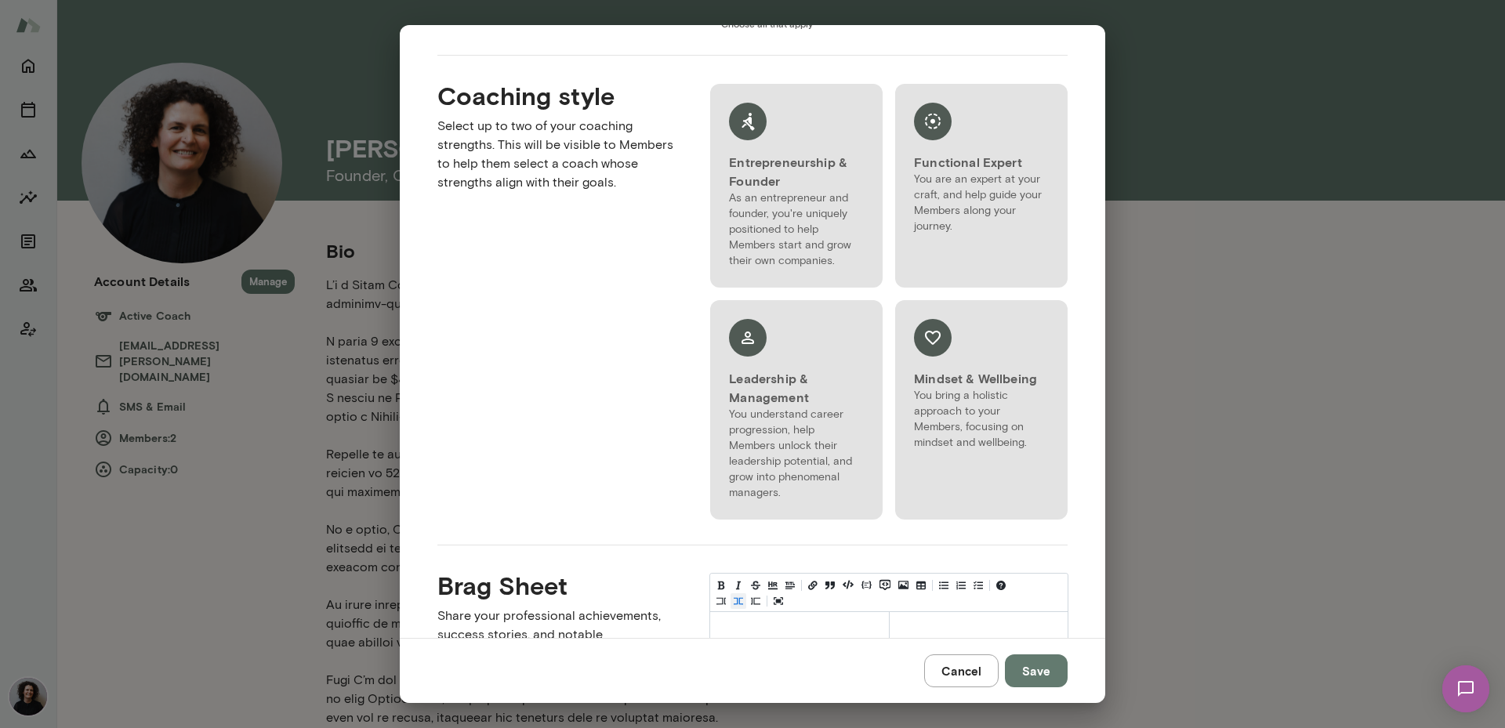
scroll to position [1933, 0]
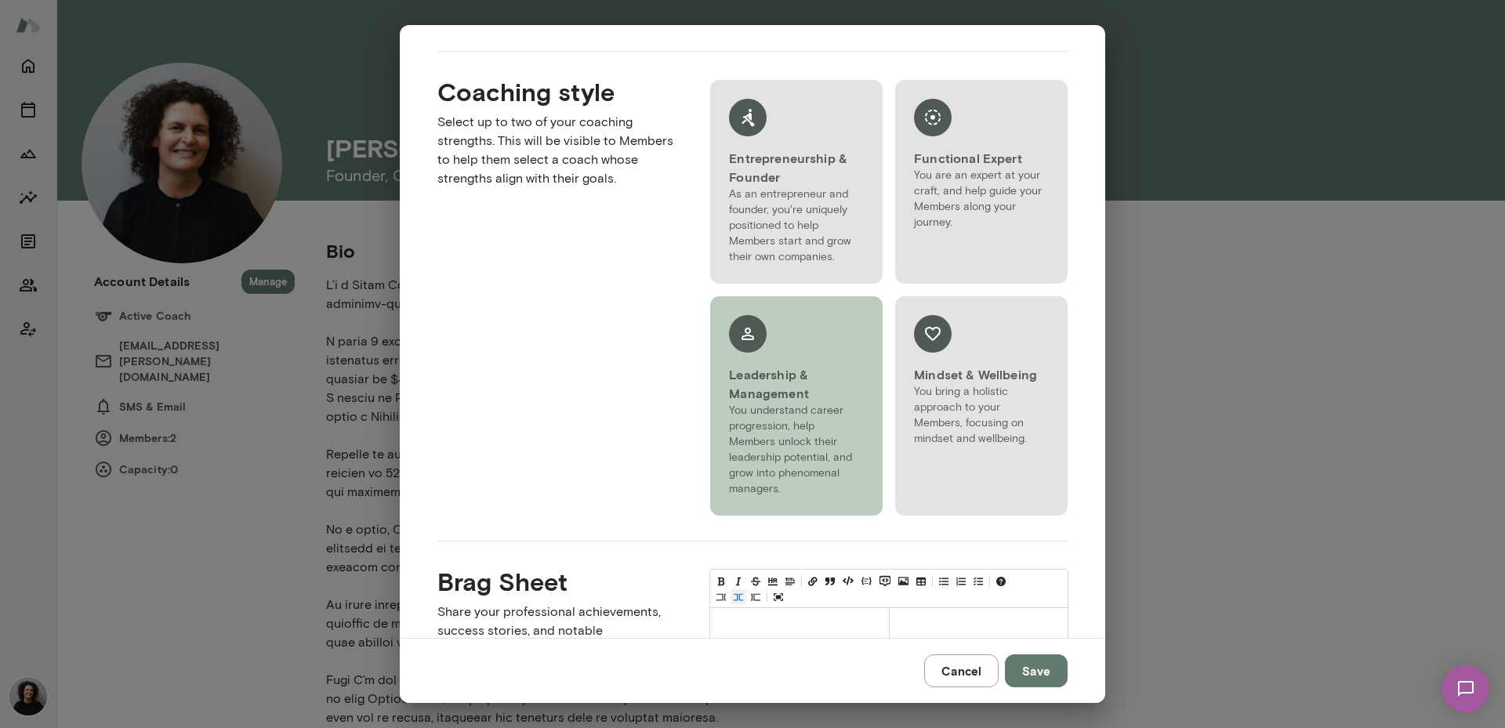
click at [784, 473] on p "You understand career progression, help Members unlock their leadership potenti…" at bounding box center [796, 450] width 135 height 94
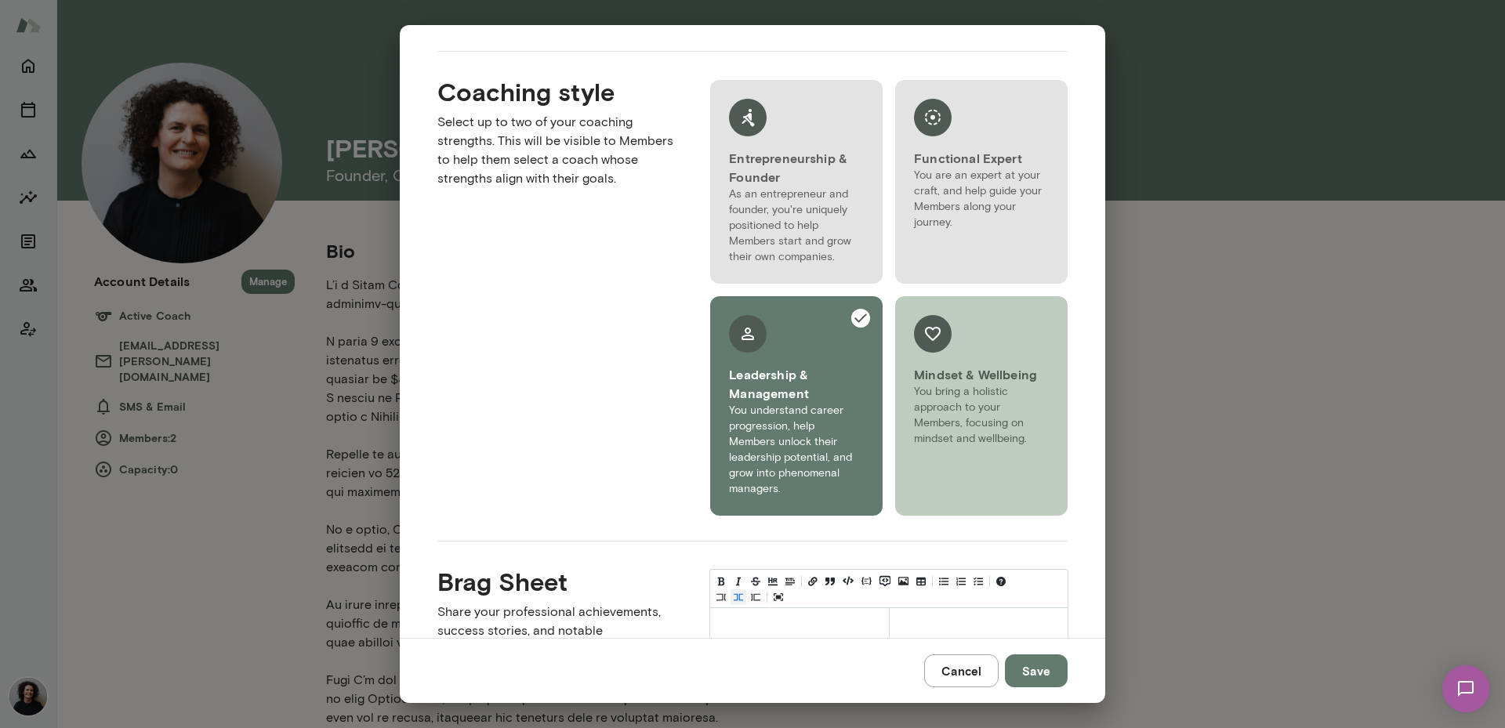
click at [947, 456] on div "Mindset & Wellbeing You bring a holistic approach to your Members, focusing on …" at bounding box center [981, 380] width 172 height 169
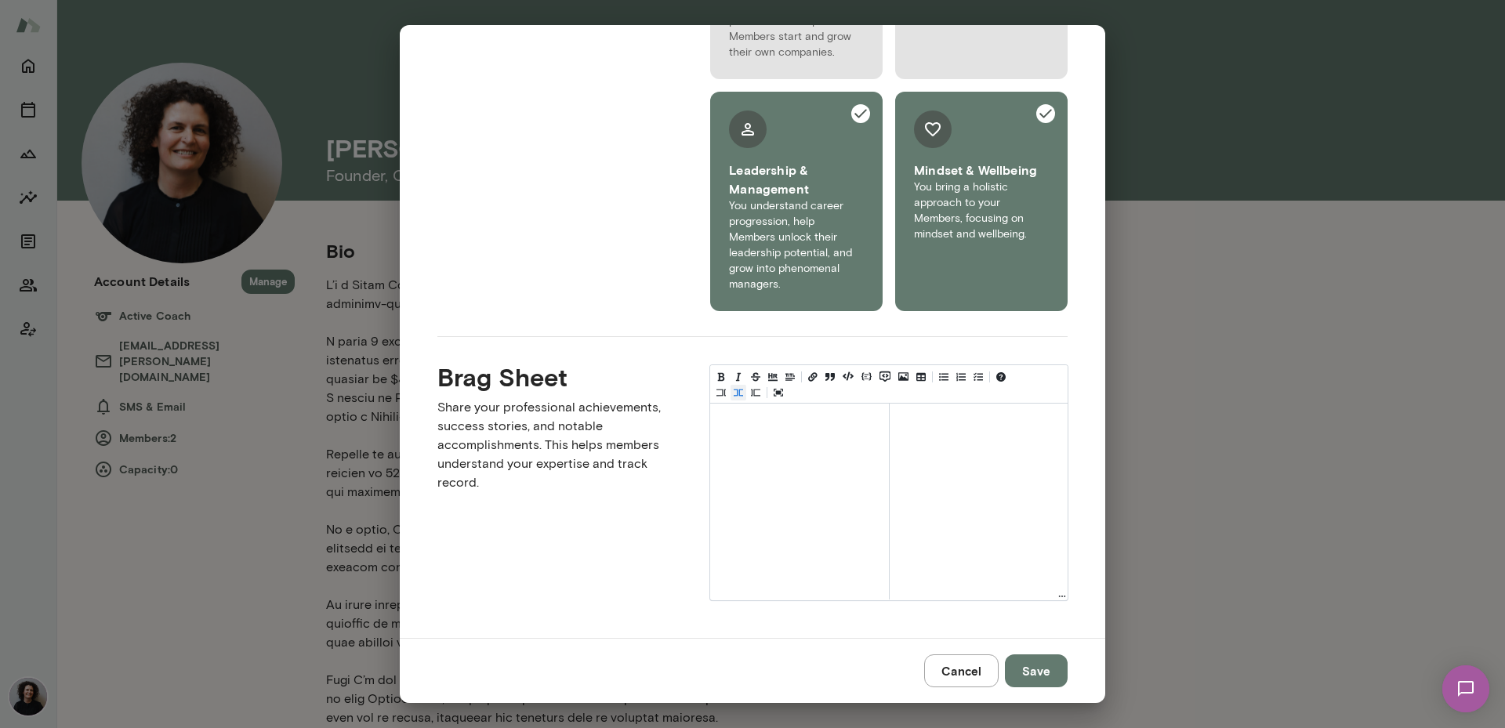
scroll to position [2150, 0]
click at [1036, 659] on button "Save" at bounding box center [1036, 670] width 63 height 33
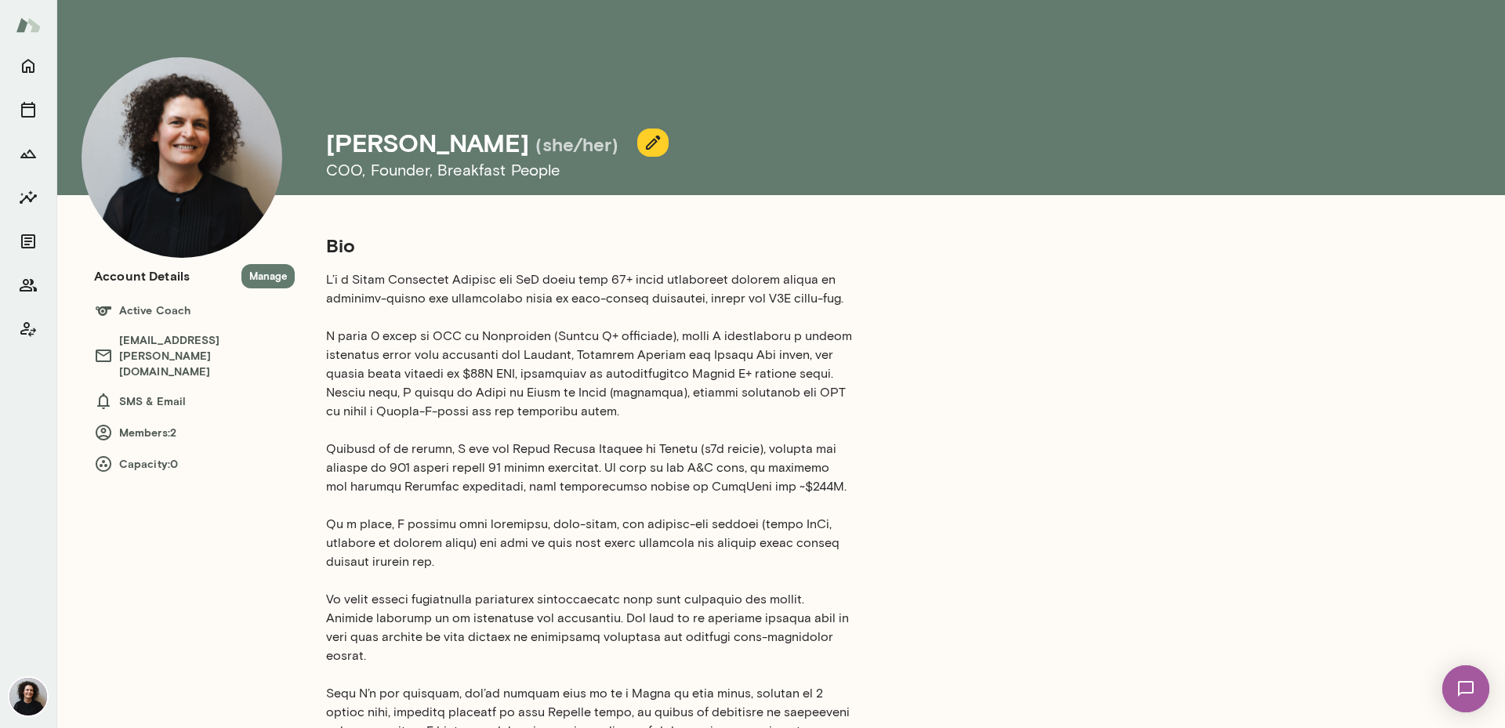
scroll to position [0, 0]
